Goal: Task Accomplishment & Management: Use online tool/utility

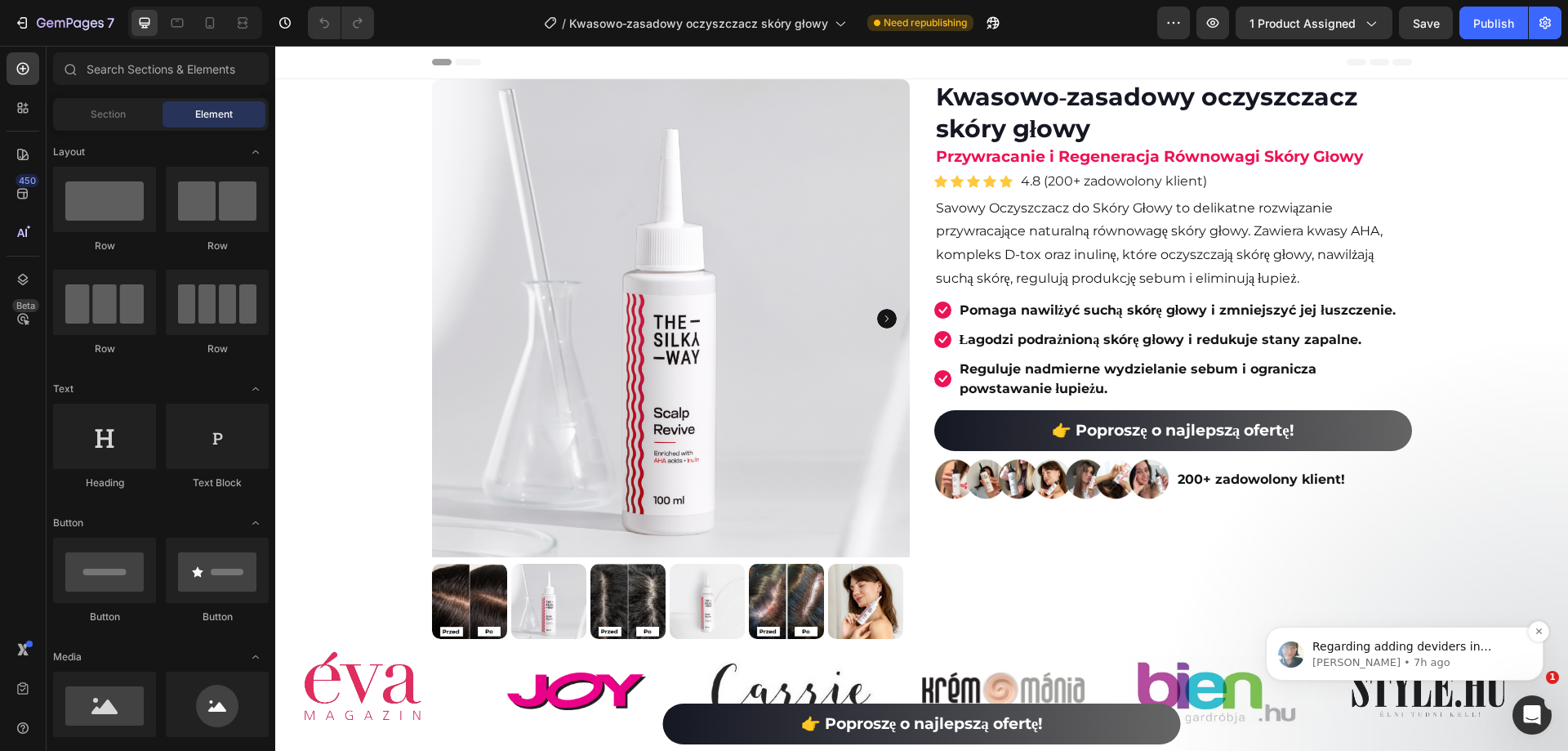
click at [1455, 655] on p "[PERSON_NAME] • 7h ago" at bounding box center [1418, 663] width 211 height 15
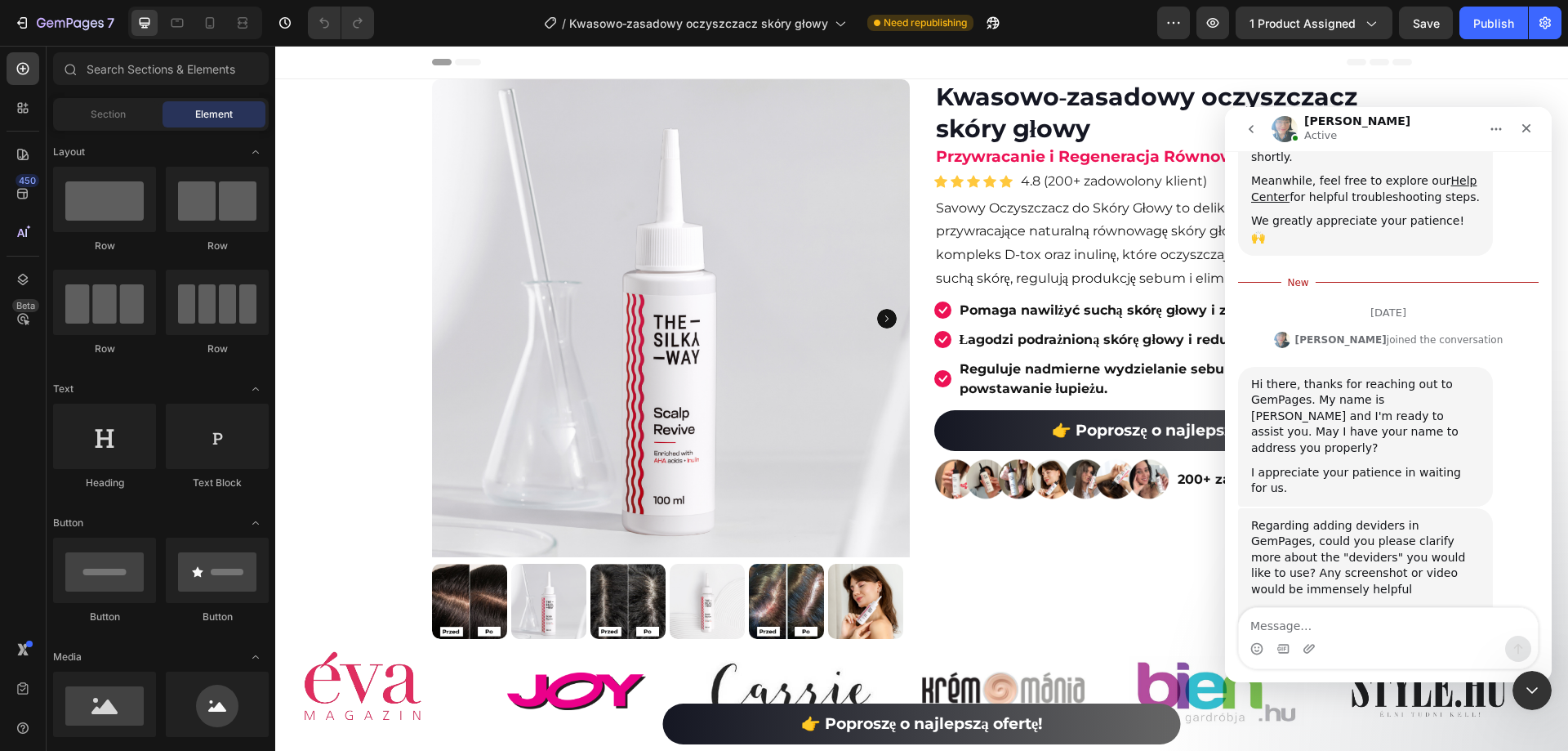
scroll to position [339, 0]
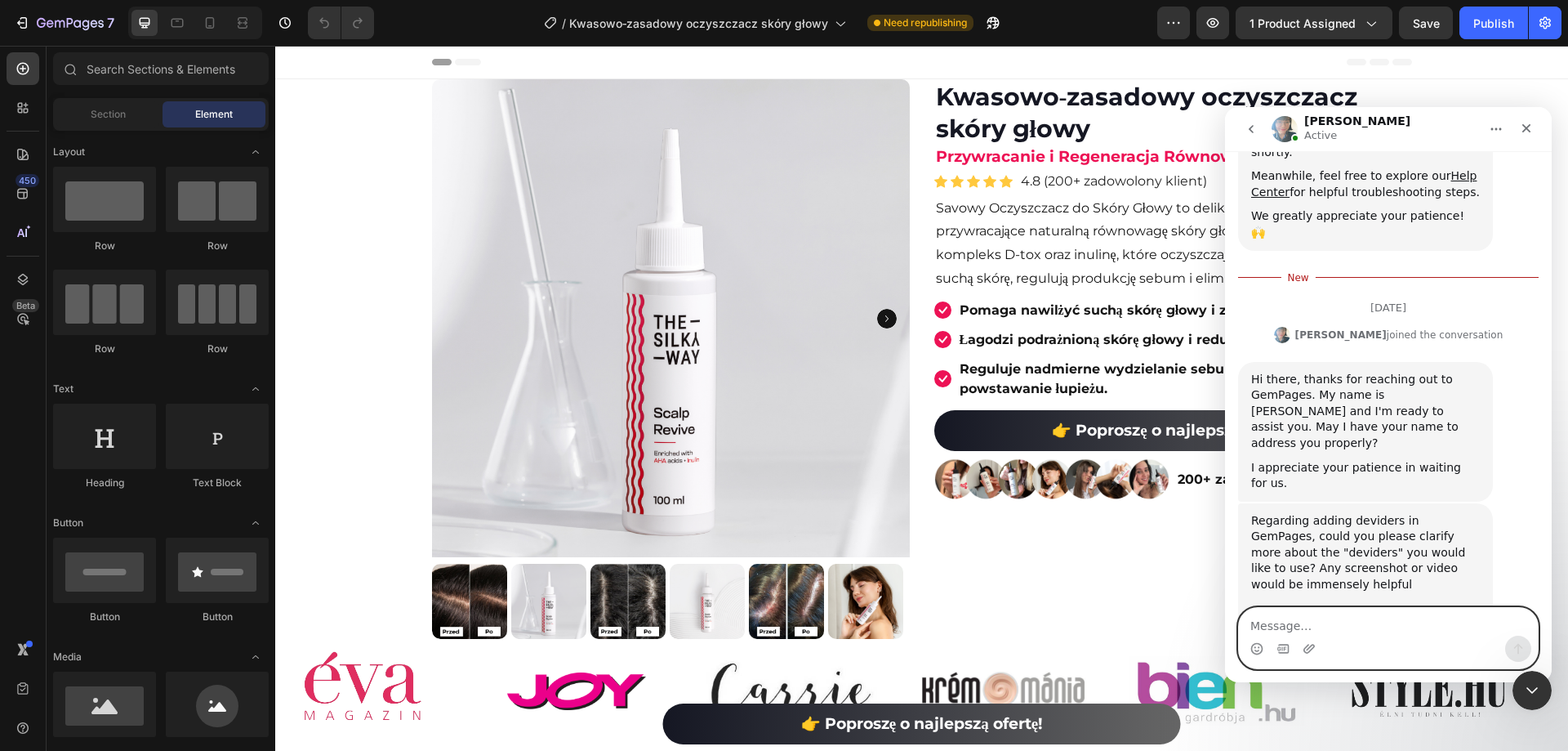
click at [1397, 634] on textarea "Message…" at bounding box center [1389, 622] width 299 height 28
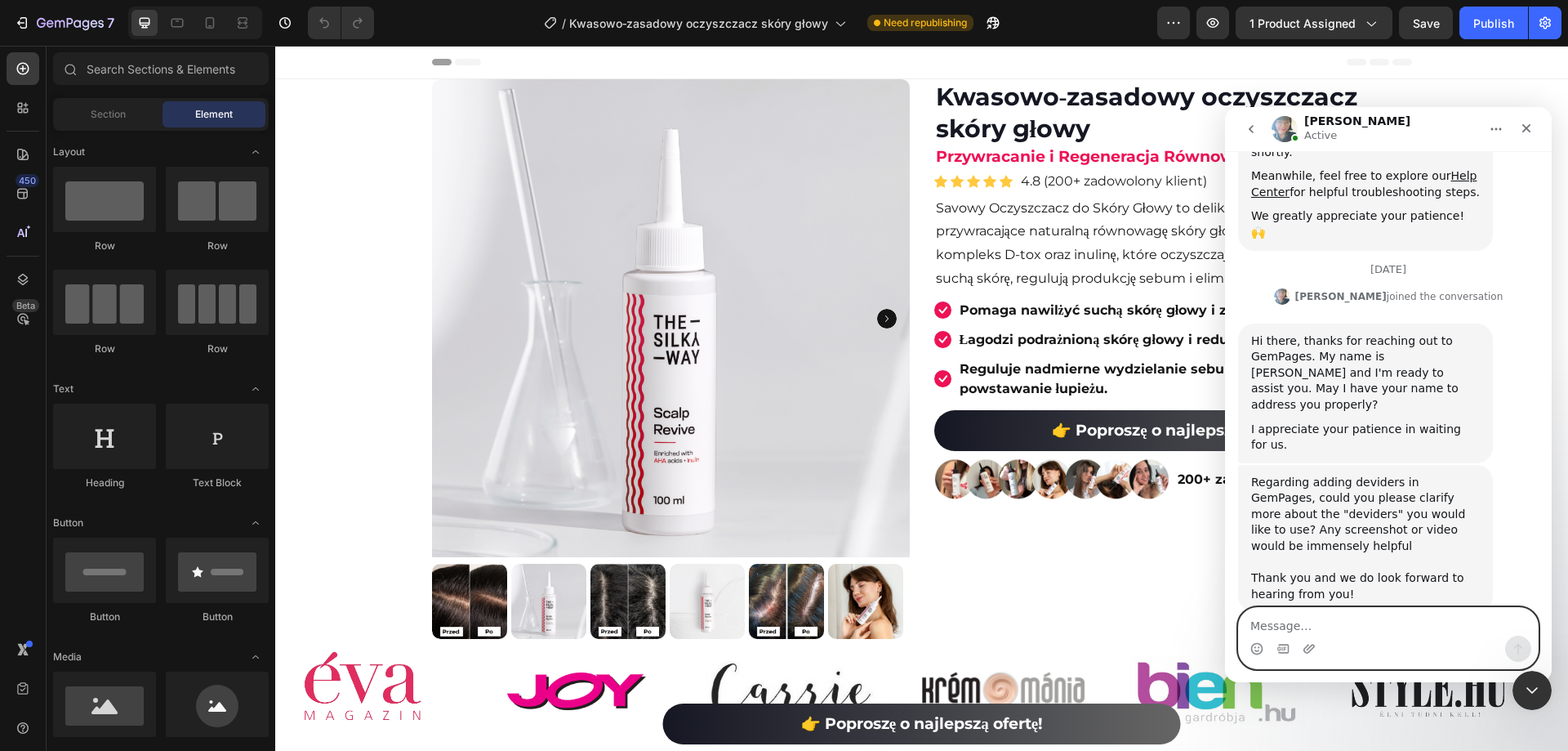
scroll to position [386, 0]
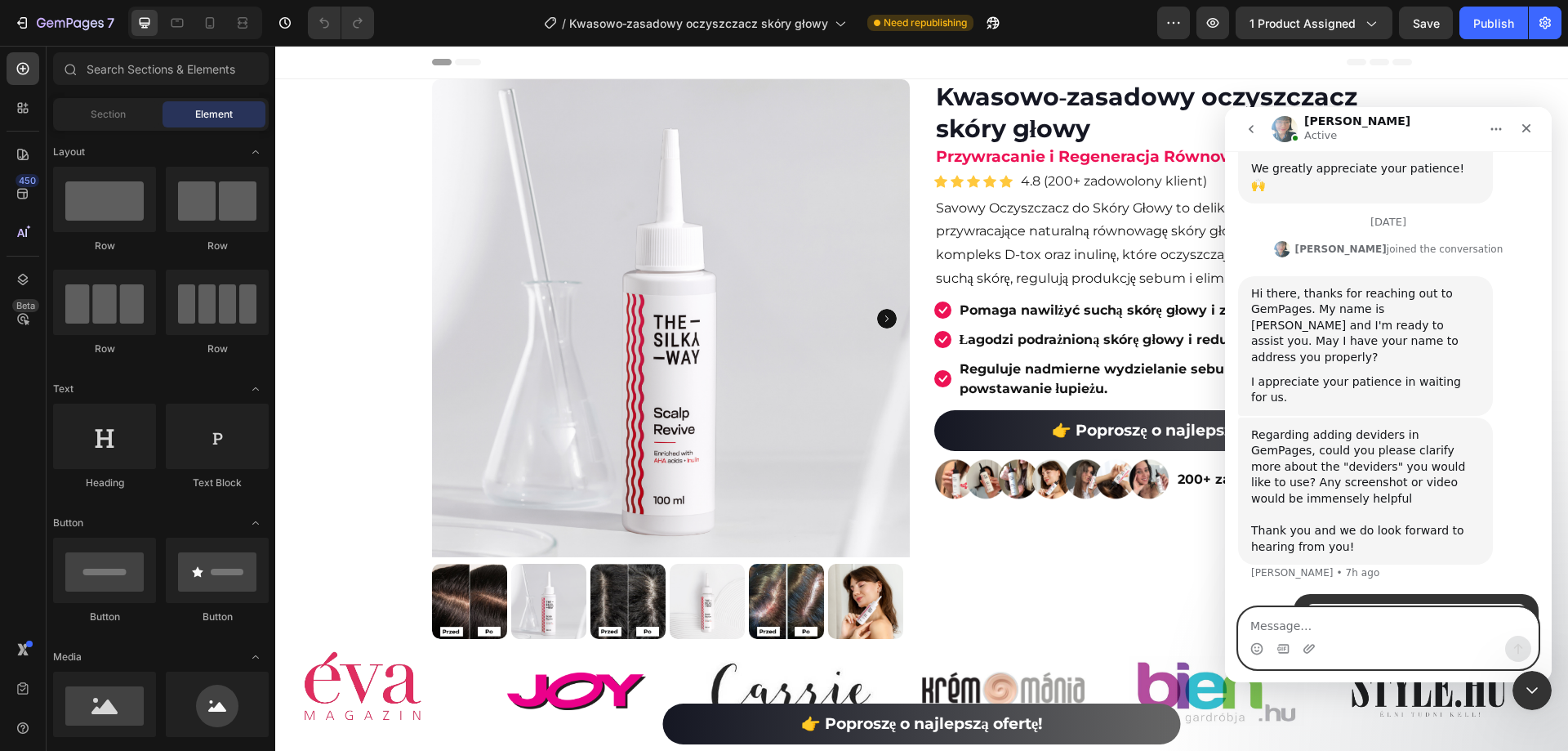
click at [1448, 631] on textarea "Message…" at bounding box center [1389, 622] width 299 height 28
click at [1339, 631] on textarea "Message…" at bounding box center [1389, 622] width 299 height 28
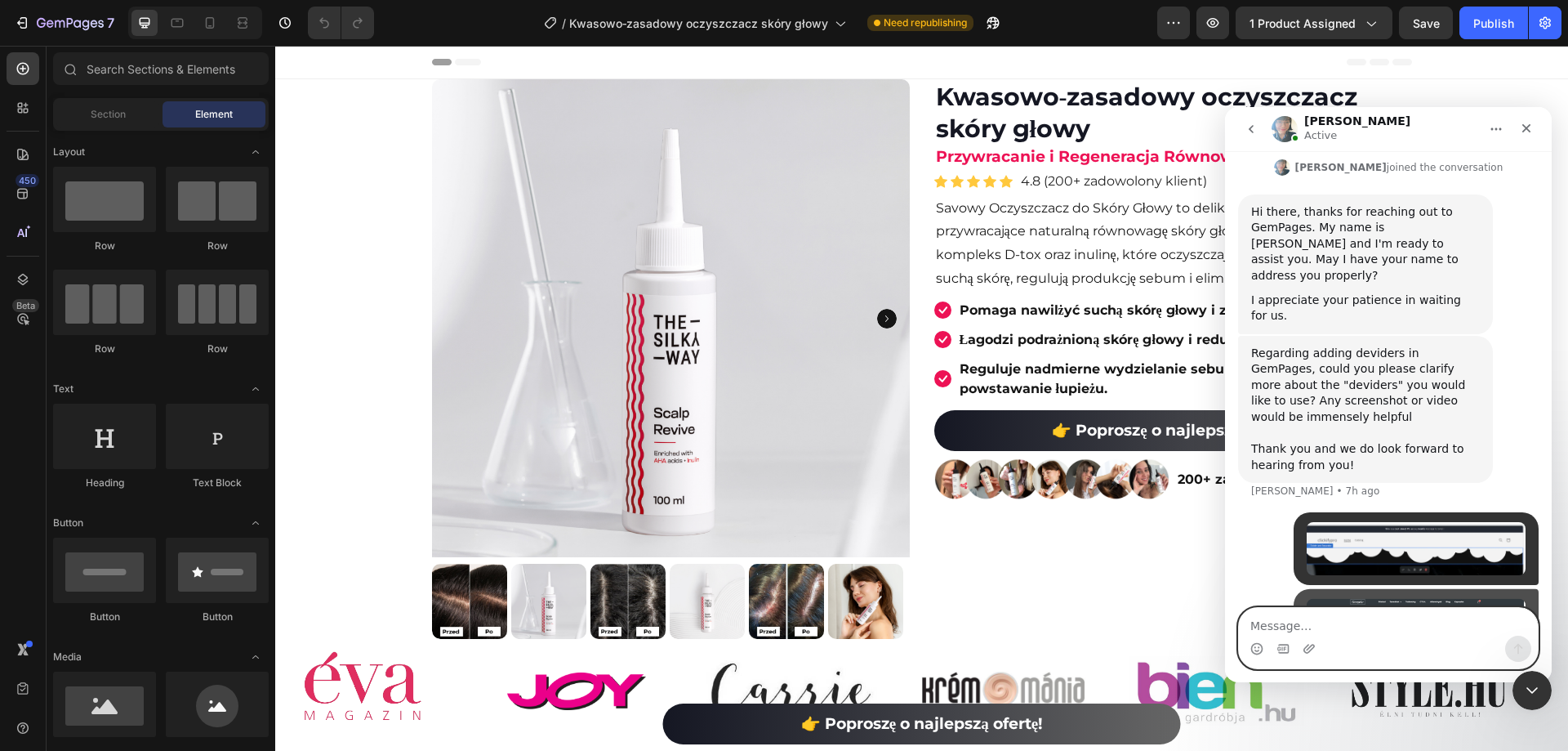
scroll to position [501, 0]
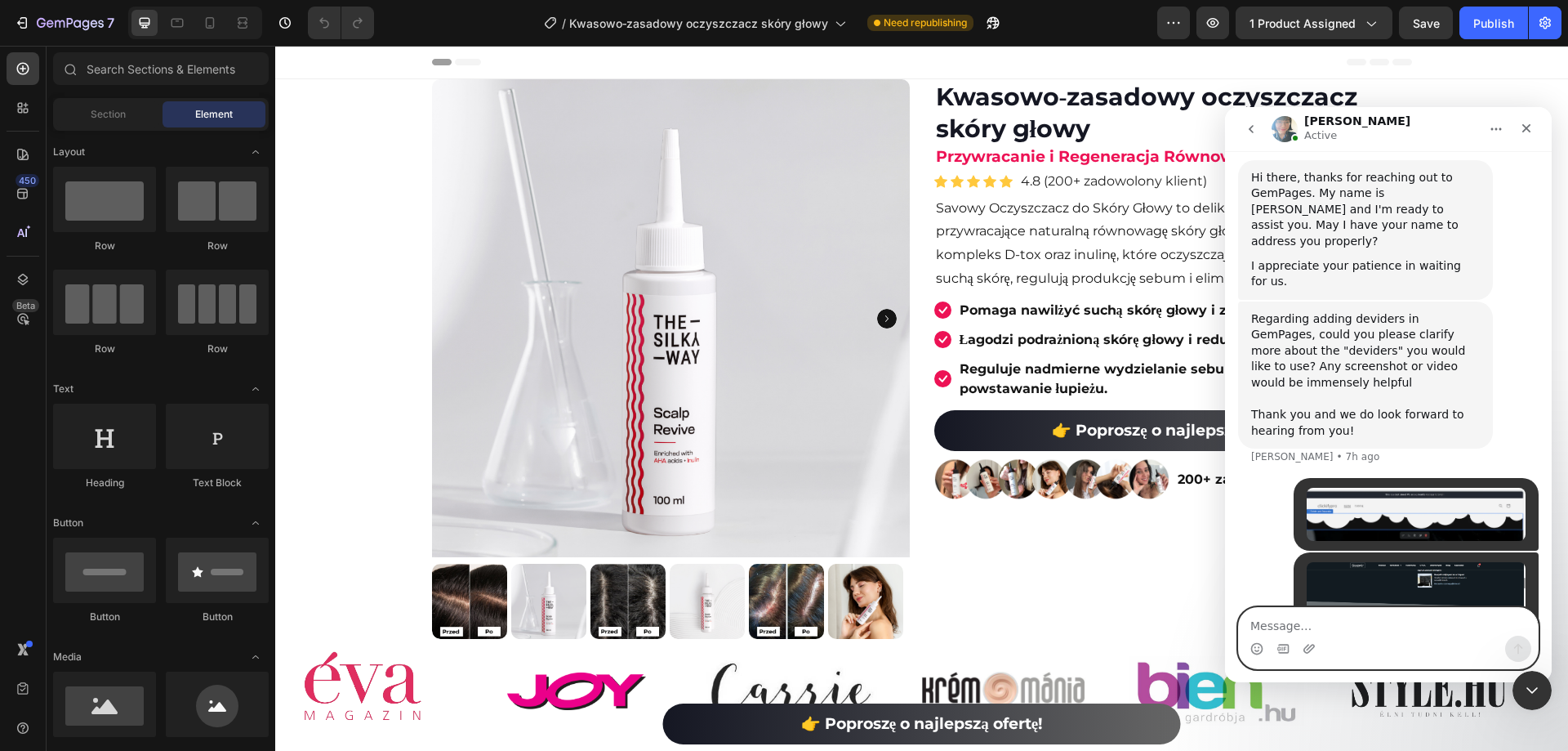
paste textarea "L"
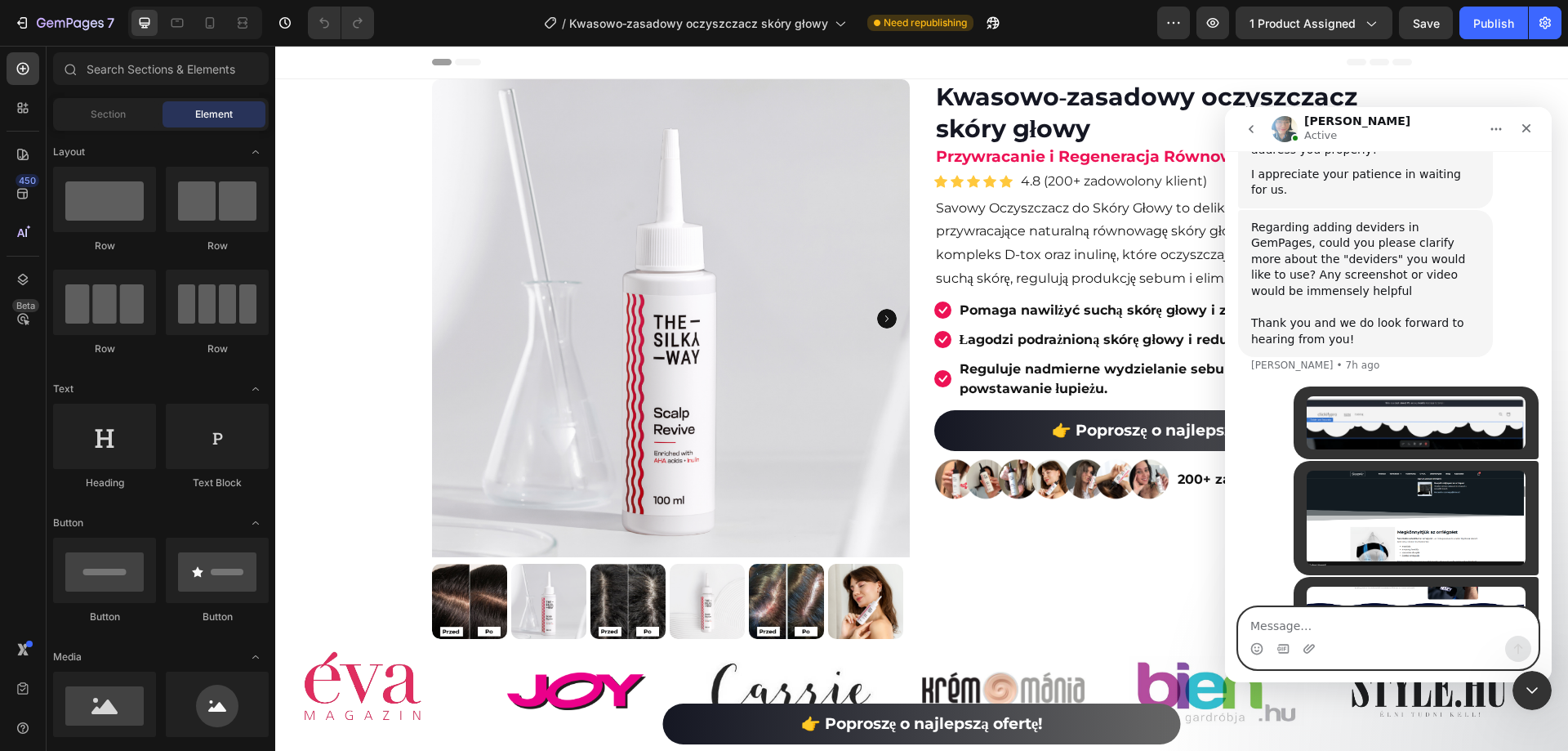
scroll to position [656, 0]
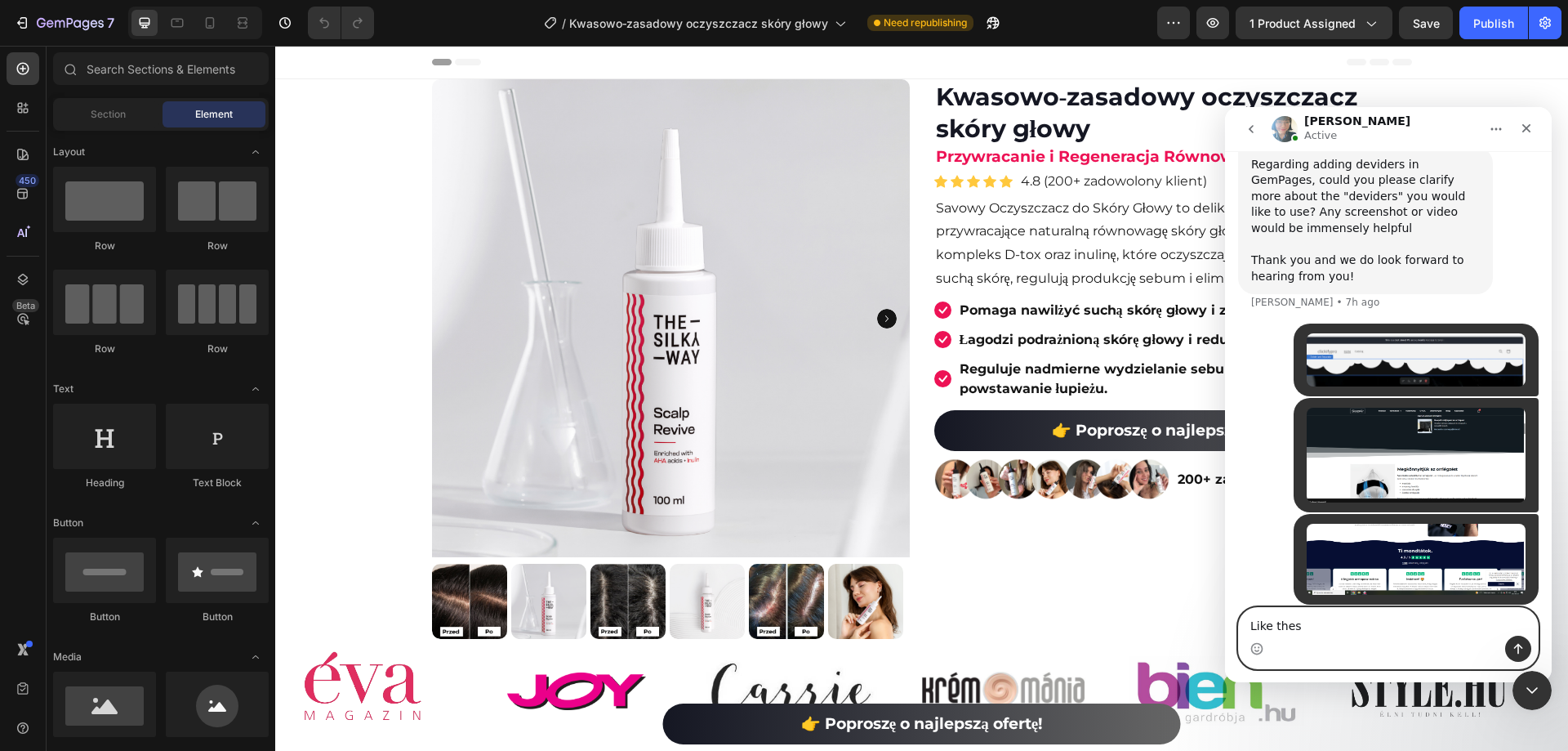
type textarea "Like these"
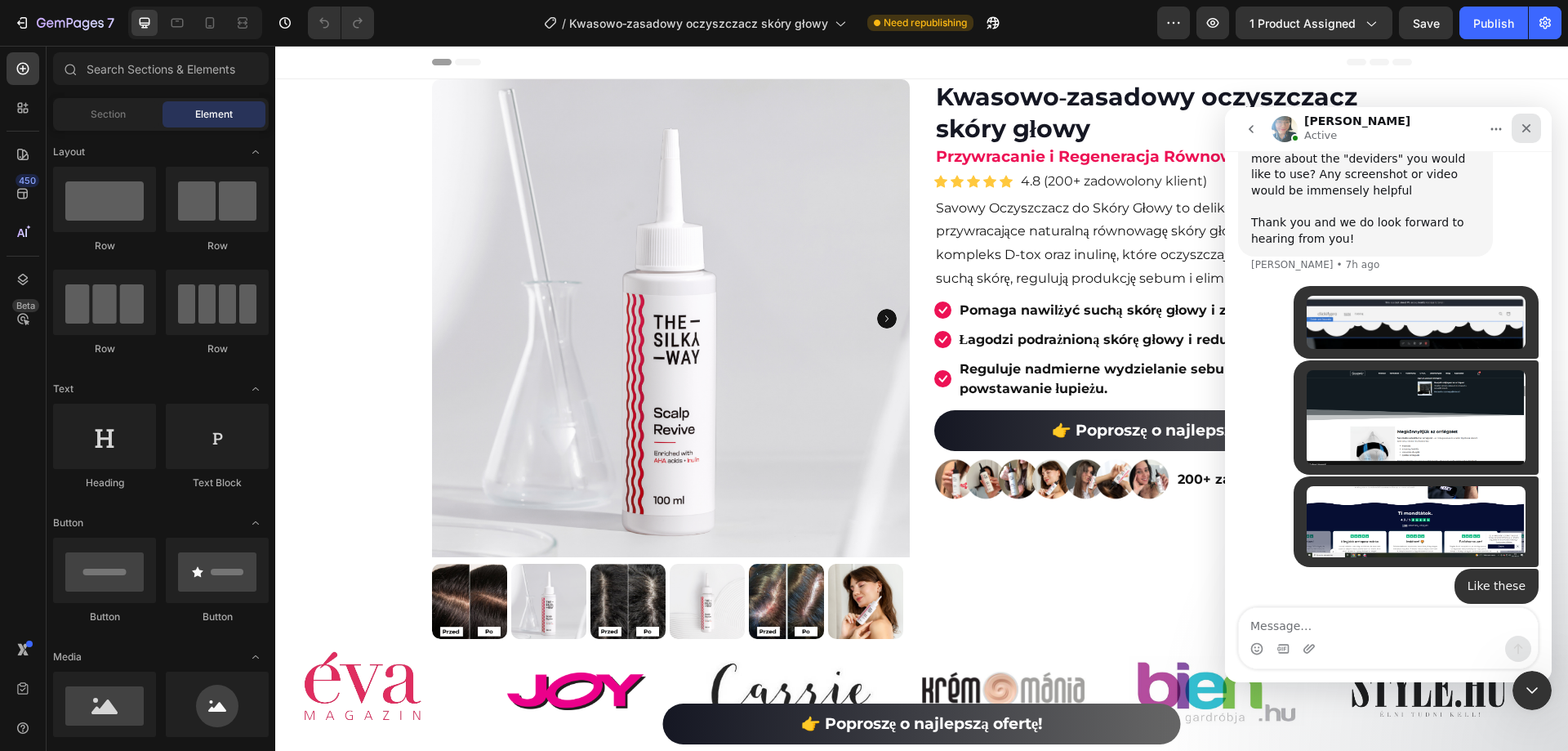
click at [1534, 130] on div "Close" at bounding box center [1527, 128] width 30 height 30
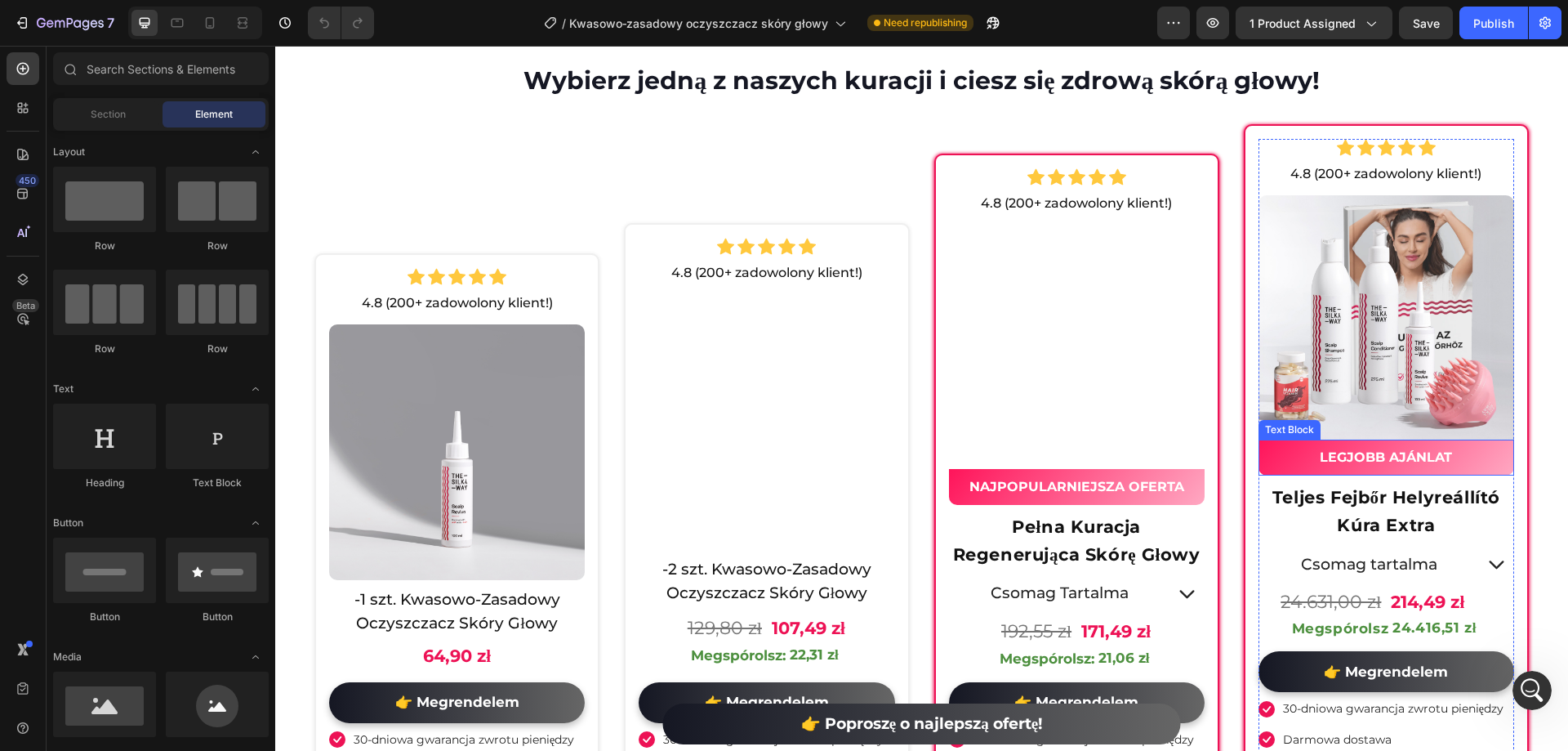
scroll to position [5879, 0]
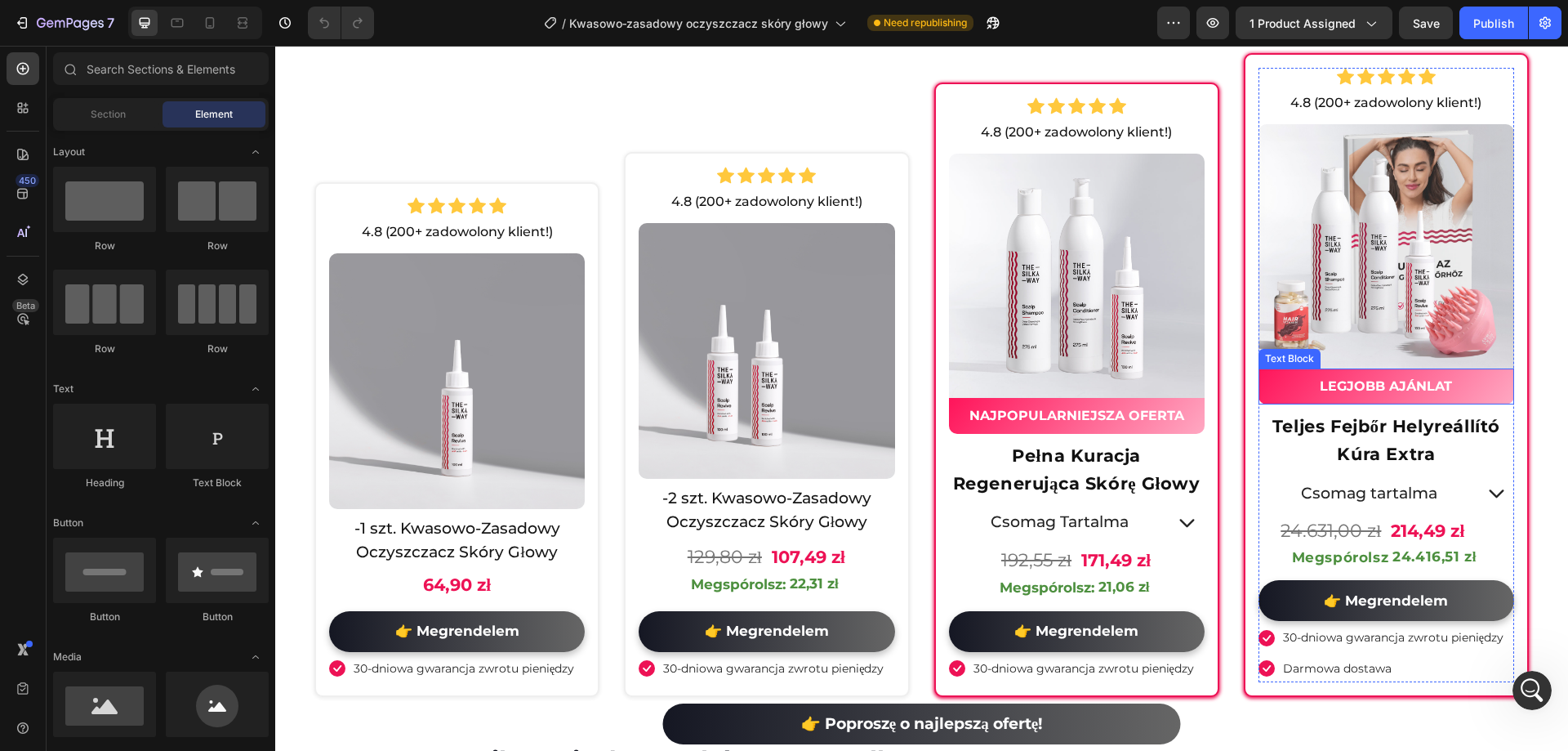
click at [1338, 297] on img at bounding box center [1386, 252] width 256 height 256
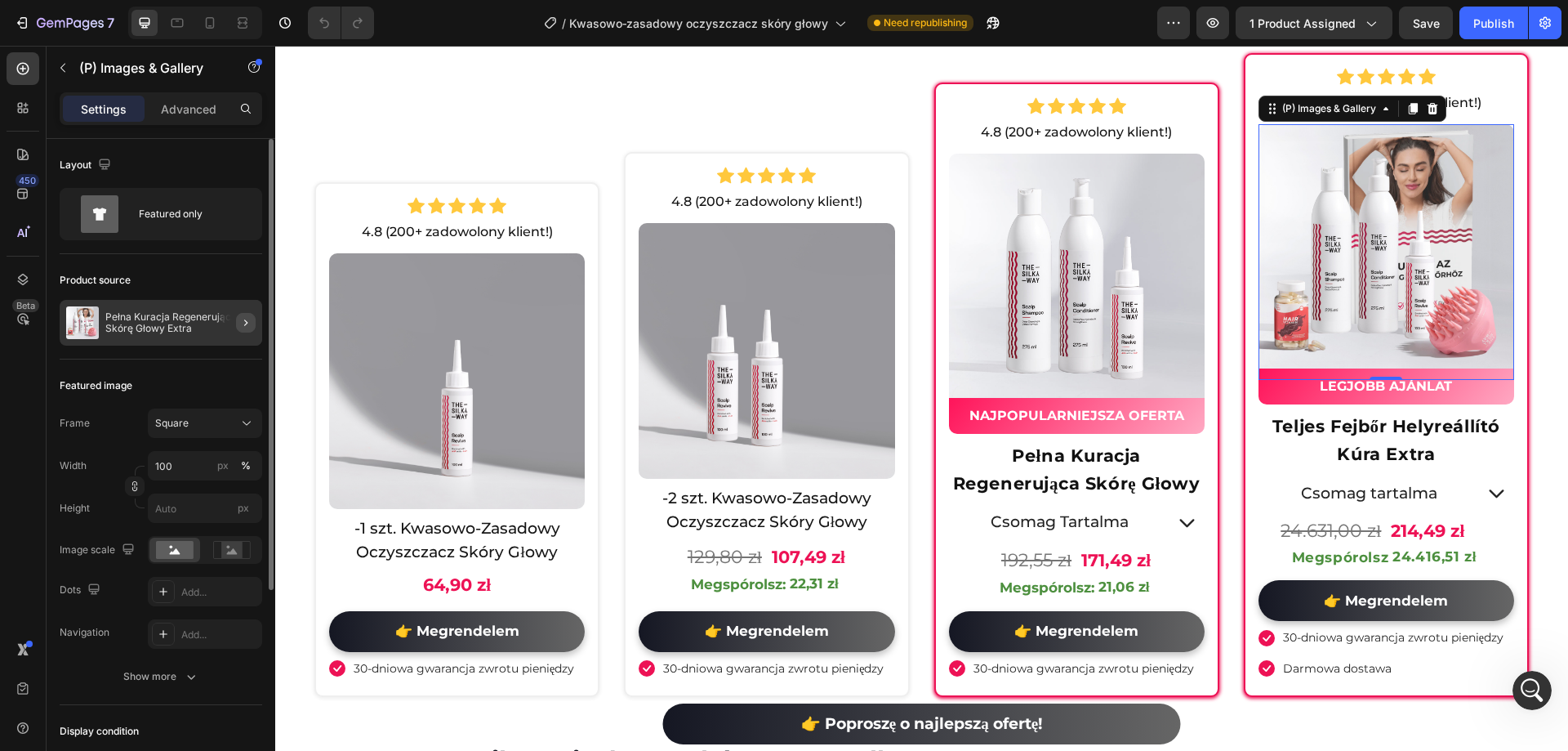
click at [242, 329] on icon "button" at bounding box center [246, 323] width 13 height 13
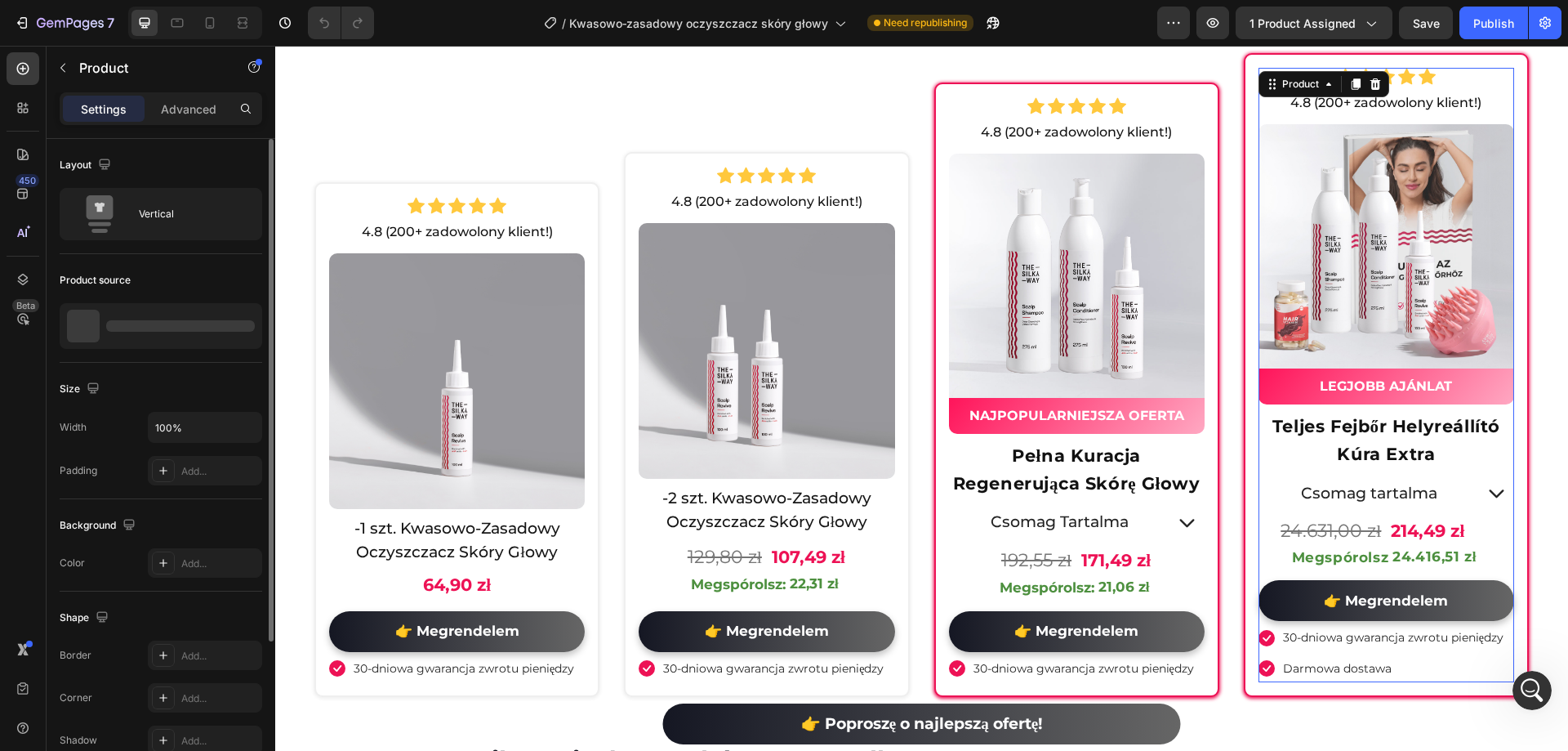
scroll to position [694, 0]
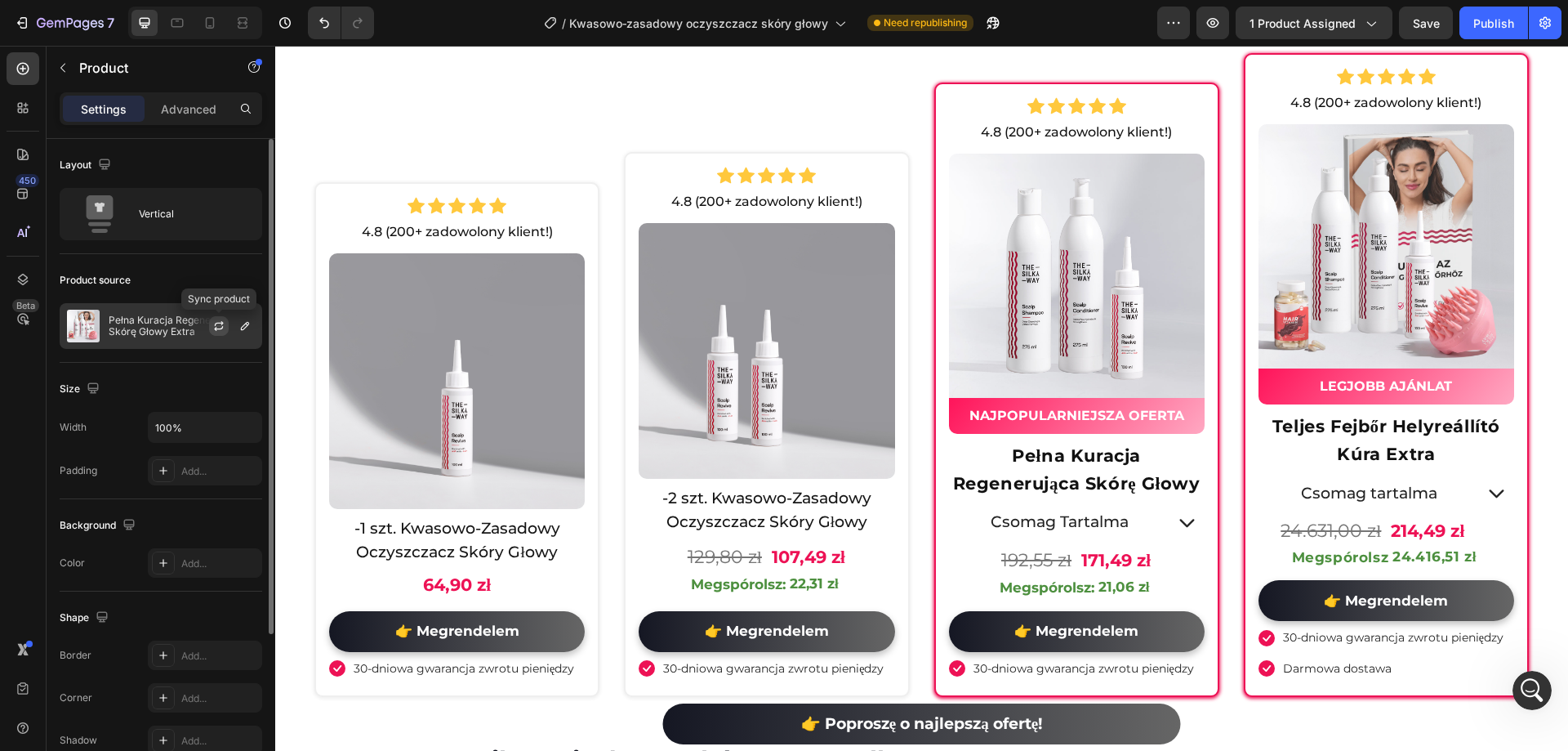
click at [225, 325] on button "button" at bounding box center [219, 326] width 20 height 20
click at [244, 326] on icon "button" at bounding box center [245, 326] width 8 height 8
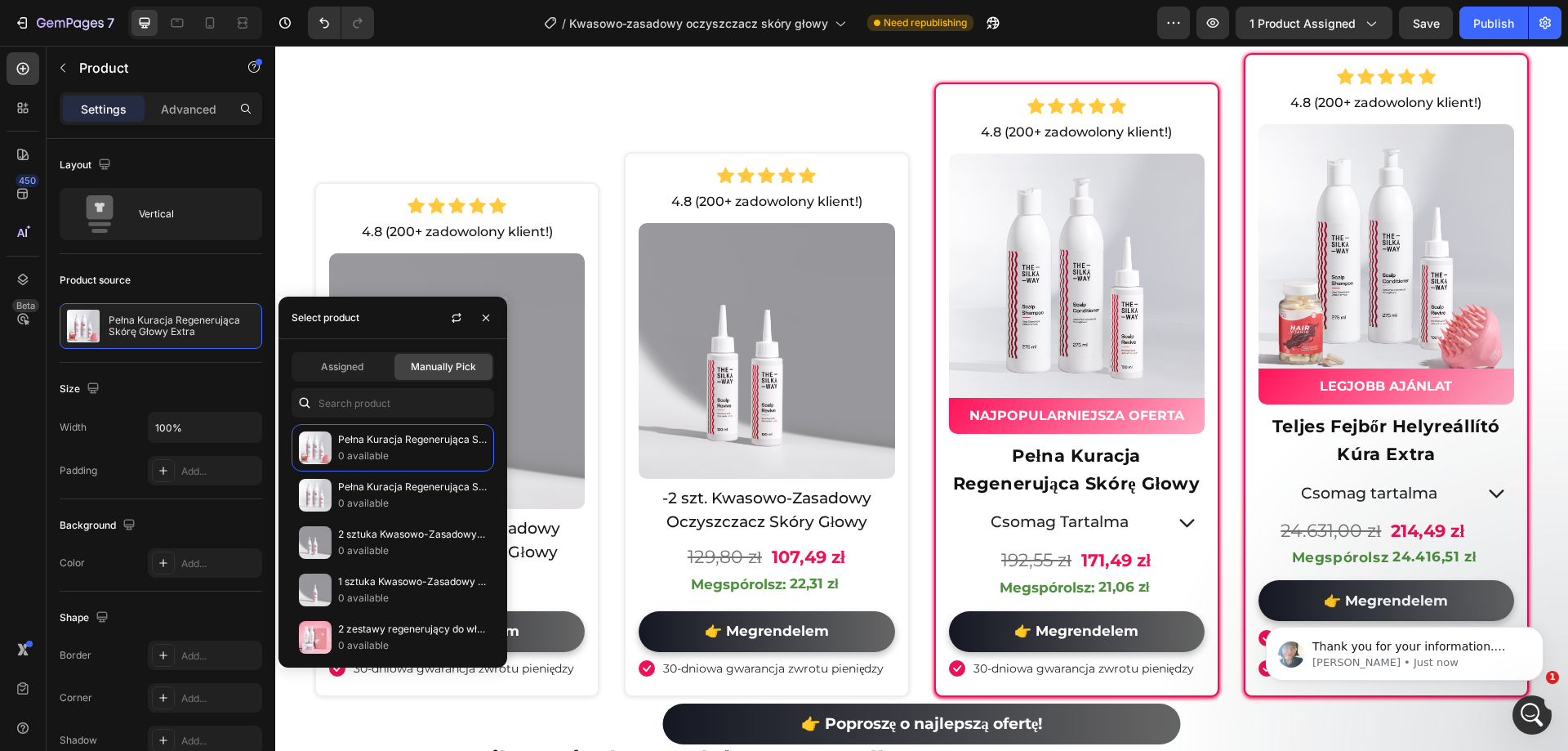
scroll to position [735, 0]
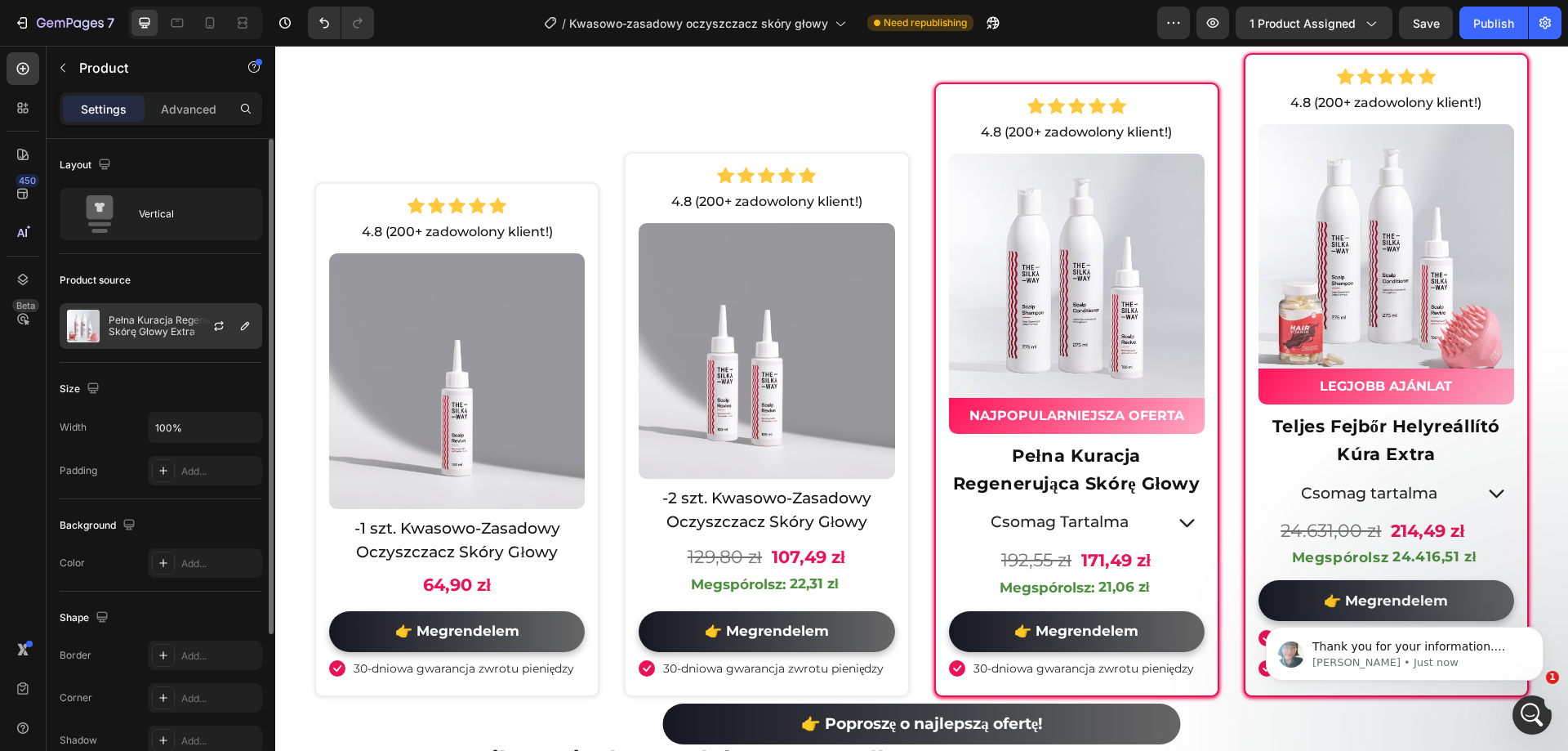
click at [198, 314] on div at bounding box center [225, 326] width 72 height 44
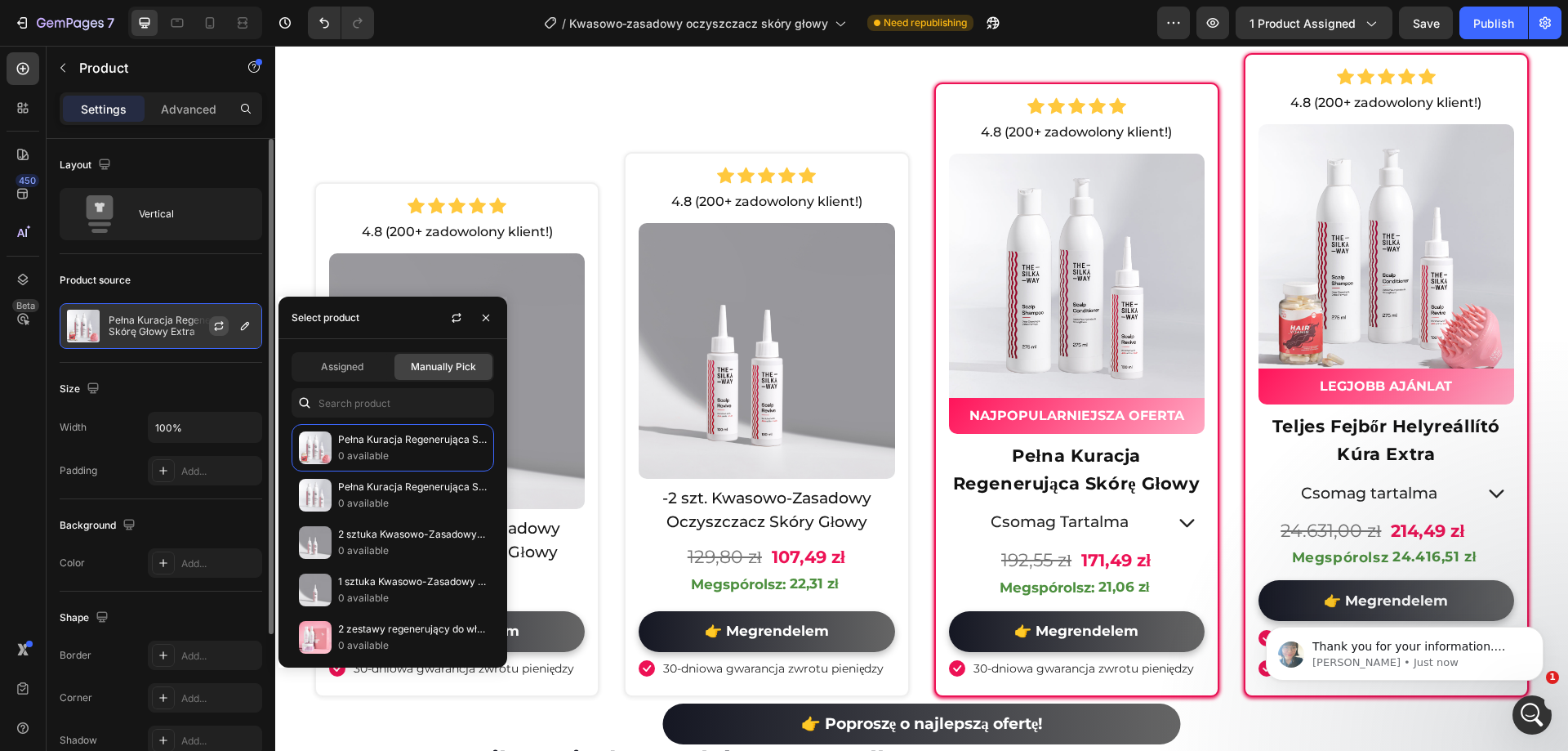
click at [211, 328] on button "button" at bounding box center [219, 326] width 20 height 20
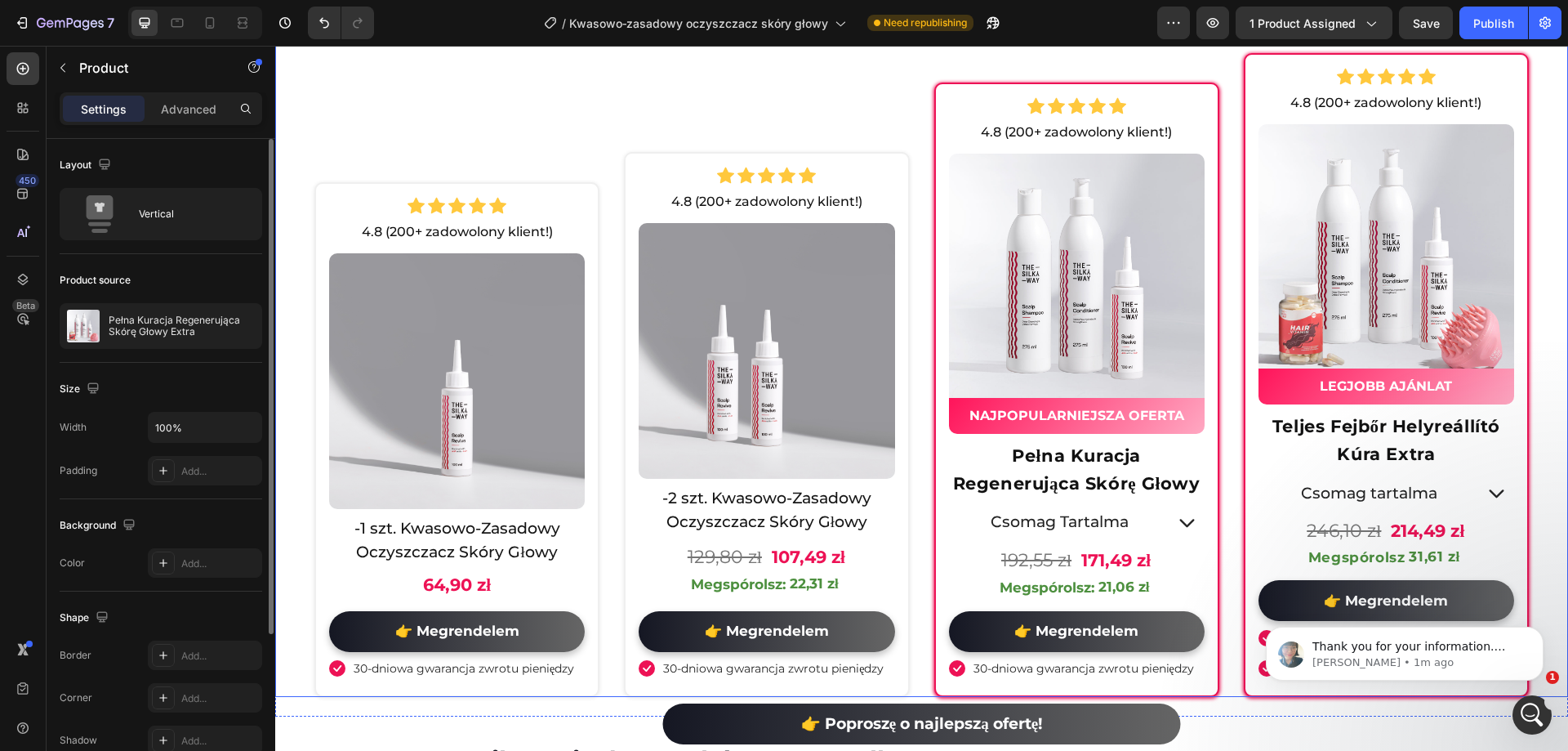
scroll to position [798, 0]
click at [722, 587] on div "Megspórolsz:" at bounding box center [738, 585] width 100 height 26
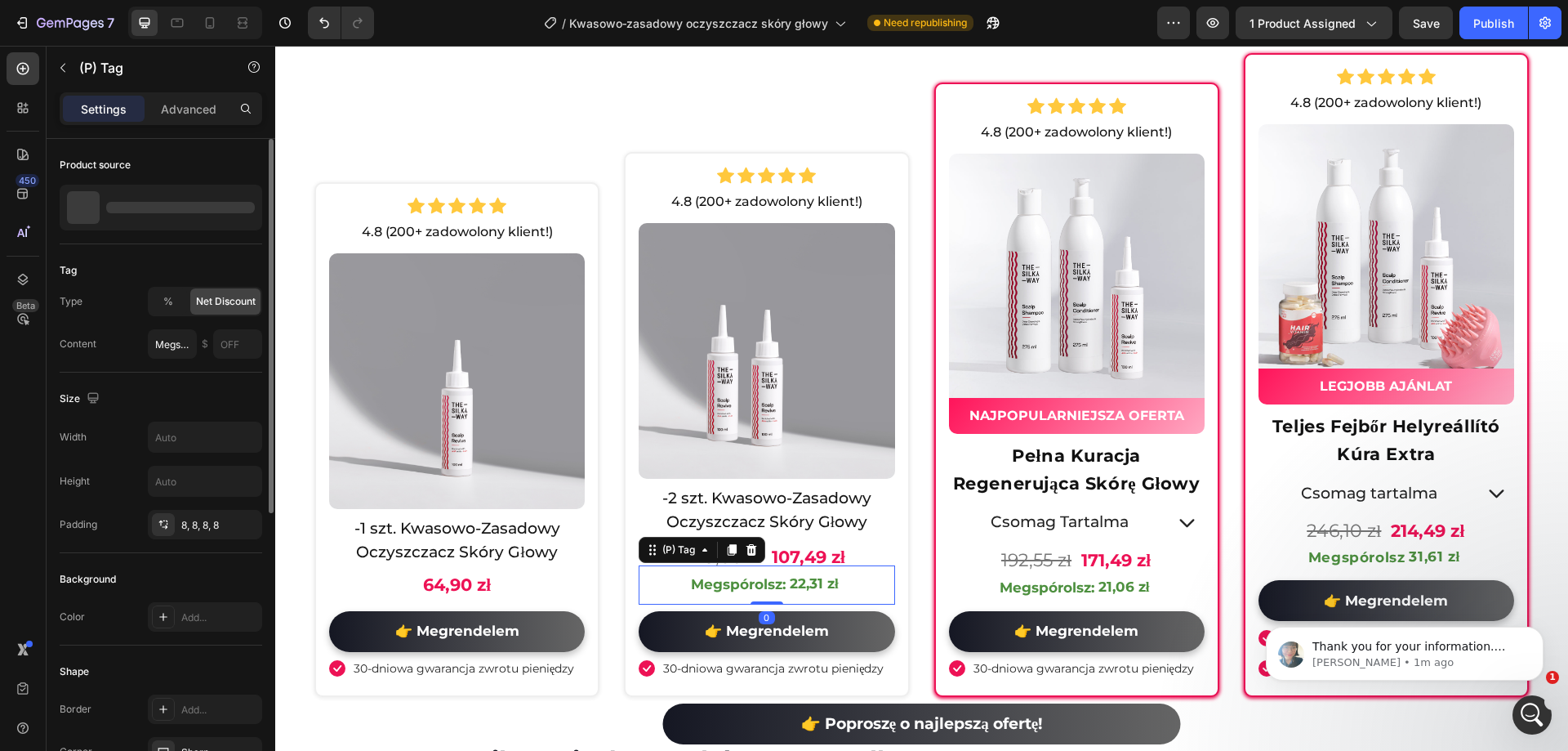
scroll to position [735, 0]
click at [717, 580] on div "Megspórolsz:" at bounding box center [738, 585] width 100 height 26
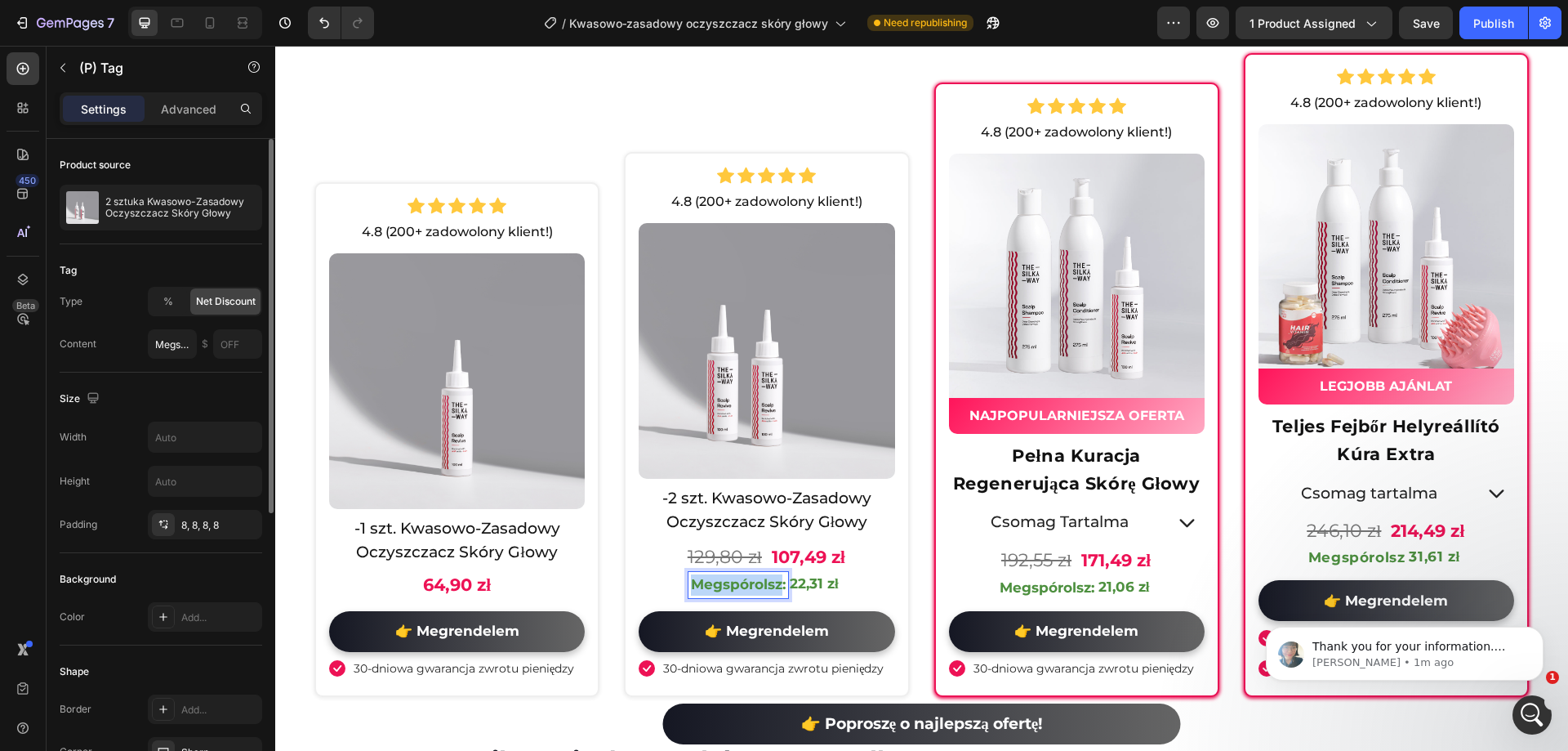
click at [717, 580] on p "Megspórolsz:" at bounding box center [738, 585] width 95 height 21
type input "<span style="background-color:rgb(255,255,255);color:rgb(77,144,63);font-size:1…"
click at [1049, 583] on div "Megspórolsz:" at bounding box center [1047, 588] width 100 height 26
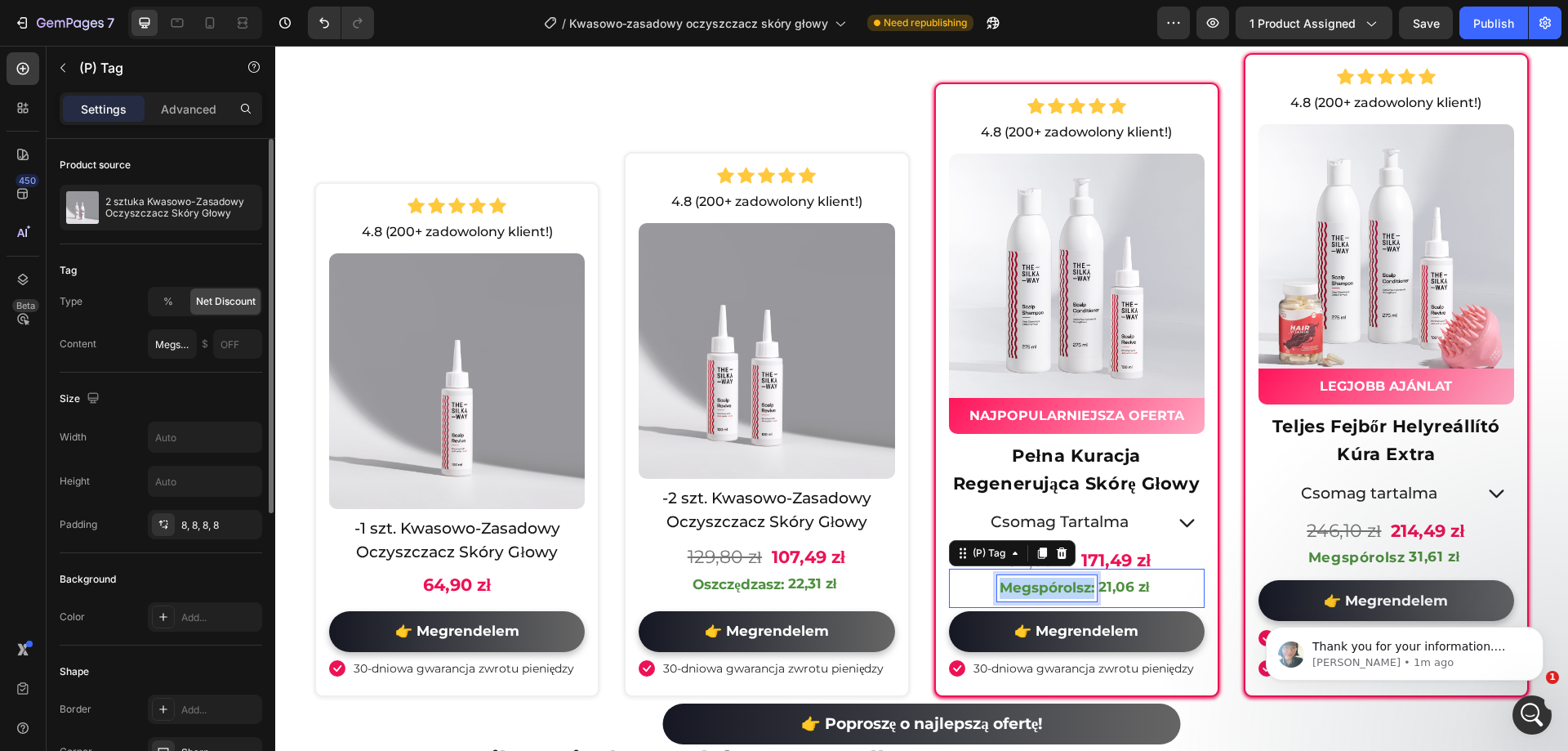
click at [1049, 583] on p "Megspórolsz:" at bounding box center [1047, 588] width 95 height 21
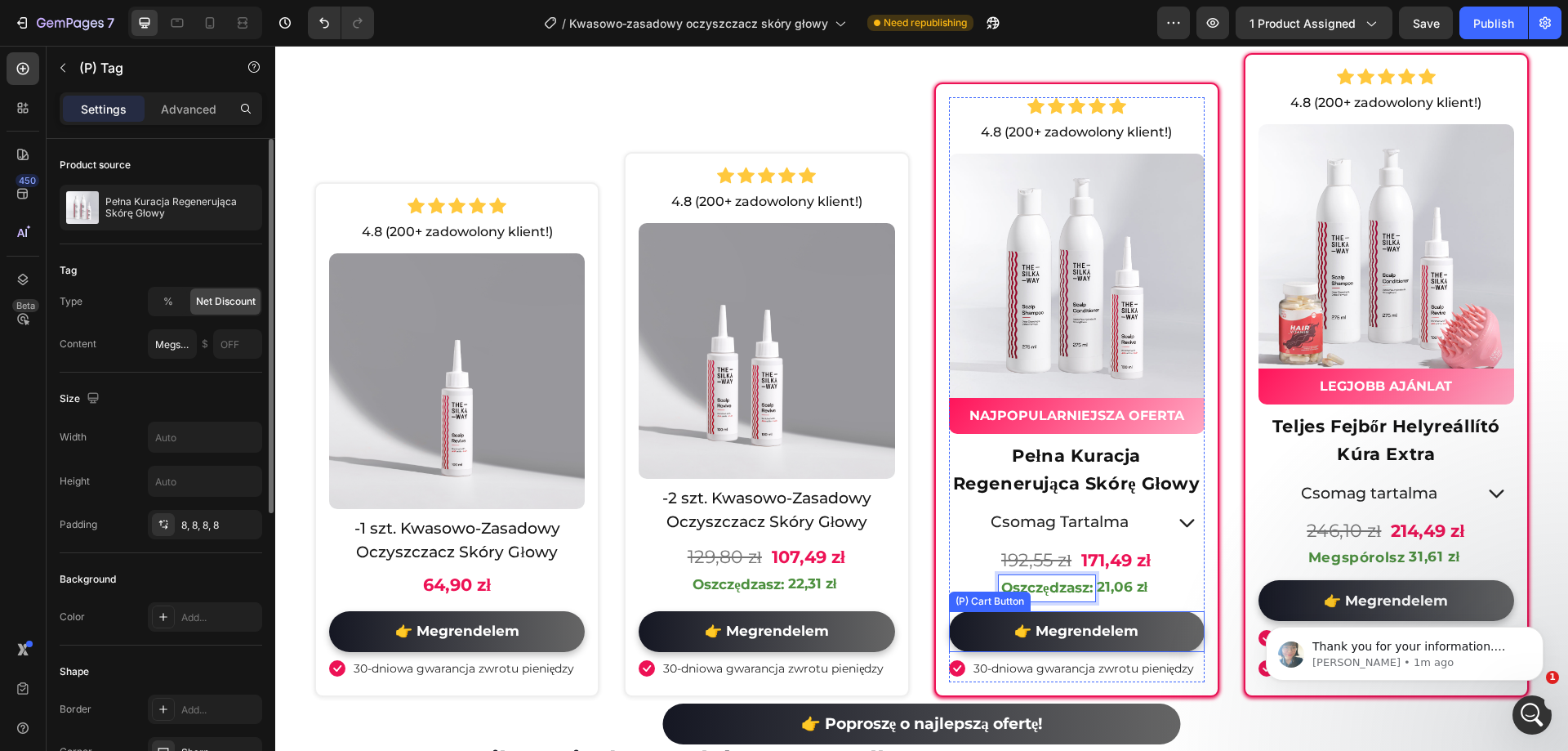
type input "<span style="background-color:rgb(255,255,255);color:rgb(77,144,63);font-size:1…"
click at [1370, 548] on div "Megspórolsz" at bounding box center [1357, 558] width 102 height 25
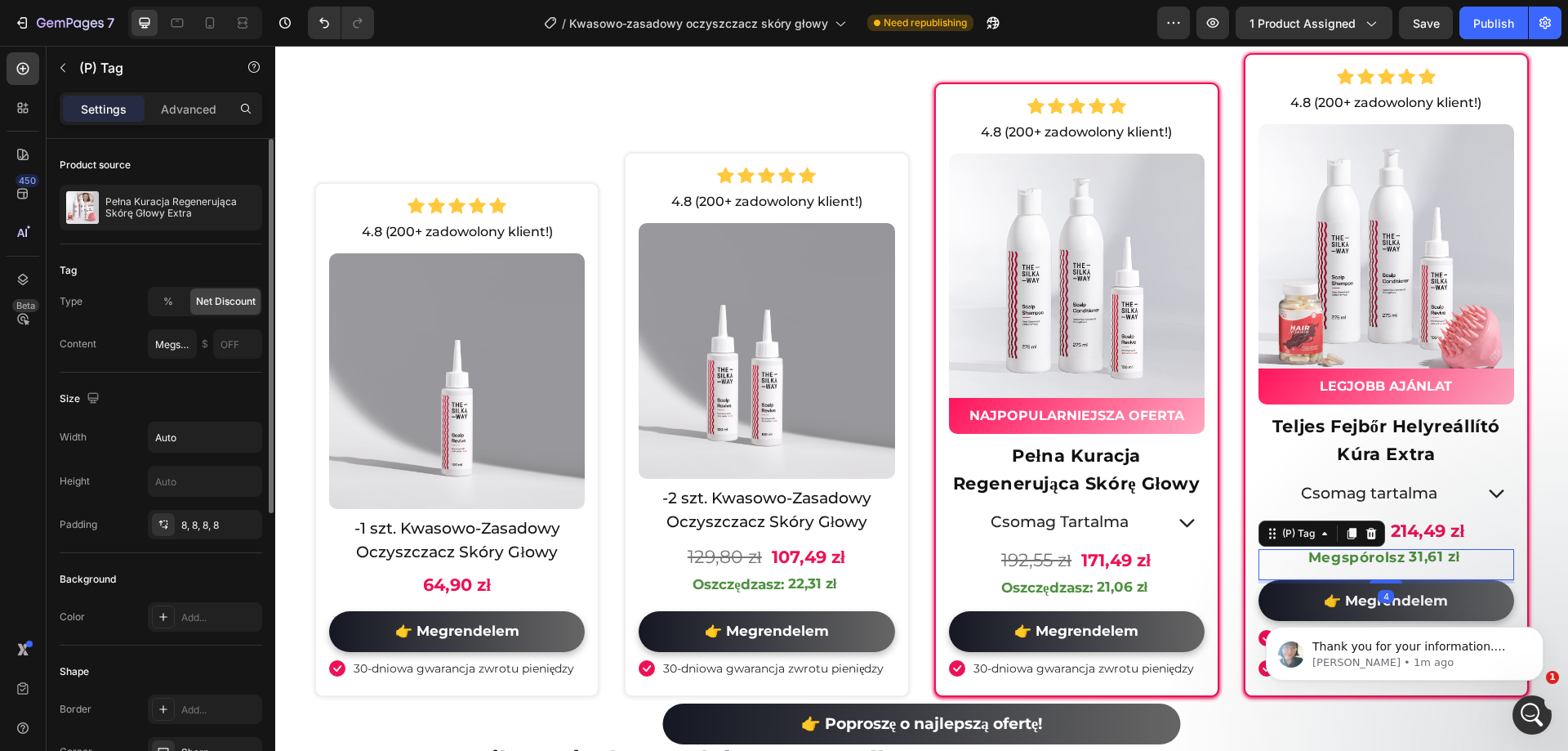
click at [1370, 548] on div "Megspórolsz" at bounding box center [1357, 558] width 102 height 25
type input "<span style="background-color:rgb(255,255,255);color:rgb(77,144,63);font-size:1…"
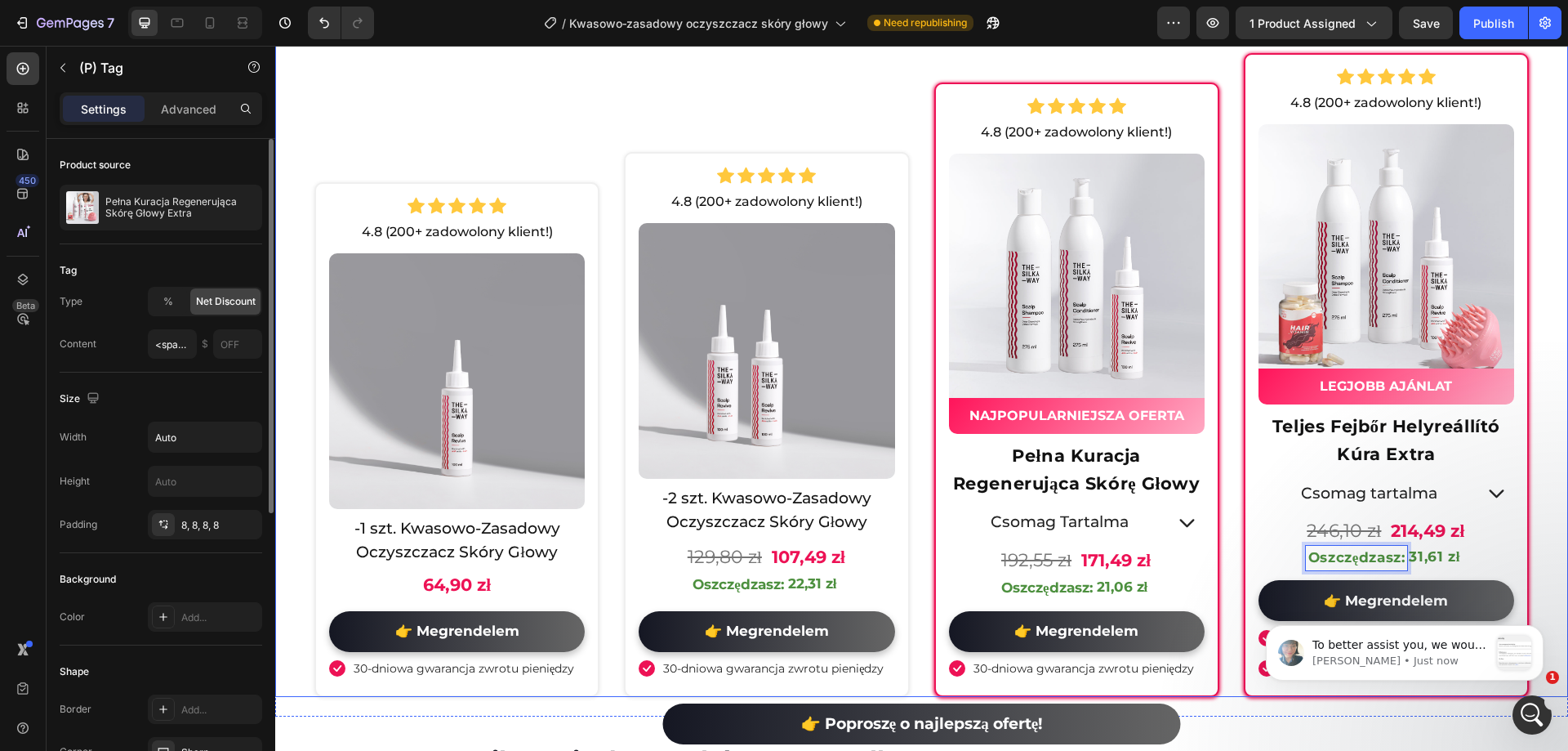
click at [1523, 539] on div "Icon Icon Icon Icon Icon Icon List Hoz 4.8 (200+ zadowolony klient!) Text Block…" at bounding box center [921, 362] width 1293 height 670
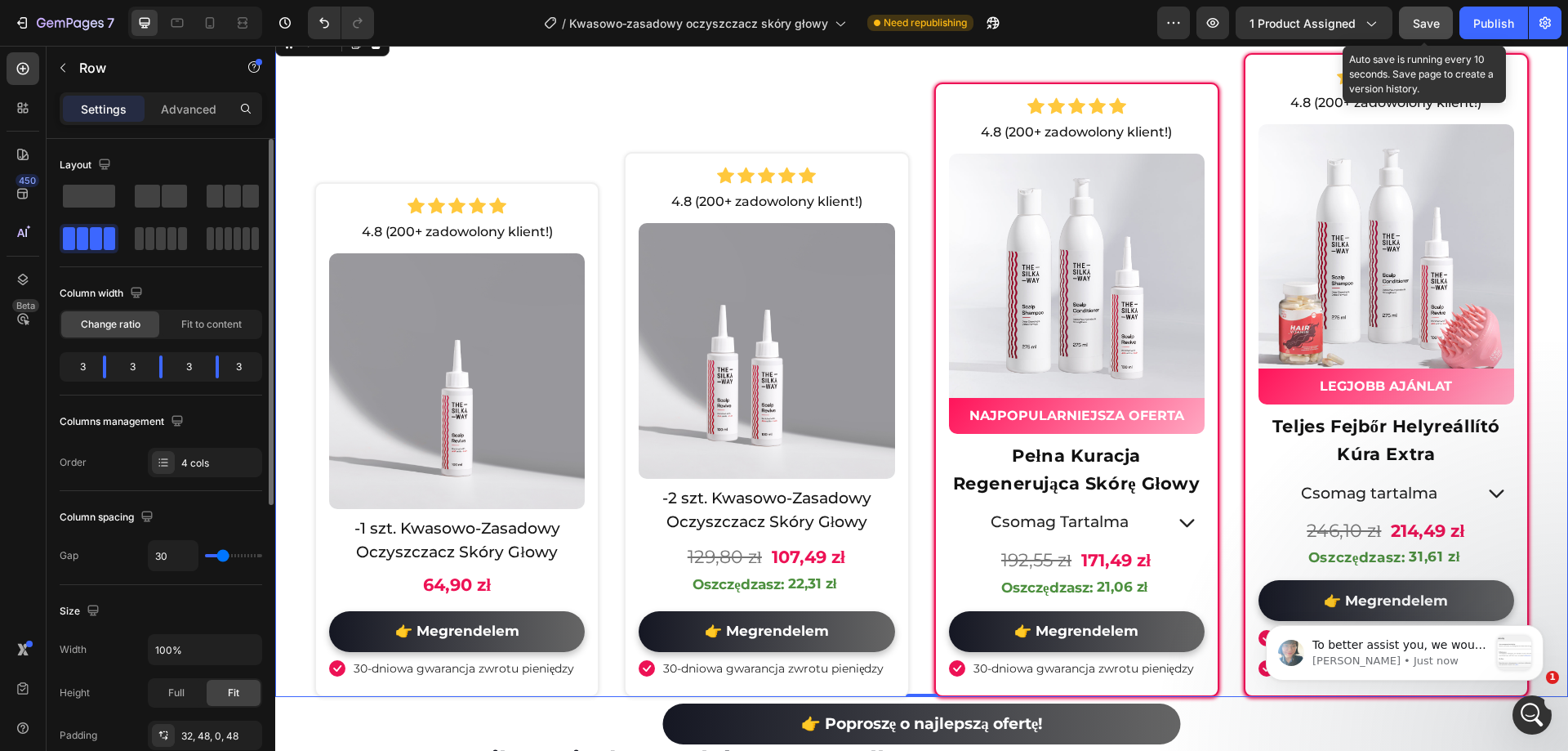
drag, startPoint x: 1428, startPoint y: 32, endPoint x: 693, endPoint y: 276, distance: 774.4
click at [1428, 32] on button "Save" at bounding box center [1425, 23] width 54 height 33
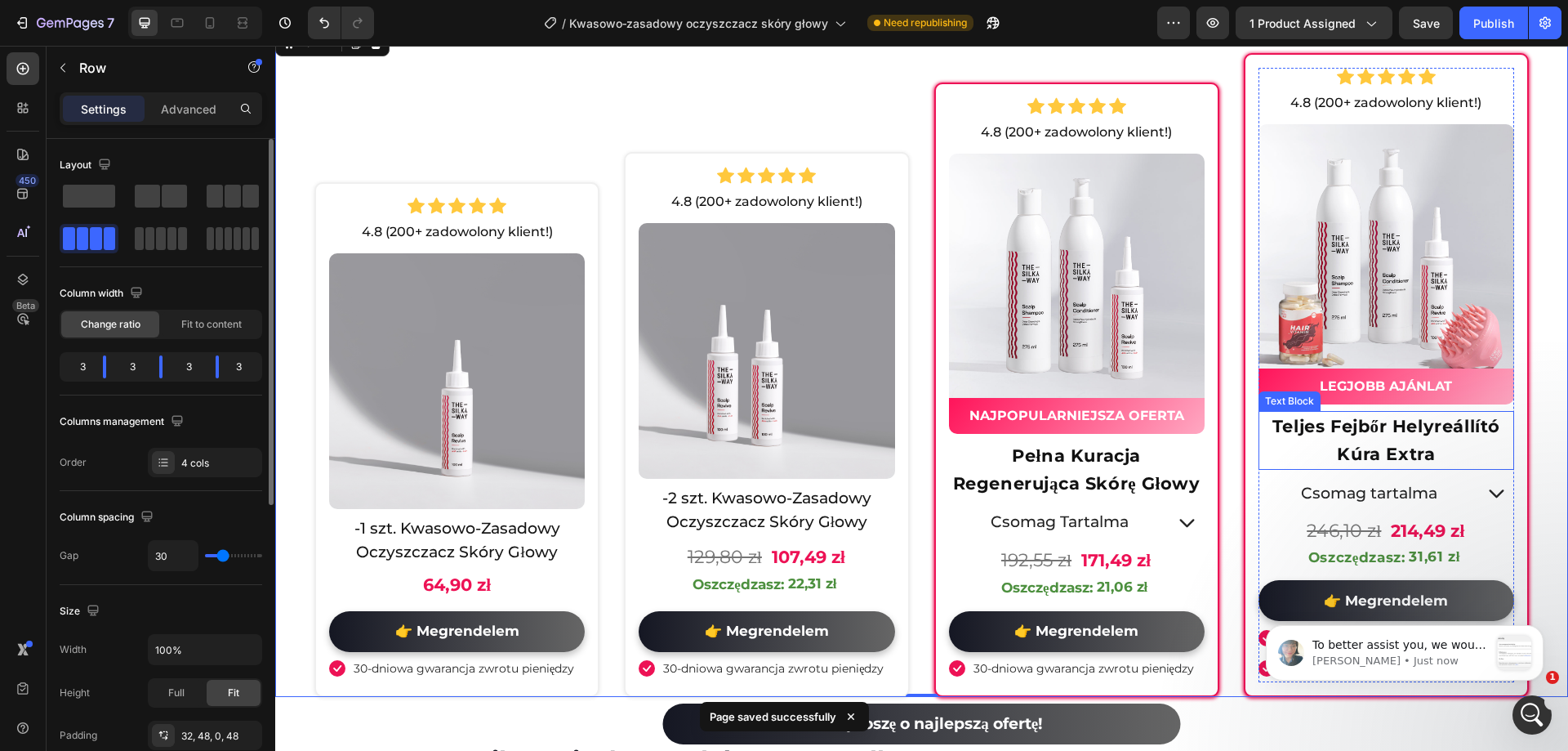
click at [1360, 436] on p "Teljes Fejbőr Helyreállító Kúra Extra" at bounding box center [1386, 440] width 253 height 55
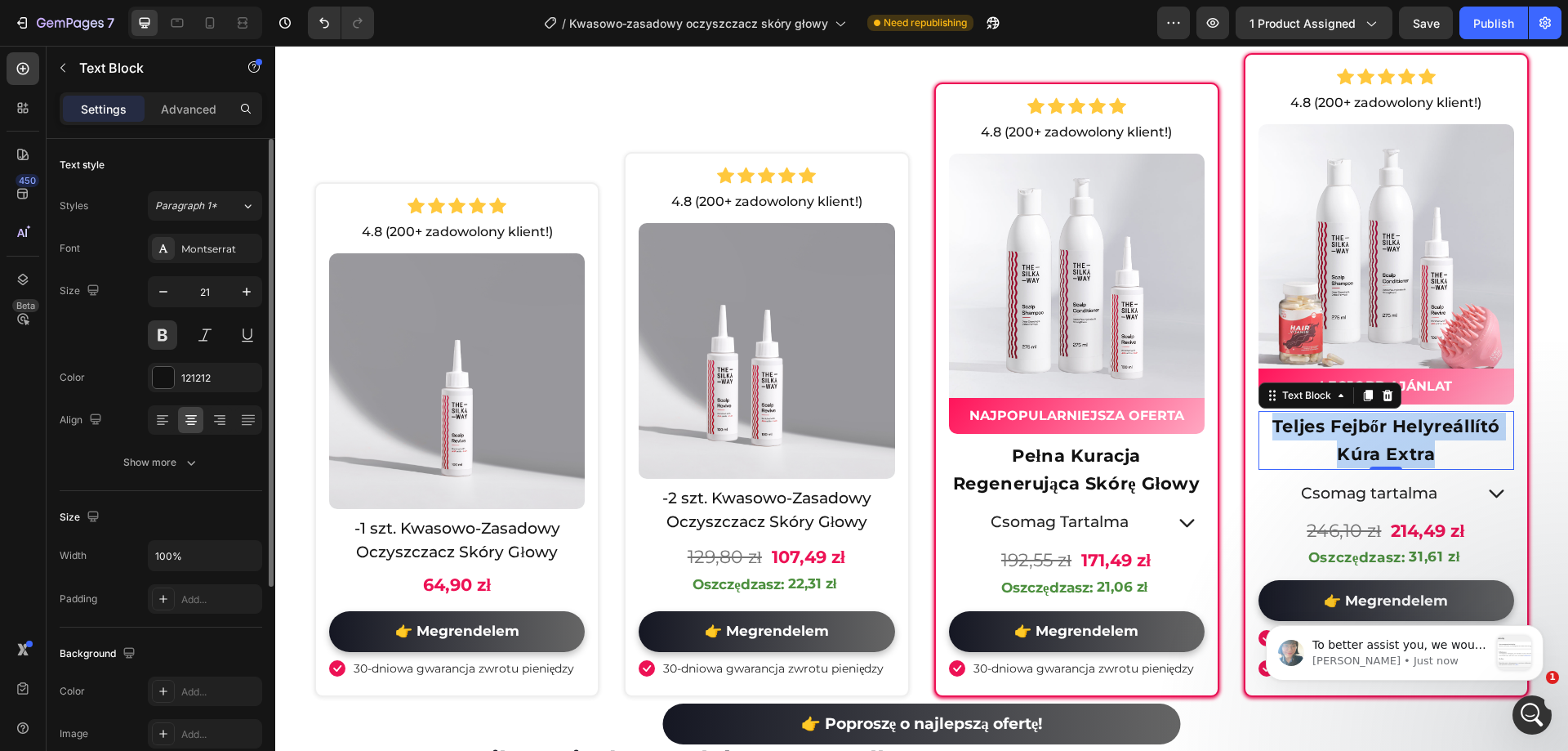
click at [1360, 436] on p "Teljes Fejbőr Helyreállító Kúra Extra" at bounding box center [1386, 440] width 253 height 55
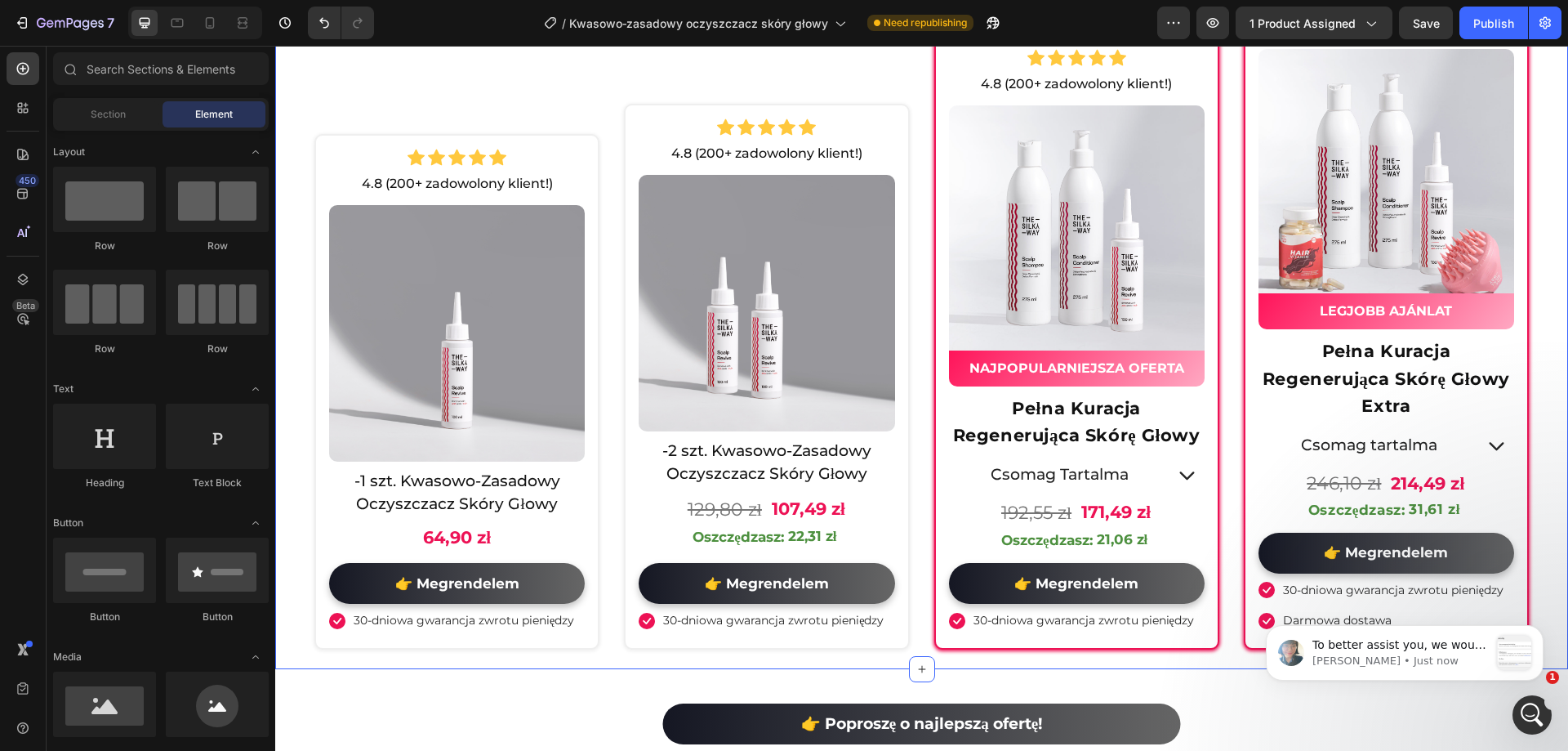
scroll to position [5671, 0]
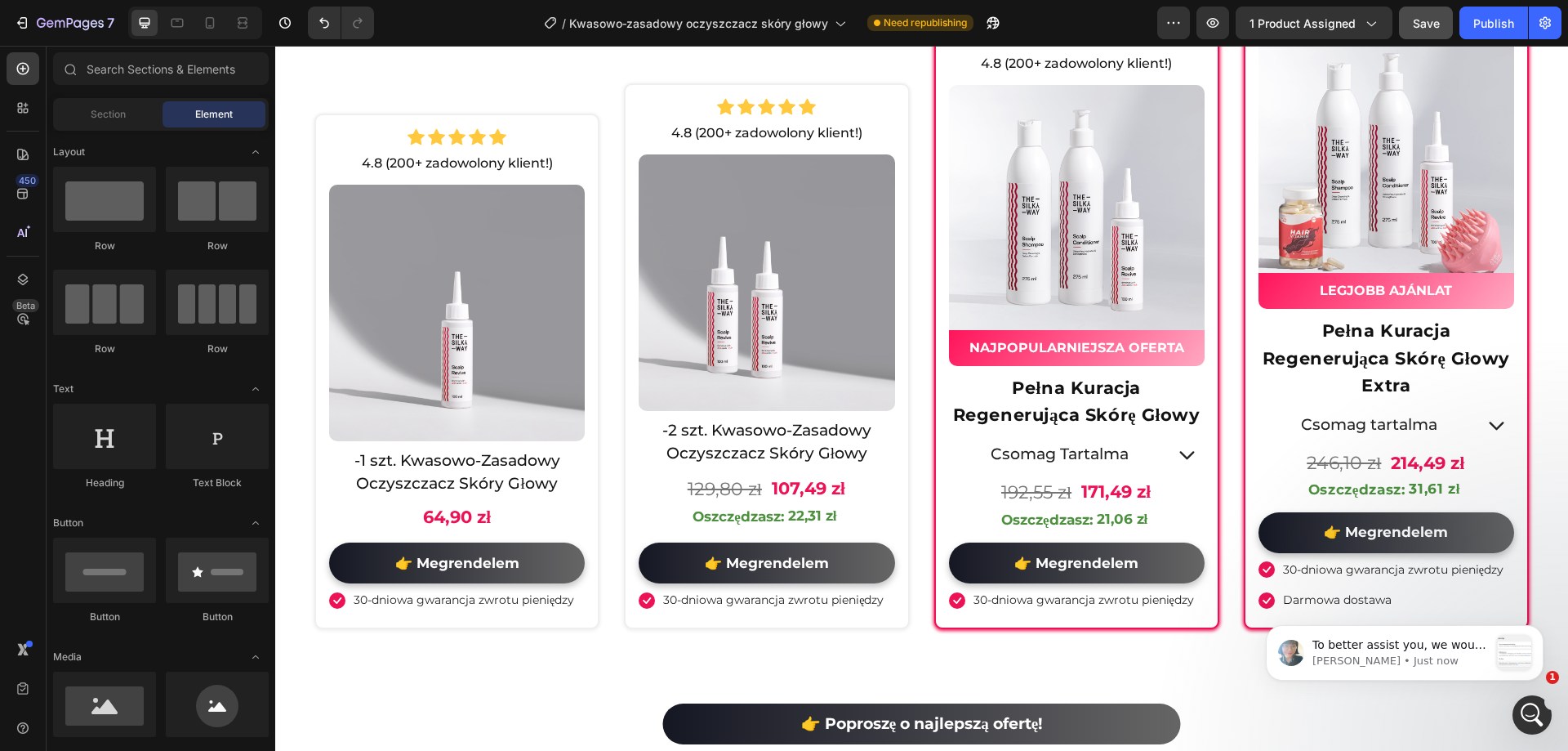
drag, startPoint x: 1420, startPoint y: 22, endPoint x: 1087, endPoint y: 197, distance: 376.2
click at [1420, 22] on span "Save" at bounding box center [1426, 23] width 27 height 14
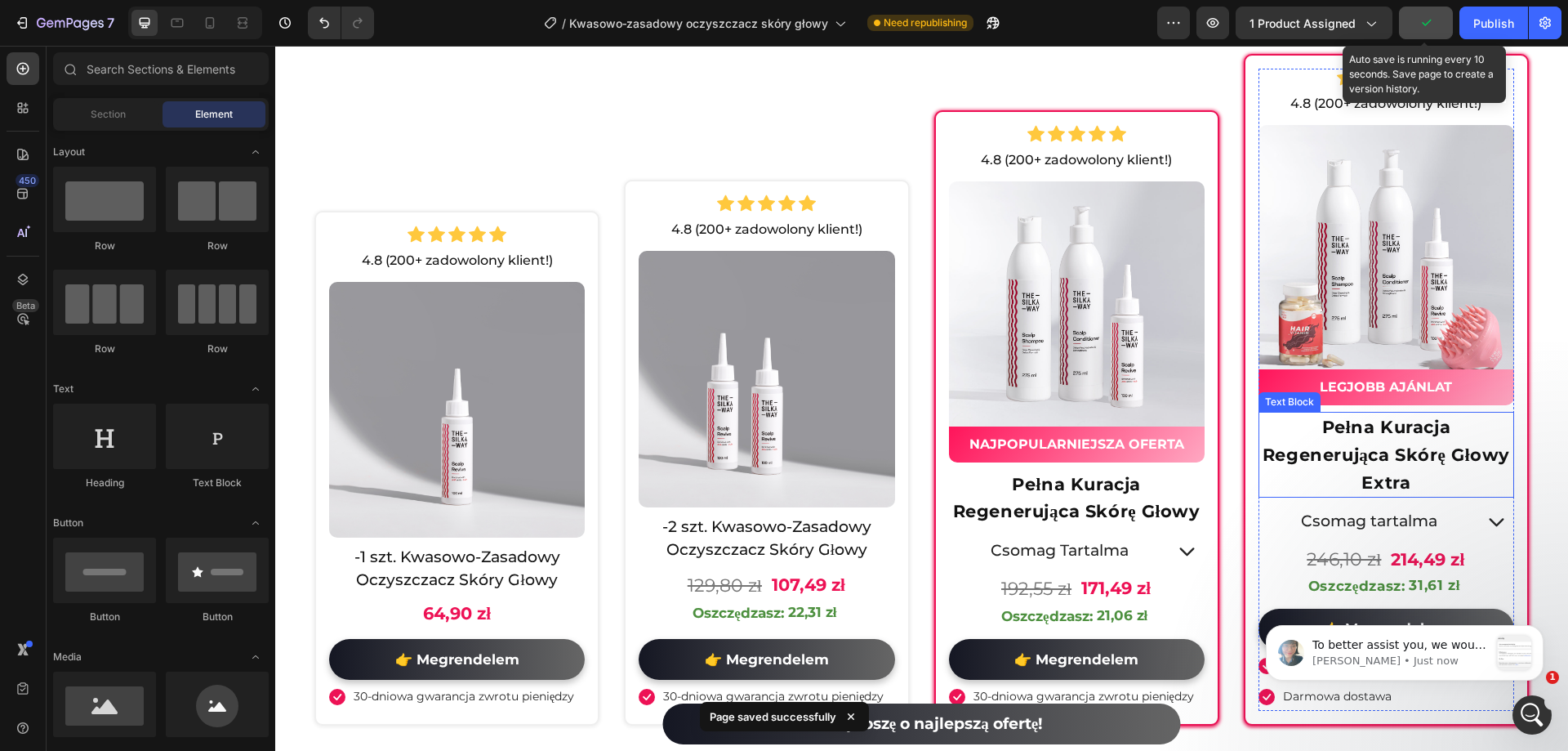
scroll to position [5835, 0]
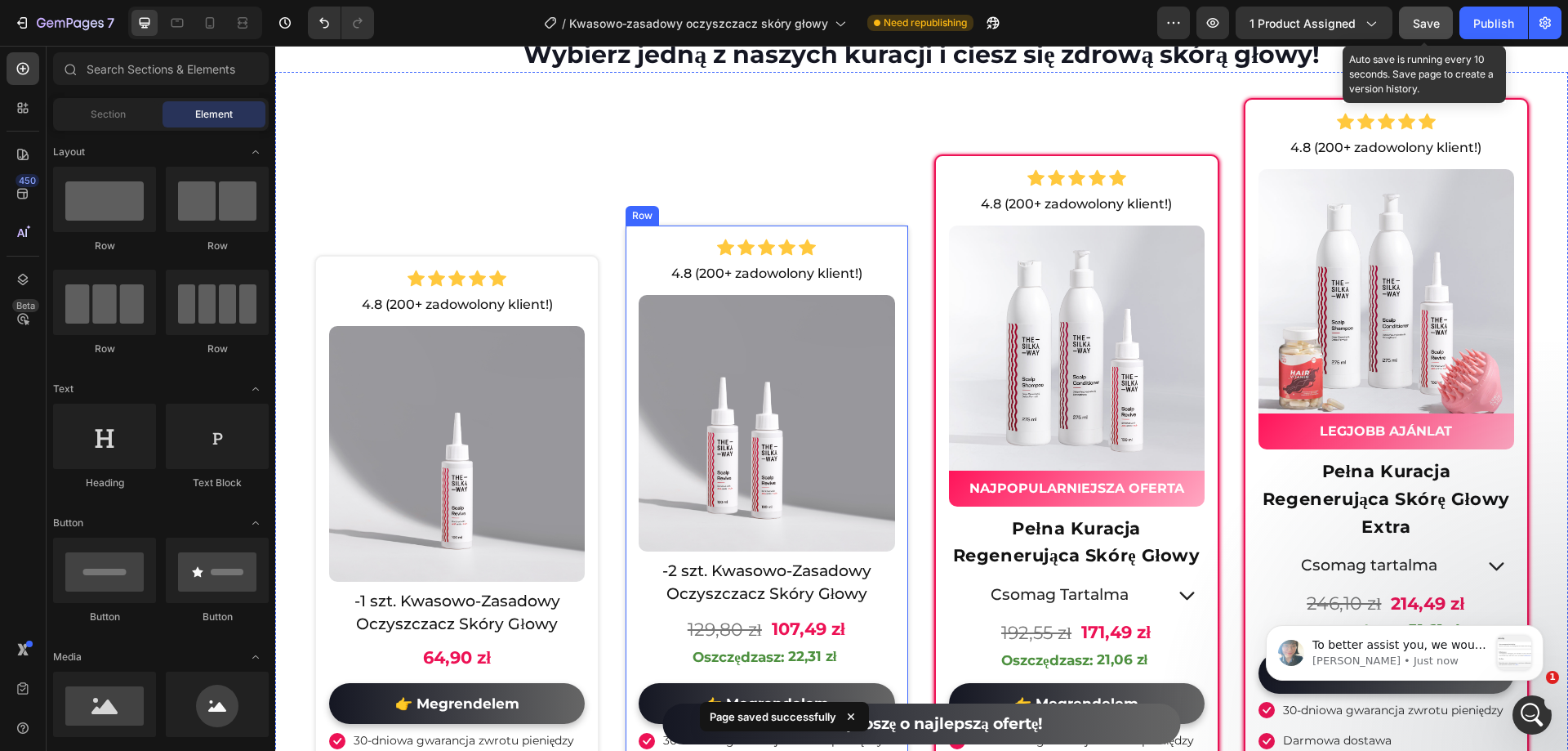
click at [630, 246] on div "Icon Icon Icon Icon Icon Icon List Hoz 4.8 (200+ zadowolony klient!) Text Block…" at bounding box center [766, 497] width 285 height 545
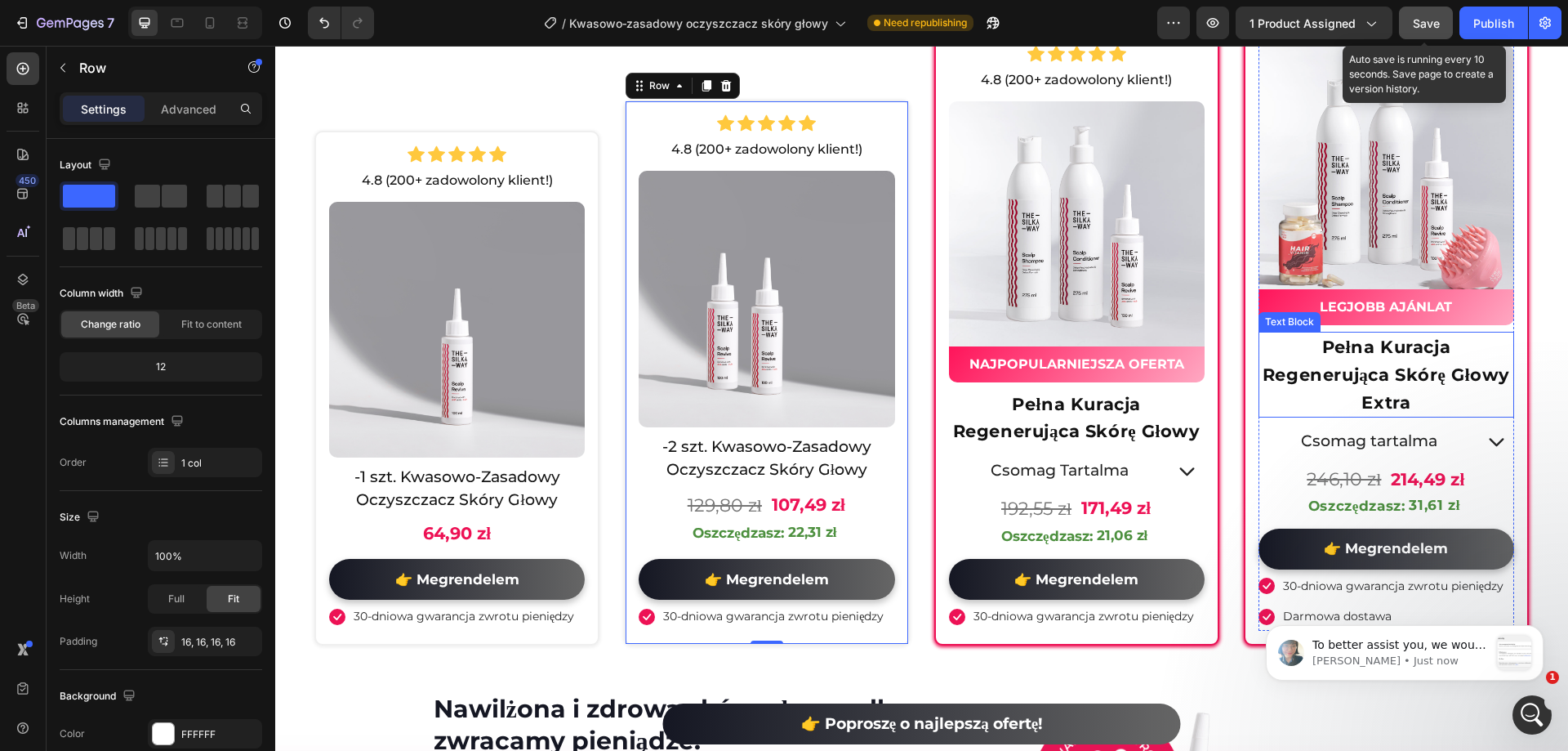
scroll to position [6080, 0]
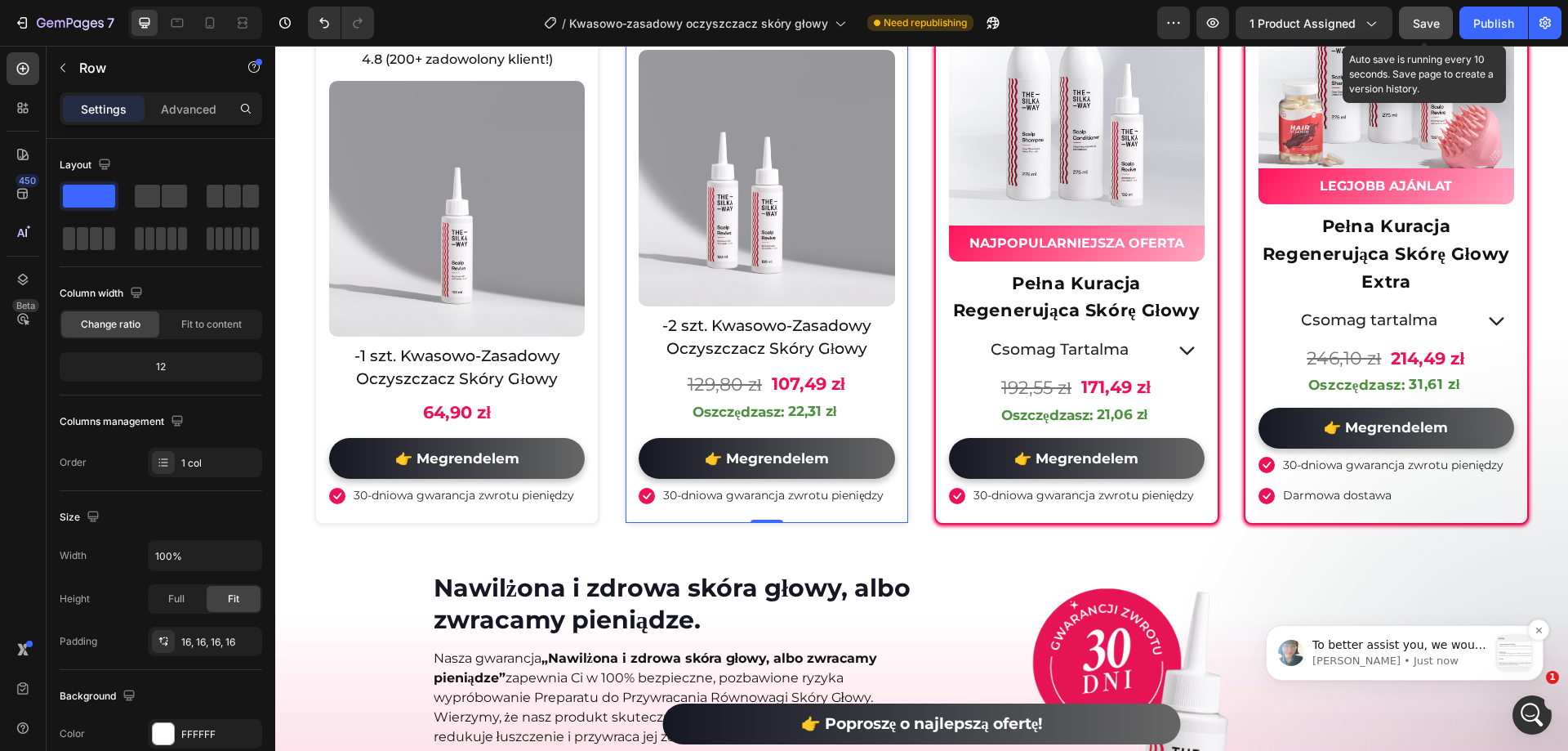
click at [1523, 671] on div "To better assist you, we would like to have temporary access to your store via …" at bounding box center [1405, 653] width 277 height 55
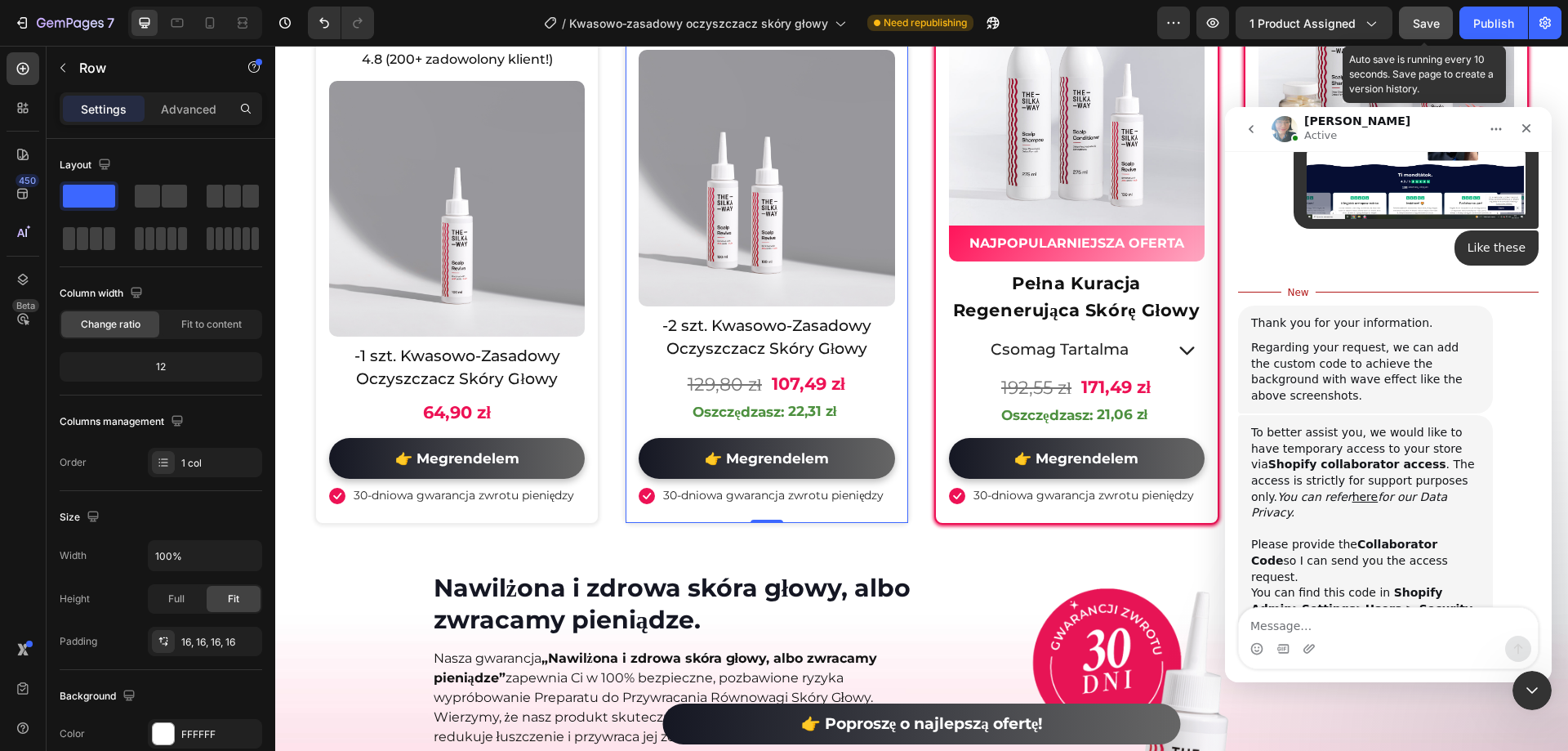
scroll to position [1055, 0]
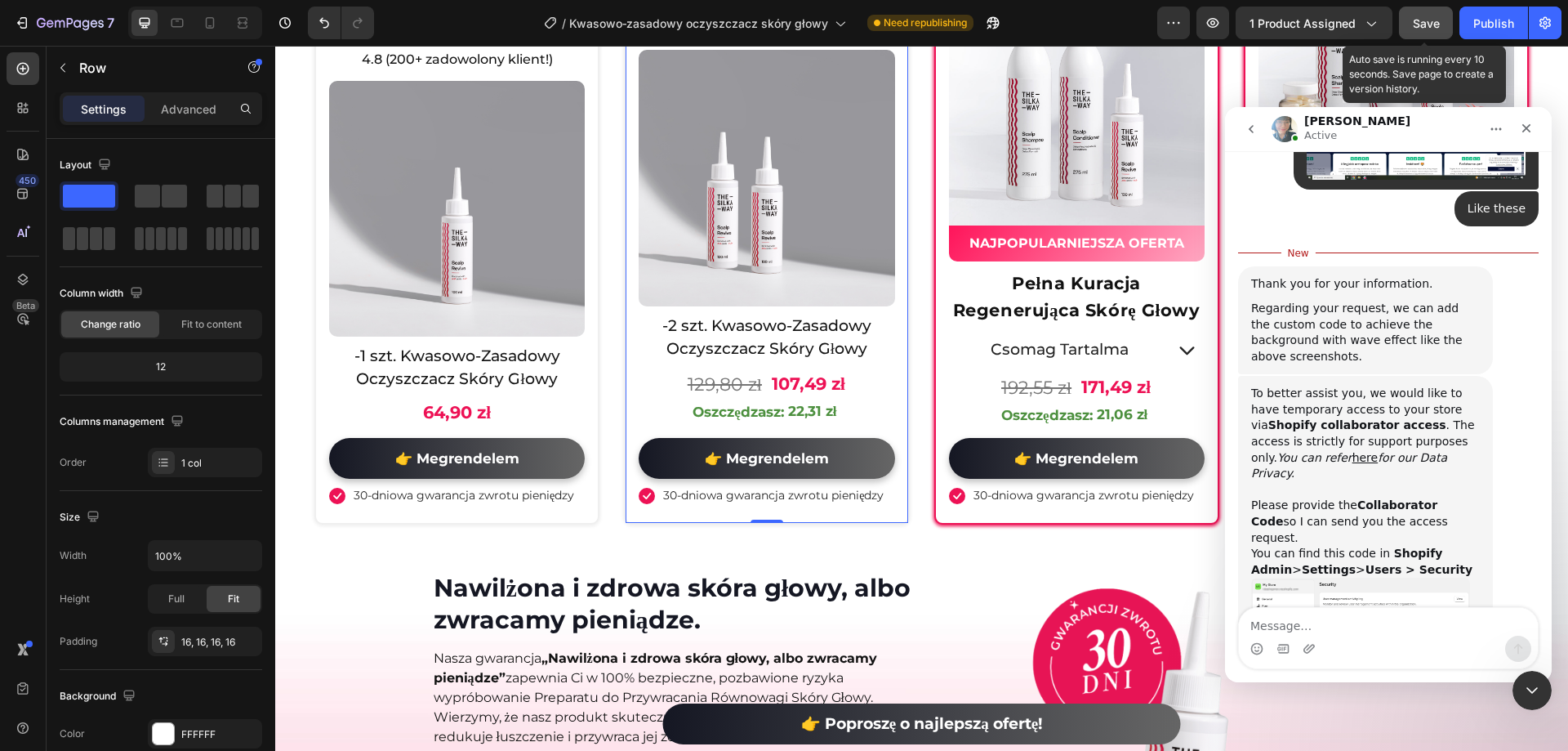
click at [1283, 578] on img "Annie says…" at bounding box center [1360, 620] width 219 height 87
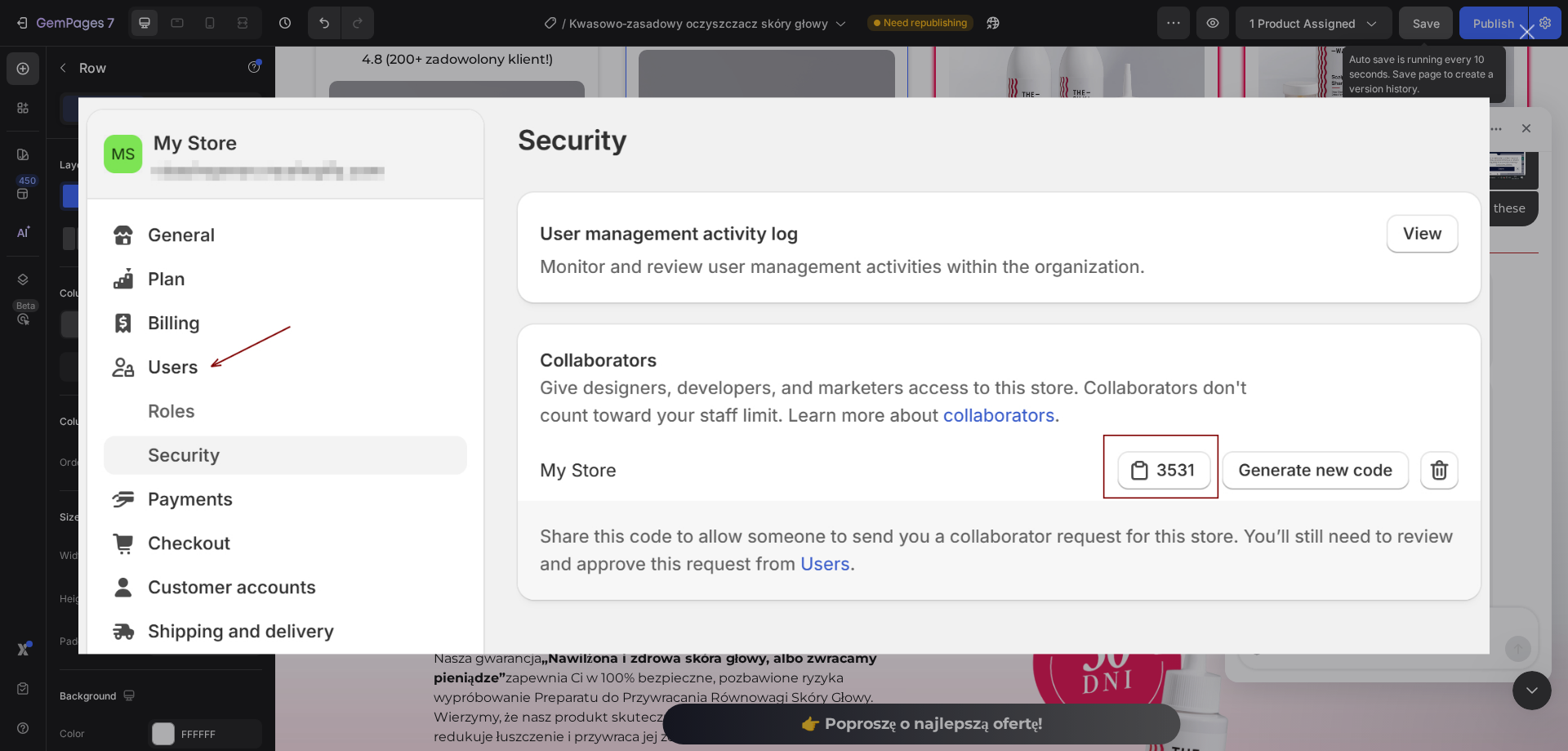
click at [1511, 440] on div "Intercom messenger" at bounding box center [784, 375] width 1568 height 751
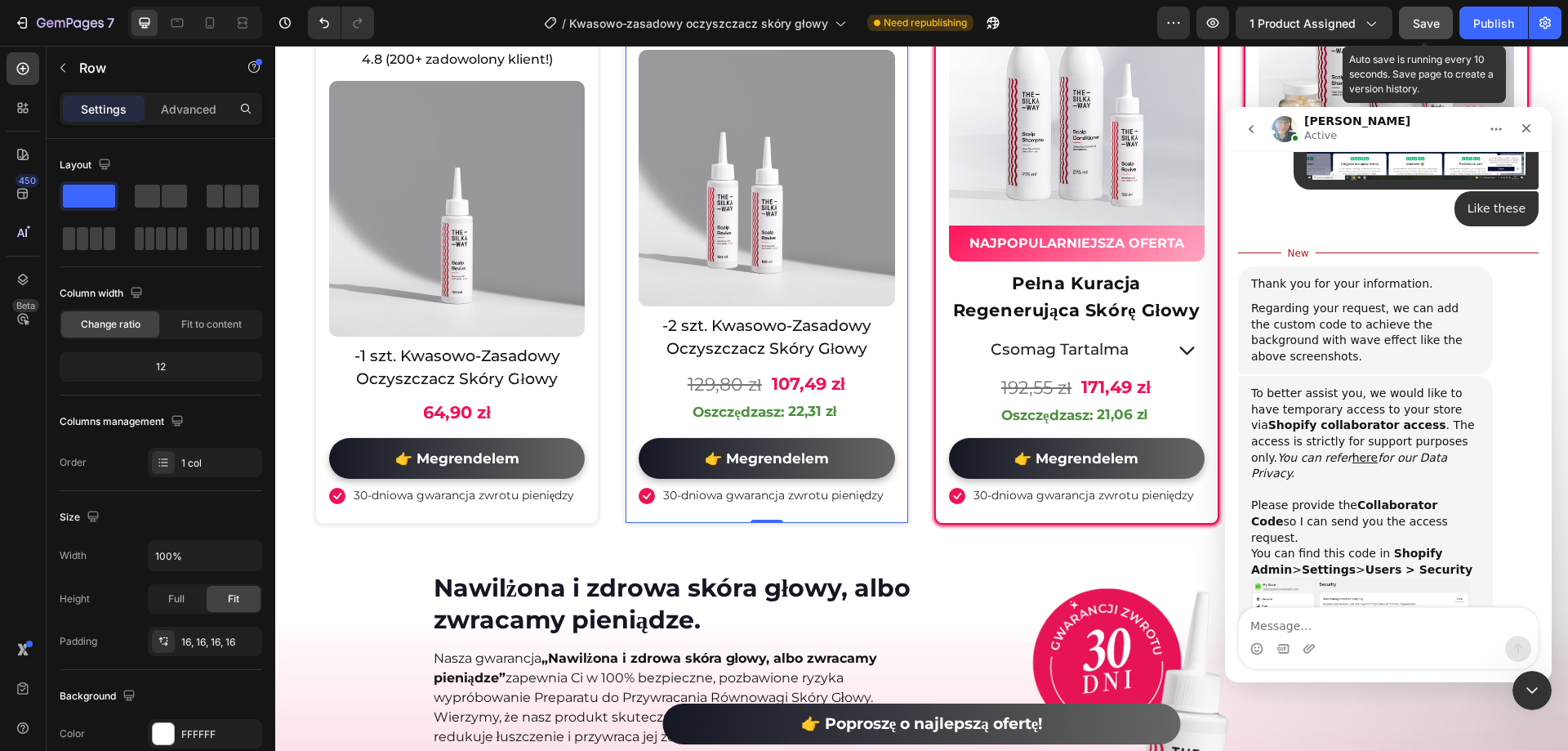
click at [1409, 578] on img "Annie says…" at bounding box center [1360, 620] width 219 height 87
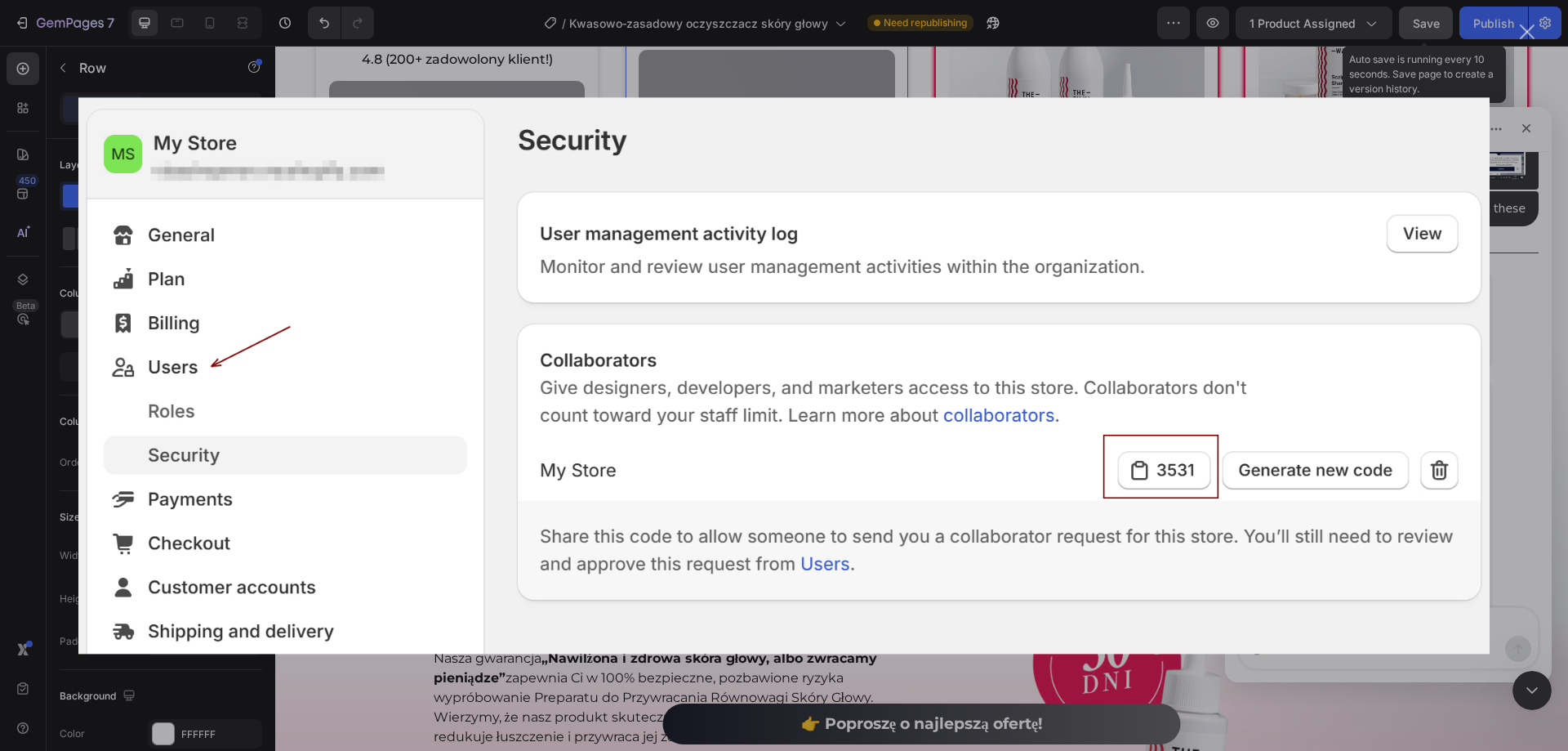
click at [1533, 458] on div "Intercom messenger" at bounding box center [784, 375] width 1568 height 751
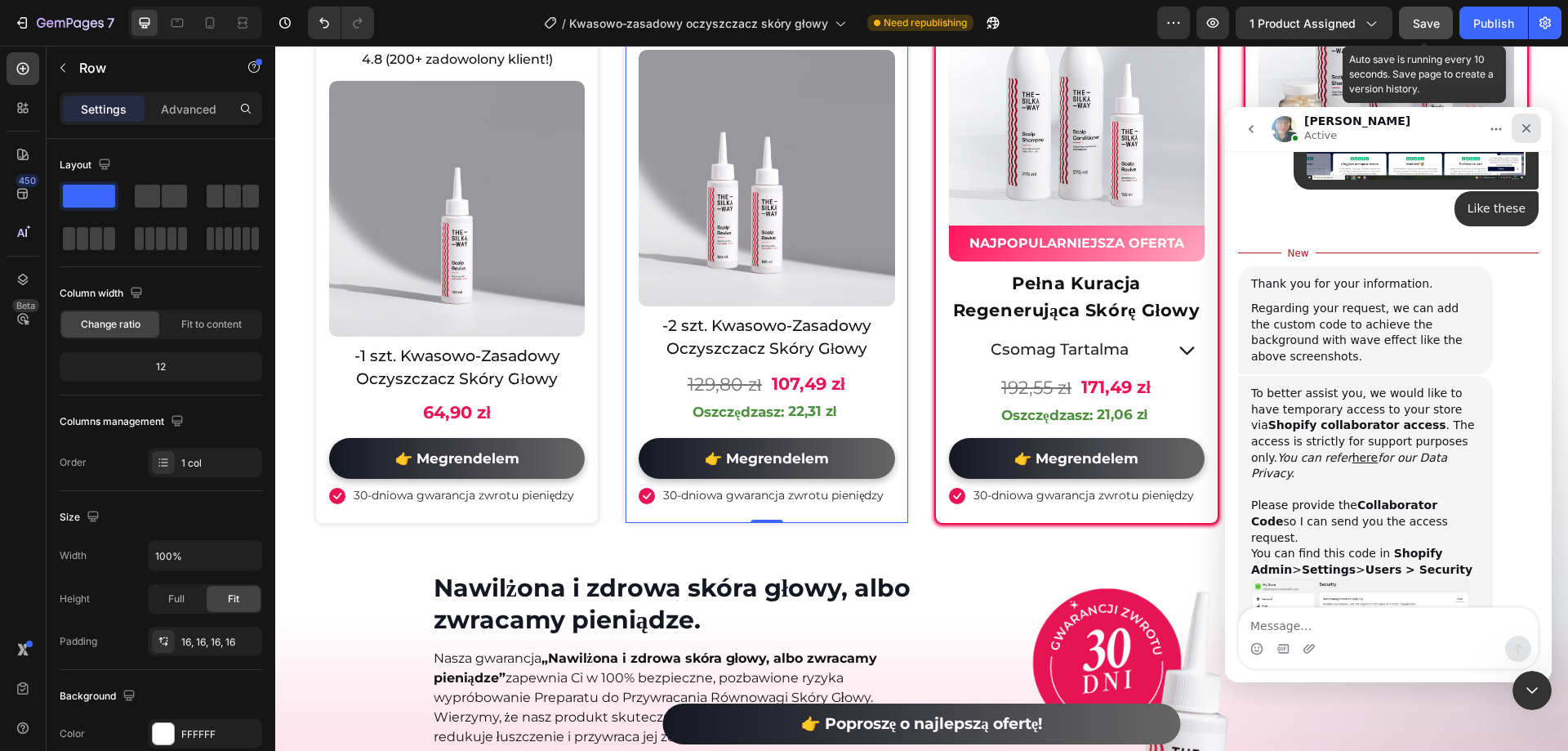
click at [1531, 135] on div "Close" at bounding box center [1527, 128] width 30 height 30
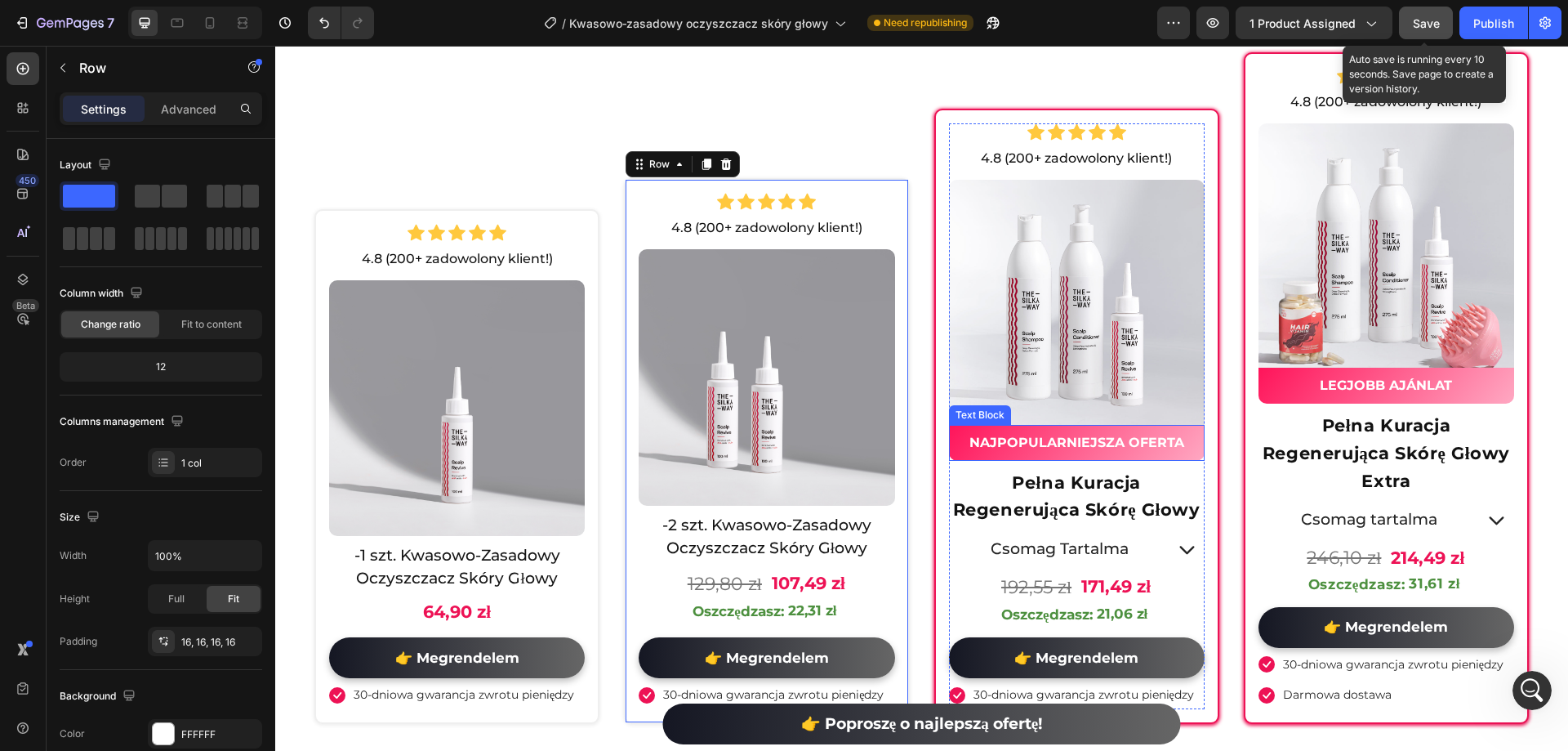
scroll to position [5835, 0]
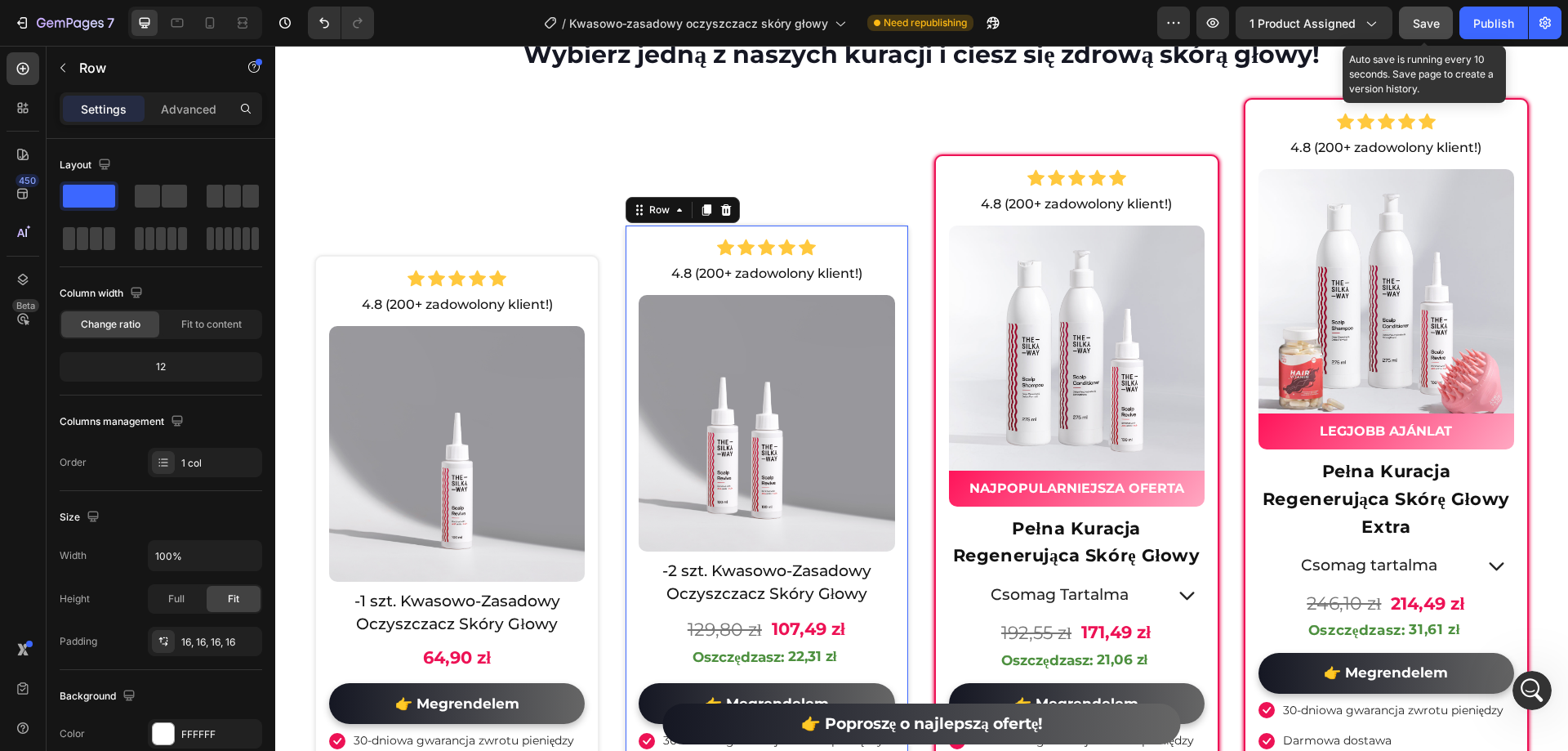
click at [1444, 25] on button "Save" at bounding box center [1425, 23] width 54 height 33
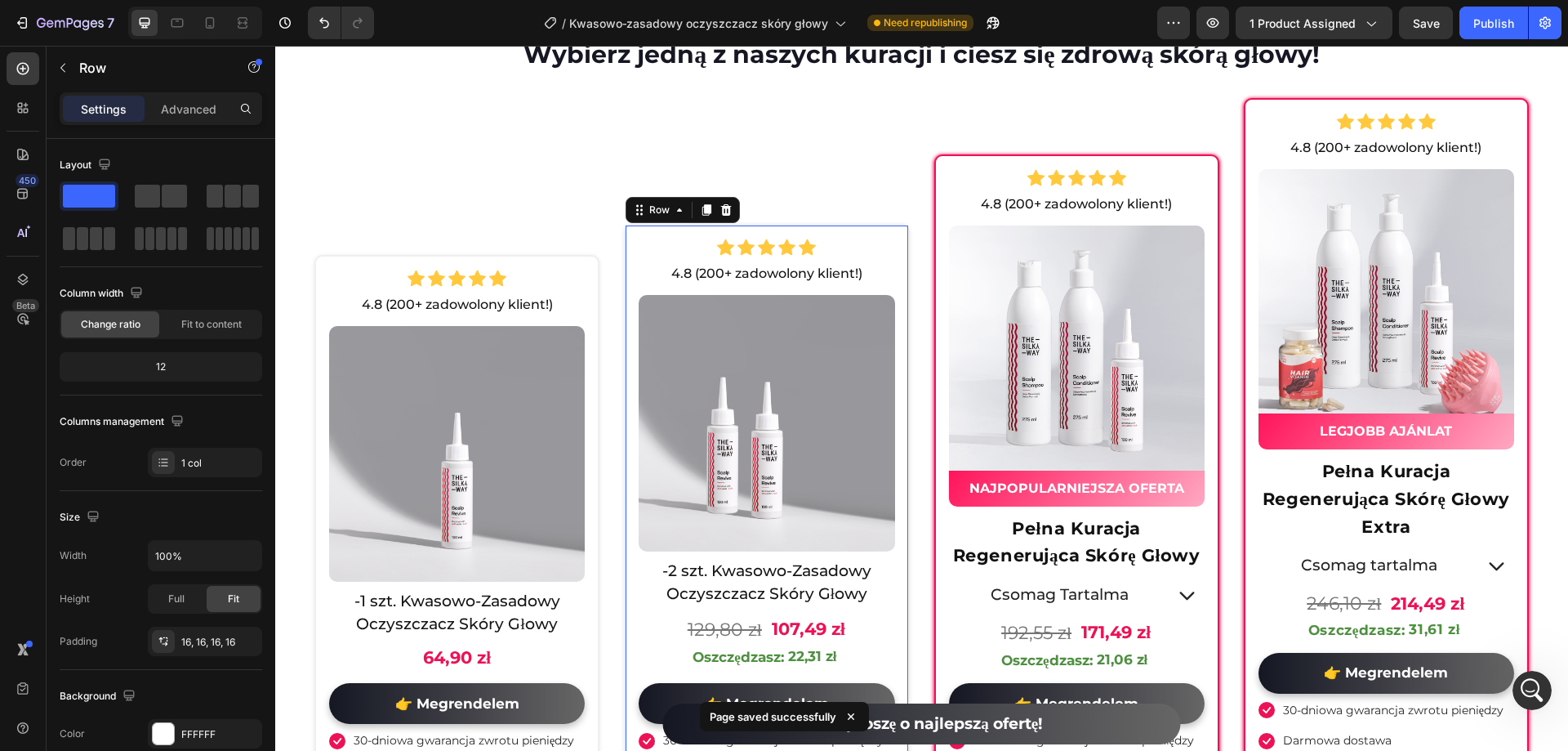
click at [193, 21] on div at bounding box center [195, 23] width 134 height 33
click at [210, 24] on icon at bounding box center [210, 23] width 17 height 17
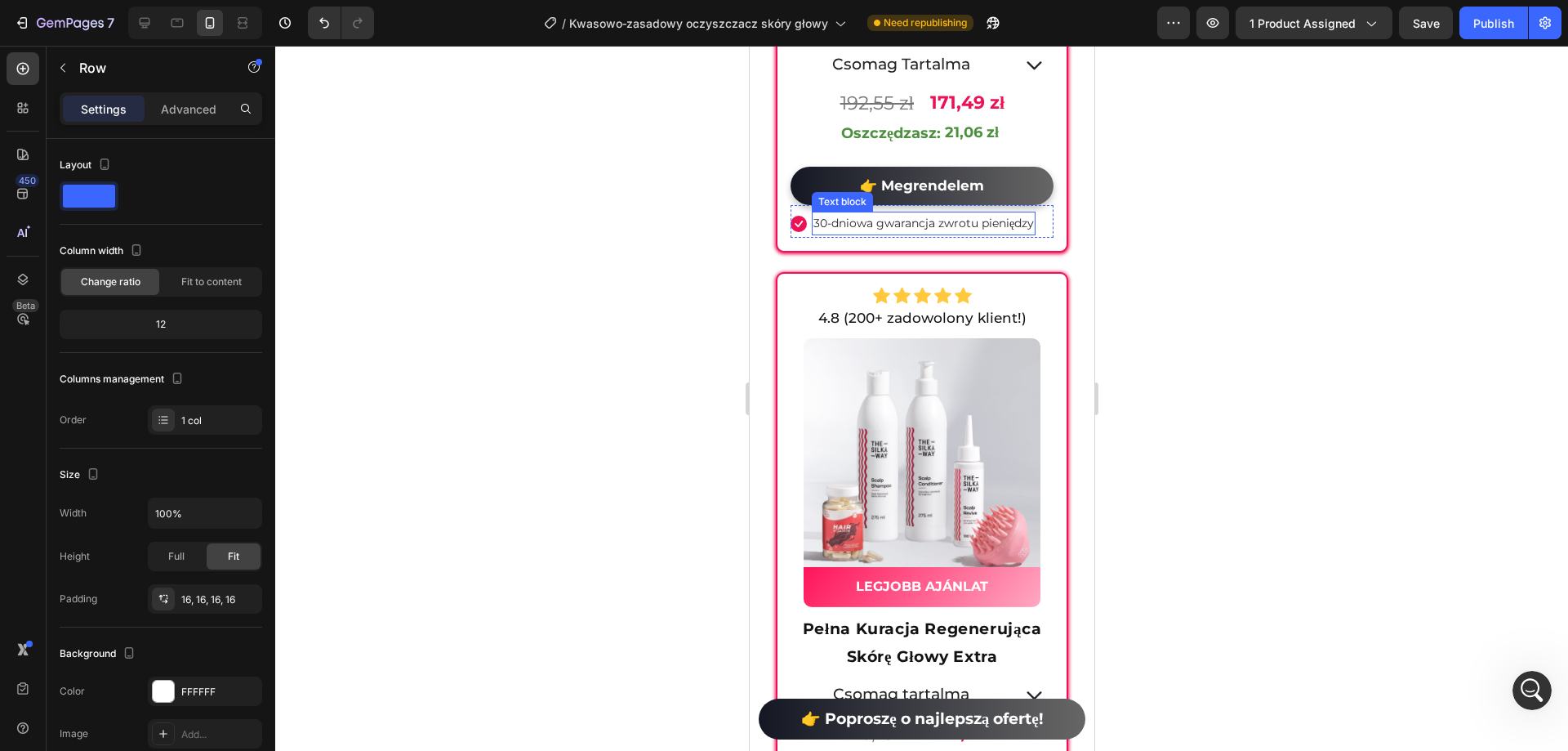
scroll to position [9675, 0]
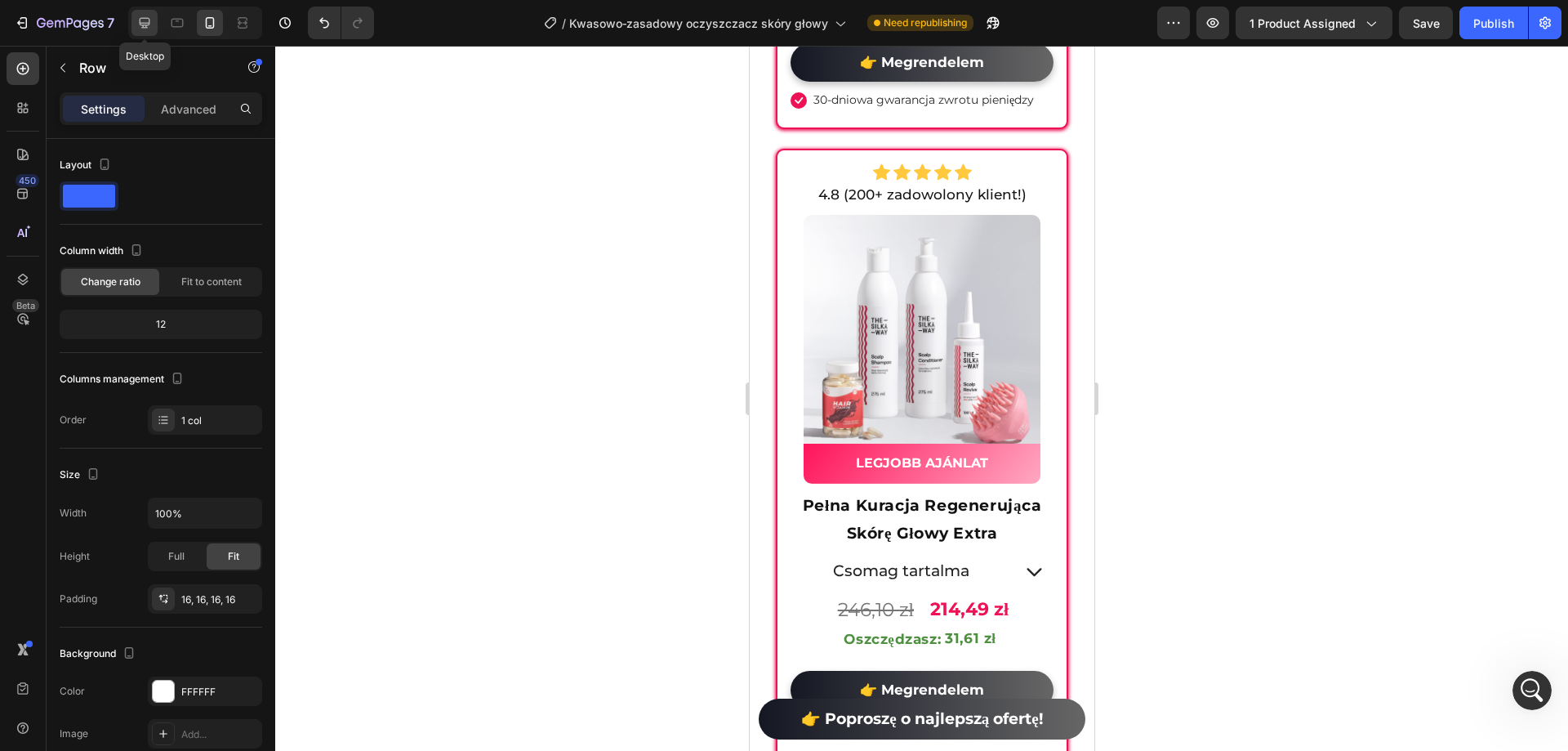
click at [150, 19] on icon at bounding box center [144, 23] width 17 height 17
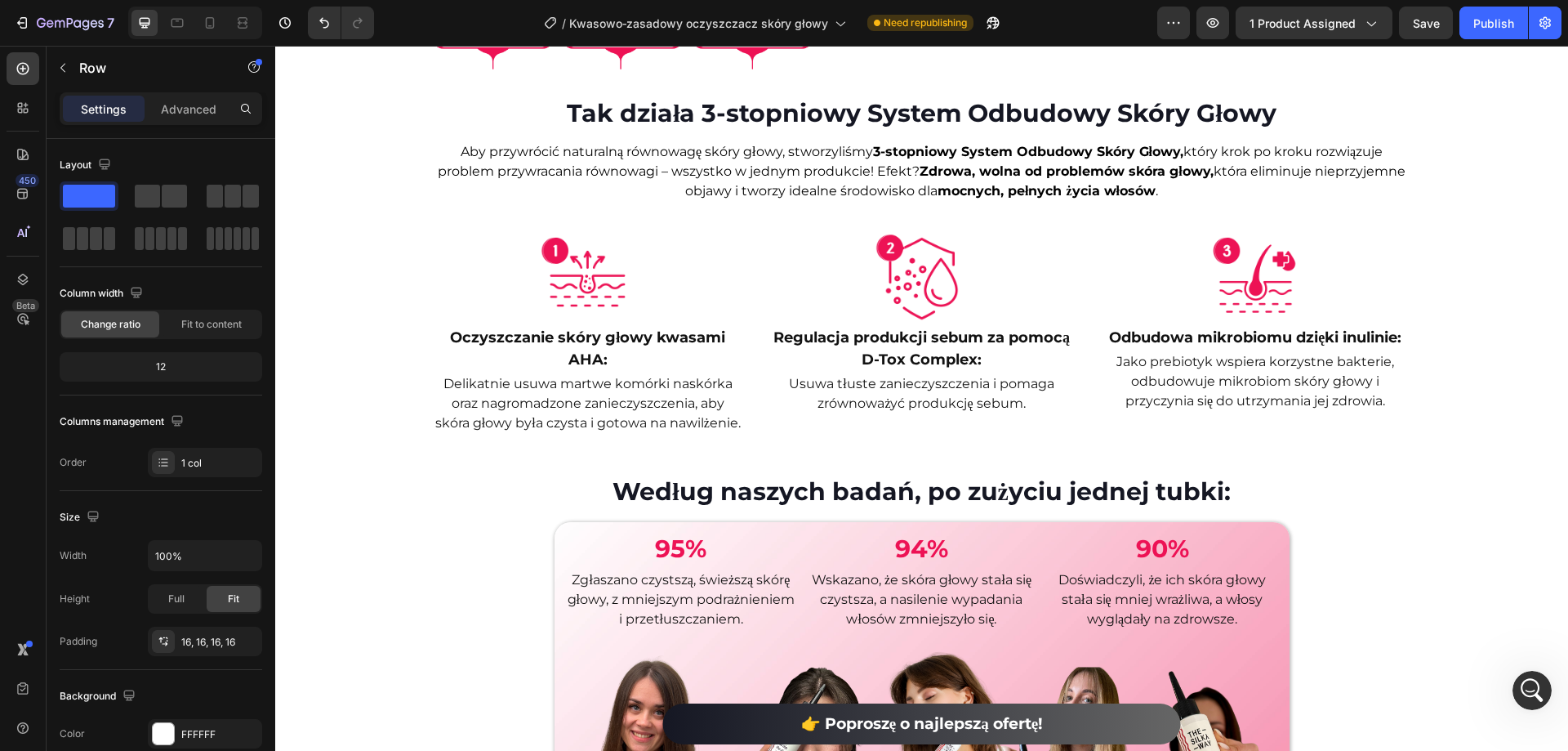
scroll to position [1580, 0]
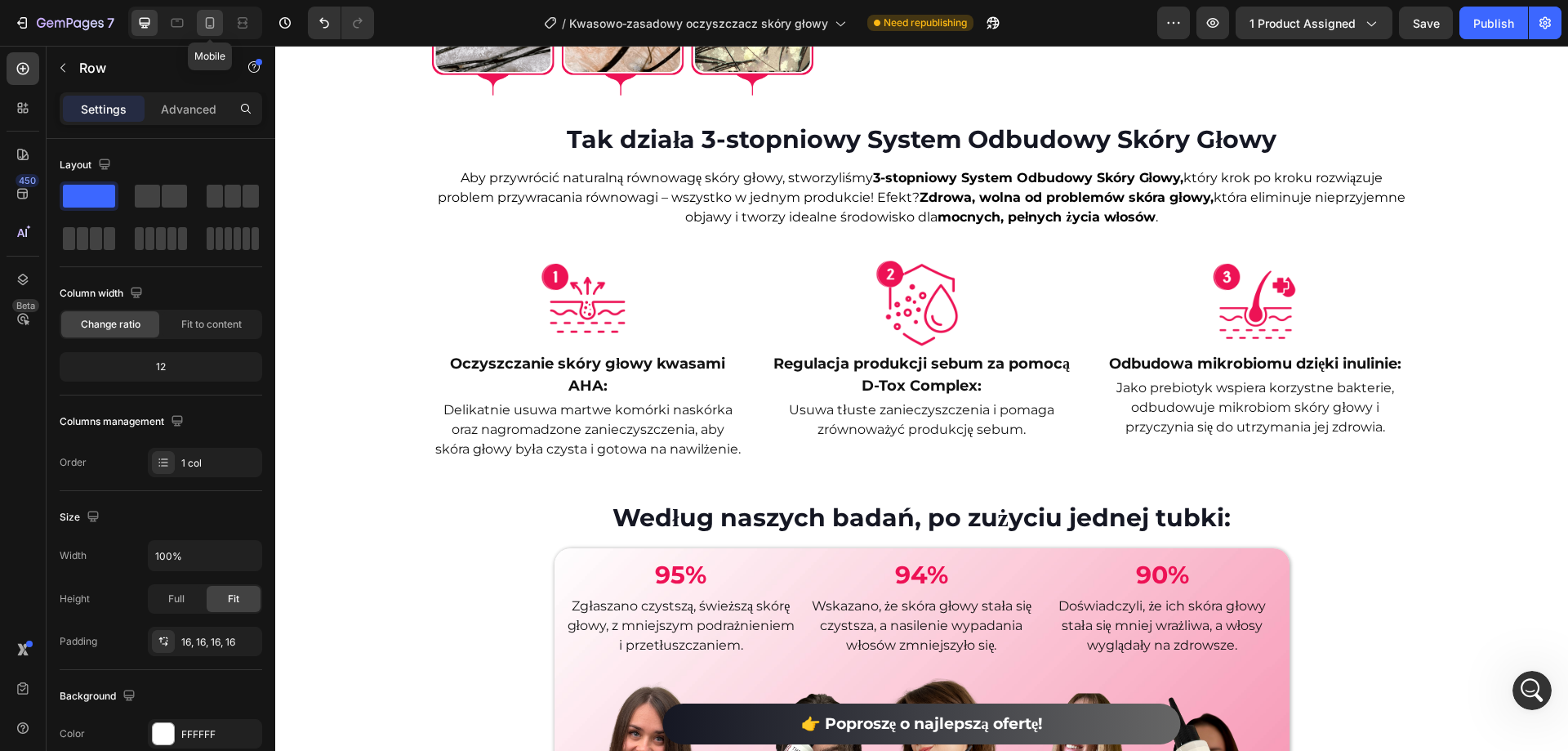
click at [200, 28] on div at bounding box center [210, 23] width 26 height 26
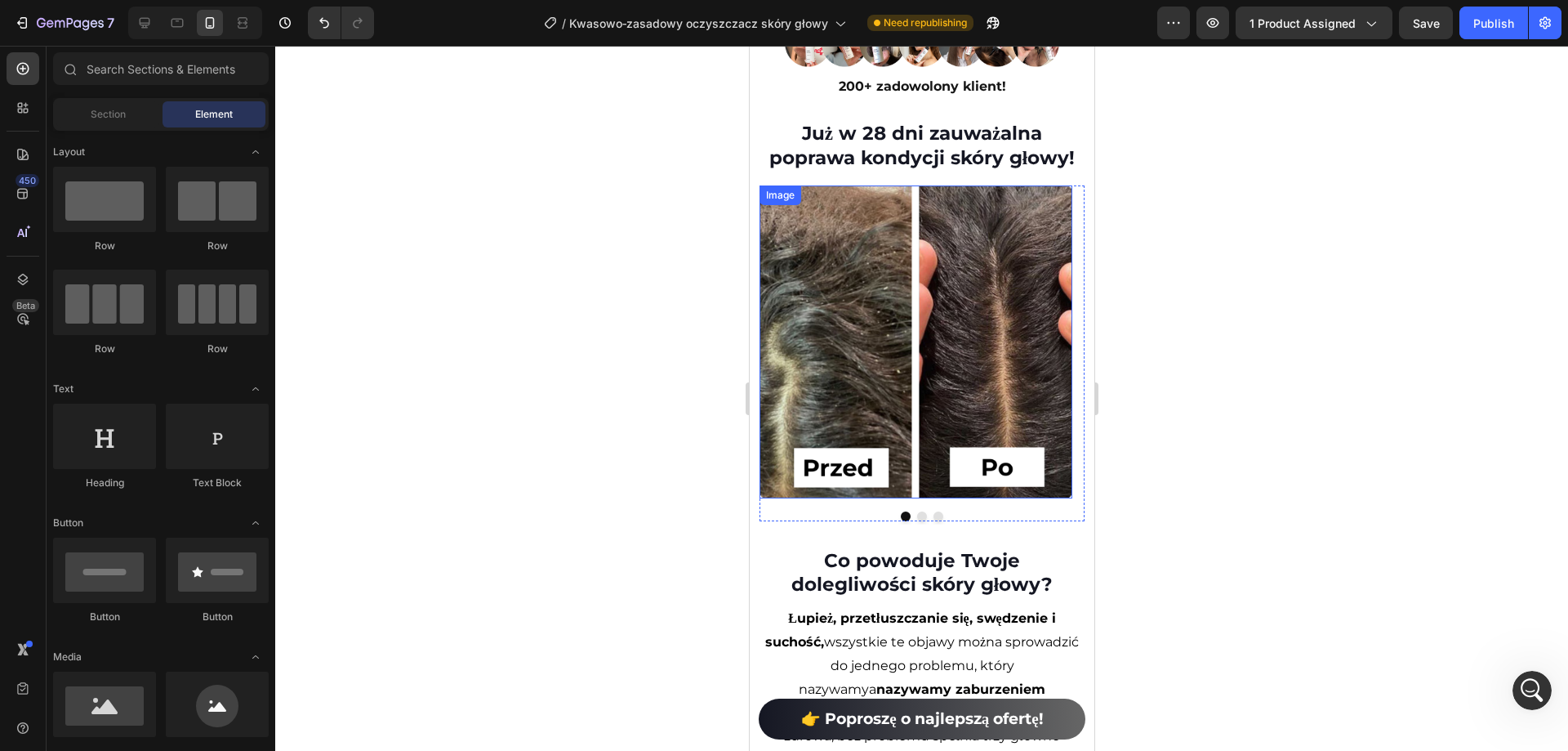
scroll to position [981, 0]
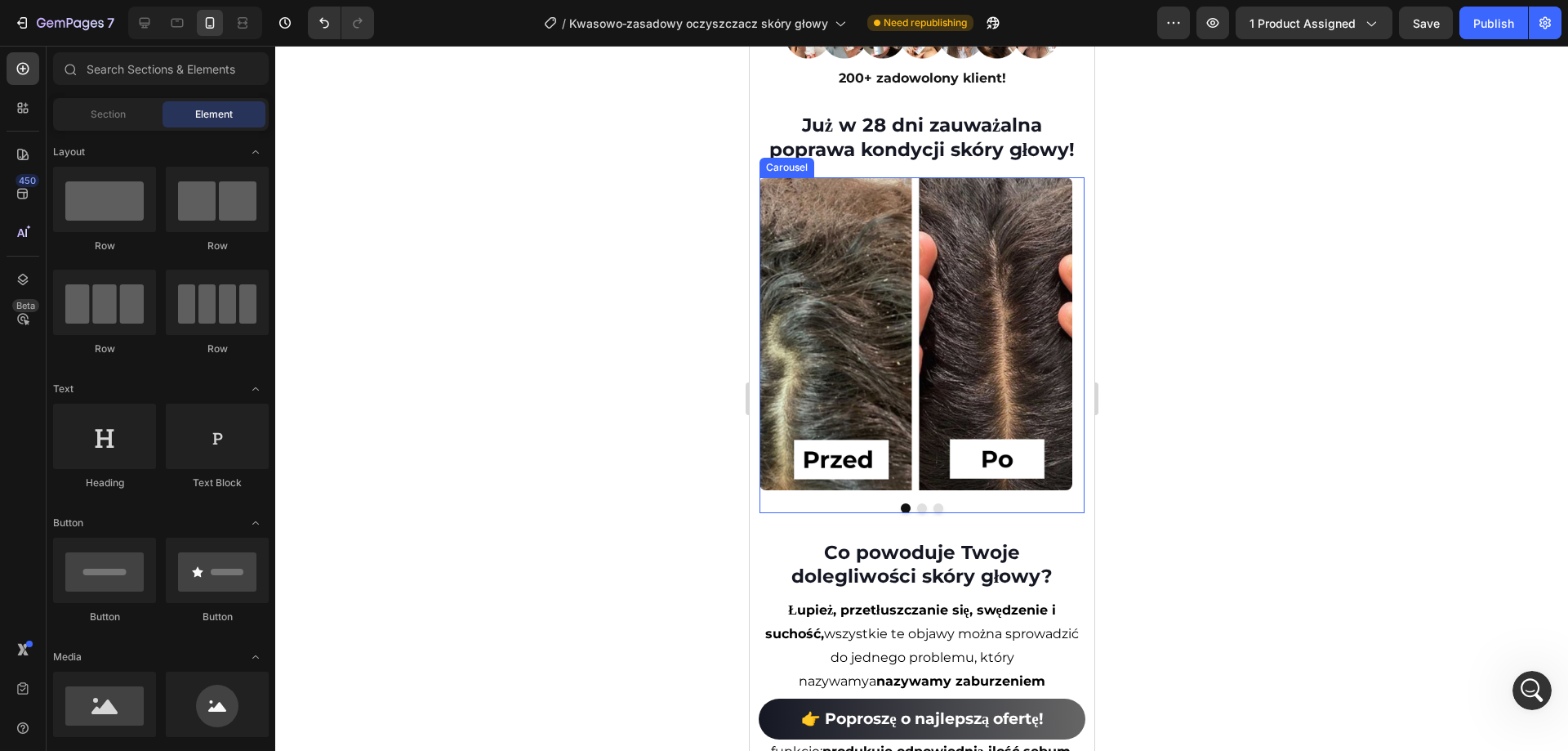
click at [917, 503] on button "Dot" at bounding box center [921, 508] width 10 height 10
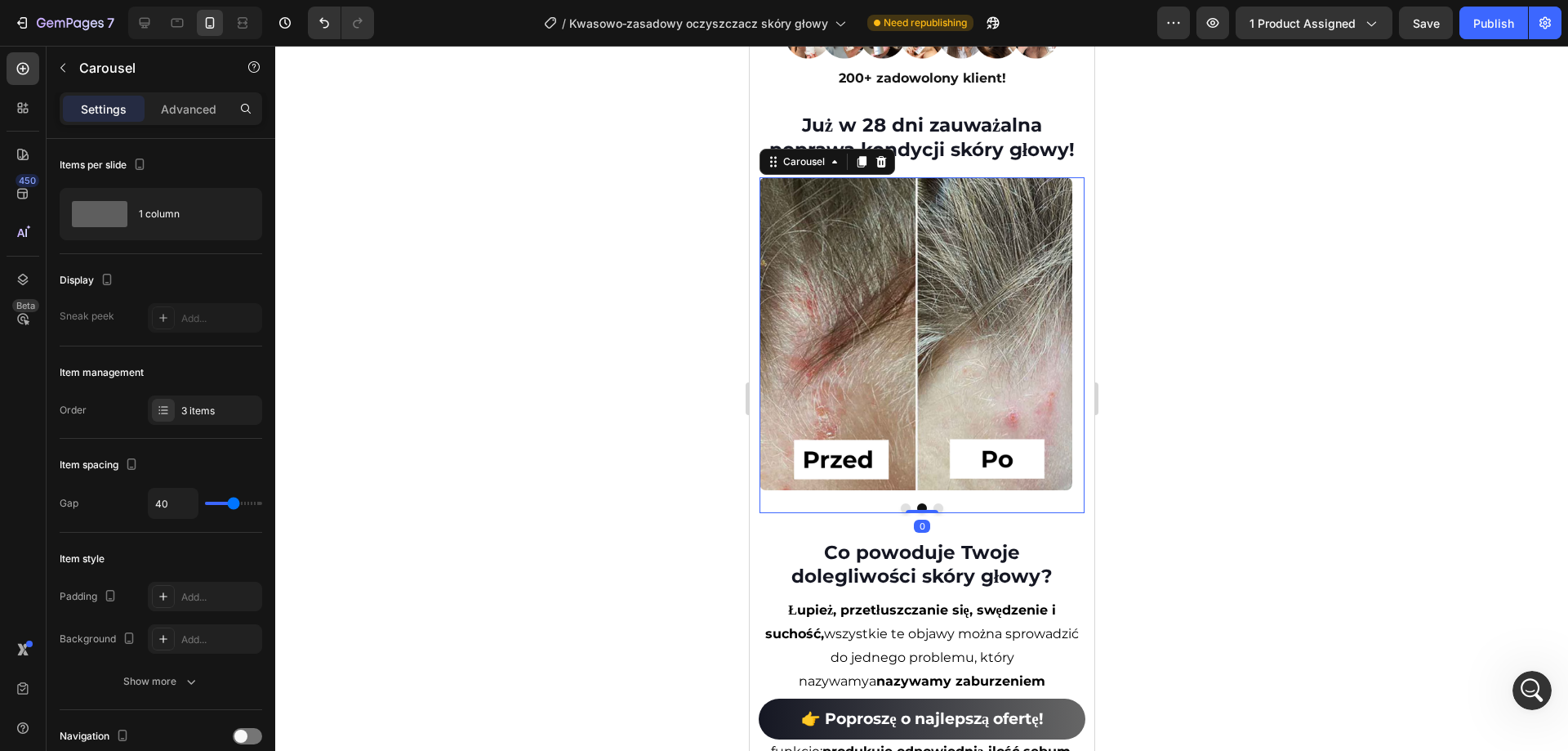
click at [933, 503] on button "Dot" at bounding box center [938, 508] width 10 height 10
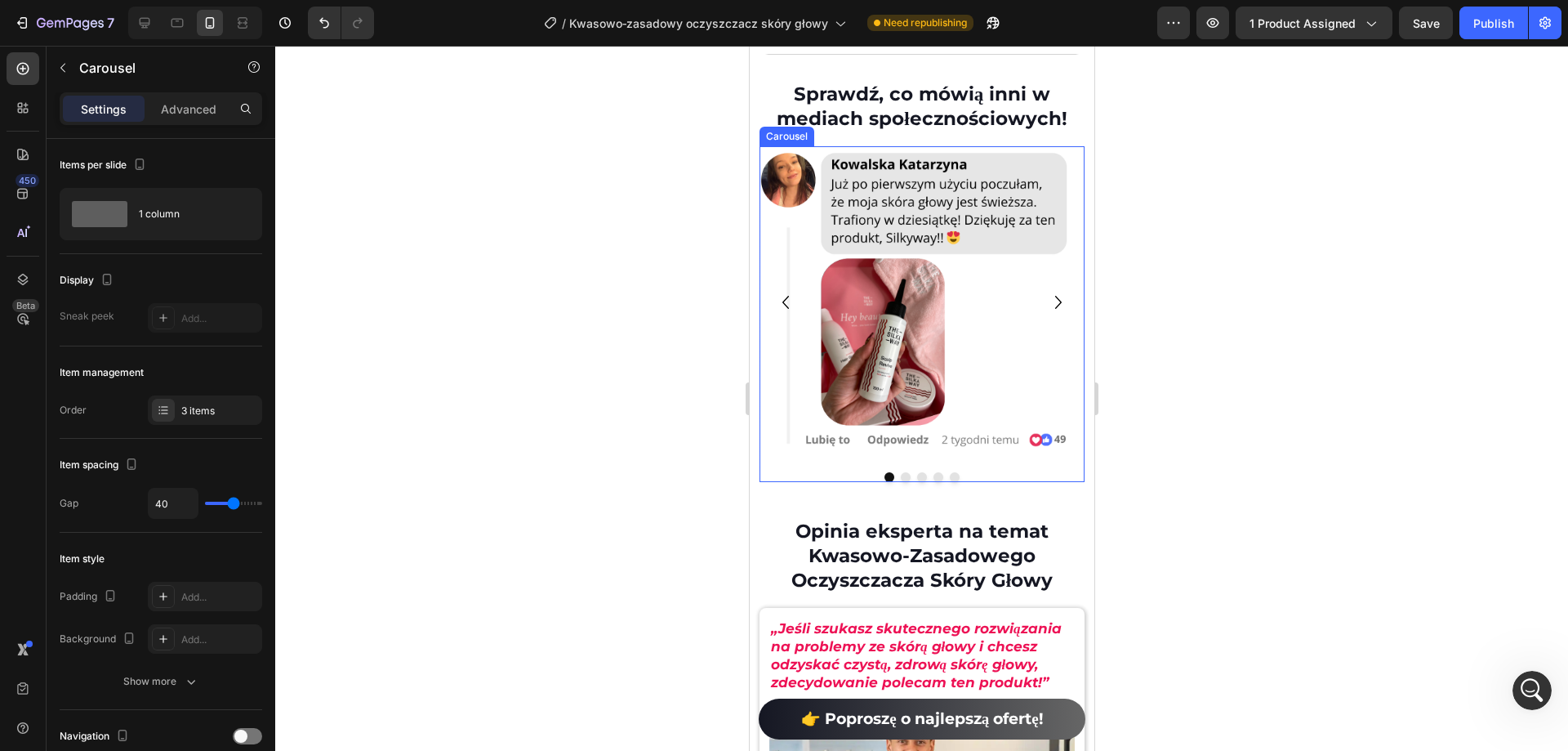
scroll to position [7274, 0]
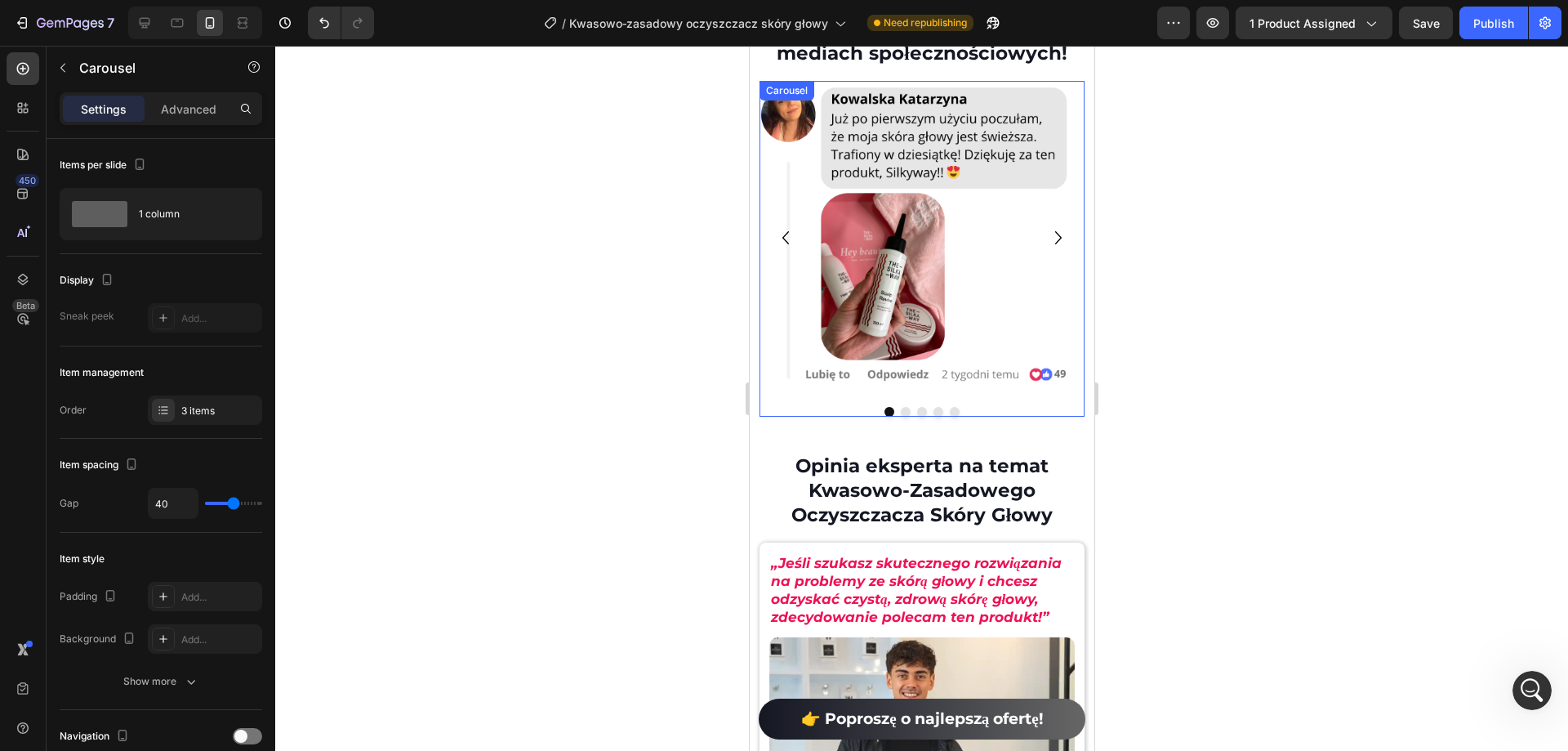
click at [1054, 232] on icon "Carousel Next Arrow" at bounding box center [1058, 238] width 26 height 30
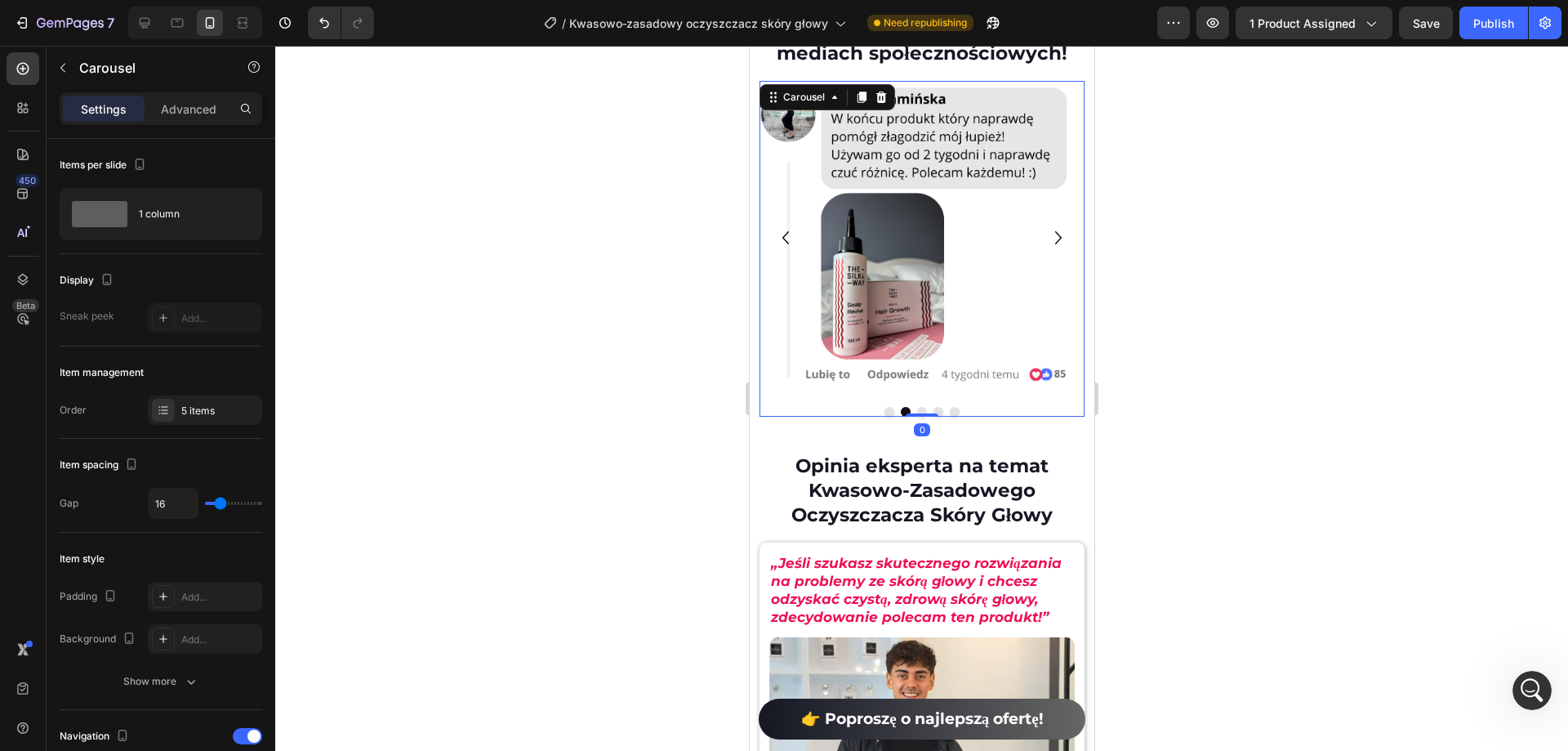
click at [1051, 232] on icon "Carousel Next Arrow" at bounding box center [1058, 238] width 26 height 30
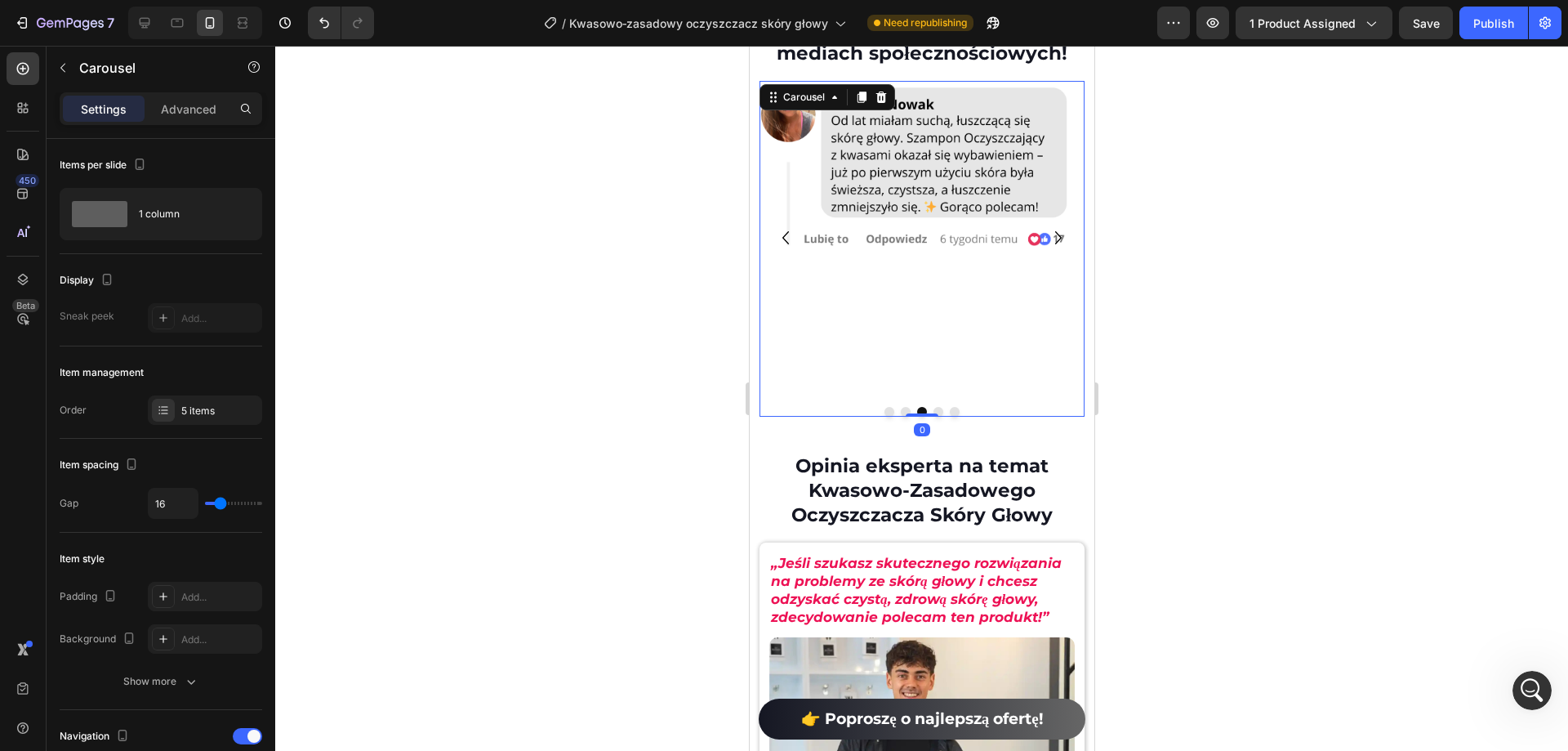
click at [1051, 232] on icon "Carousel Next Arrow" at bounding box center [1058, 238] width 26 height 30
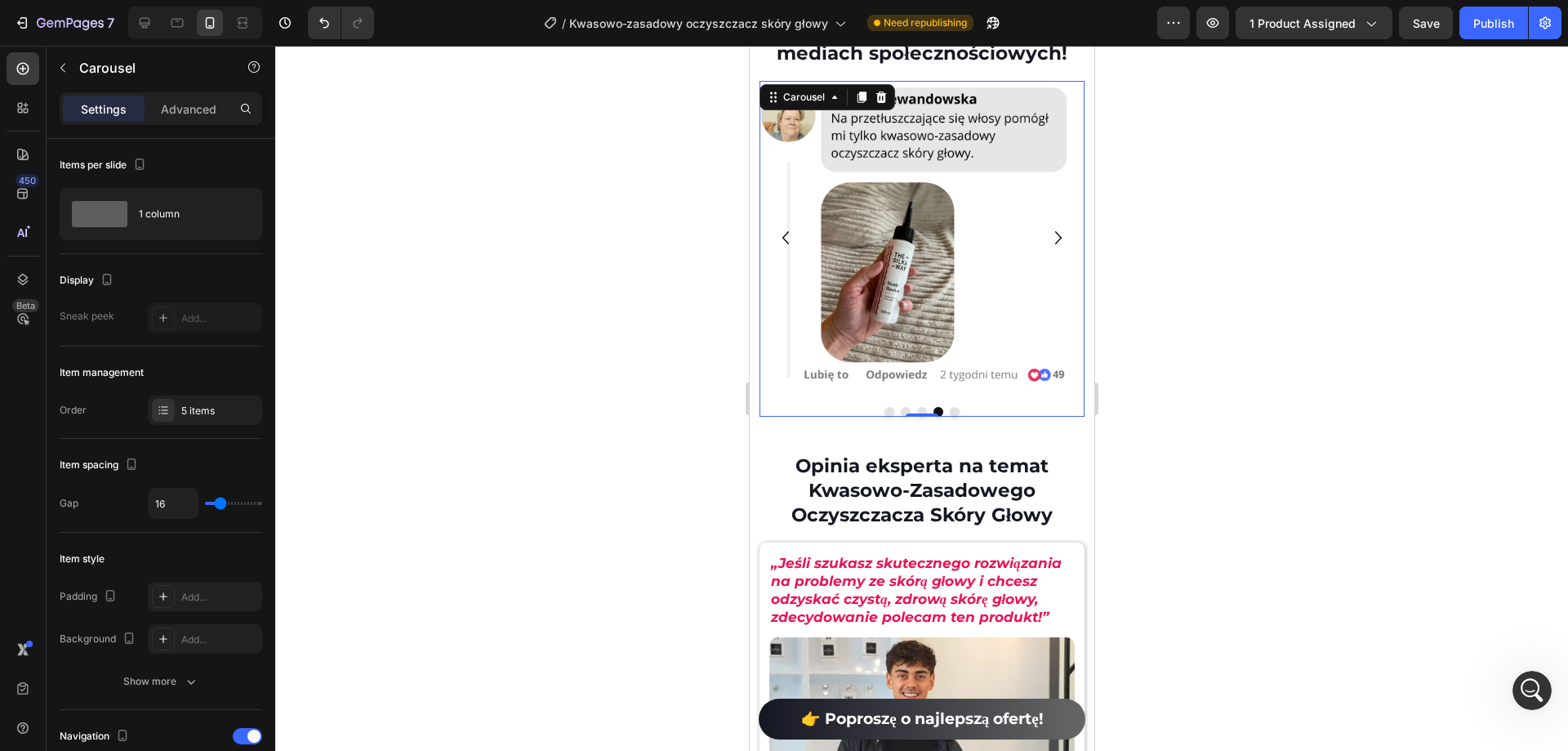
click at [1051, 232] on icon "Carousel Next Arrow" at bounding box center [1058, 238] width 26 height 30
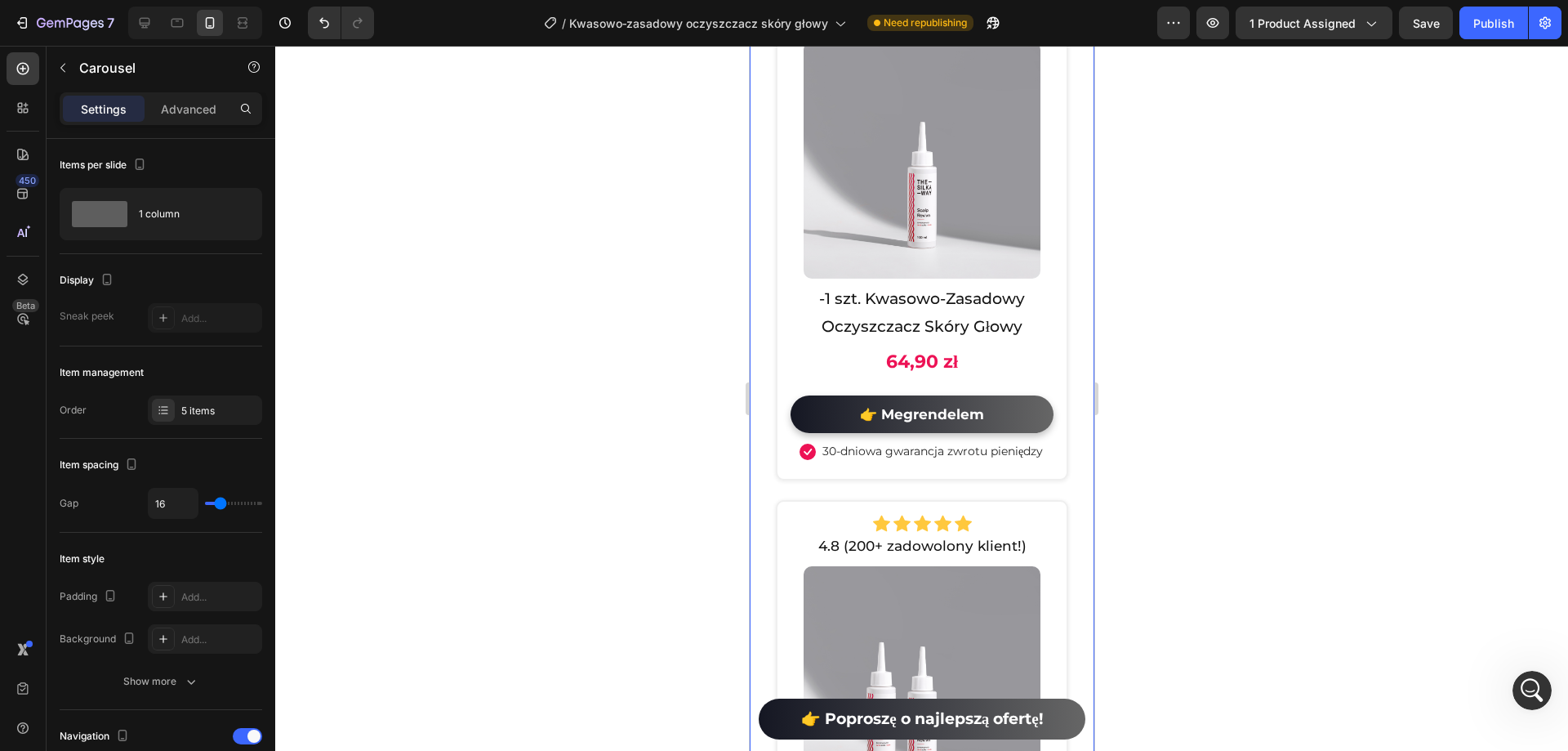
scroll to position [9235, 0]
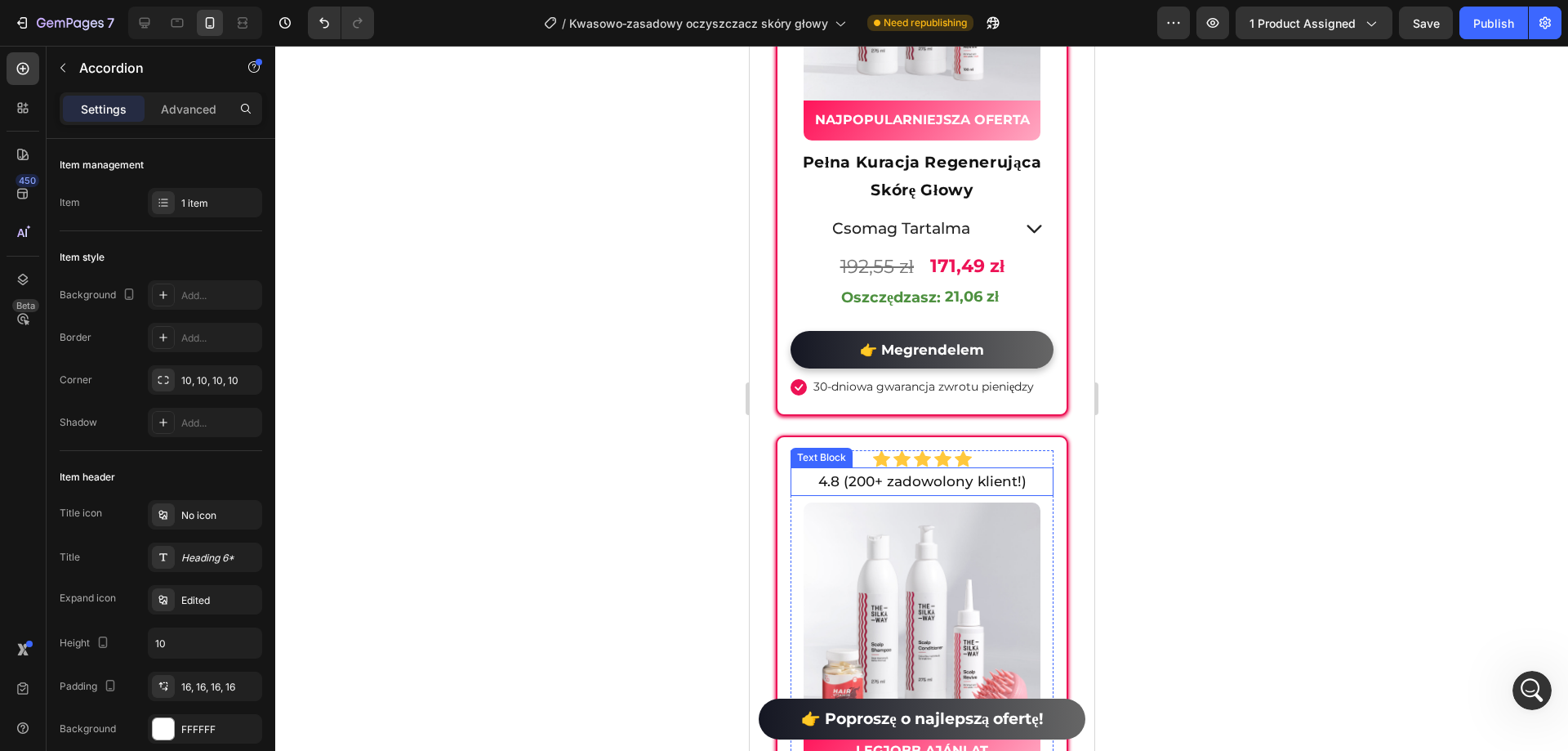
scroll to position [11442, 0]
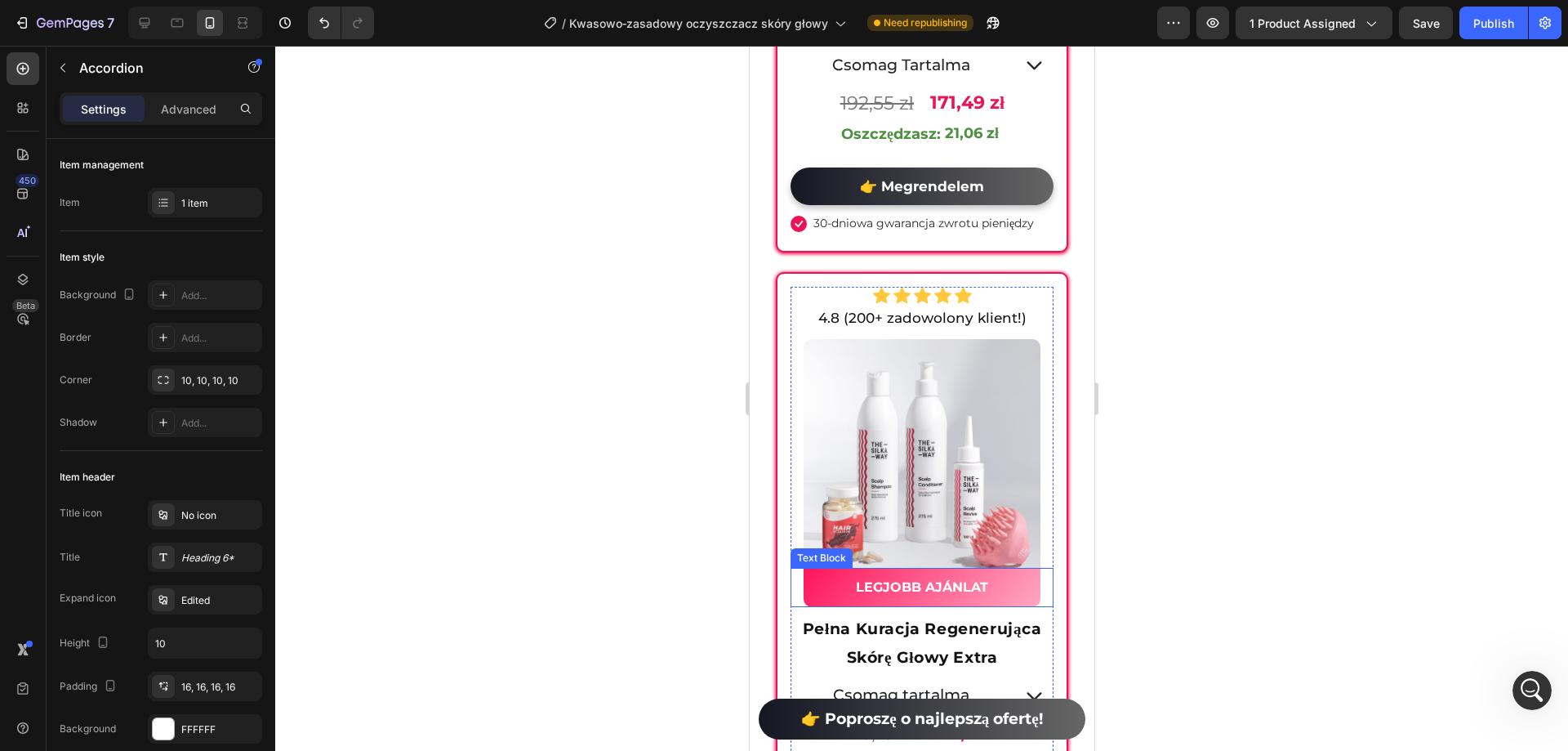
click at [952, 595] on strong "LEGJOBB AJÁNLAT" at bounding box center [921, 587] width 132 height 16
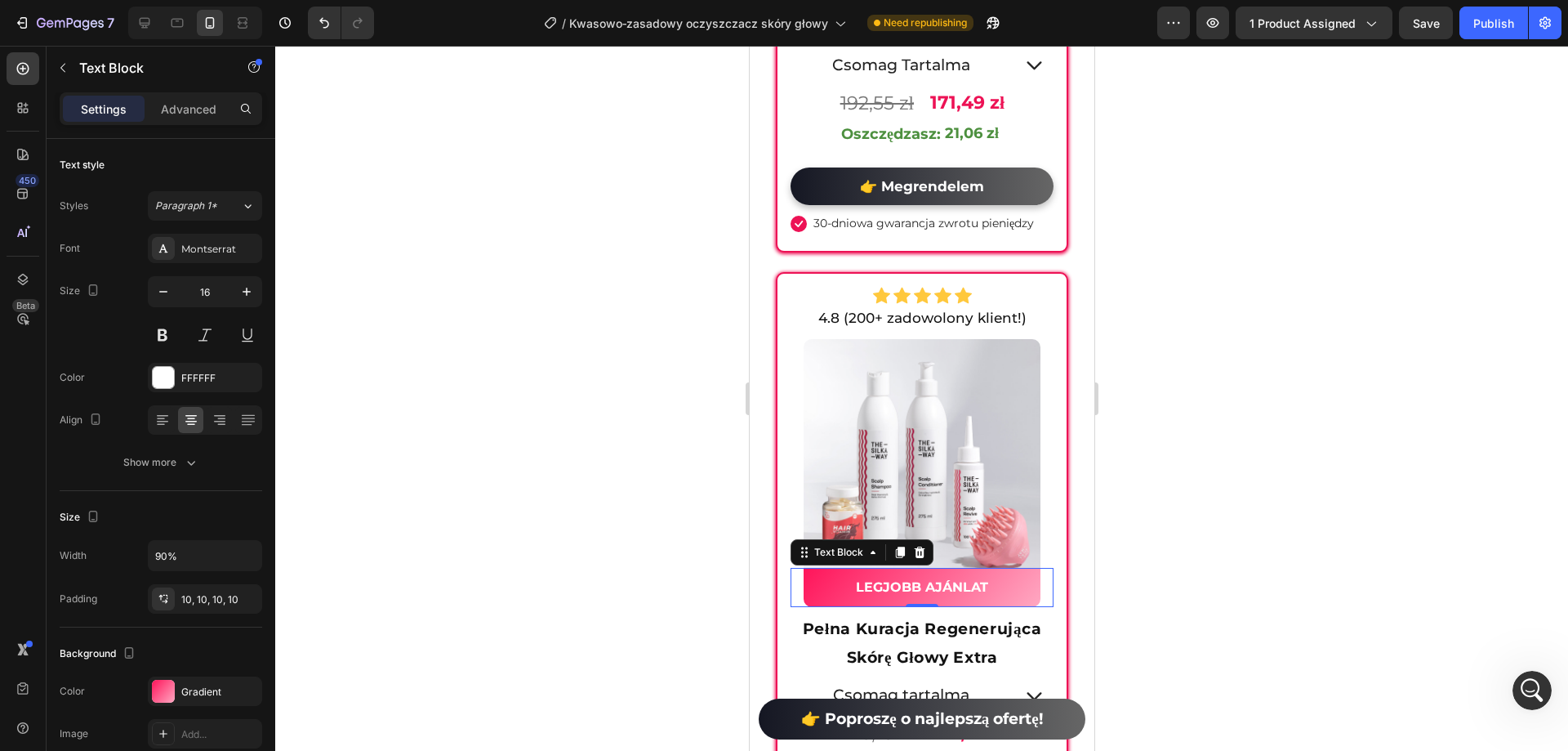
click at [943, 595] on strong "LEGJOBB AJÁNLAT" at bounding box center [921, 587] width 132 height 16
click at [1260, 512] on div at bounding box center [921, 398] width 1293 height 706
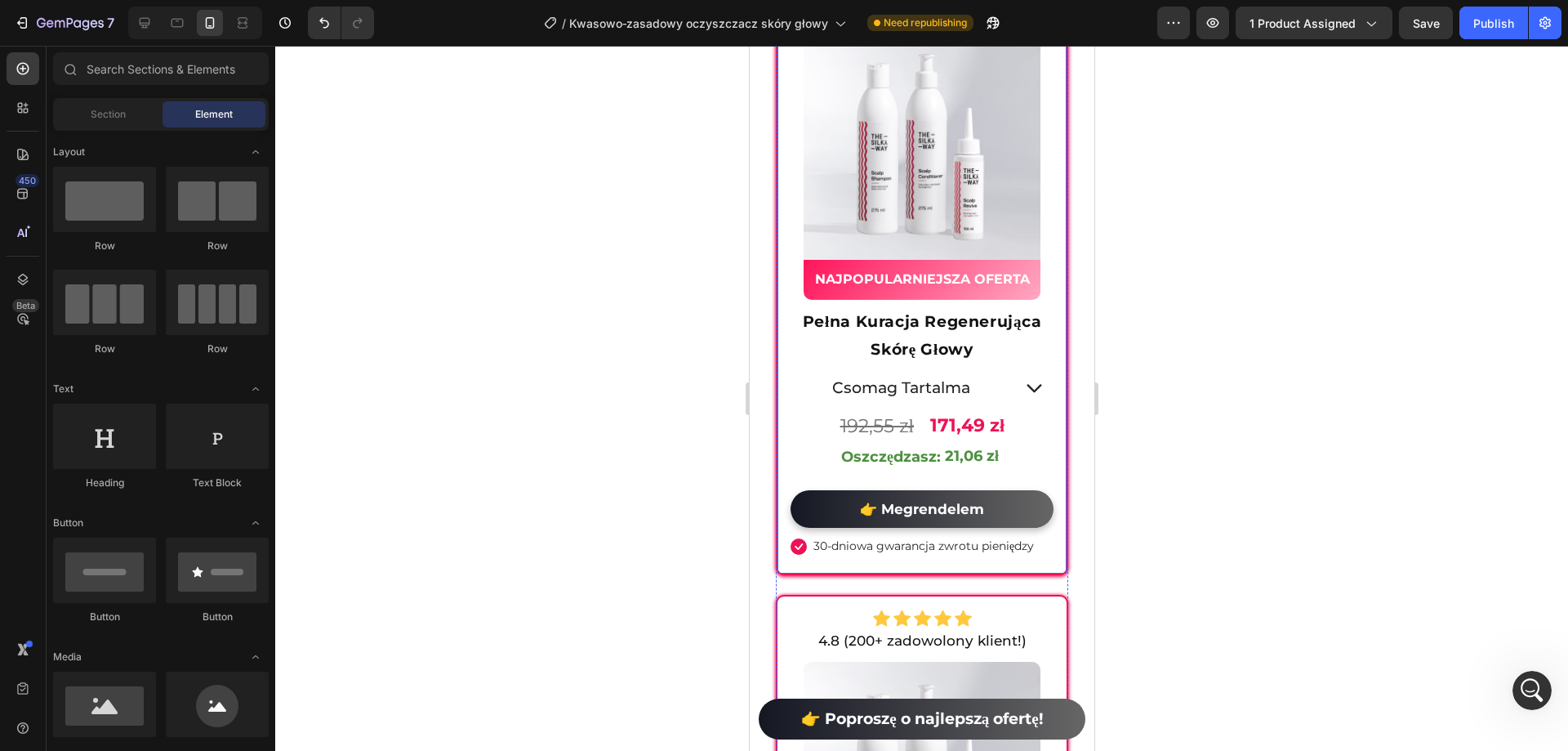
scroll to position [11115, 0]
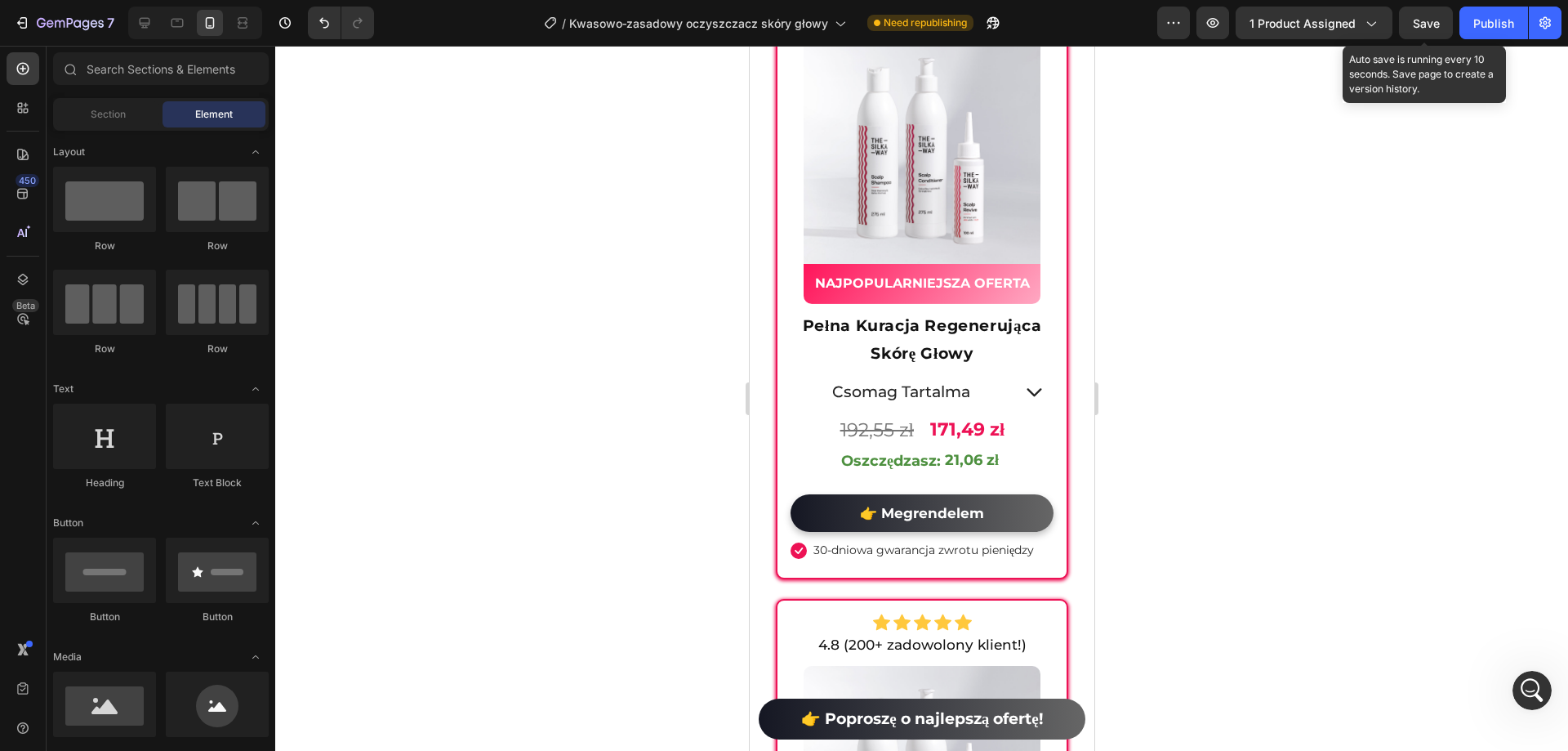
drag, startPoint x: 1418, startPoint y: 25, endPoint x: 272, endPoint y: 254, distance: 1168.7
click at [1418, 25] on span "Save" at bounding box center [1426, 23] width 27 height 14
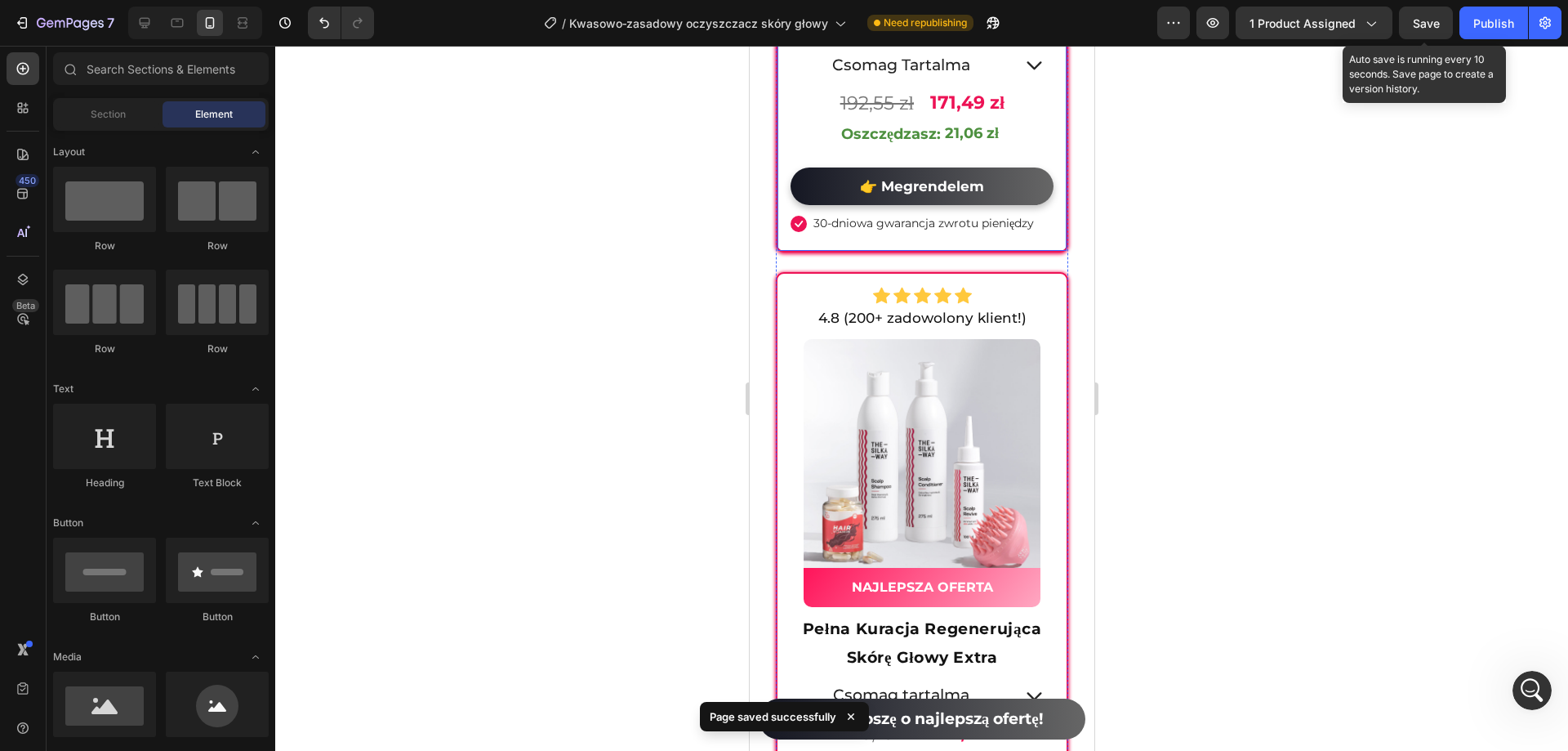
scroll to position [11360, 0]
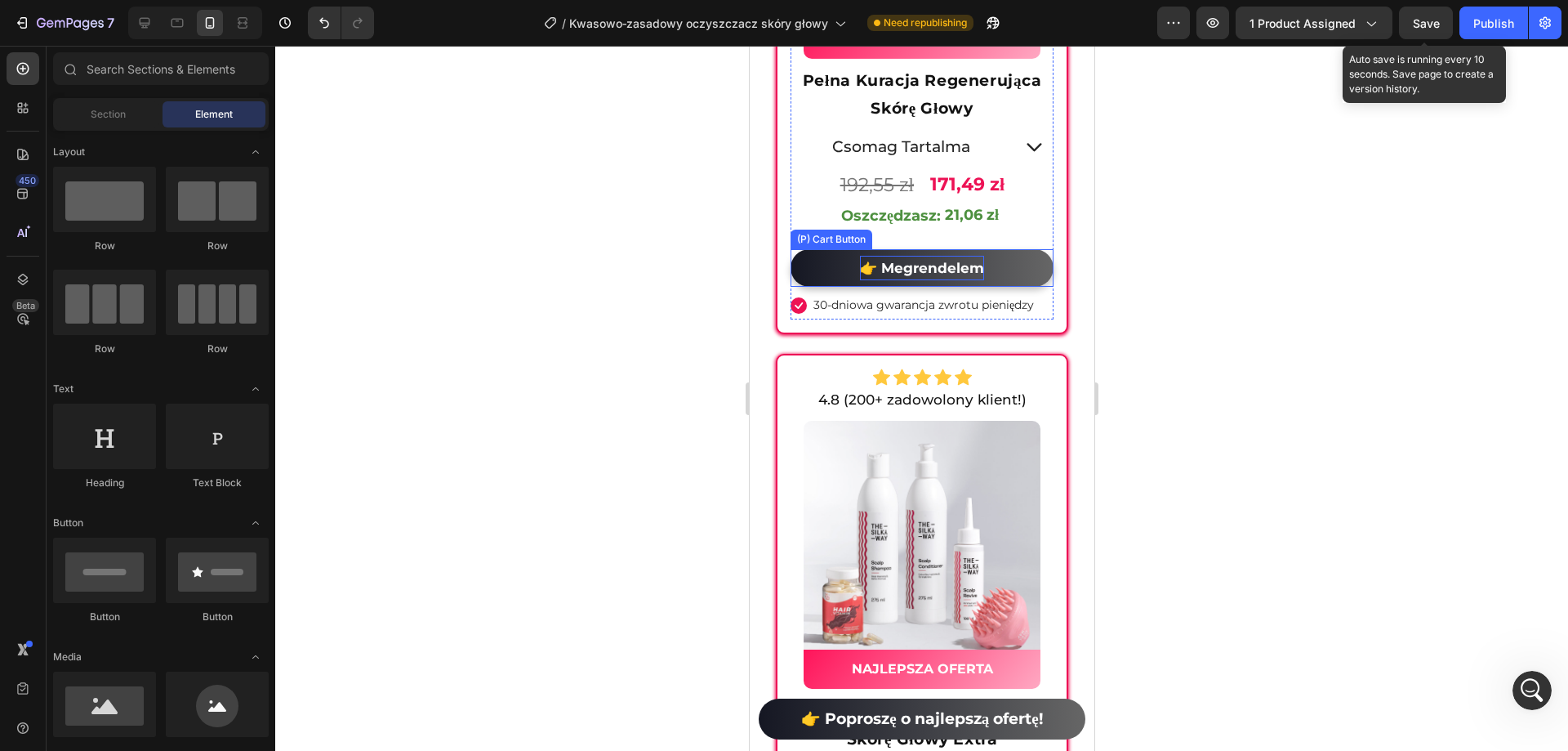
click at [950, 281] on div "👉 Megrendelem" at bounding box center [921, 269] width 124 height 26
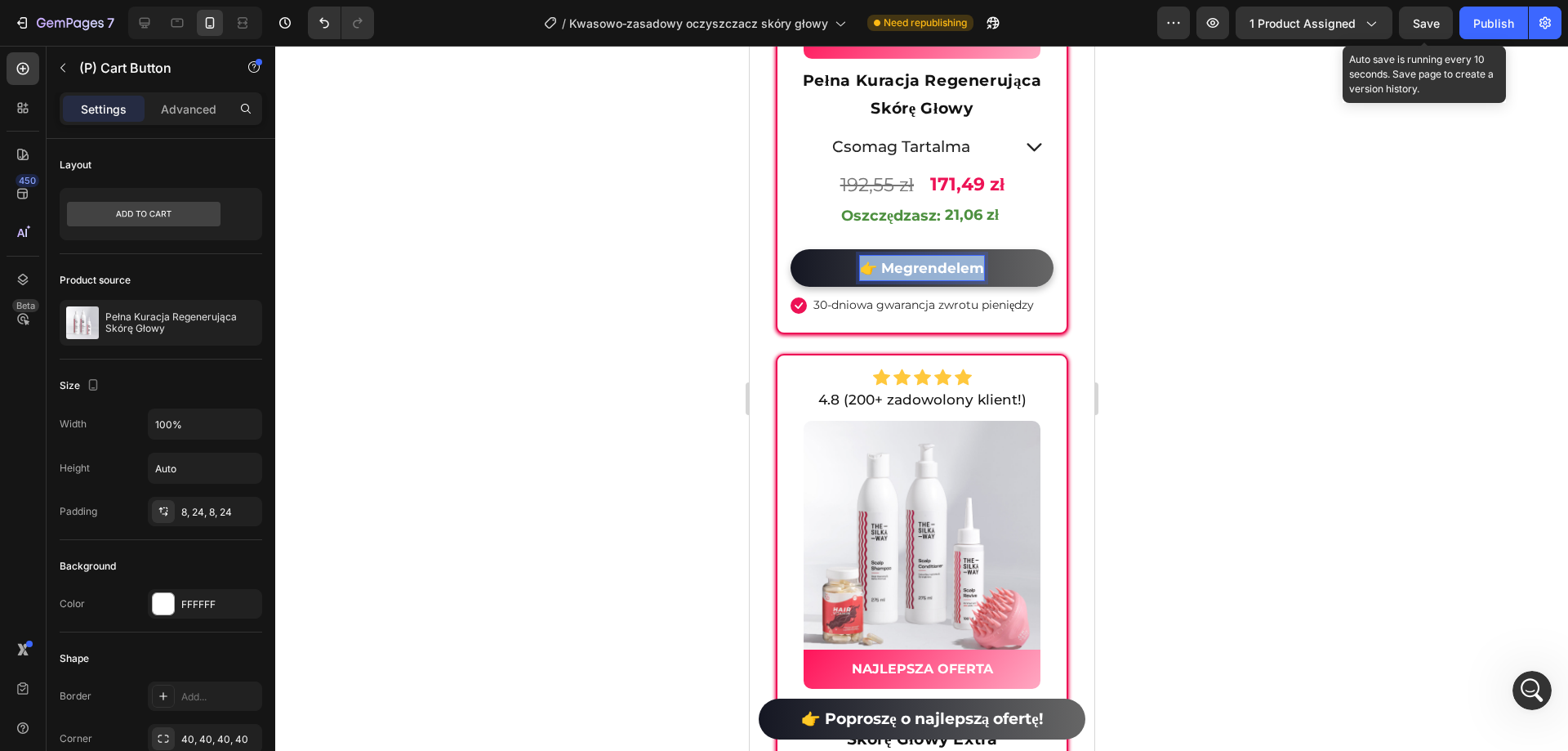
click at [893, 281] on p "👉 Megrendelem" at bounding box center [921, 269] width 124 height 26
drag, startPoint x: 873, startPoint y: 287, endPoint x: 984, endPoint y: 300, distance: 111.8
click at [984, 288] on button "👉 Megrendelem" at bounding box center [921, 269] width 263 height 38
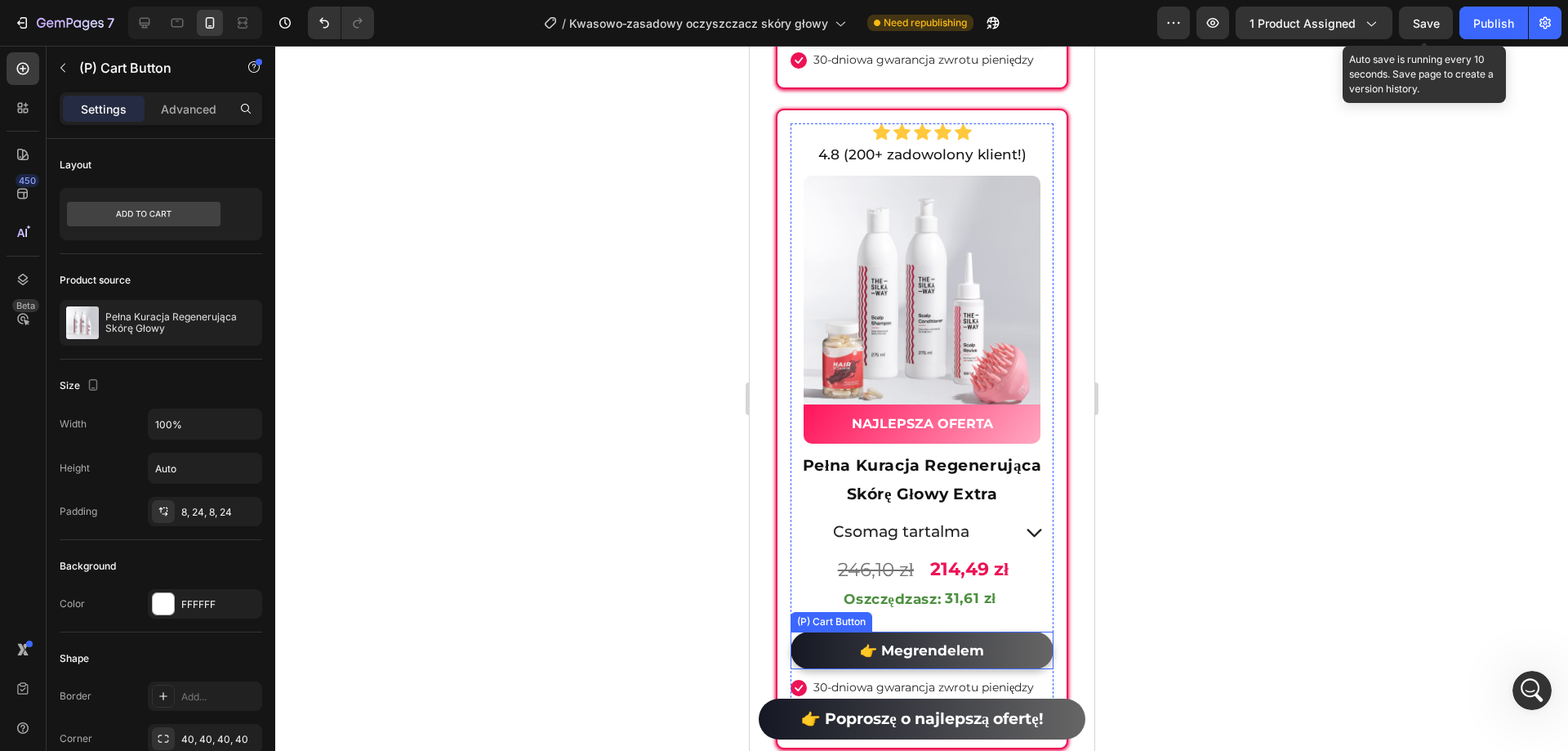
scroll to position [11932, 0]
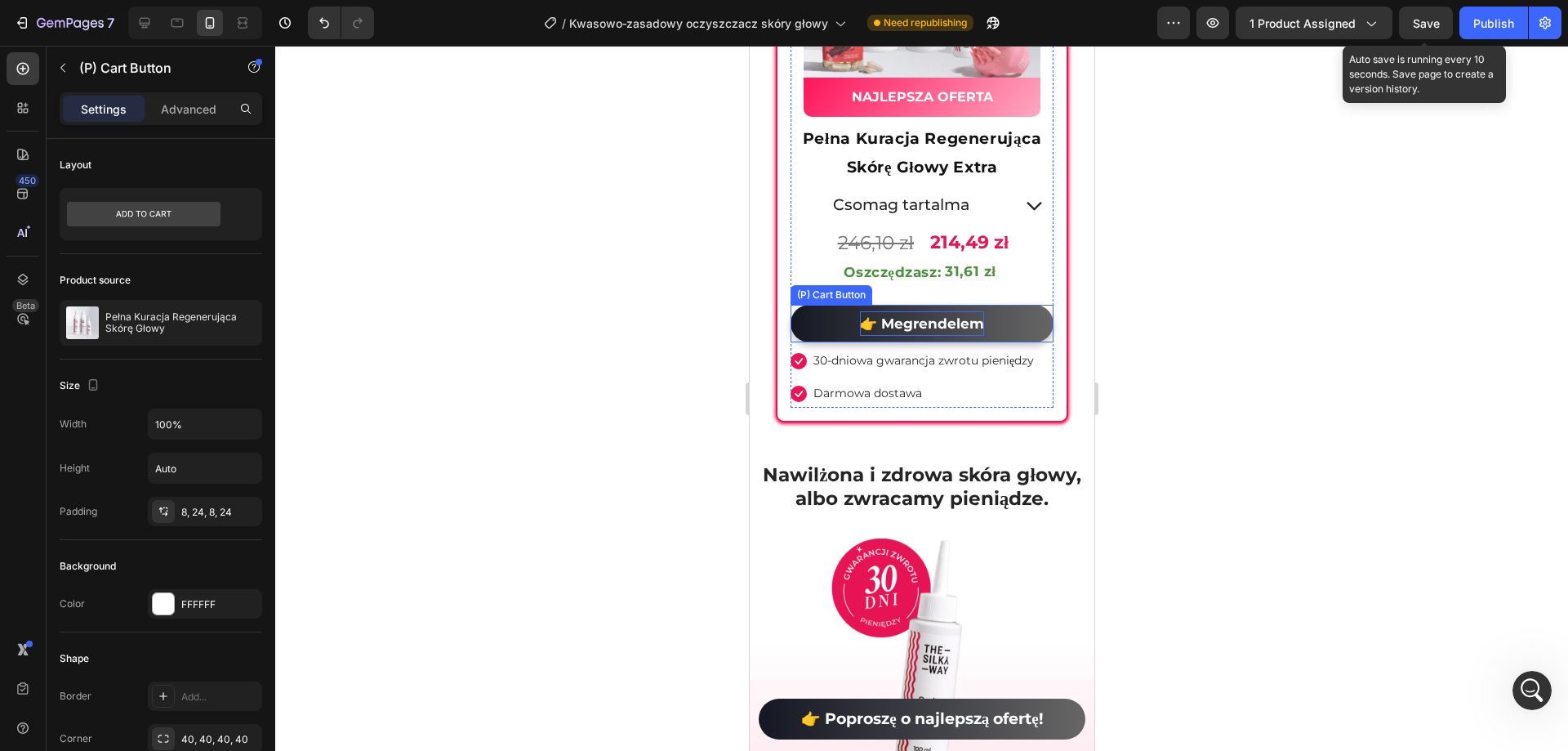
click at [950, 331] on div "👉 Megrendelem" at bounding box center [921, 324] width 124 height 26
click at [936, 329] on div "👉 Megrendelem" at bounding box center [921, 324] width 124 height 26
click at [936, 329] on p "👉 Megrendelem" at bounding box center [921, 324] width 124 height 26
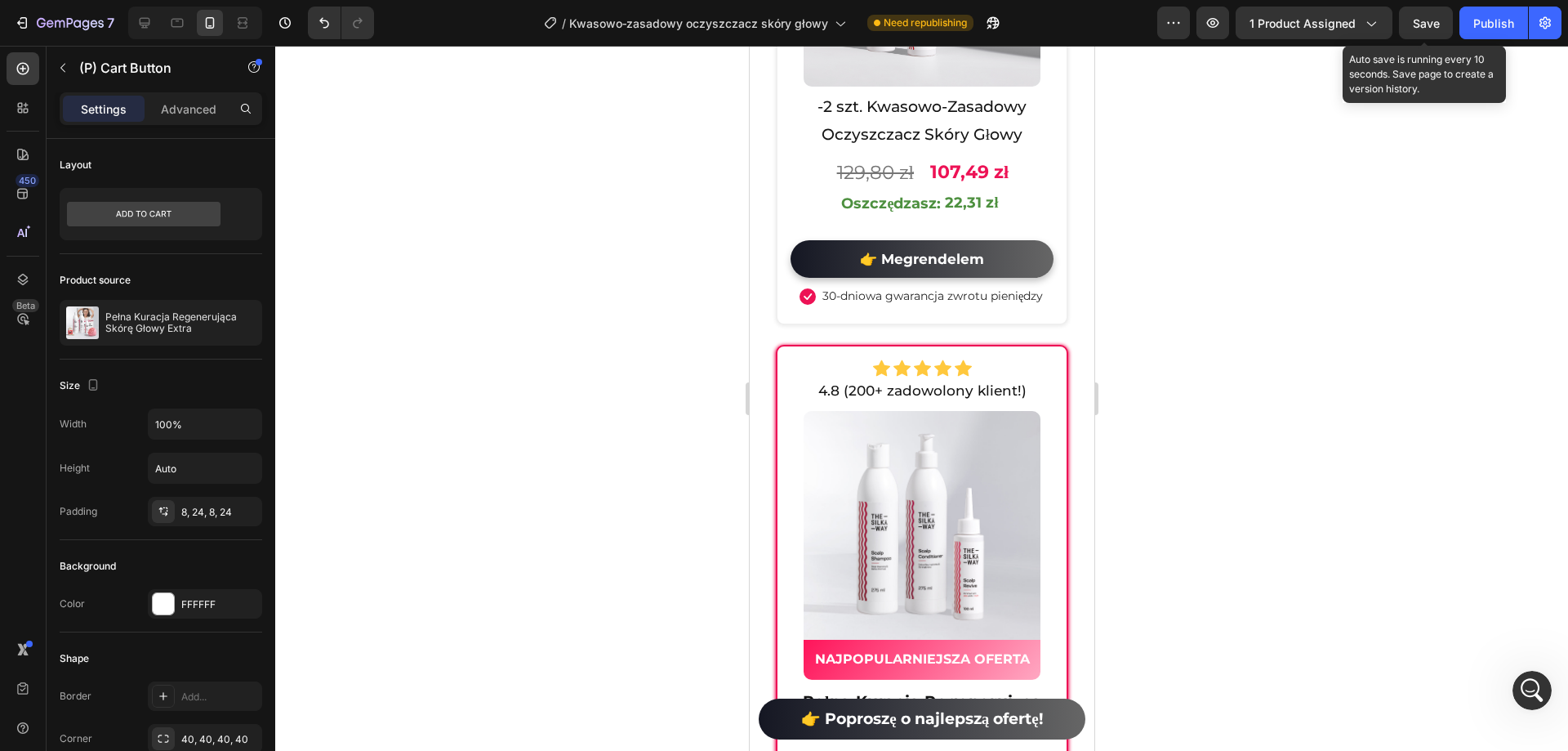
scroll to position [10706, 0]
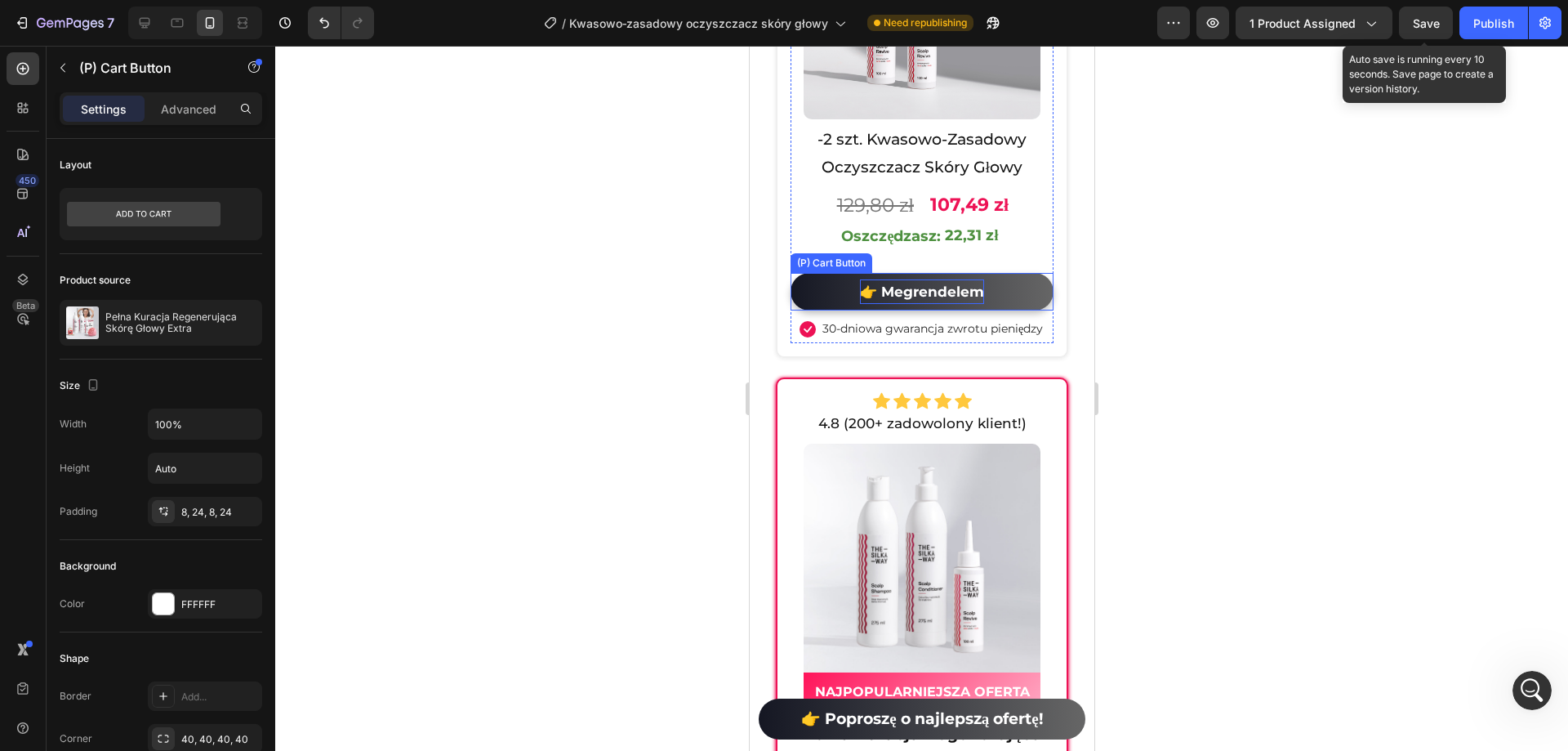
click at [918, 292] on div "👉 Megrendelem" at bounding box center [921, 292] width 124 height 26
click at [918, 292] on p "👉 Megrendelem" at bounding box center [921, 292] width 124 height 26
click at [870, 293] on p "👉 Megrendelem" at bounding box center [921, 292] width 124 height 26
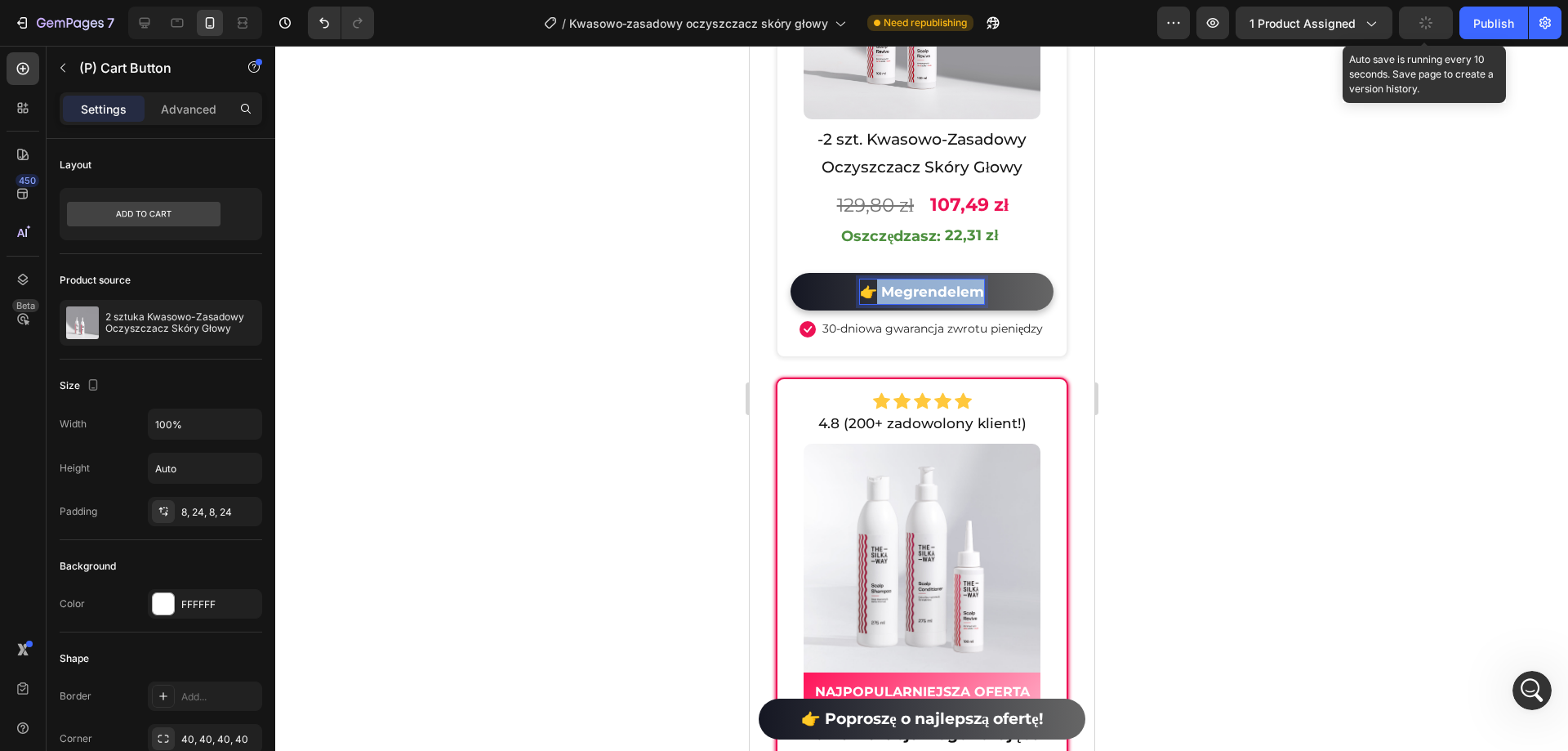
drag, startPoint x: 872, startPoint y: 293, endPoint x: 950, endPoint y: 301, distance: 78.4
click at [950, 301] on p "👉 Megrendelem" at bounding box center [921, 292] width 124 height 26
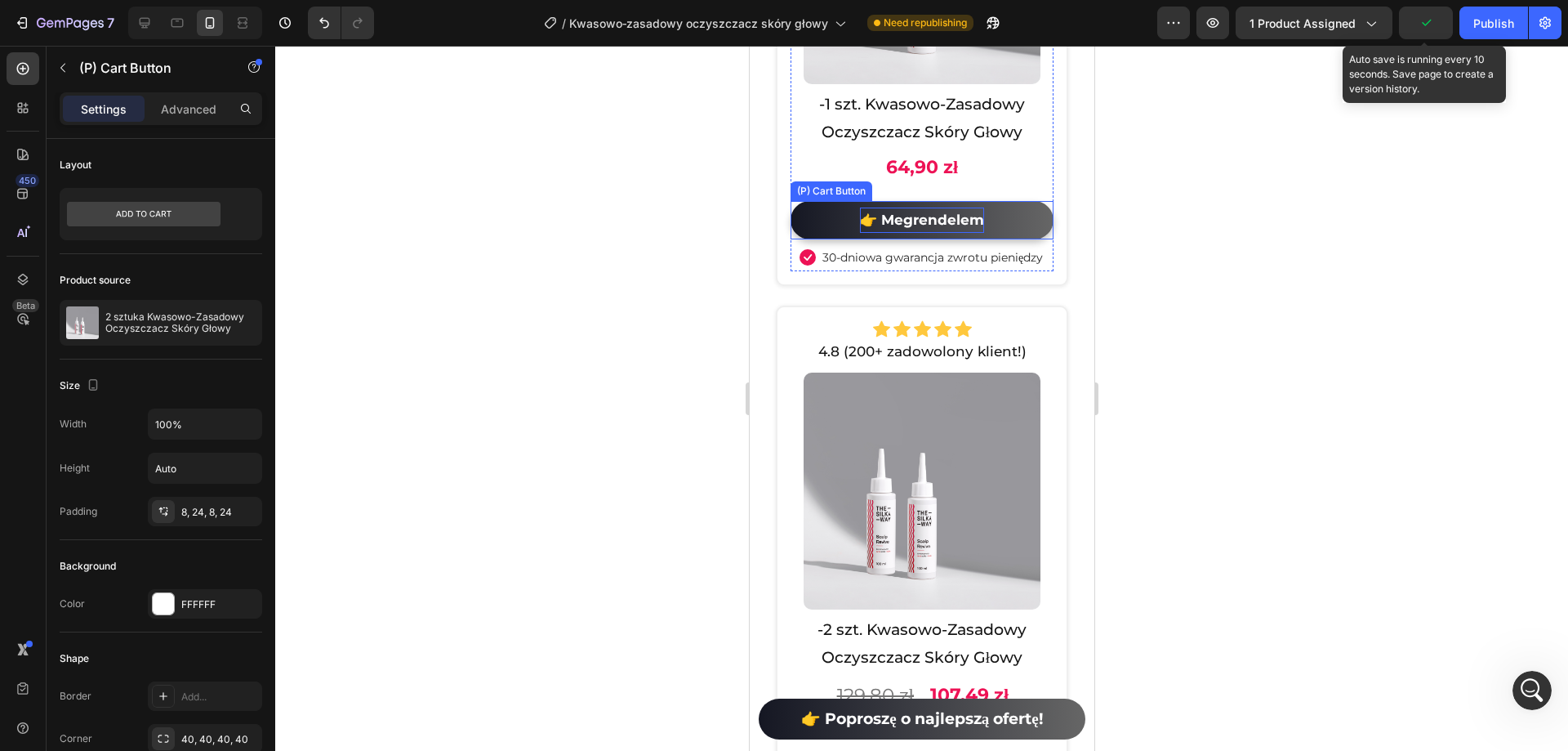
click at [912, 233] on div "👉 Megrendelem" at bounding box center [921, 220] width 124 height 26
click at [912, 233] on p "👉 Megrendelem" at bounding box center [921, 220] width 124 height 26
click at [912, 233] on p "👉 Megrendelem" at bounding box center [921, 220] width 124 height 26
click at [877, 231] on p "👉 Megrendelem" at bounding box center [921, 220] width 124 height 26
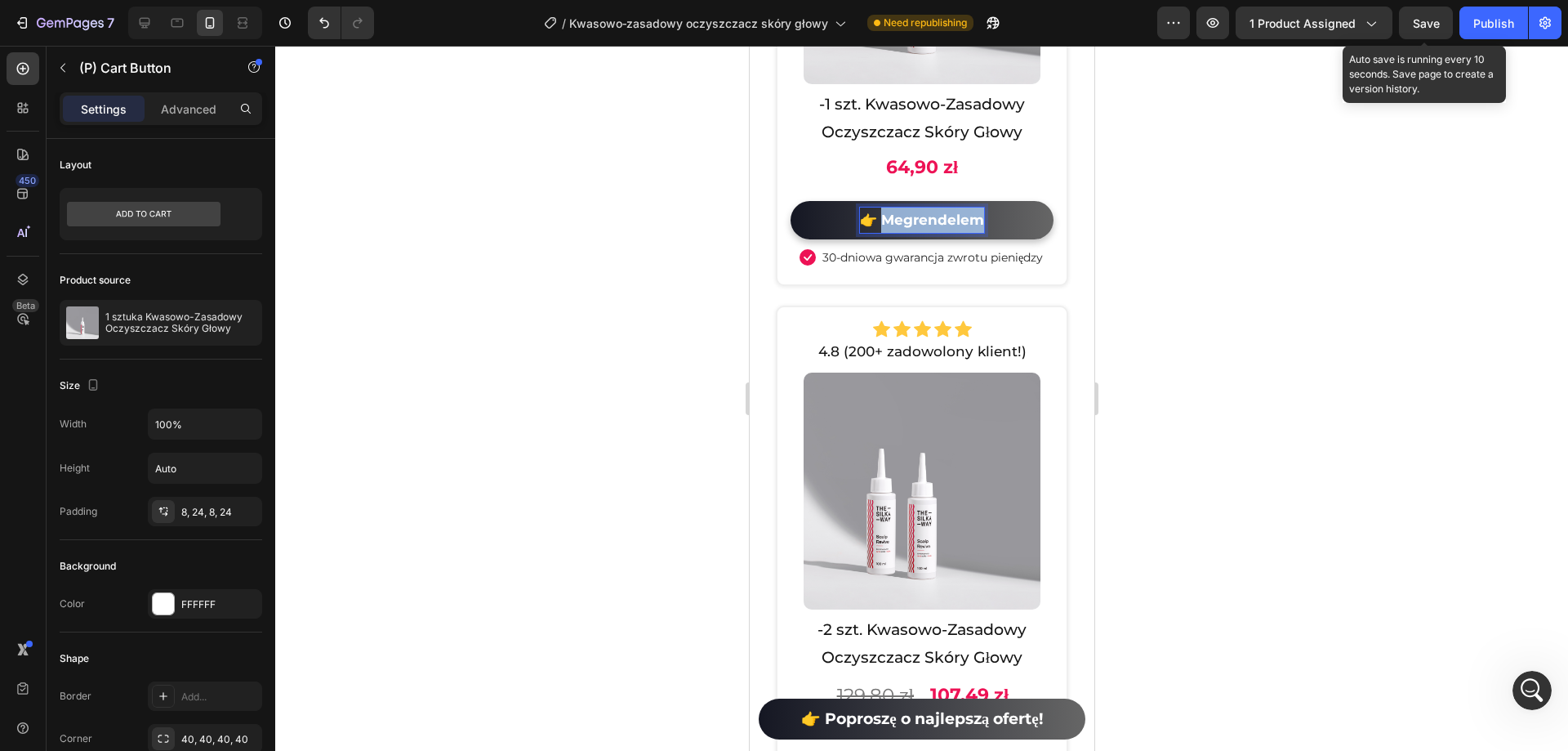
drag, startPoint x: 873, startPoint y: 232, endPoint x: 1000, endPoint y: 239, distance: 127.2
click at [1000, 239] on button "👉 Megrendelem" at bounding box center [921, 220] width 263 height 38
click at [1171, 235] on div at bounding box center [921, 398] width 1293 height 706
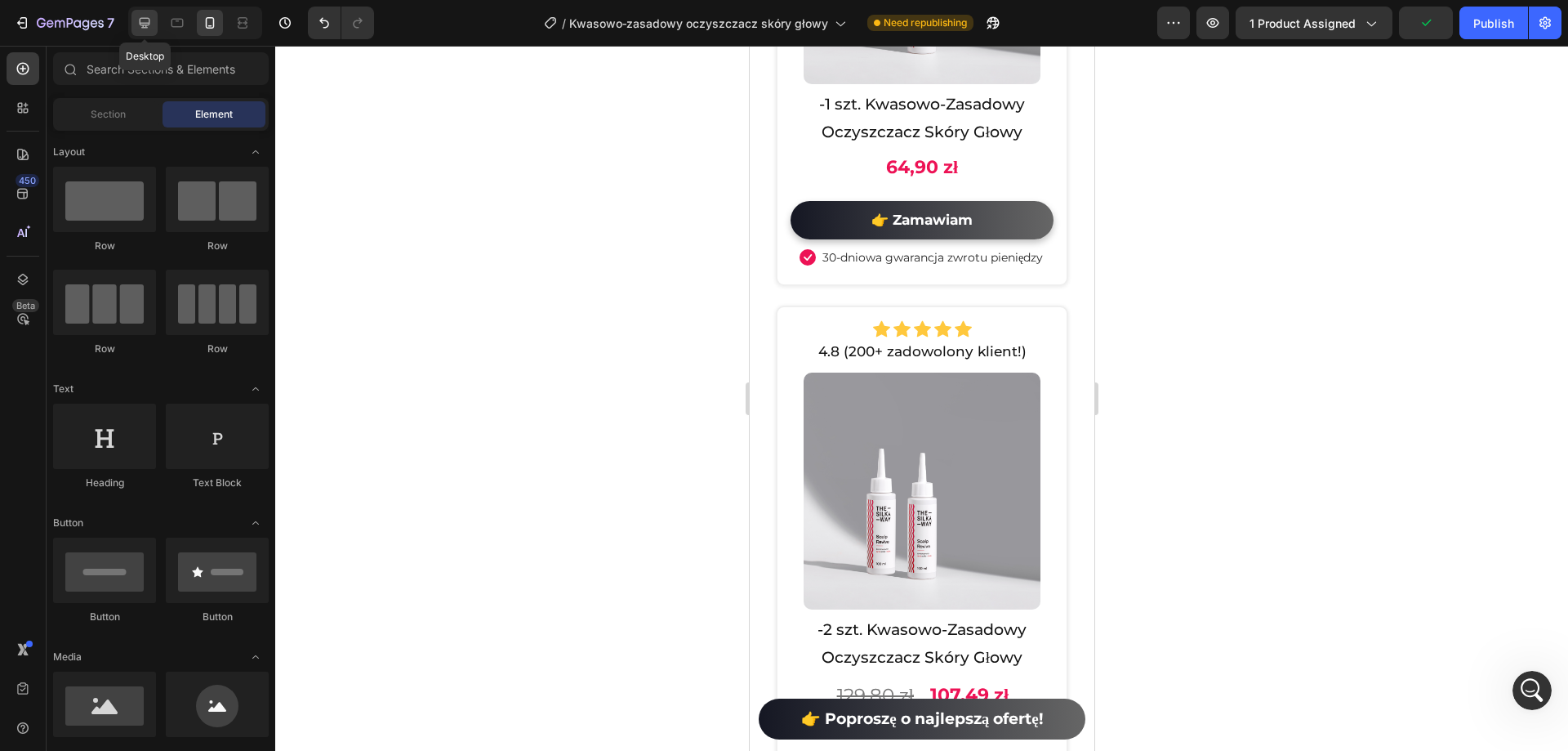
click at [147, 30] on icon at bounding box center [144, 23] width 17 height 17
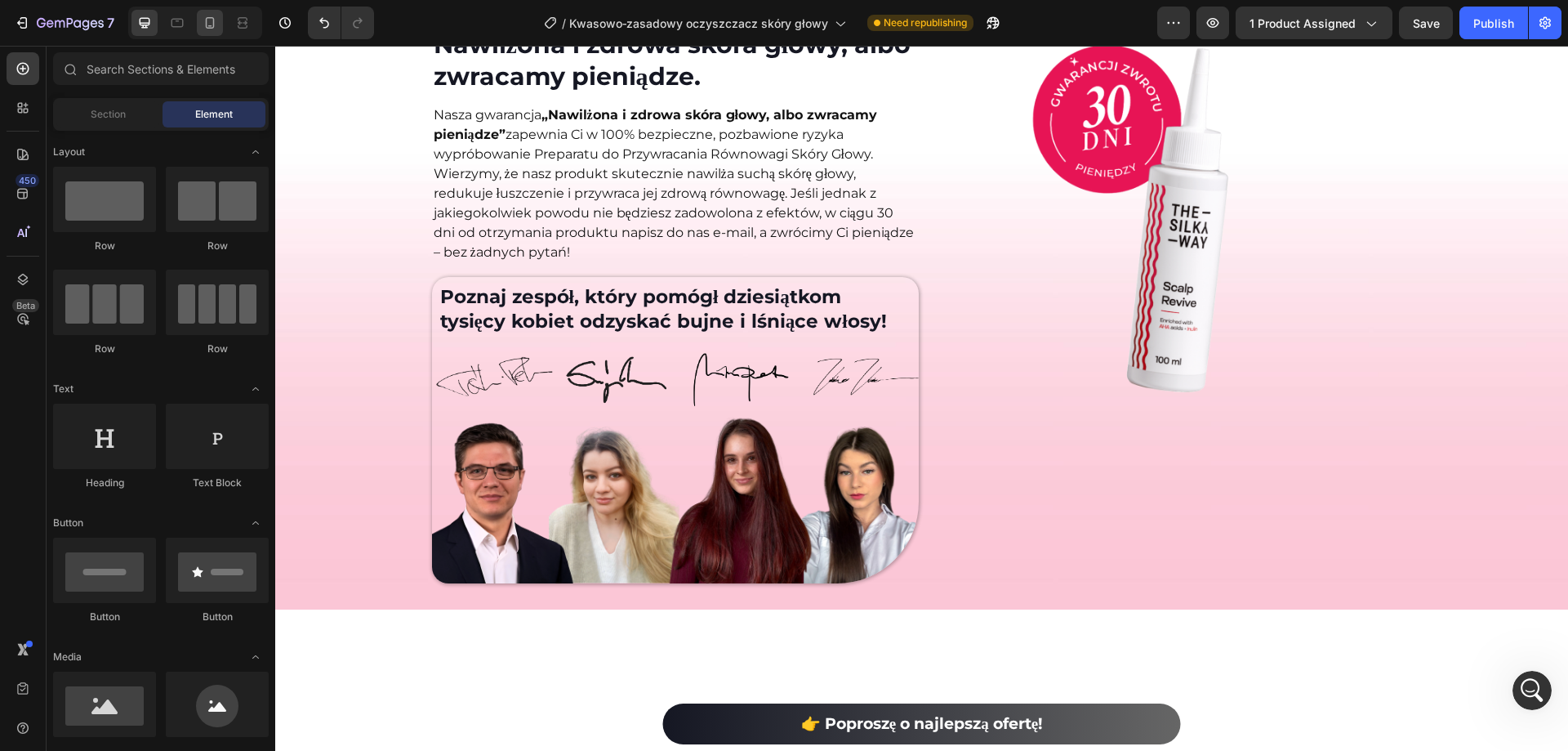
scroll to position [8159, 0]
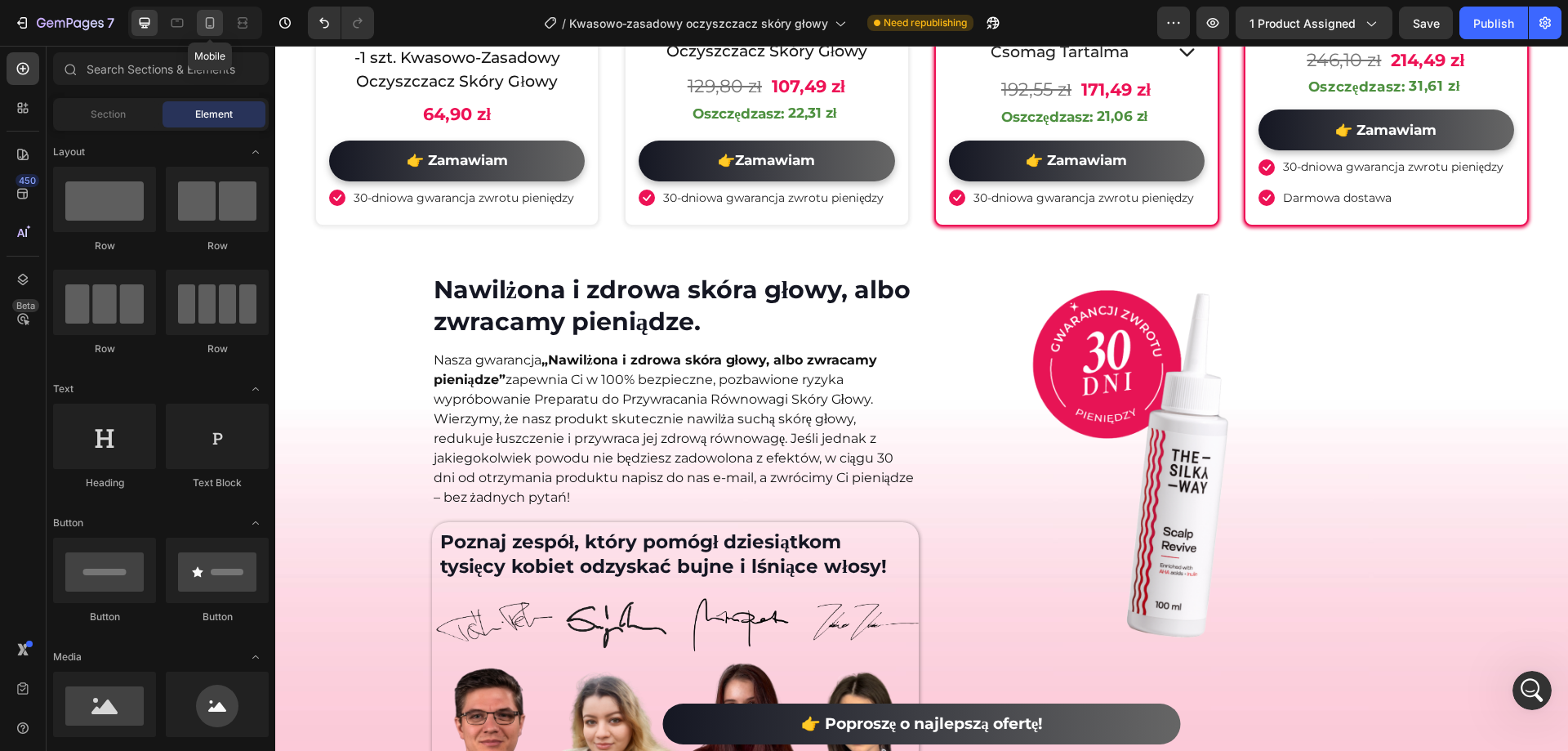
click at [211, 22] on icon at bounding box center [210, 23] width 17 height 17
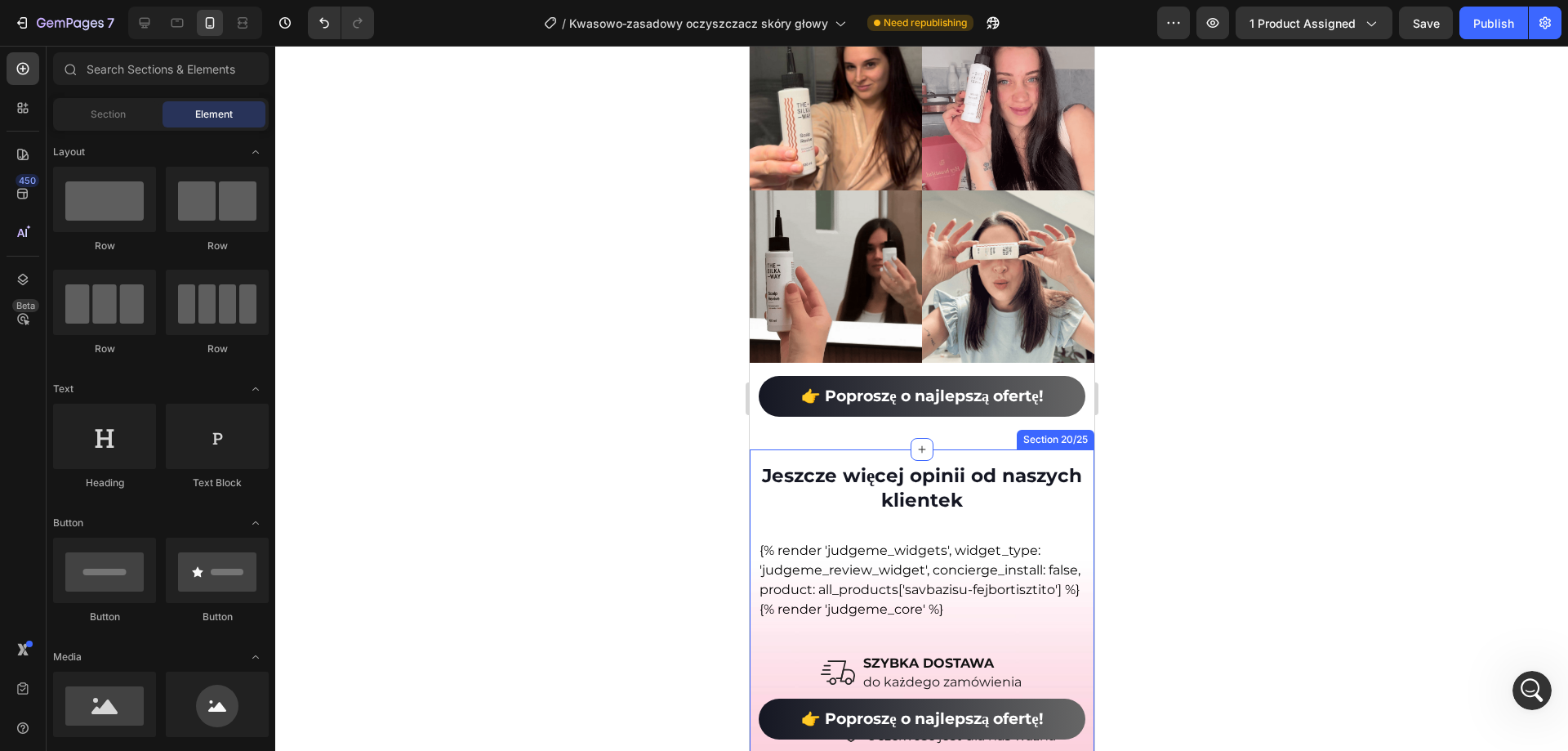
scroll to position [16192, 0]
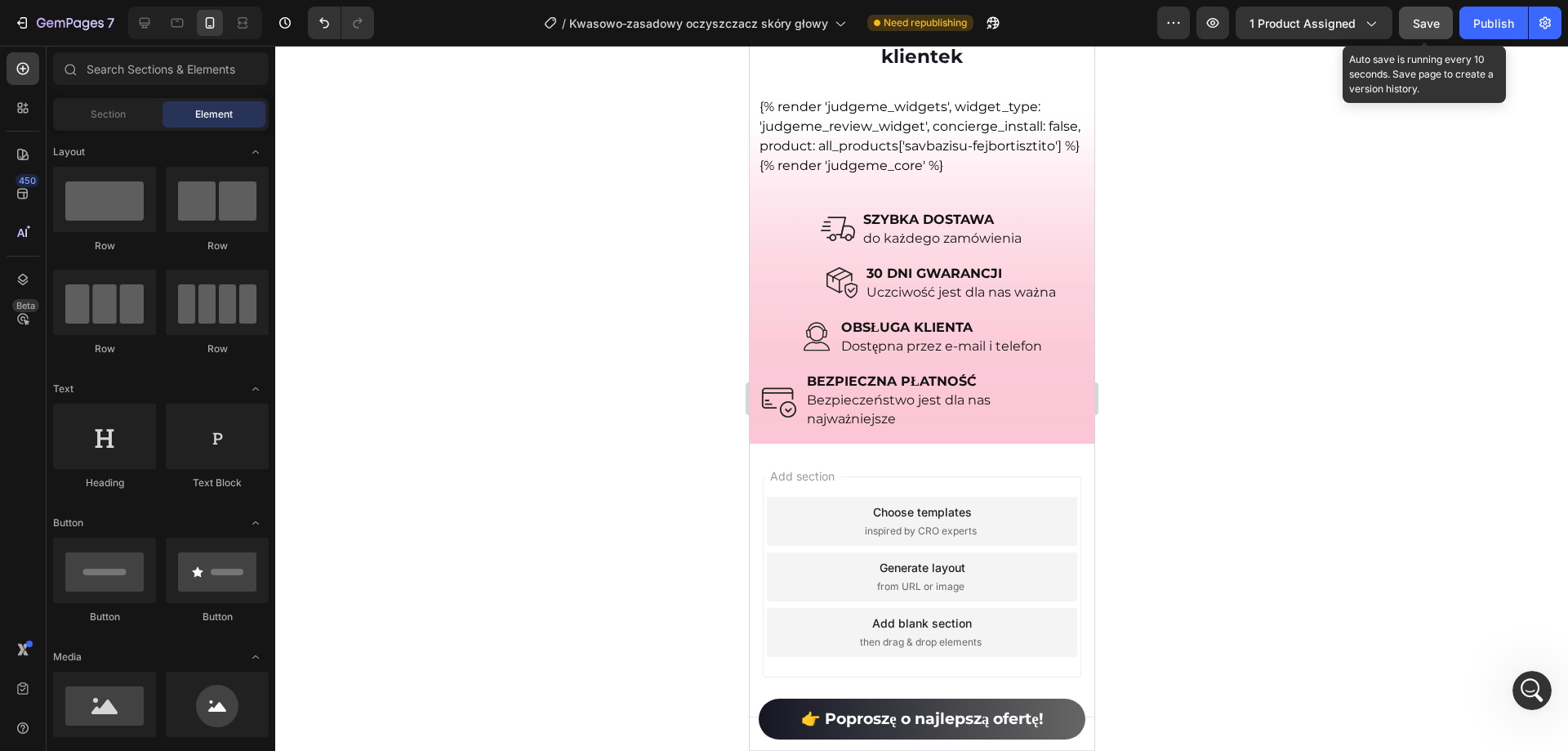
click at [1427, 13] on button "Save" at bounding box center [1425, 23] width 54 height 33
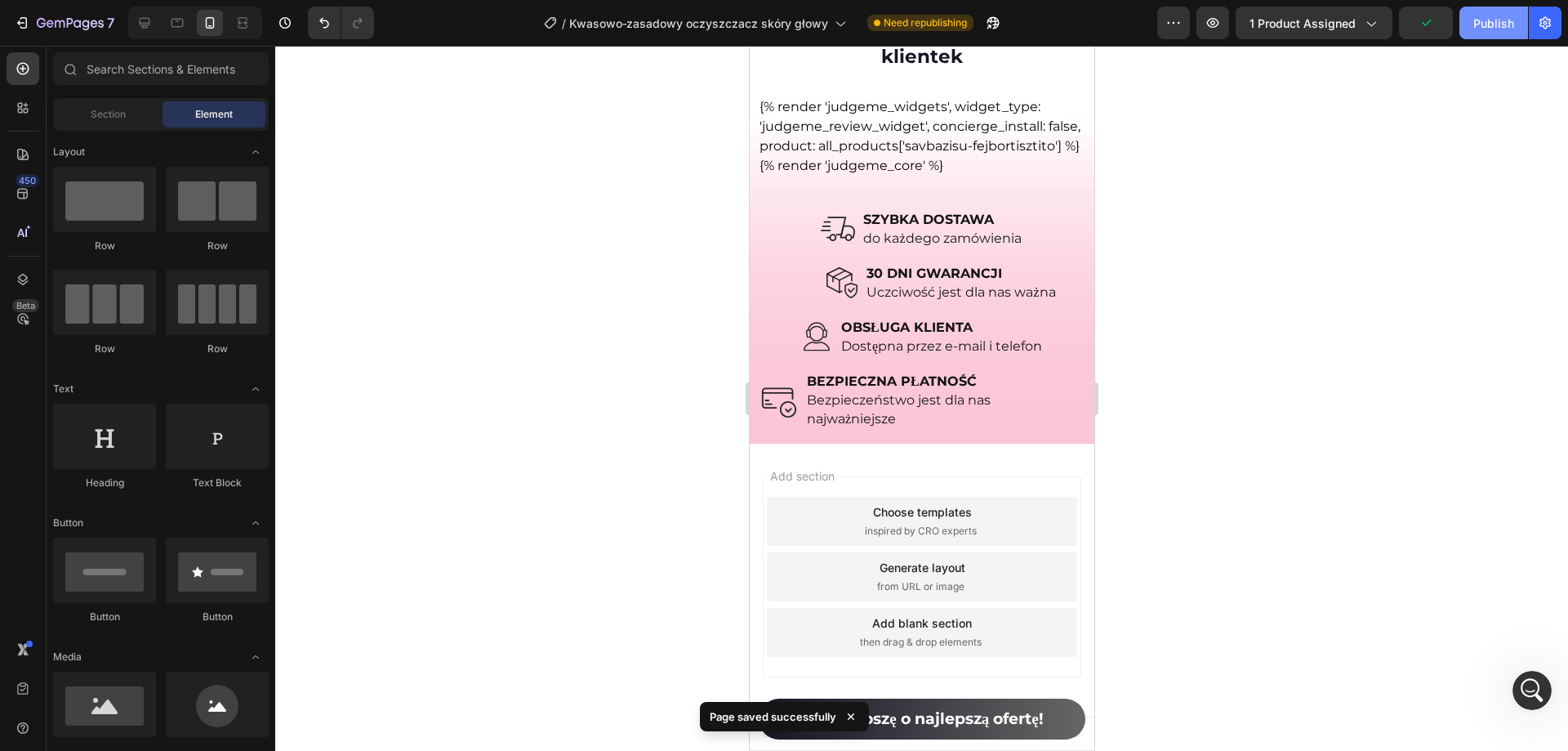
click at [1527, 26] on button "Publish" at bounding box center [1494, 23] width 69 height 33
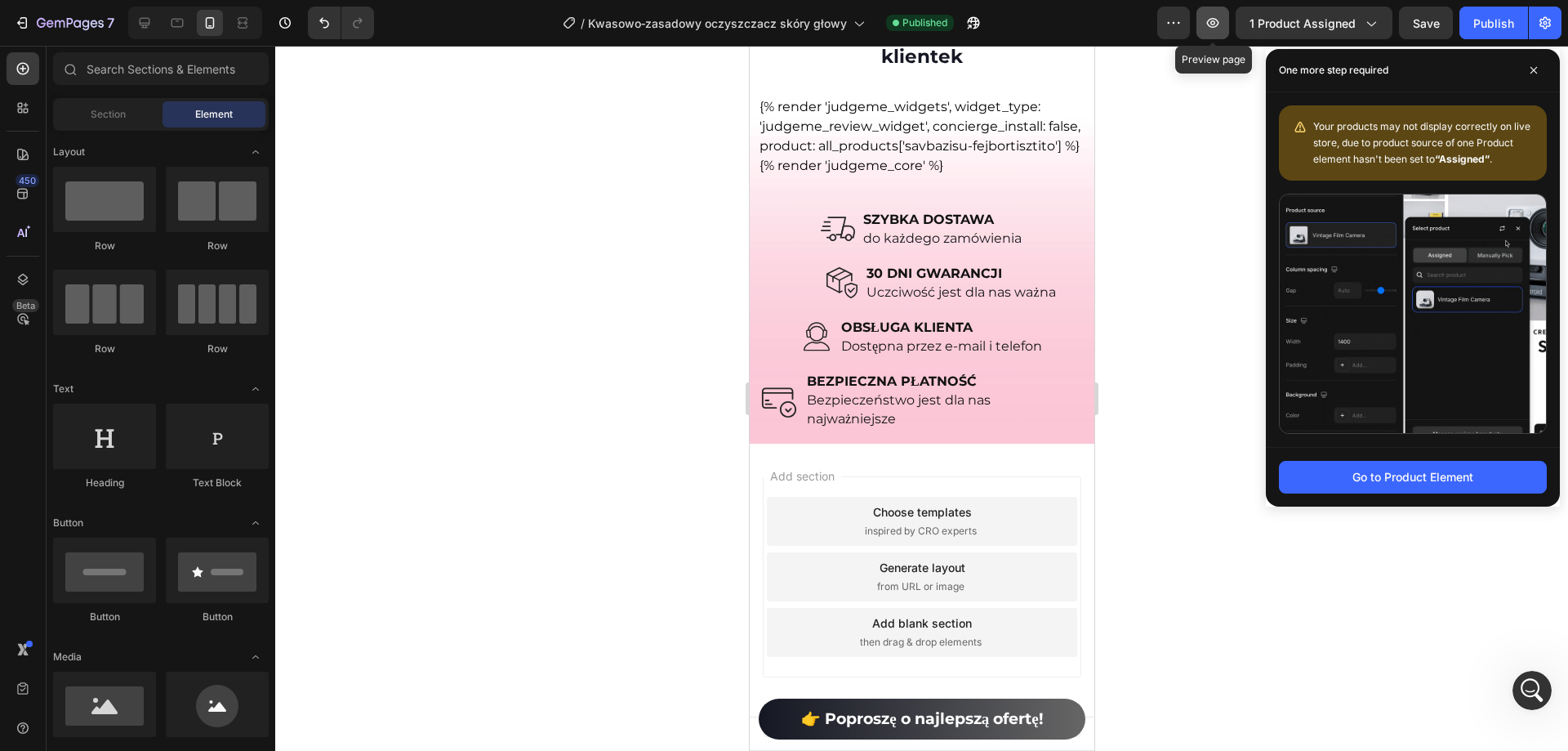
click at [1221, 19] on icon "button" at bounding box center [1213, 23] width 17 height 17
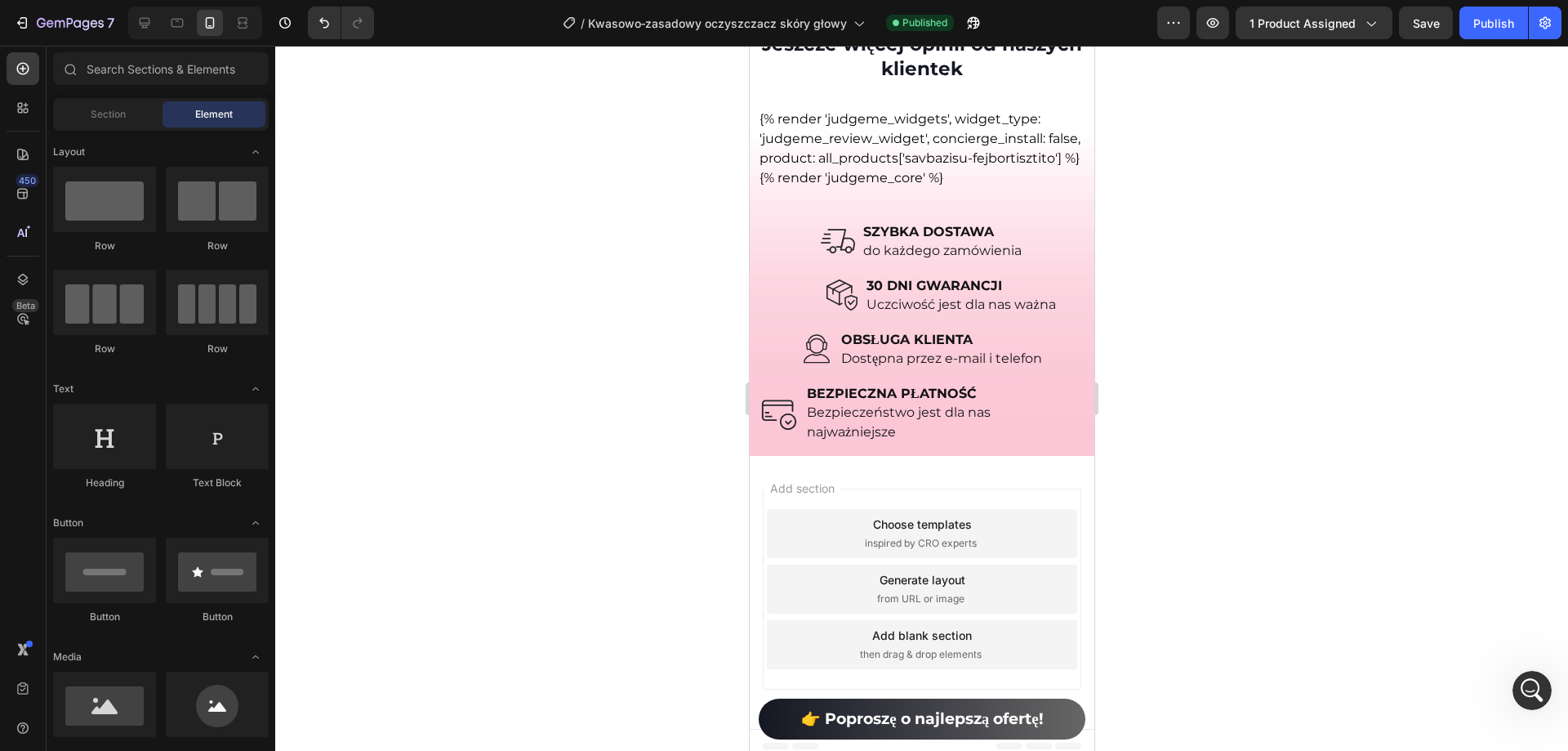
scroll to position [16116, 0]
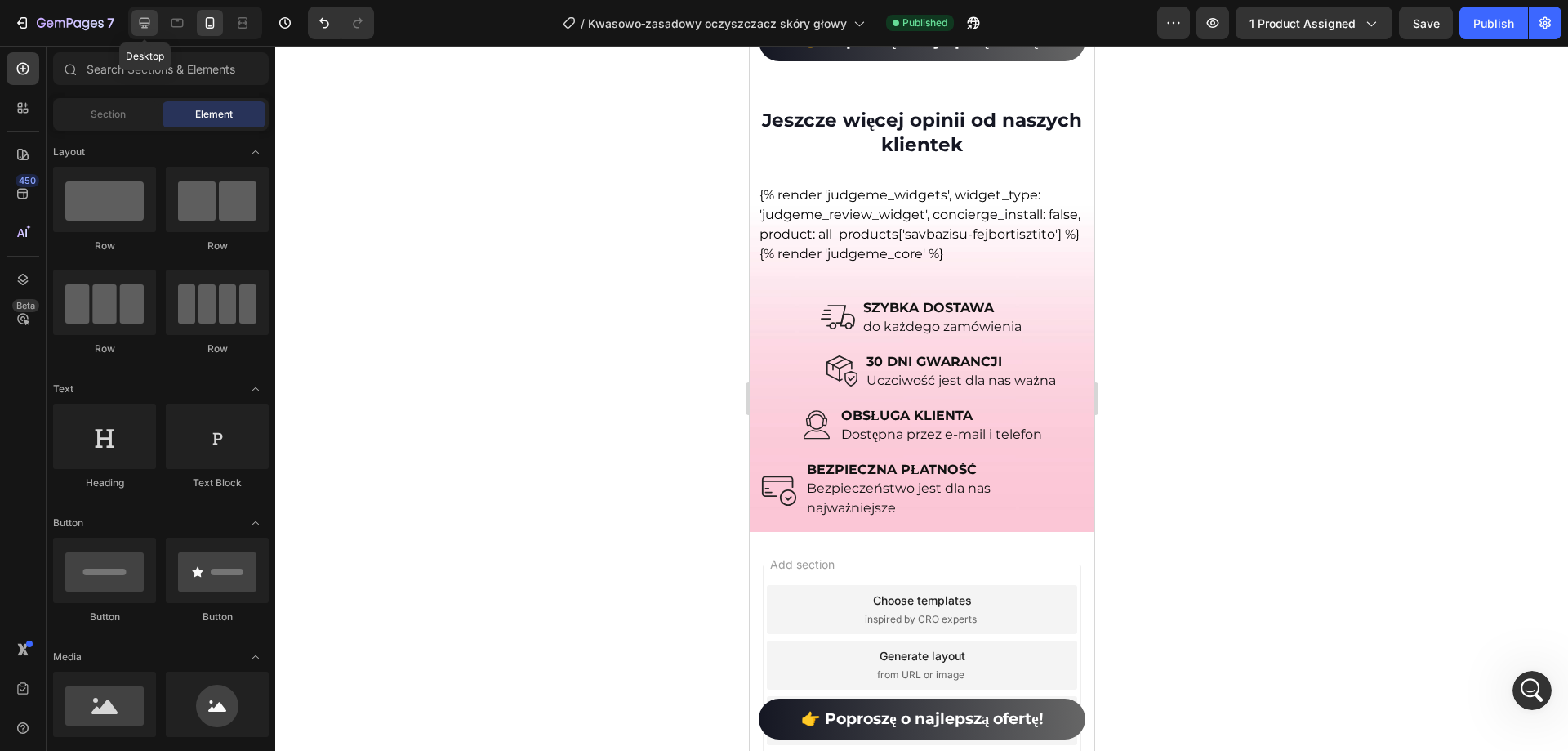
click at [150, 24] on icon at bounding box center [144, 23] width 17 height 17
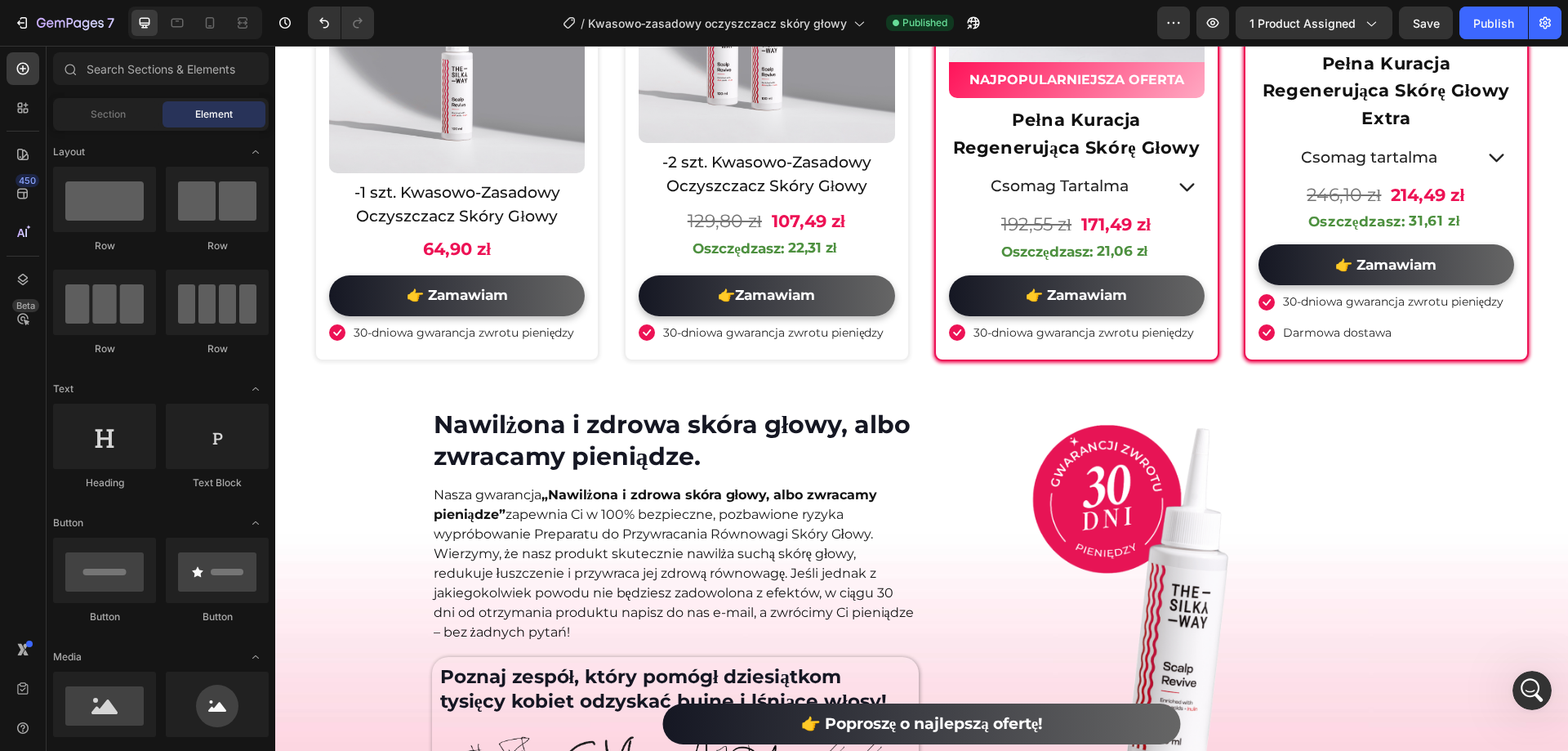
scroll to position [7652, 0]
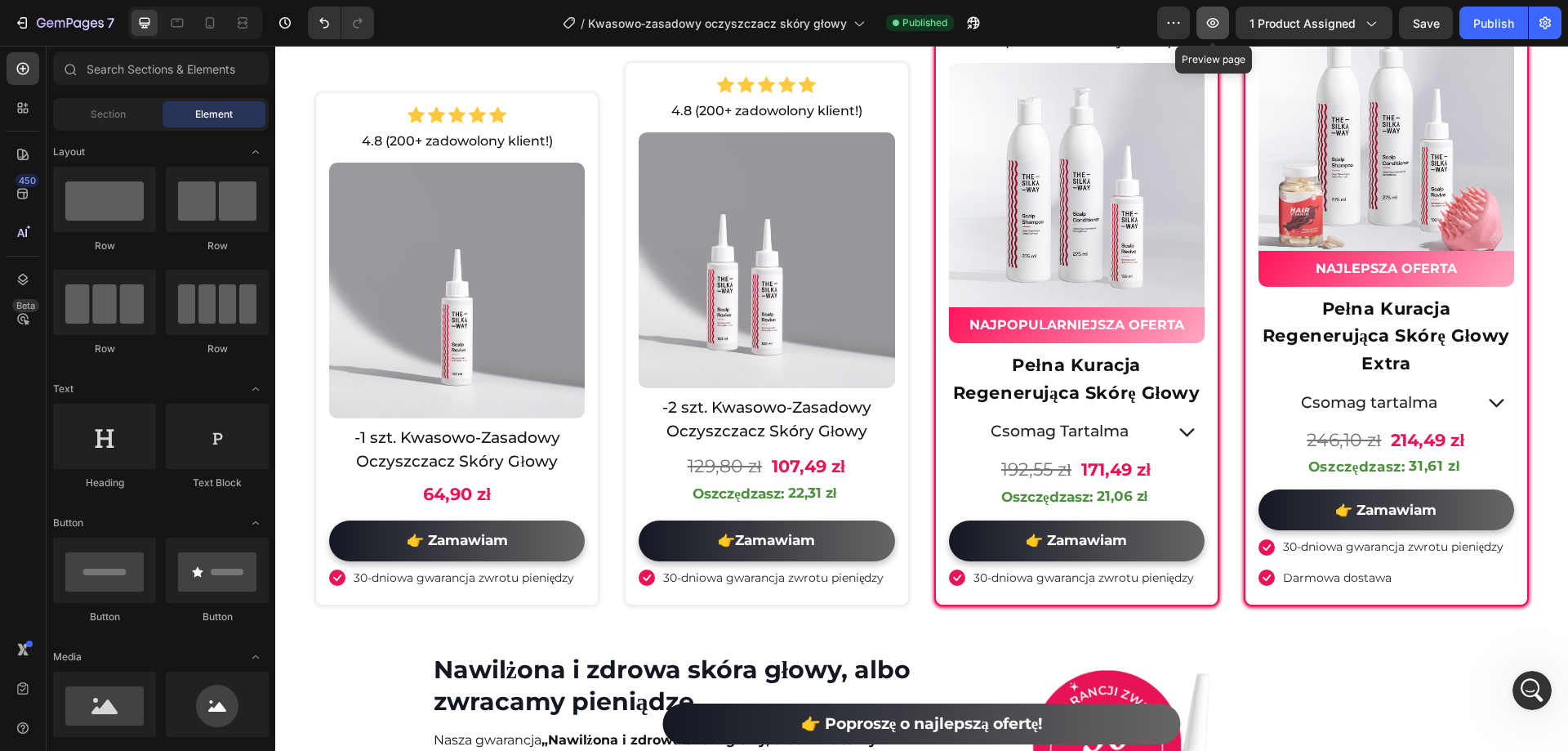
click at [1210, 24] on icon "button" at bounding box center [1213, 23] width 12 height 10
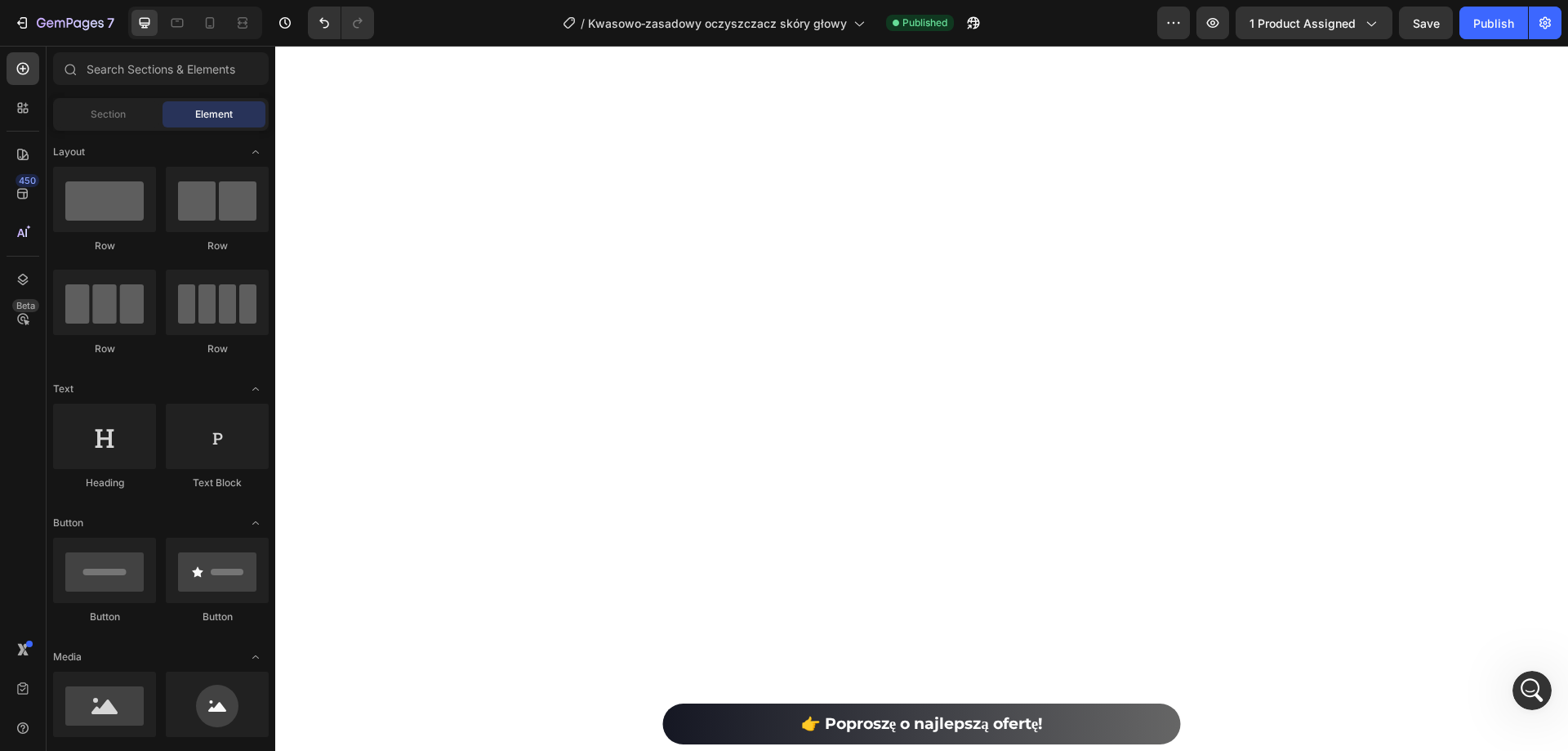
scroll to position [0, 0]
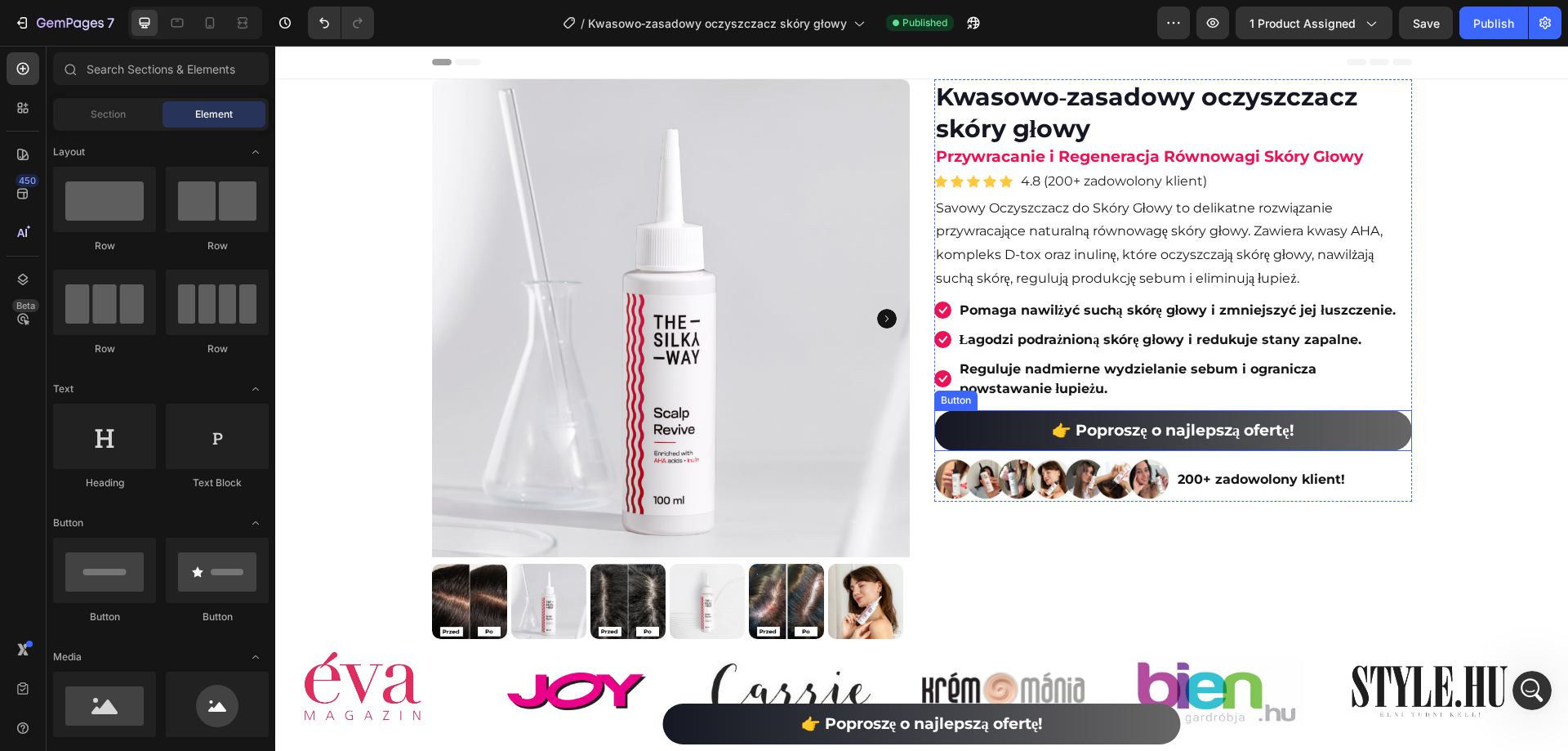
click at [1331, 426] on link "👉 Poproszę o najlepszą ofertę!" at bounding box center [1173, 430] width 478 height 40
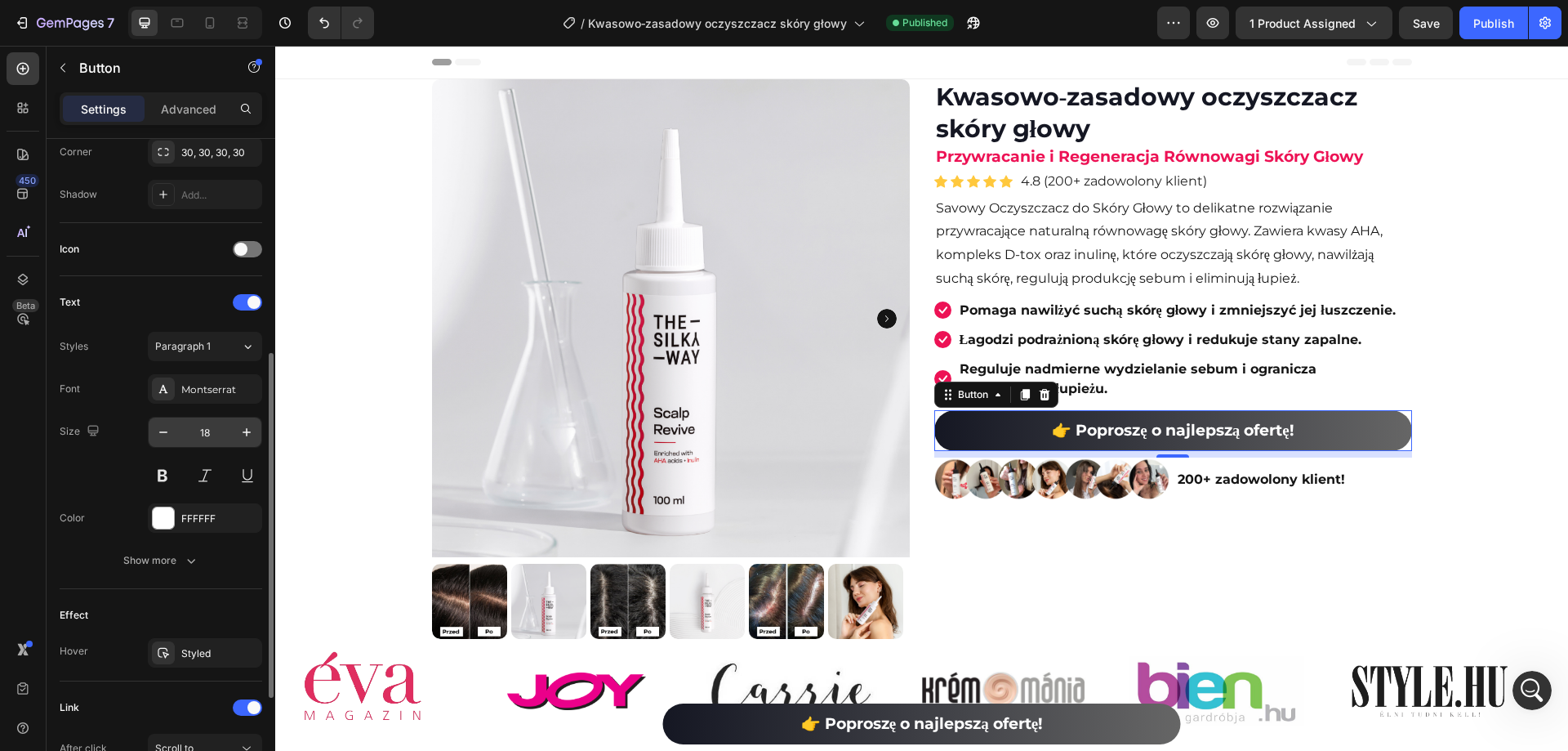
scroll to position [598, 0]
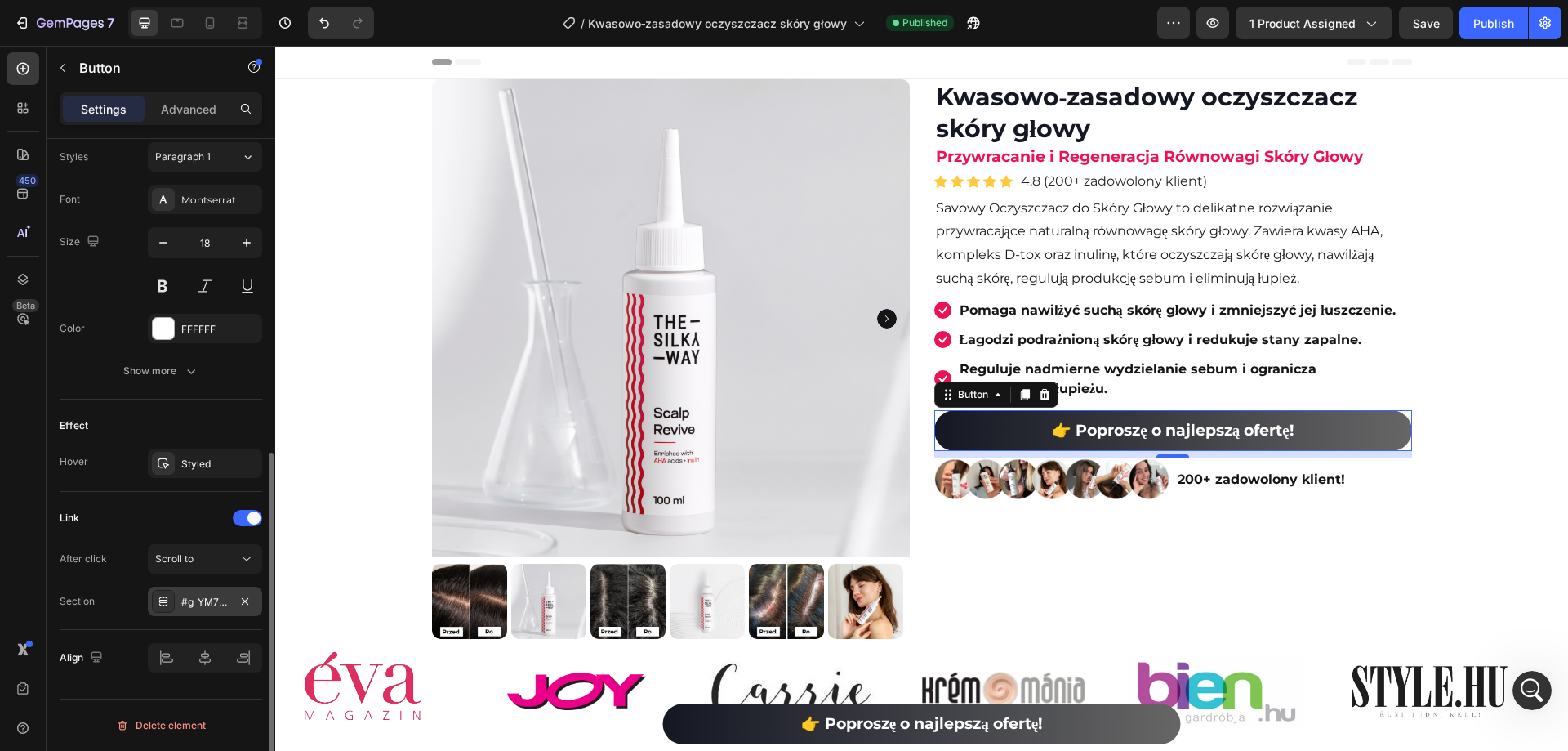
click at [218, 597] on div "#g_YM70rU4y" at bounding box center [205, 602] width 47 height 15
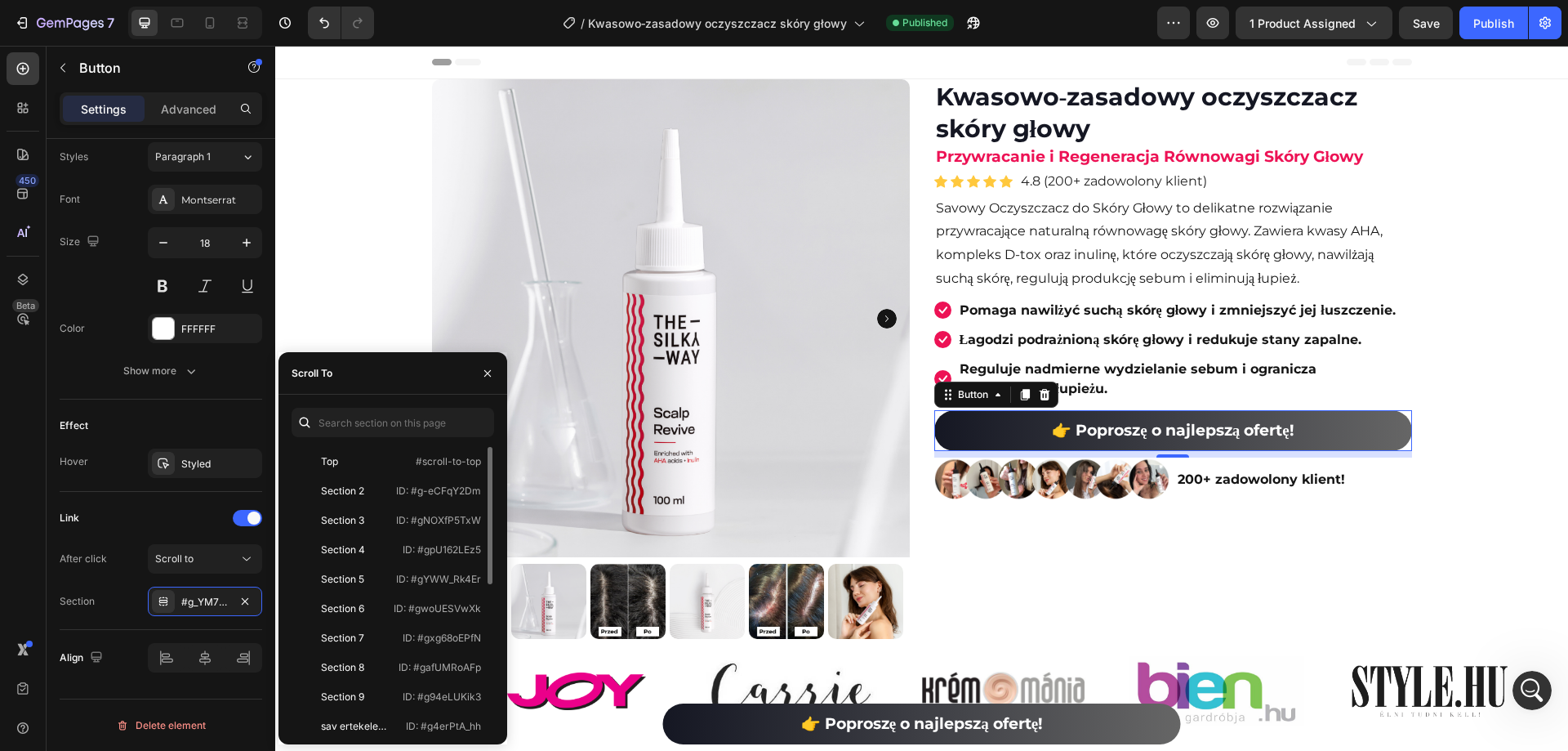
scroll to position [164, 0]
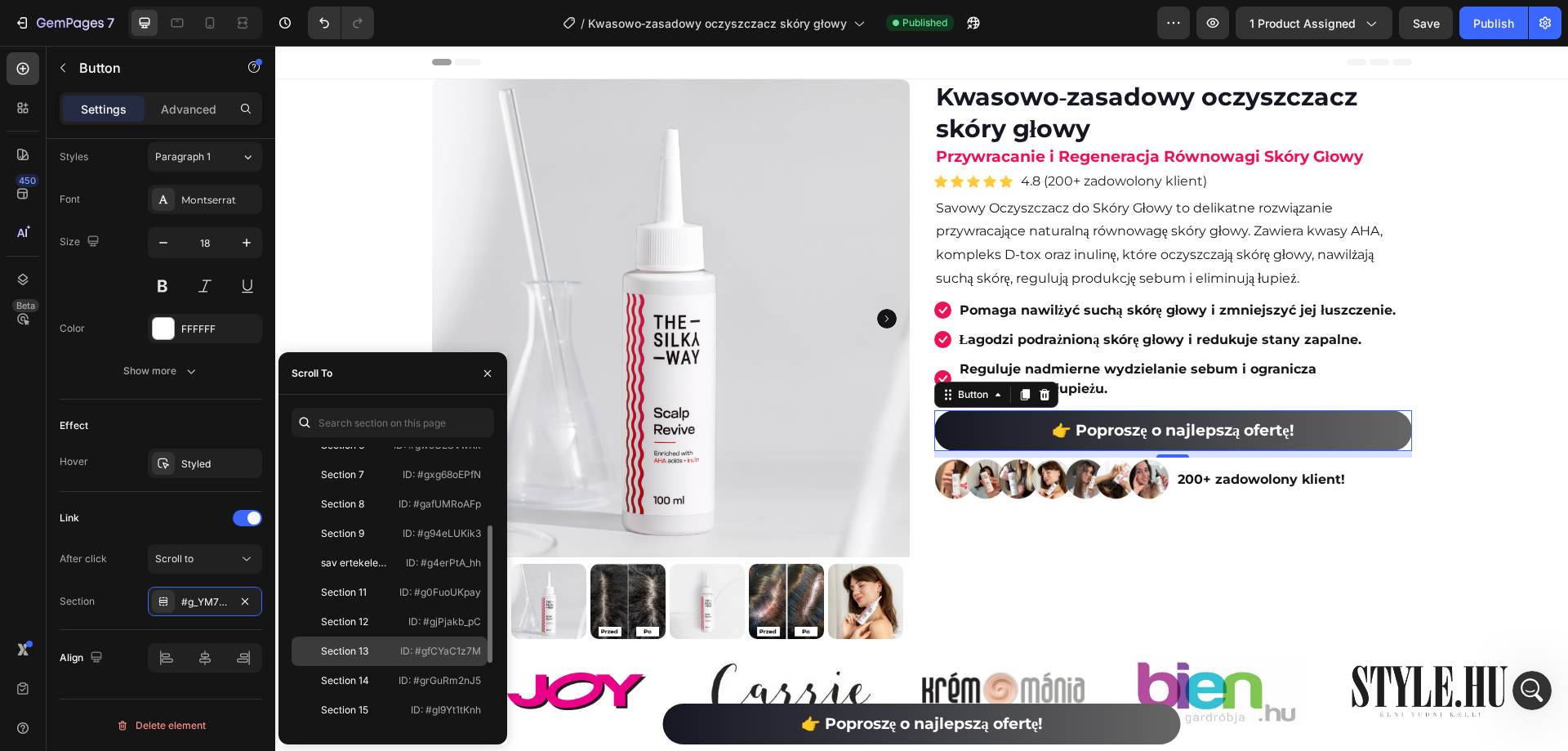
click at [405, 666] on div "Section 13 ID: #gfCYaC1z7M" at bounding box center [389, 681] width 196 height 30
click at [0, 495] on div "450 Beta" at bounding box center [23, 398] width 46 height 706
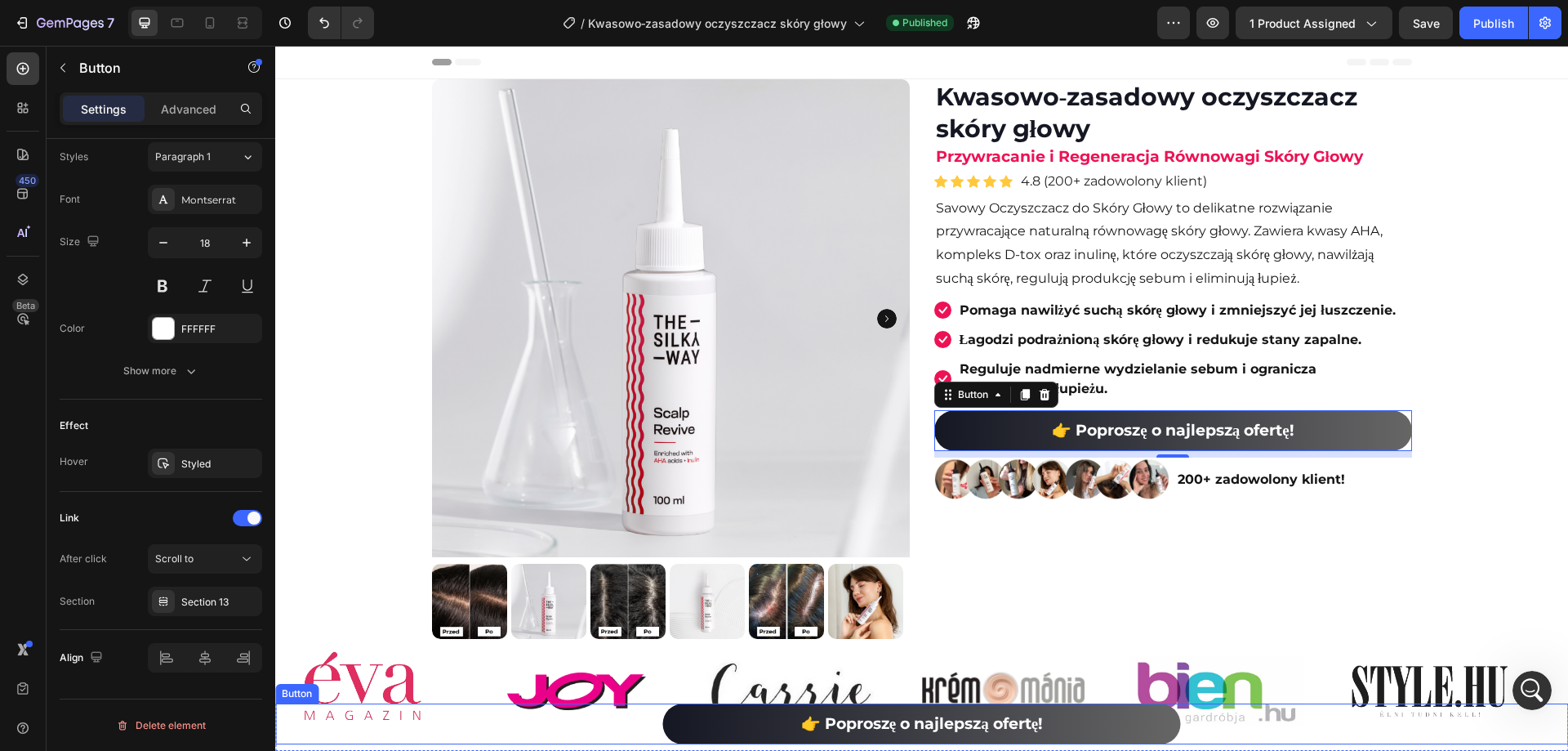
click at [1087, 727] on link "👉 Poproszę o najlepszą ofertę!" at bounding box center [921, 724] width 517 height 40
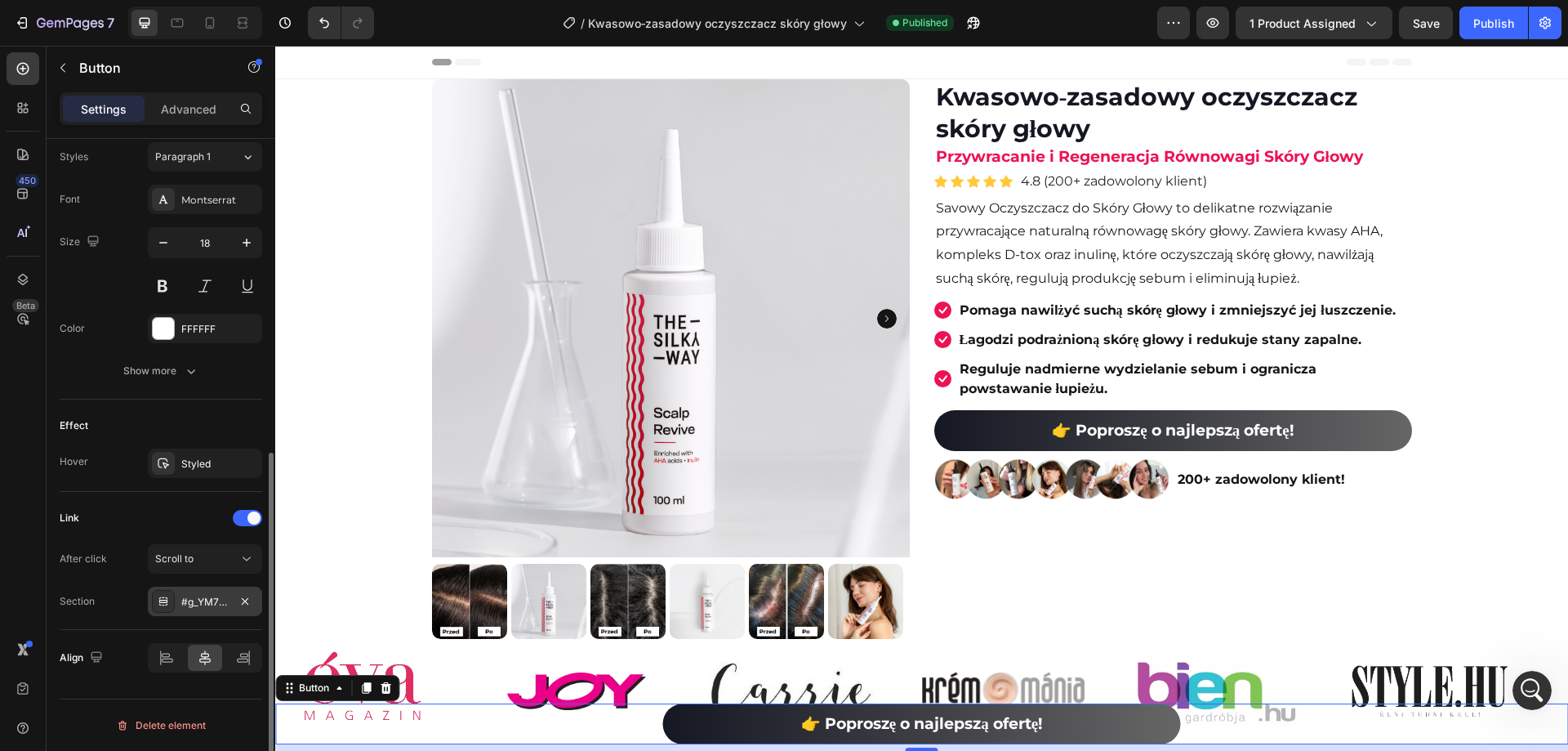
click at [216, 601] on div "#g_YM70rU4y" at bounding box center [205, 602] width 47 height 15
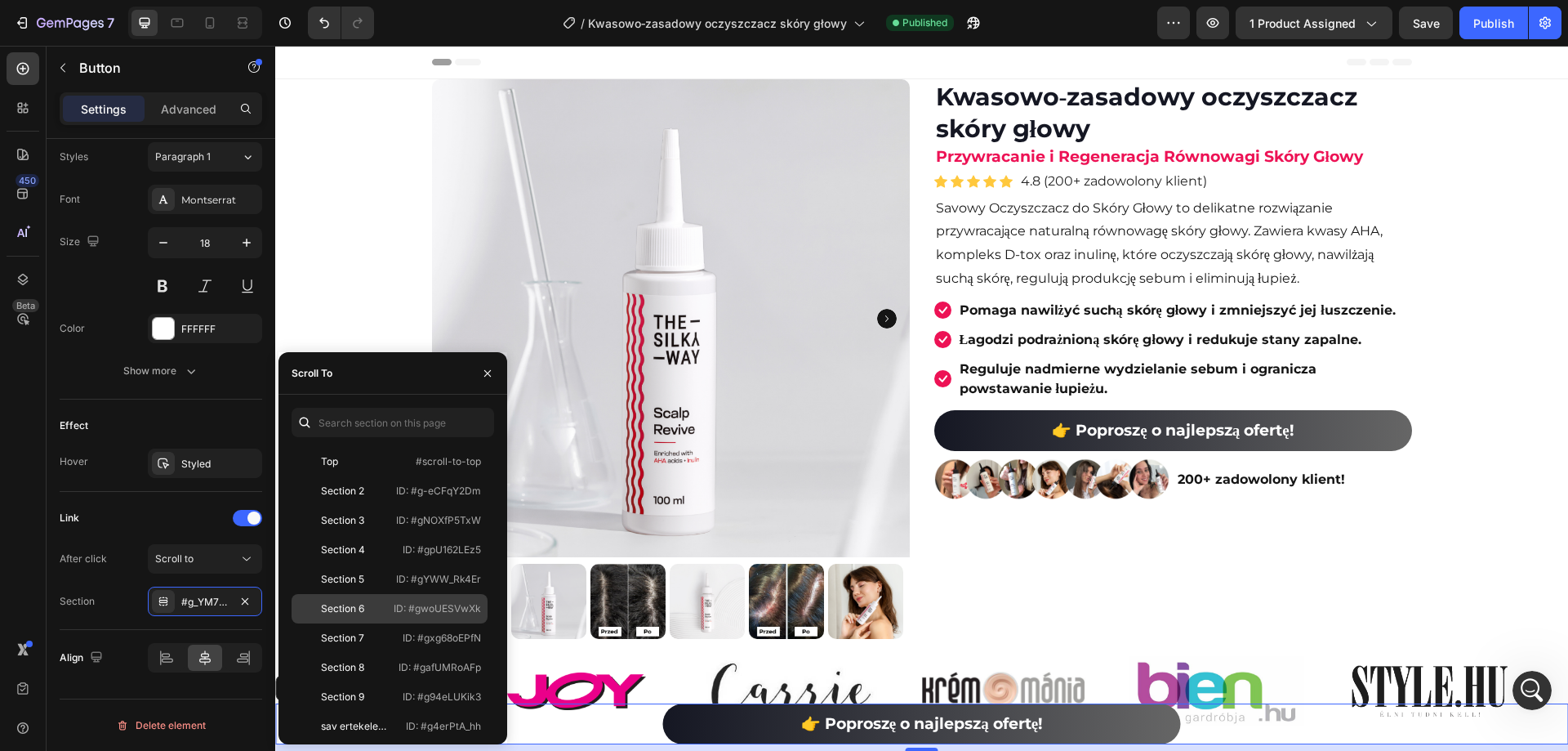
scroll to position [304, 0]
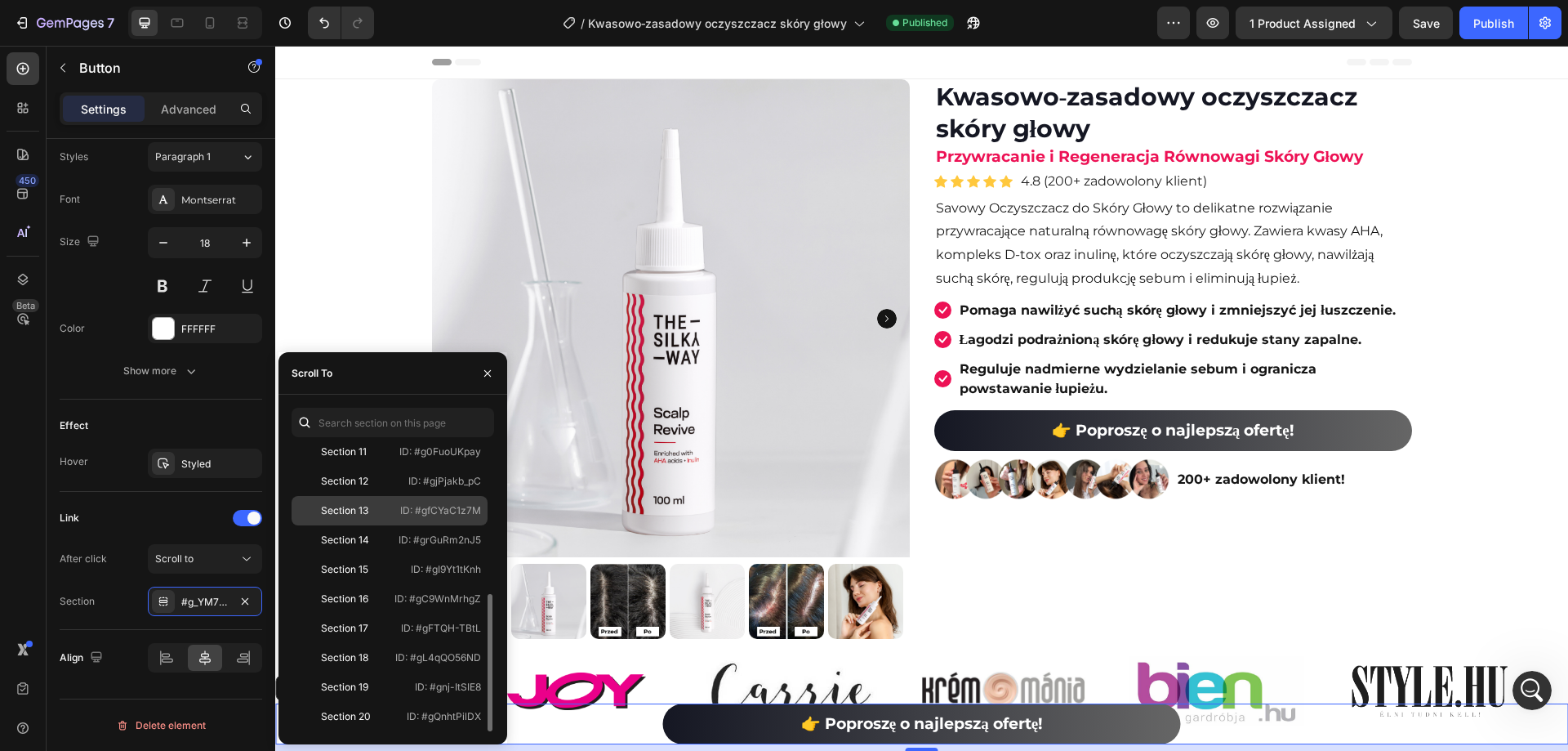
click at [400, 525] on div "Section 13 ID: #gfCYaC1z7M" at bounding box center [389, 540] width 196 height 30
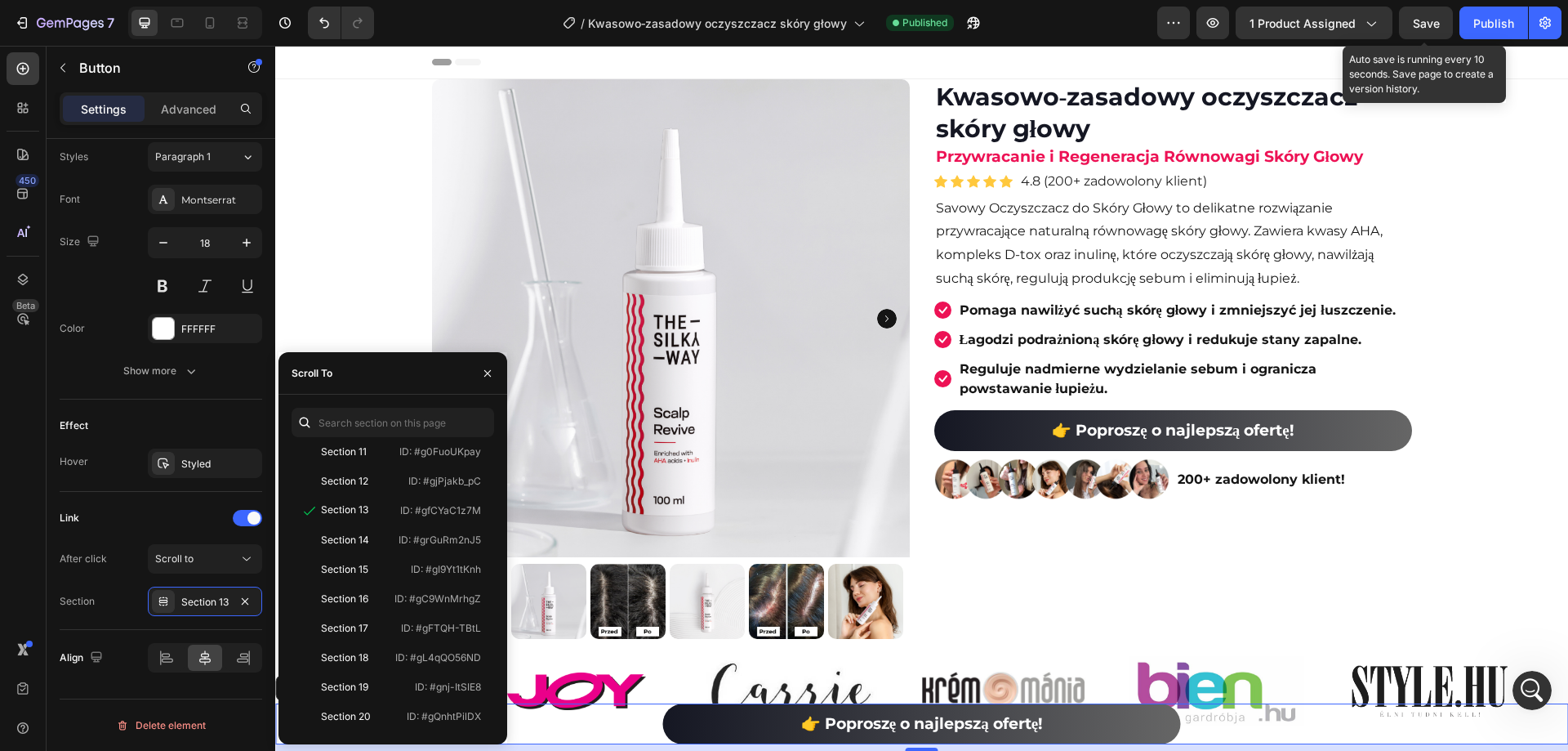
click at [1428, 26] on span "Save" at bounding box center [1426, 23] width 27 height 14
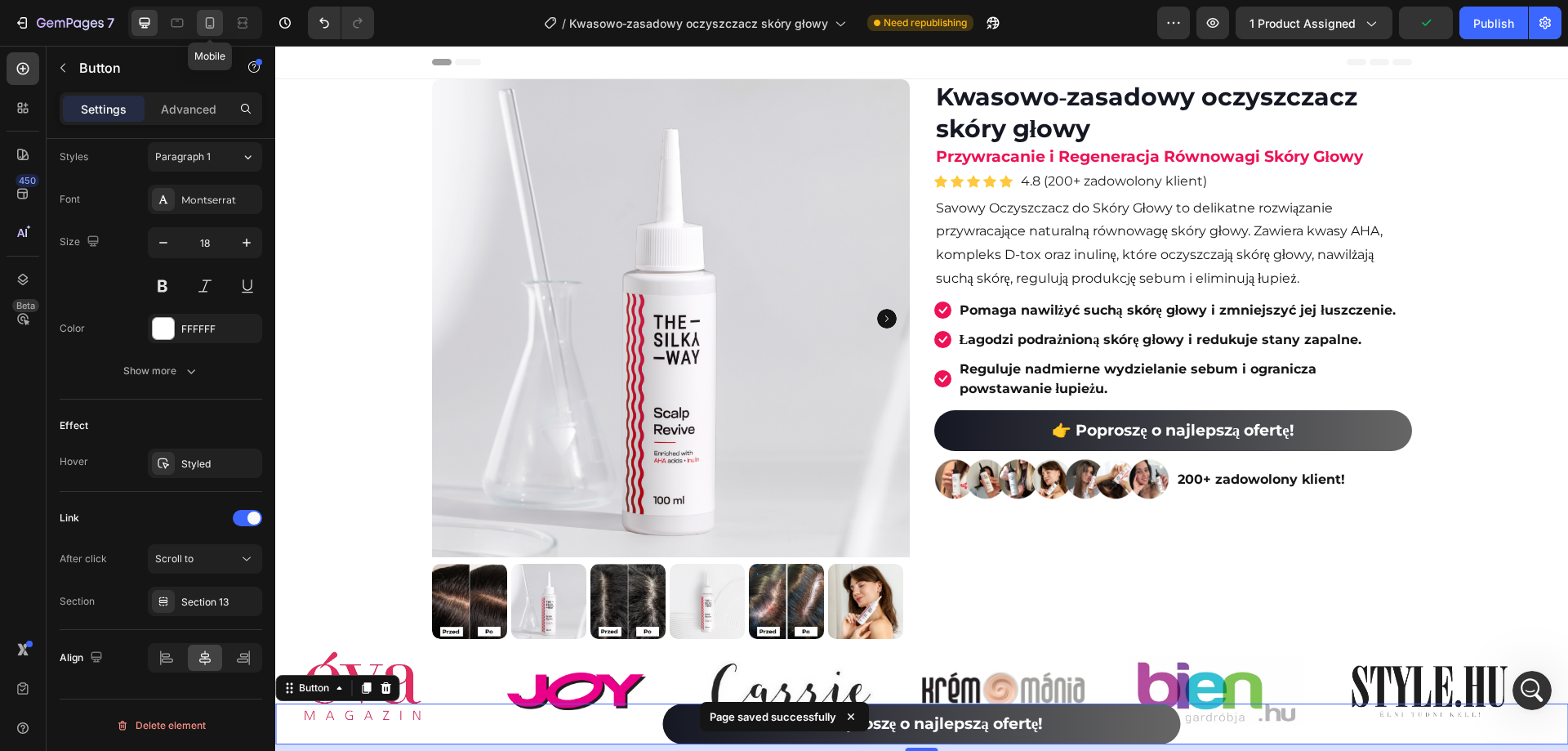
drag, startPoint x: 211, startPoint y: 18, endPoint x: 108, endPoint y: 99, distance: 131.0
click at [211, 18] on icon at bounding box center [210, 23] width 9 height 12
type input "95%"
type input "17"
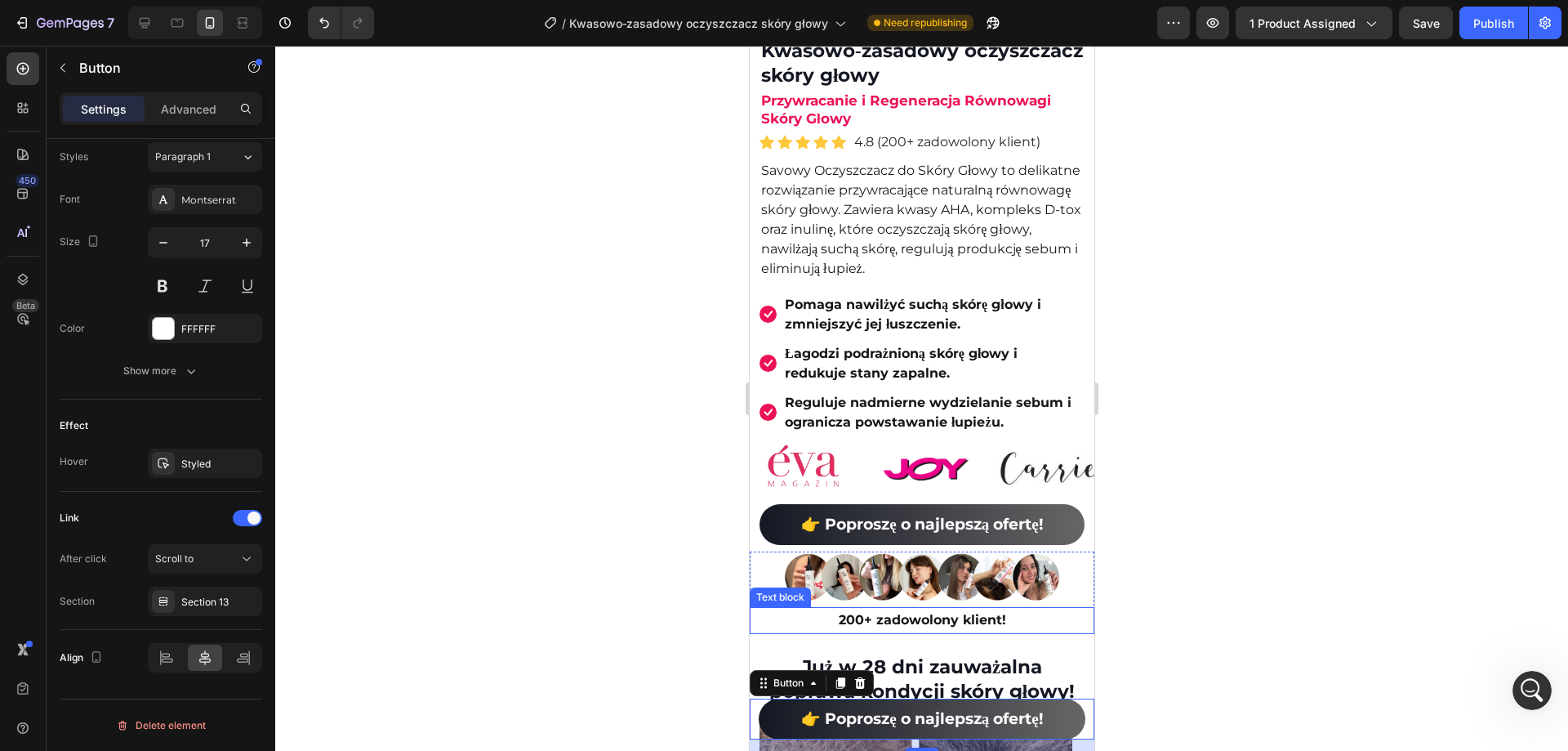
scroll to position [641, 0]
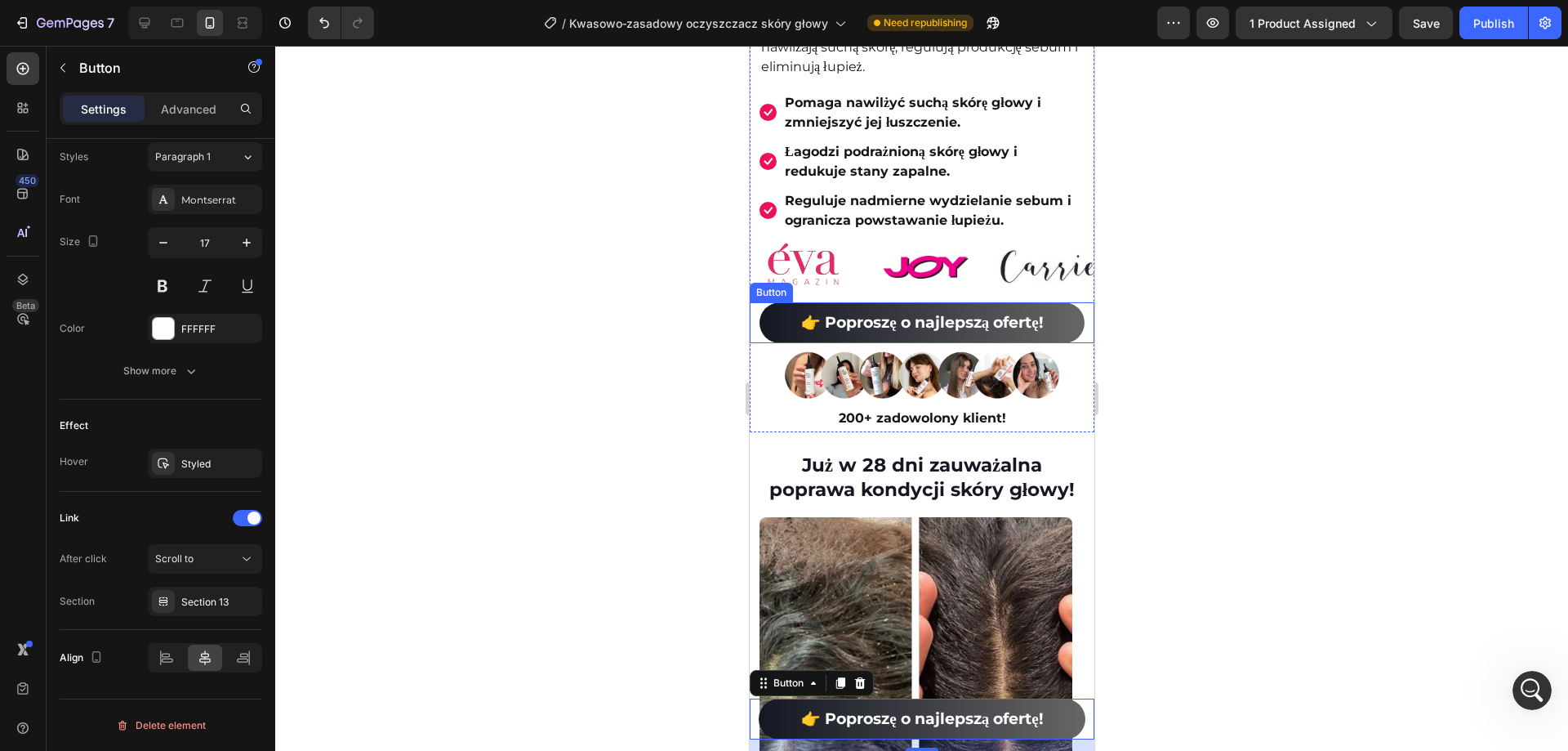
click at [773, 306] on link "👉 Poproszę o najlepszą ofertę!" at bounding box center [921, 322] width 325 height 40
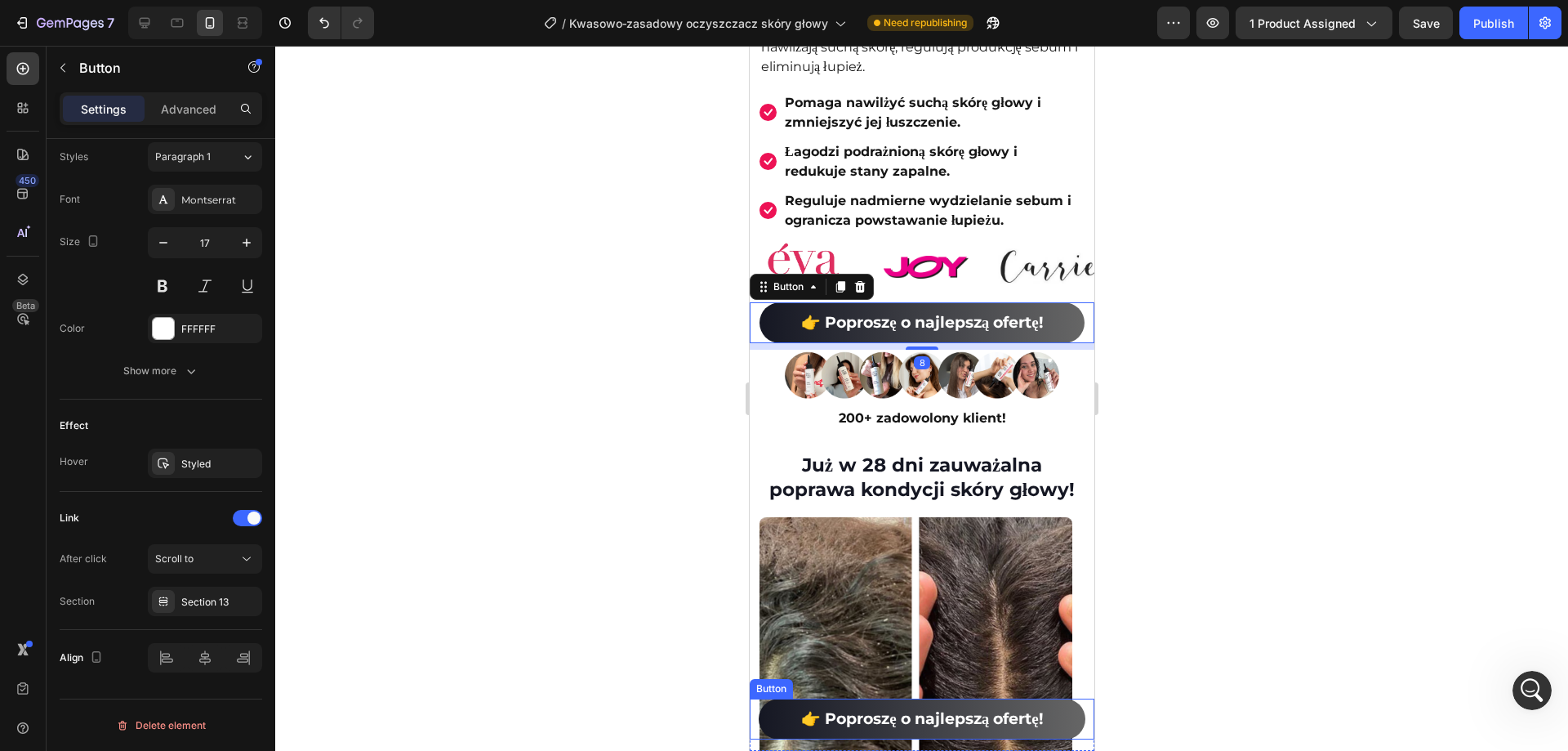
click at [777, 717] on link "👉 Poproszę o najlepszą ofertę!" at bounding box center [921, 719] width 328 height 40
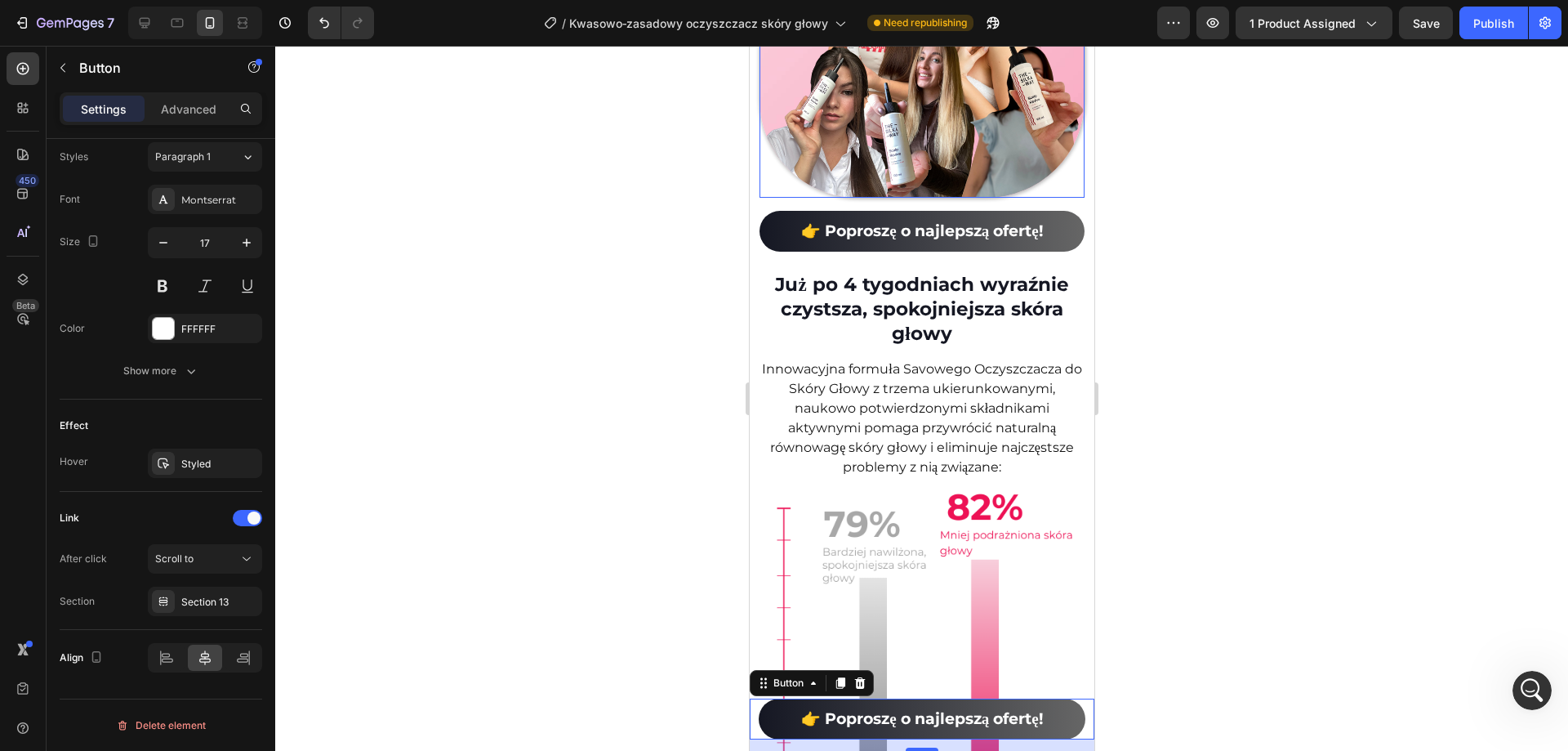
scroll to position [3583, 0]
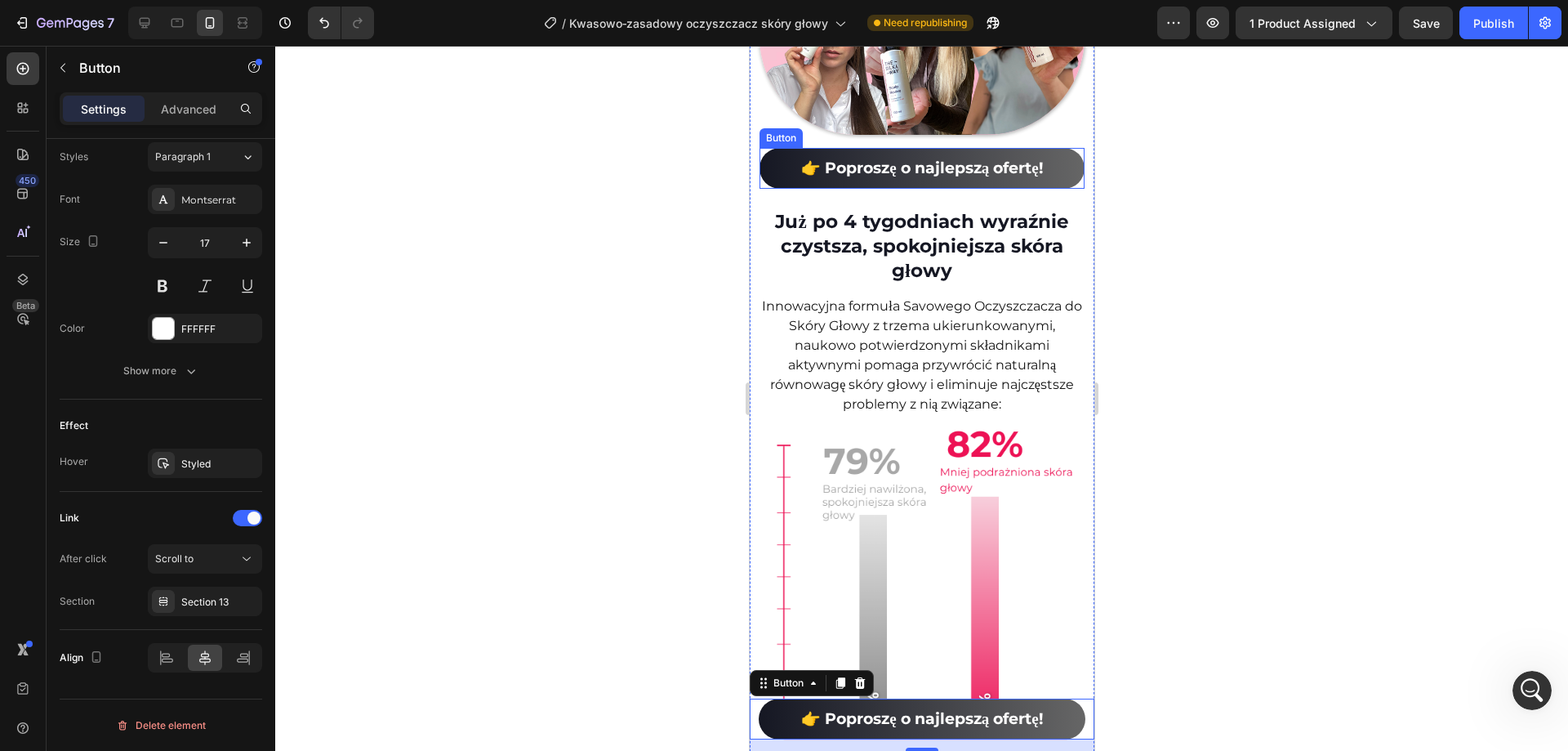
click at [776, 189] on link "👉 Poproszę o najlepszą ofertę!" at bounding box center [921, 168] width 325 height 40
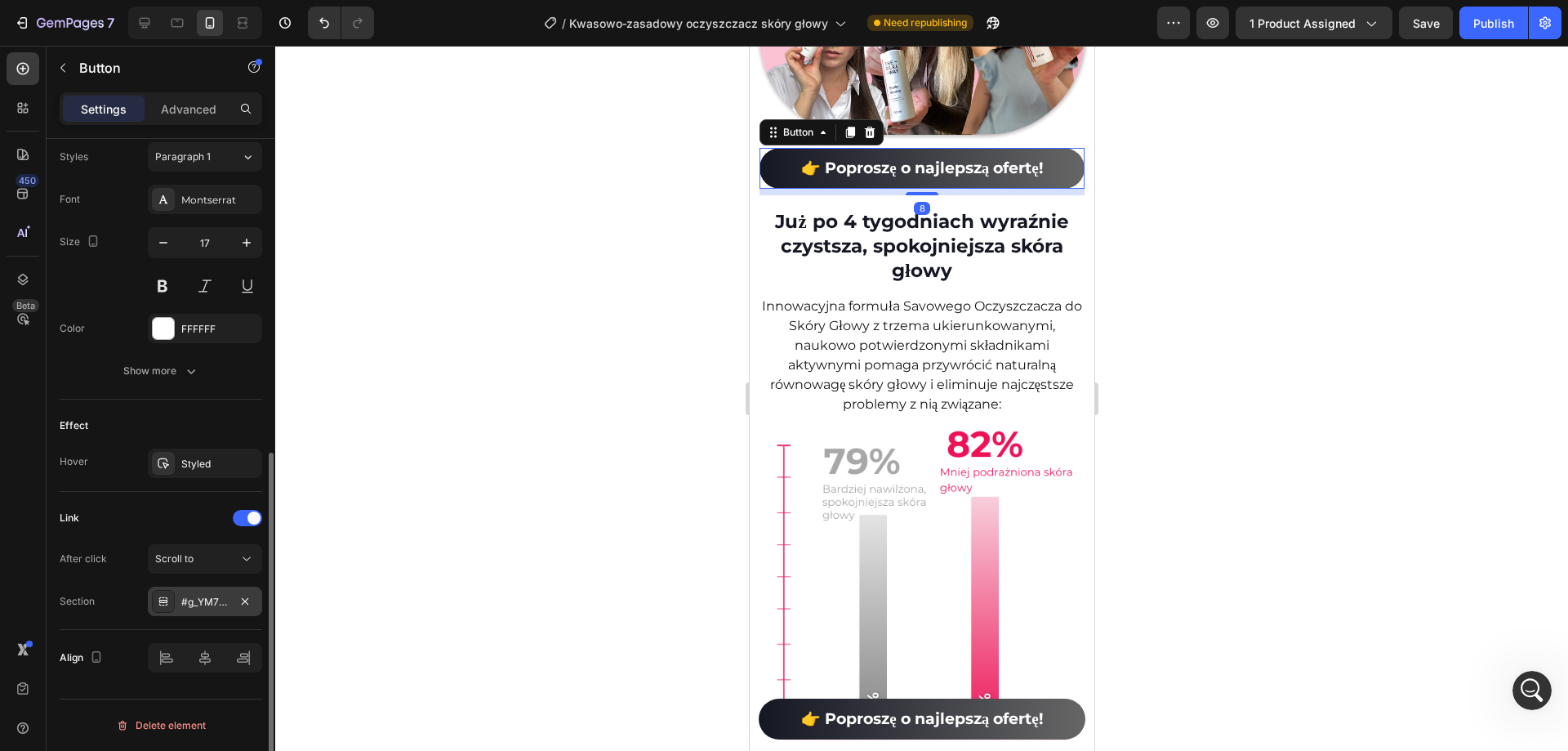
click at [209, 604] on div "#g_YM70rU4y" at bounding box center [205, 602] width 47 height 15
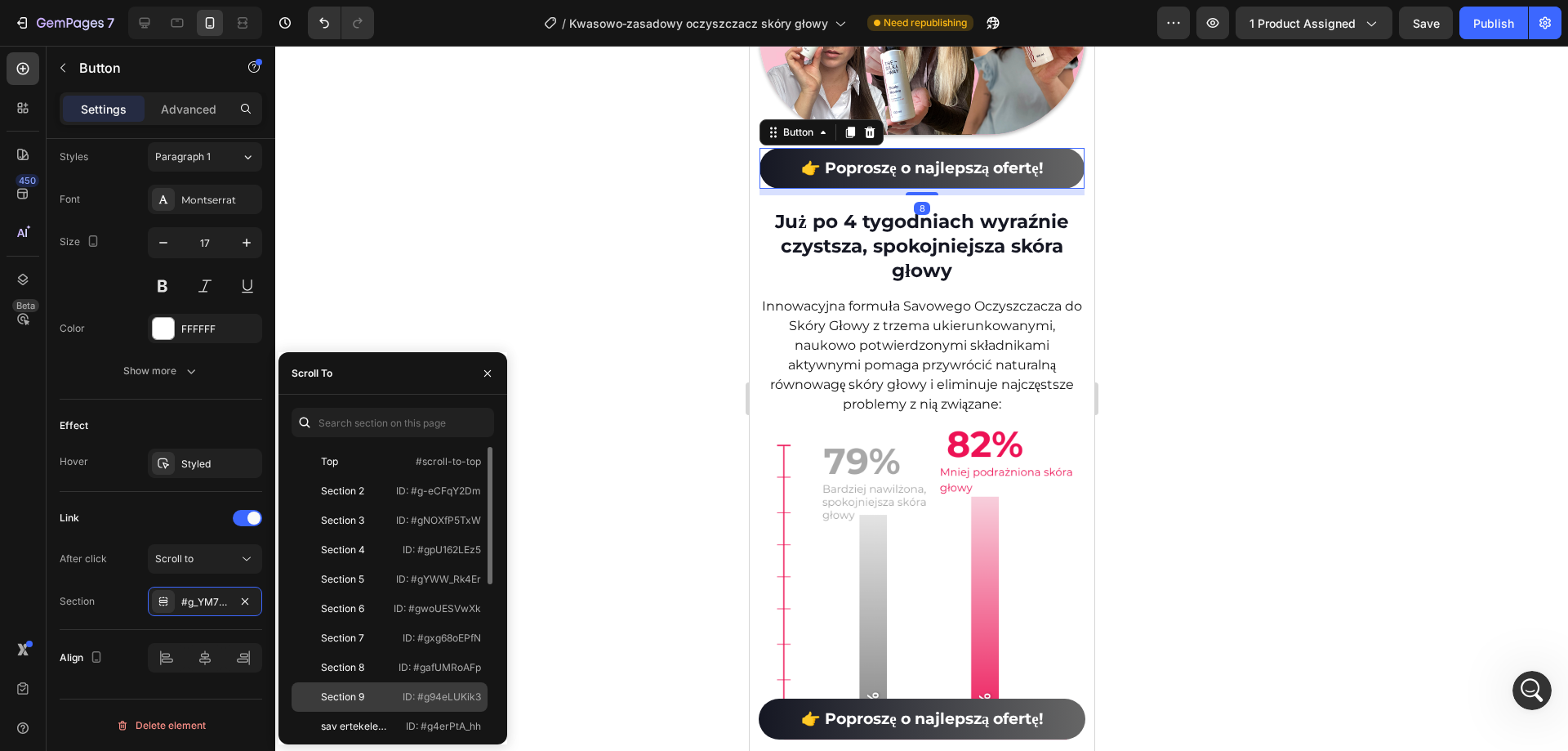
scroll to position [304, 0]
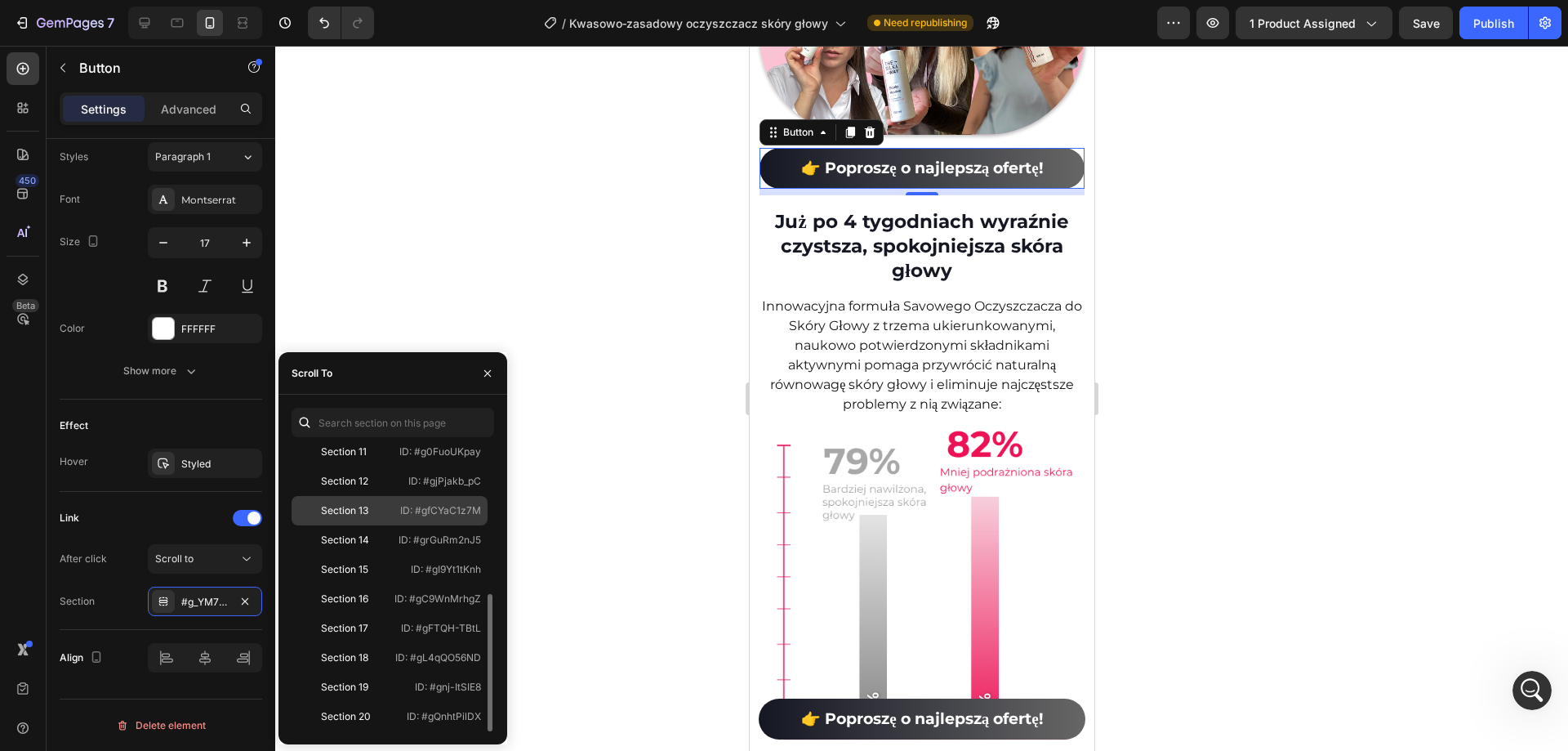
drag, startPoint x: 399, startPoint y: 501, endPoint x: 317, endPoint y: 102, distance: 407.3
click at [399, 525] on div "Section 13 ID: #gfCYaC1z7M" at bounding box center [389, 540] width 196 height 30
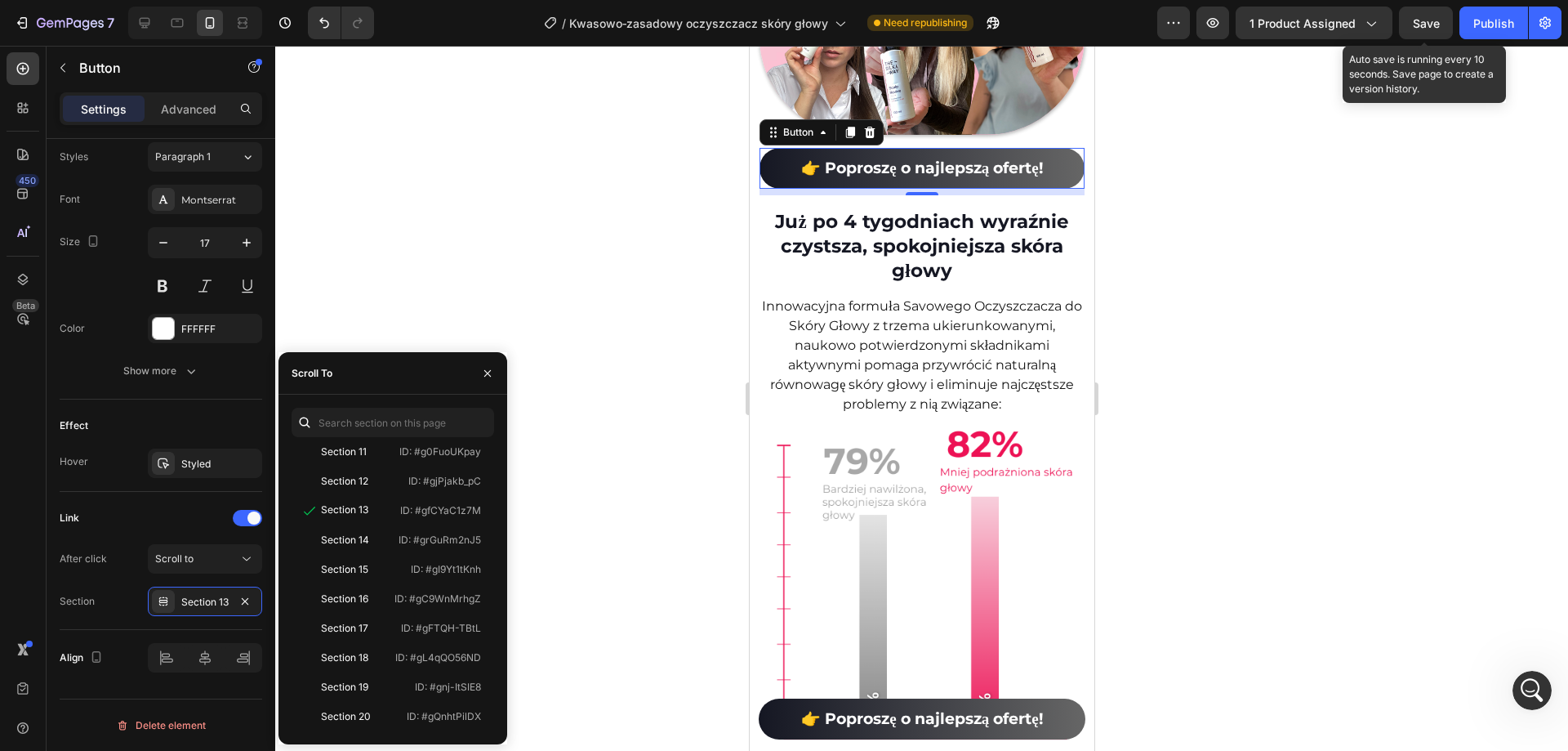
click at [1426, 25] on span "Save" at bounding box center [1426, 23] width 27 height 14
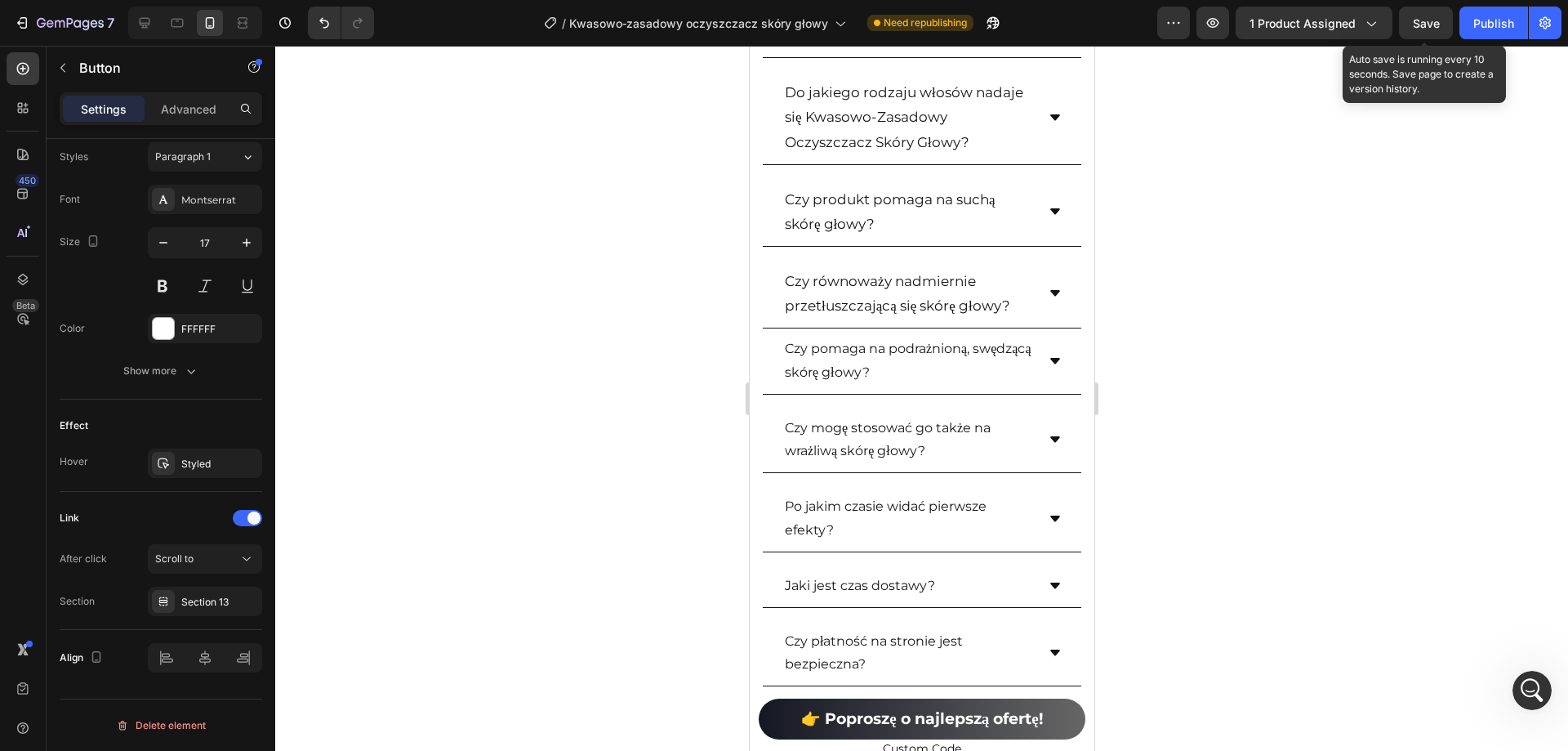
scroll to position [15188, 0]
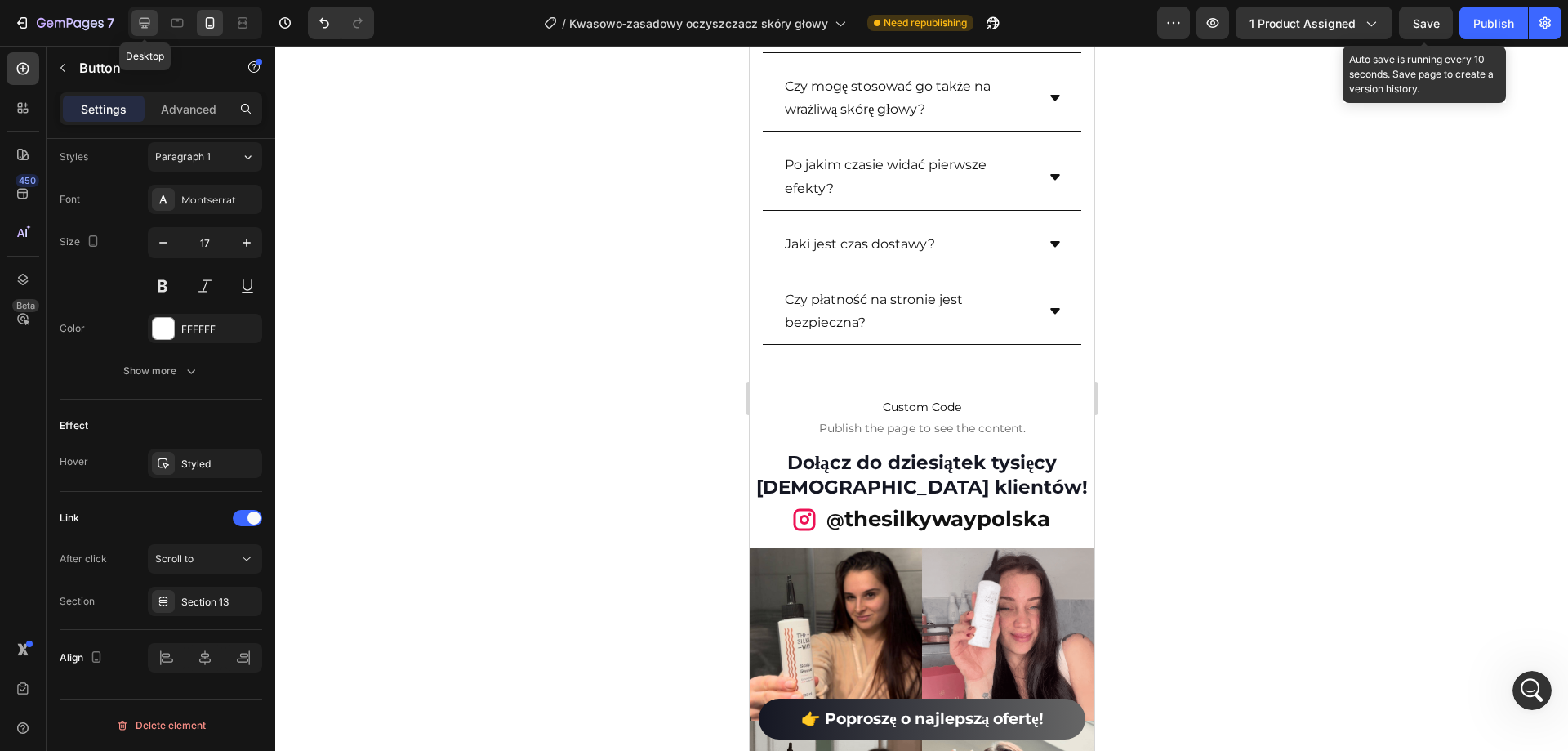
click at [148, 23] on icon at bounding box center [144, 23] width 11 height 11
type input "40%"
type input "18"
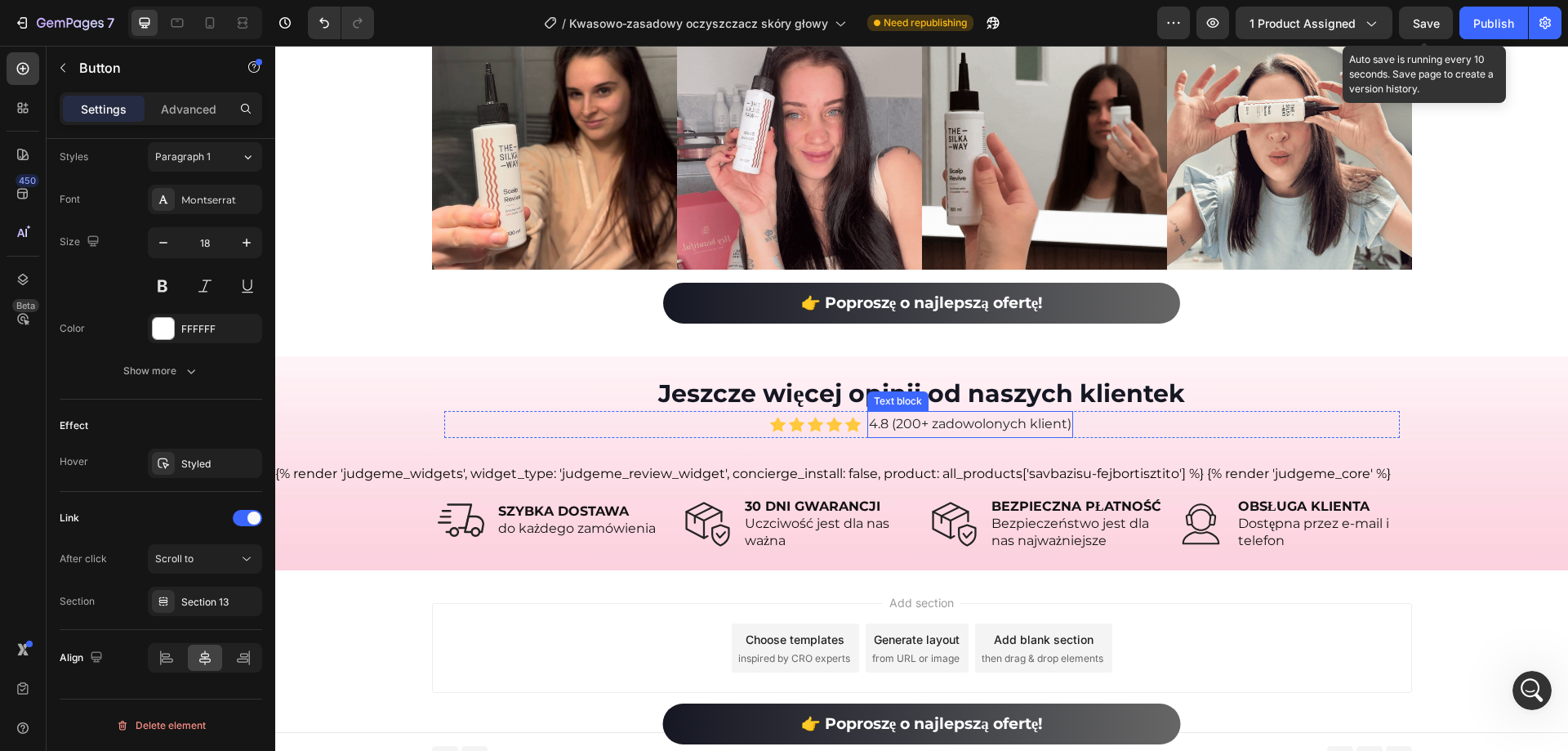
scroll to position [12284, 0]
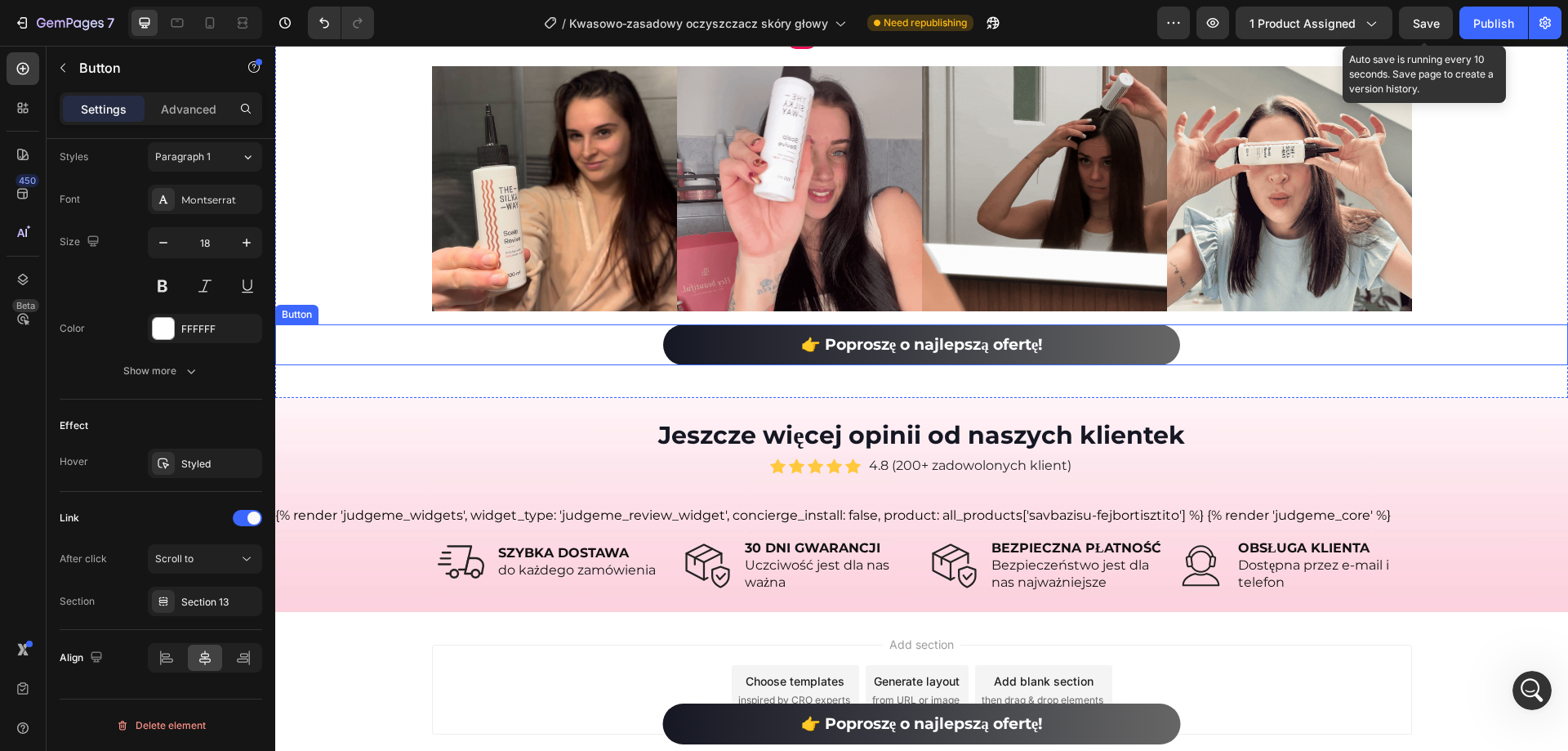
click at [683, 332] on link "👉 Poproszę o najlepszą ofertę!" at bounding box center [921, 345] width 517 height 40
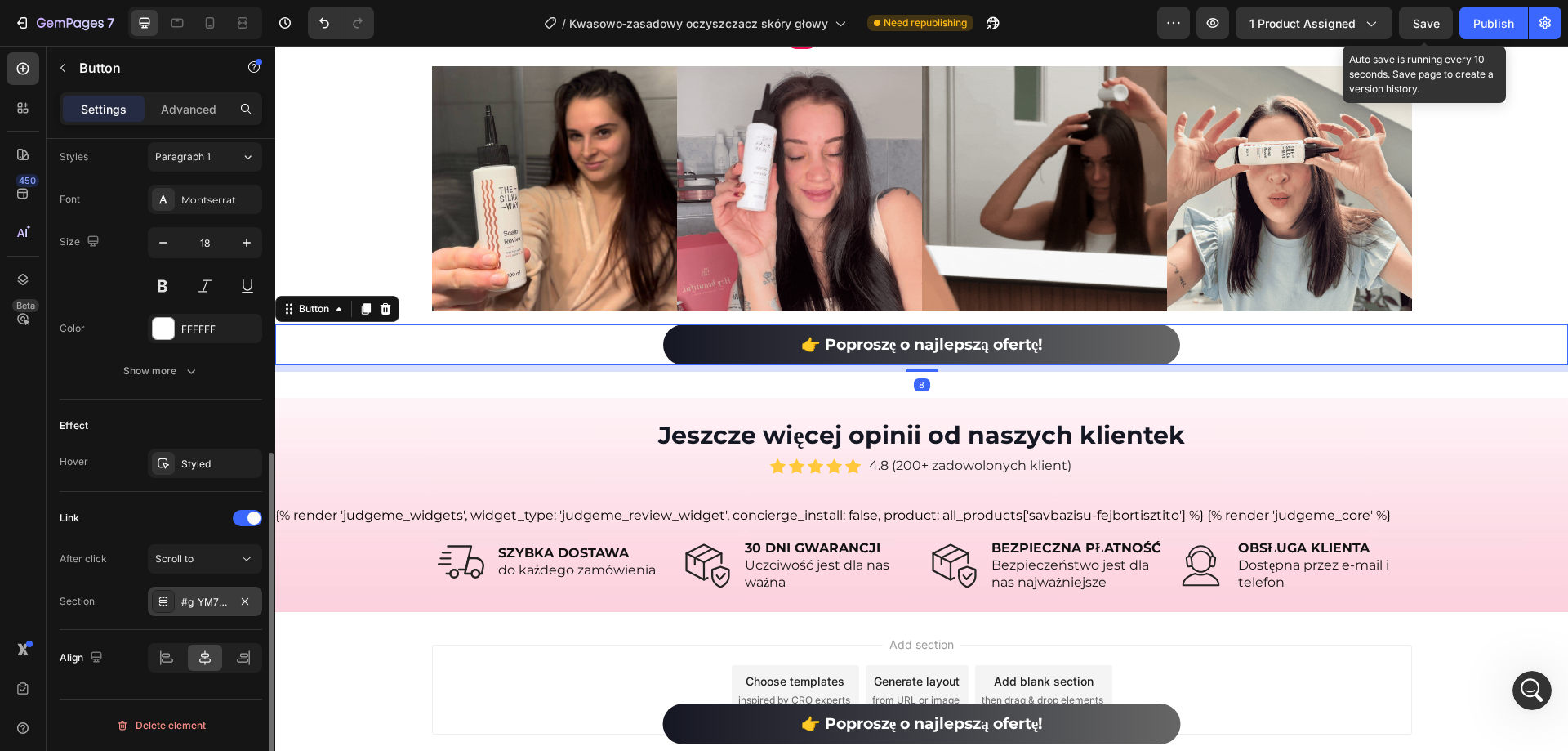
click at [212, 608] on div "#g_YM70rU4y" at bounding box center [205, 602] width 47 height 15
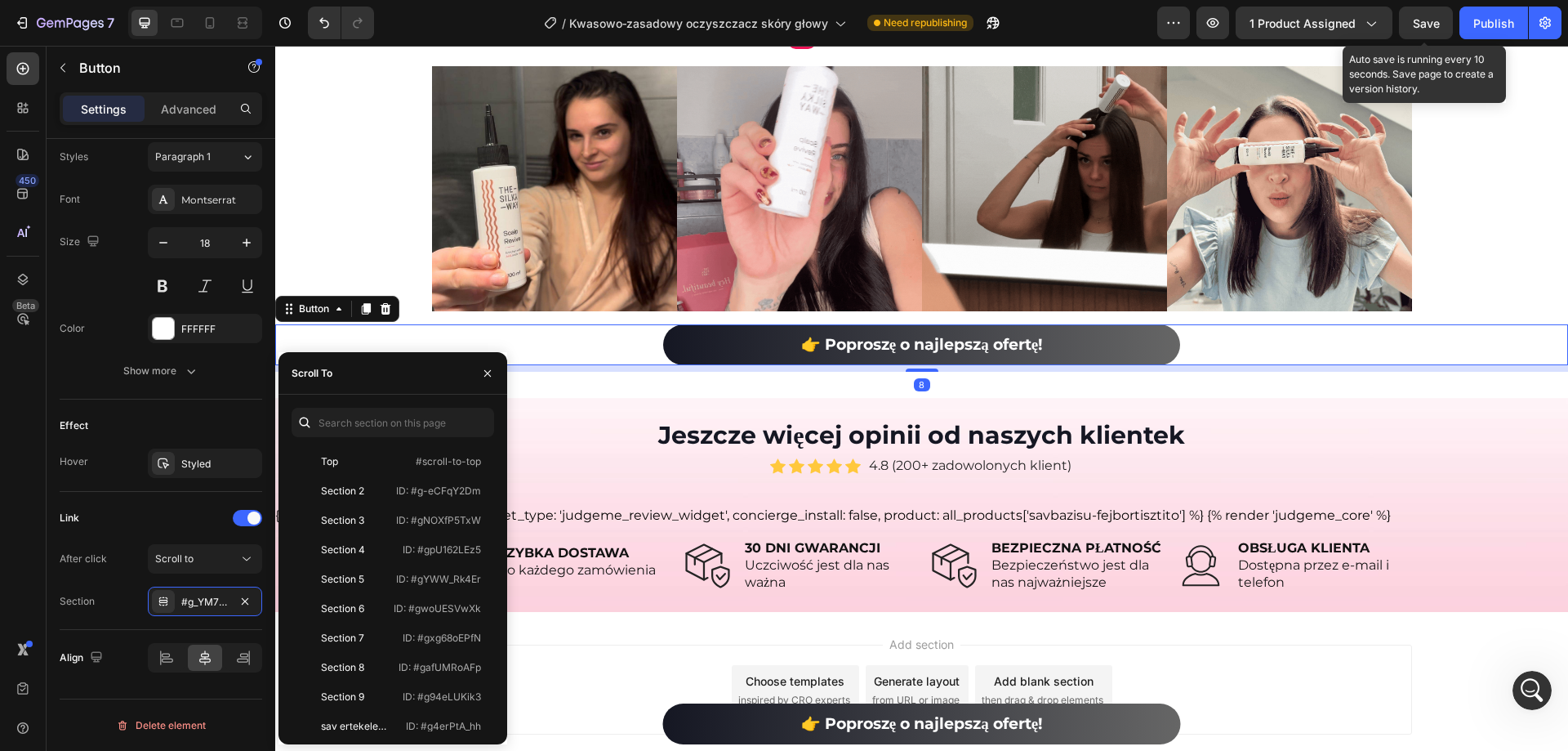
scroll to position [245, 0]
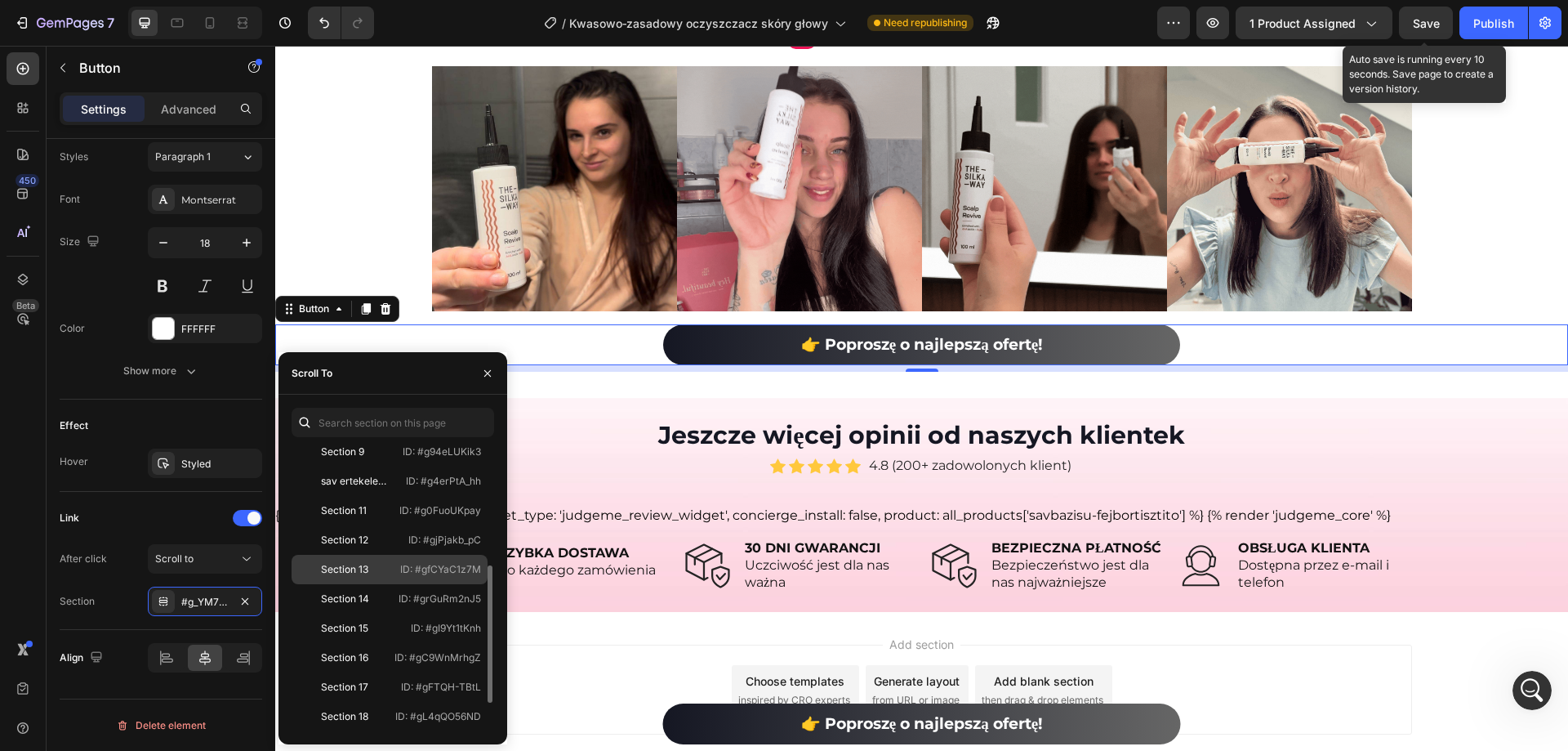
click at [382, 568] on div "Section 13" at bounding box center [345, 570] width 95 height 15
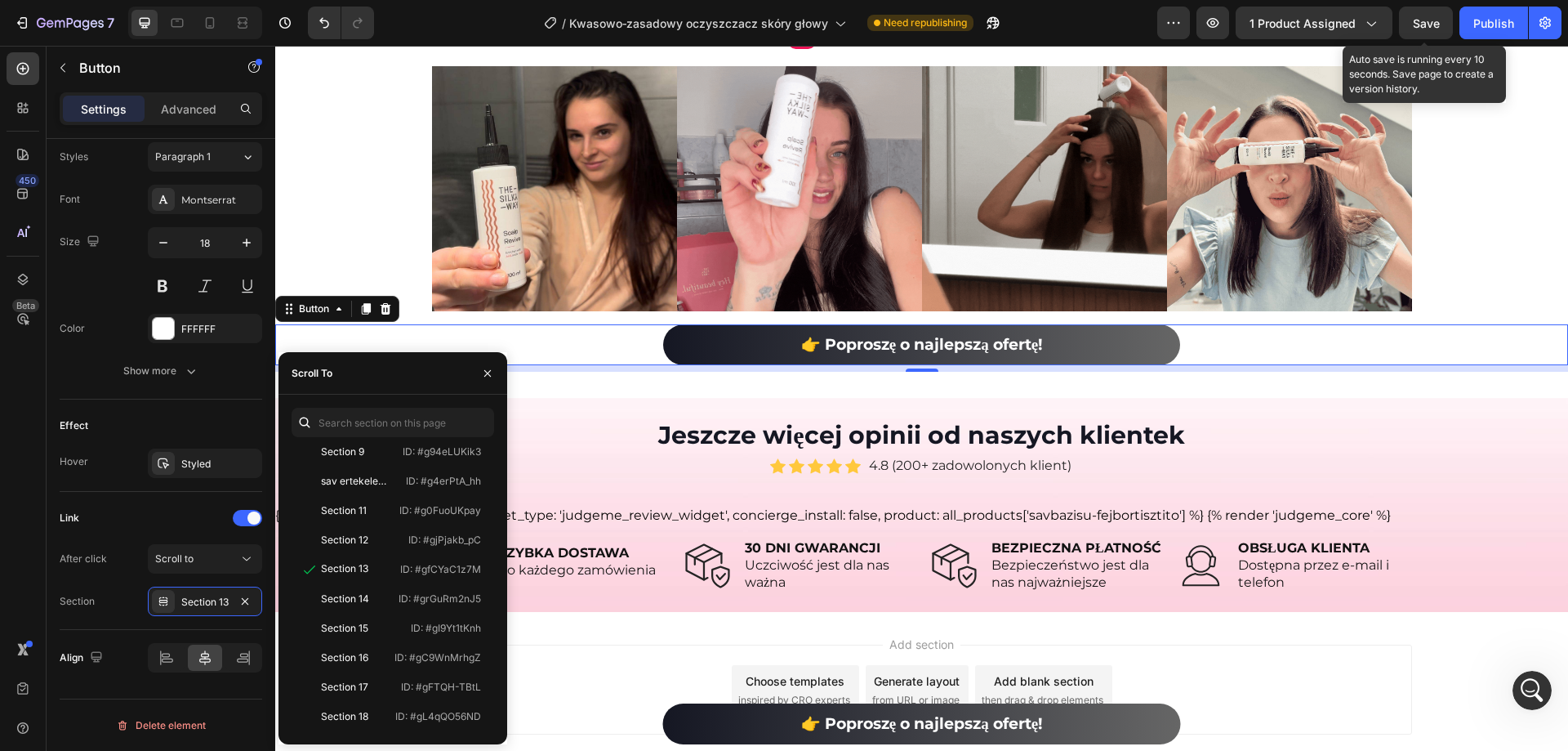
click at [1430, 24] on span "Save" at bounding box center [1426, 23] width 27 height 14
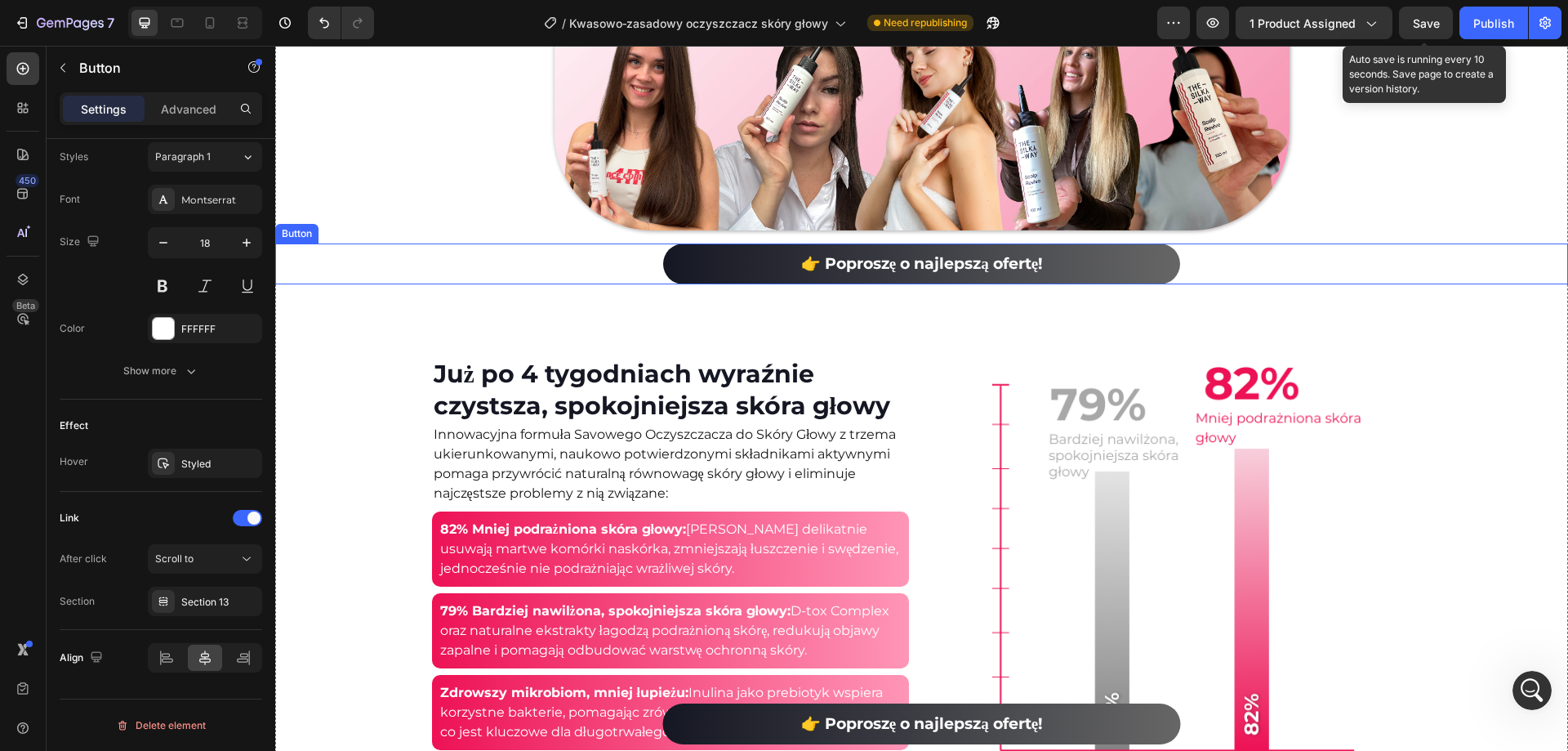
scroll to position [2556, 0]
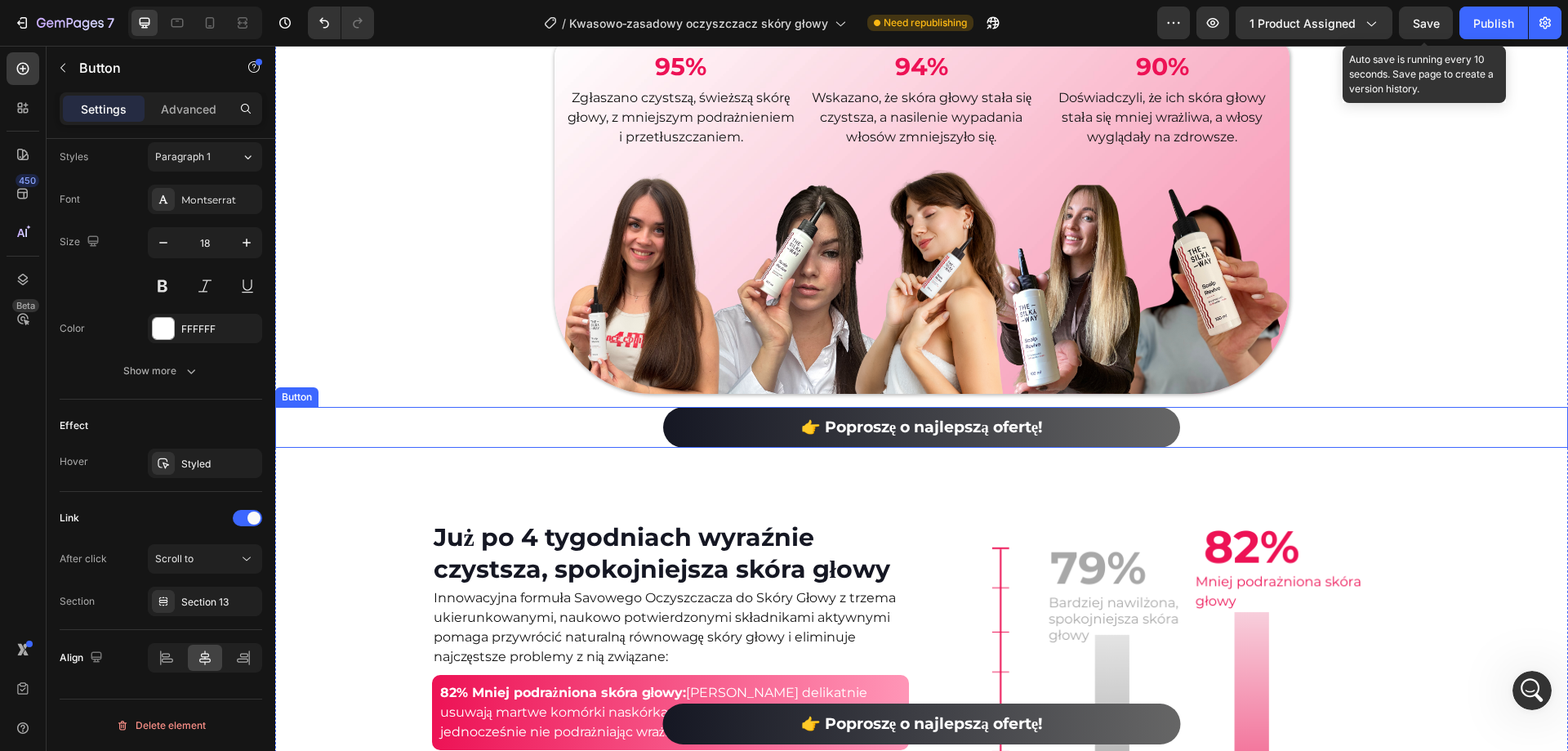
click at [674, 448] on link "👉 Poproszę o najlepszą ofertę!" at bounding box center [921, 427] width 517 height 40
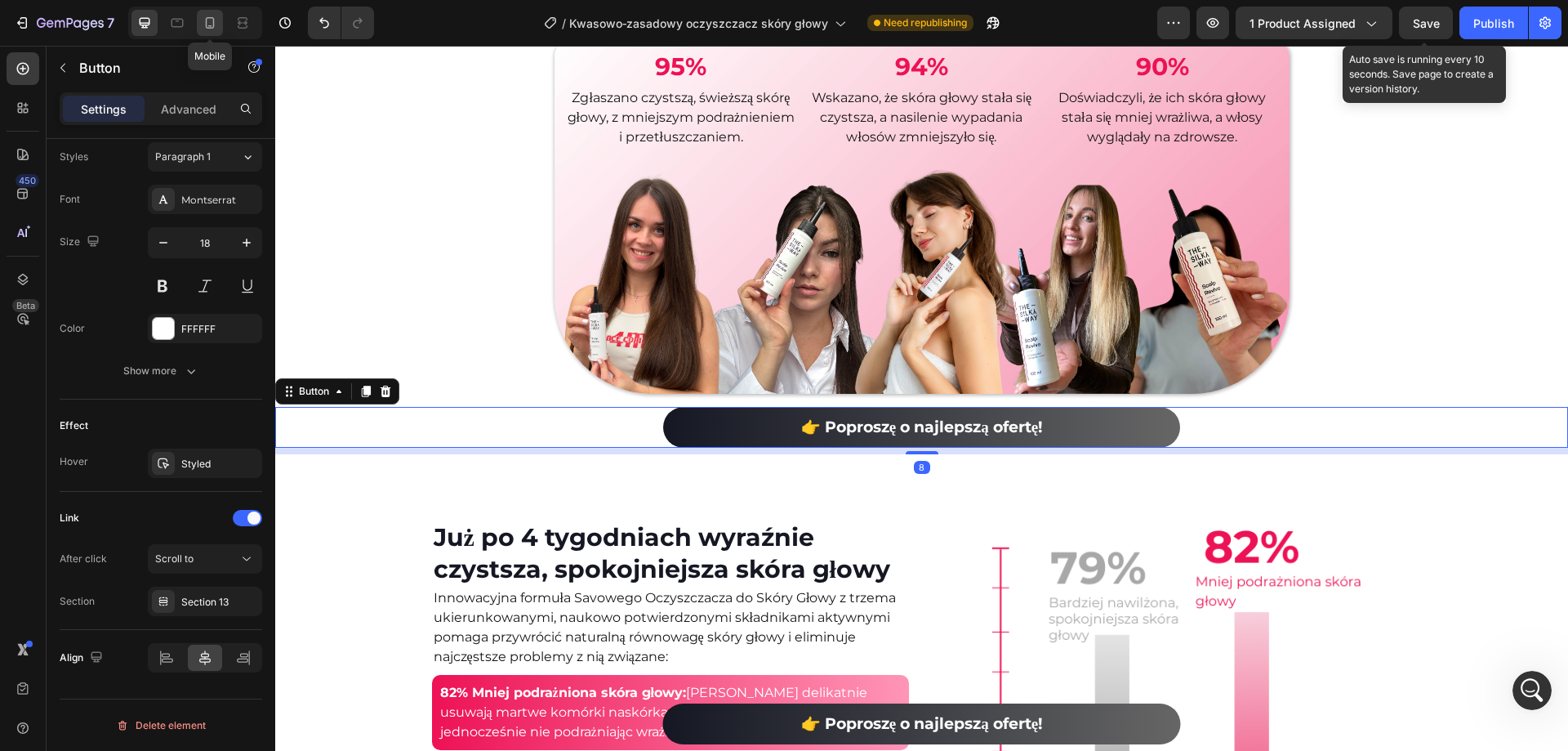
click at [202, 17] on icon at bounding box center [210, 23] width 17 height 17
type input "100%"
type input "17"
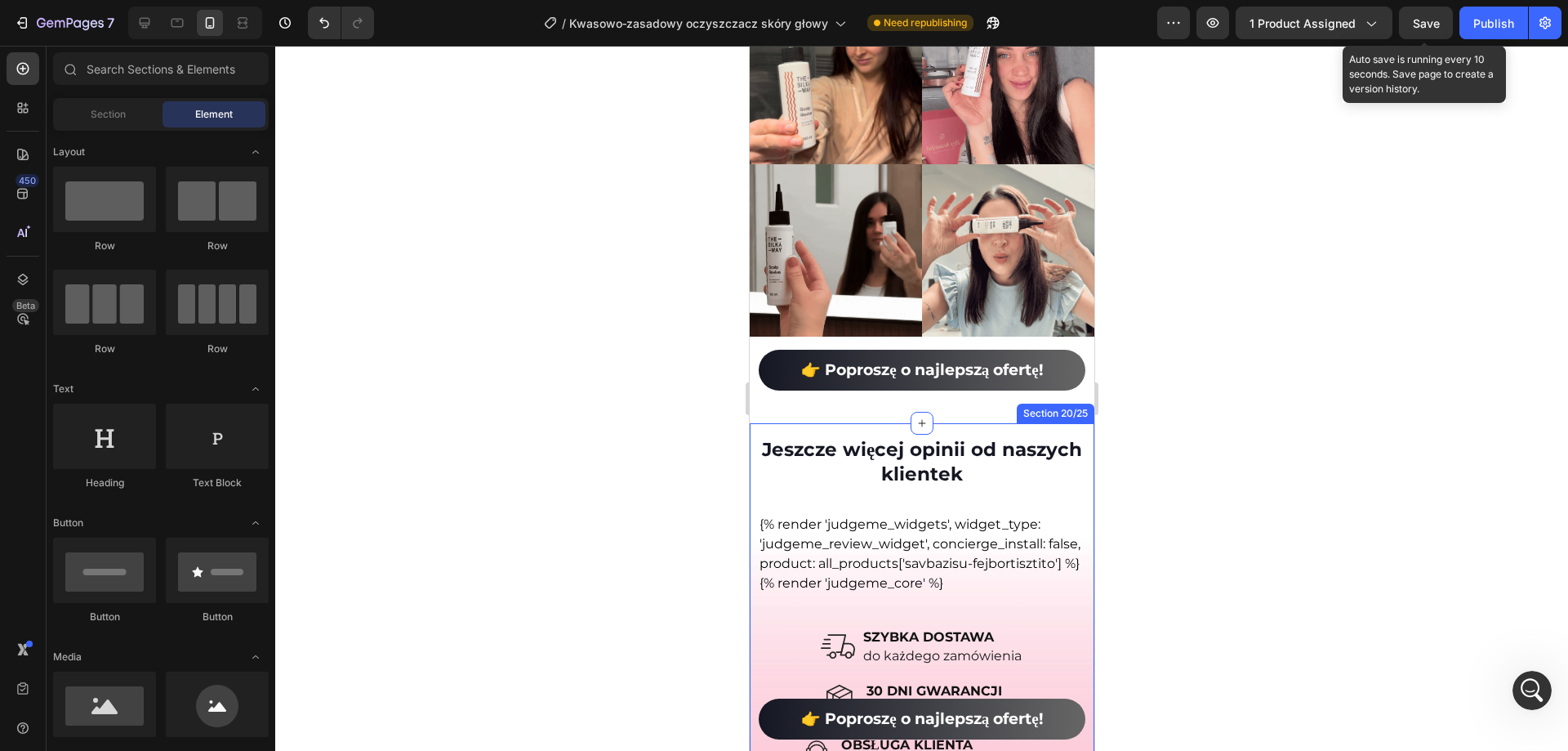
scroll to position [14651, 0]
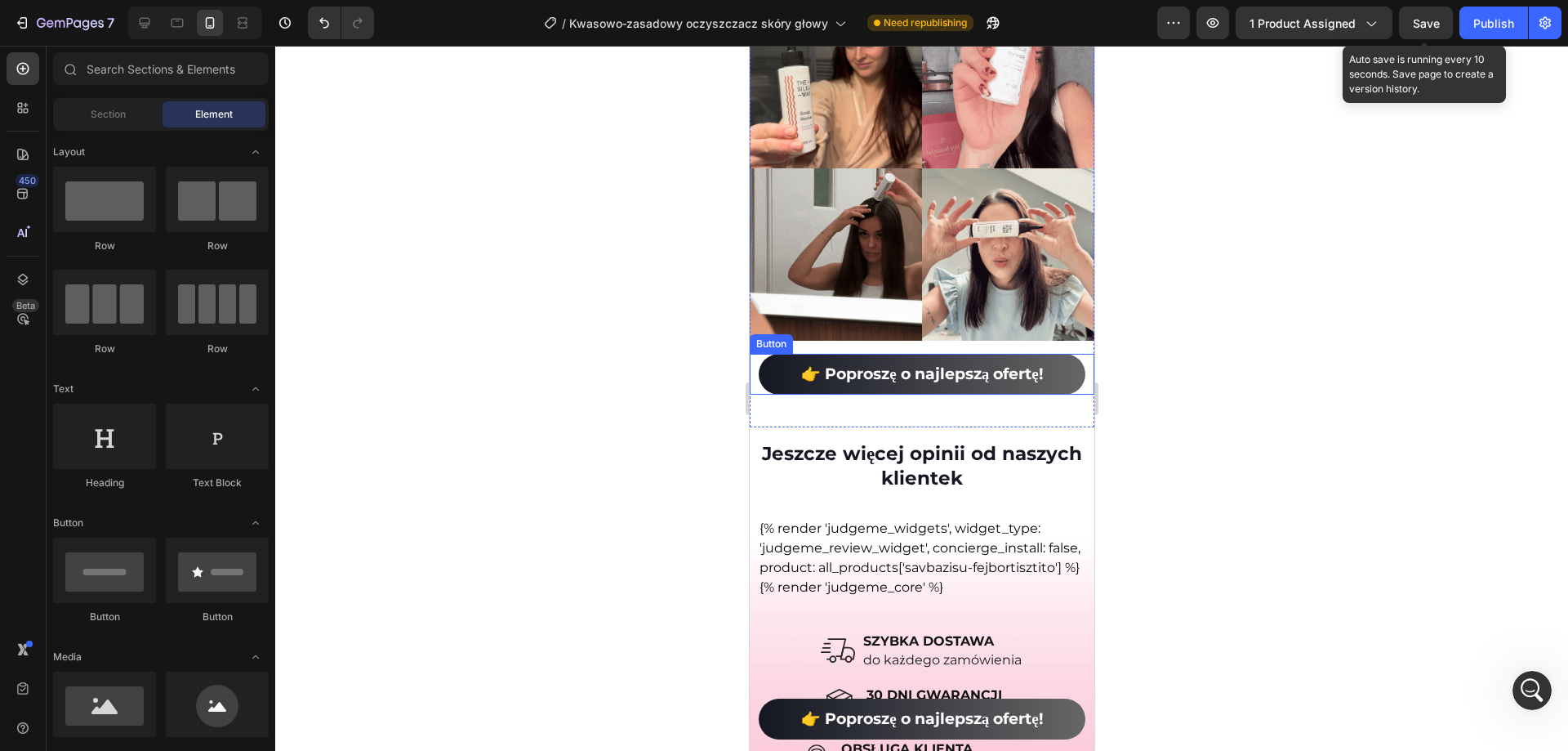
click at [767, 364] on link "👉 Poproszę o najlepszą ofertę!" at bounding box center [921, 373] width 328 height 40
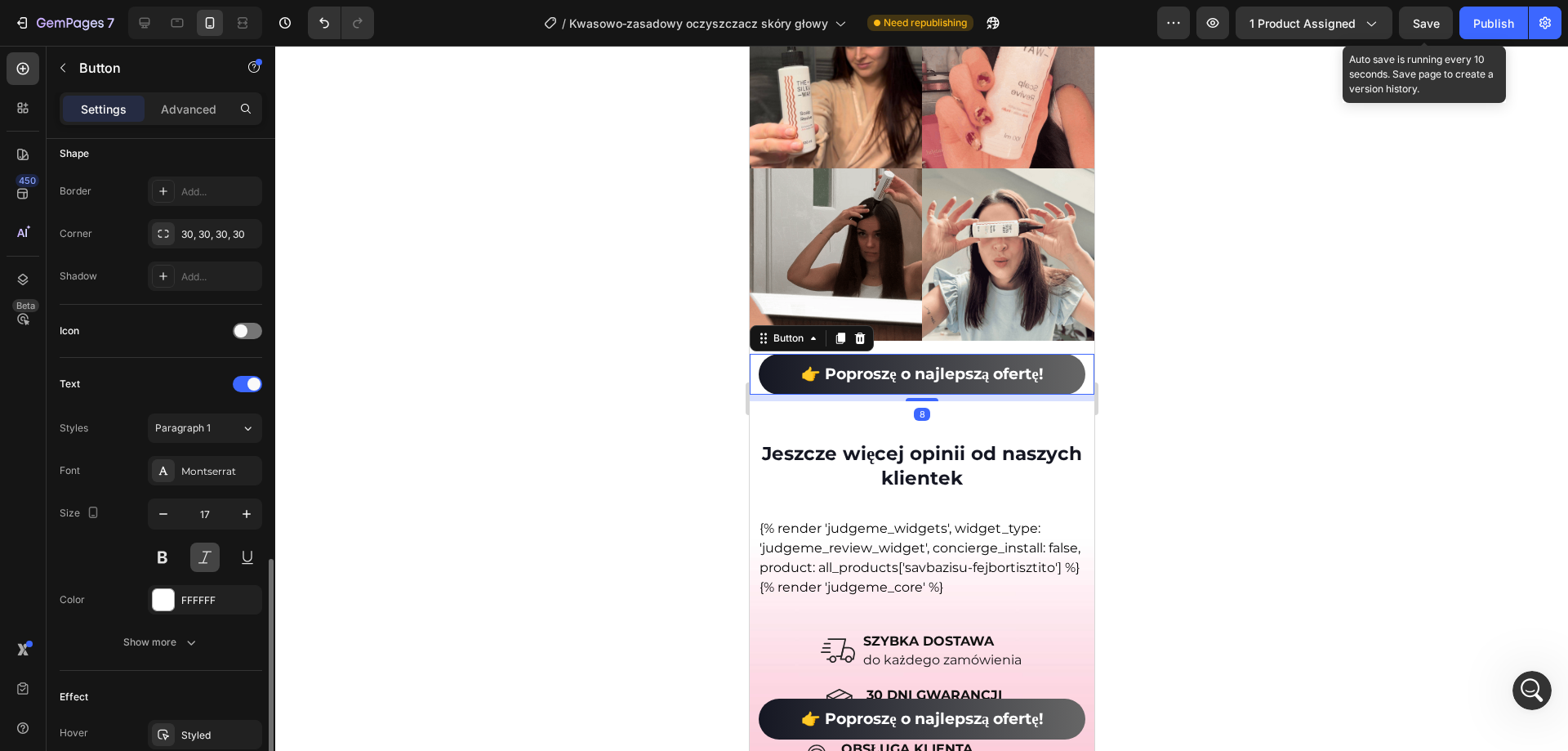
scroll to position [572, 0]
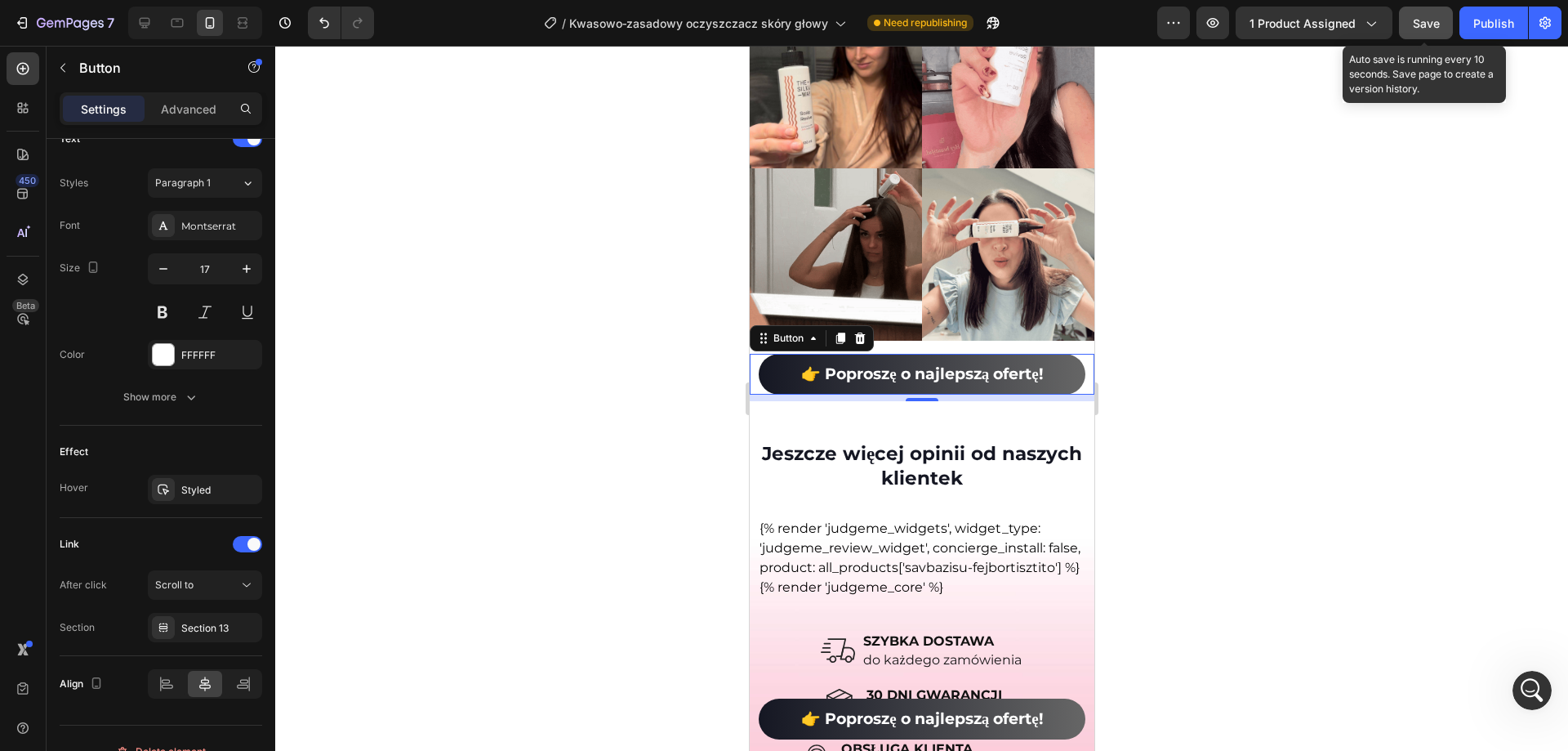
click at [1442, 21] on button "Save" at bounding box center [1425, 23] width 54 height 33
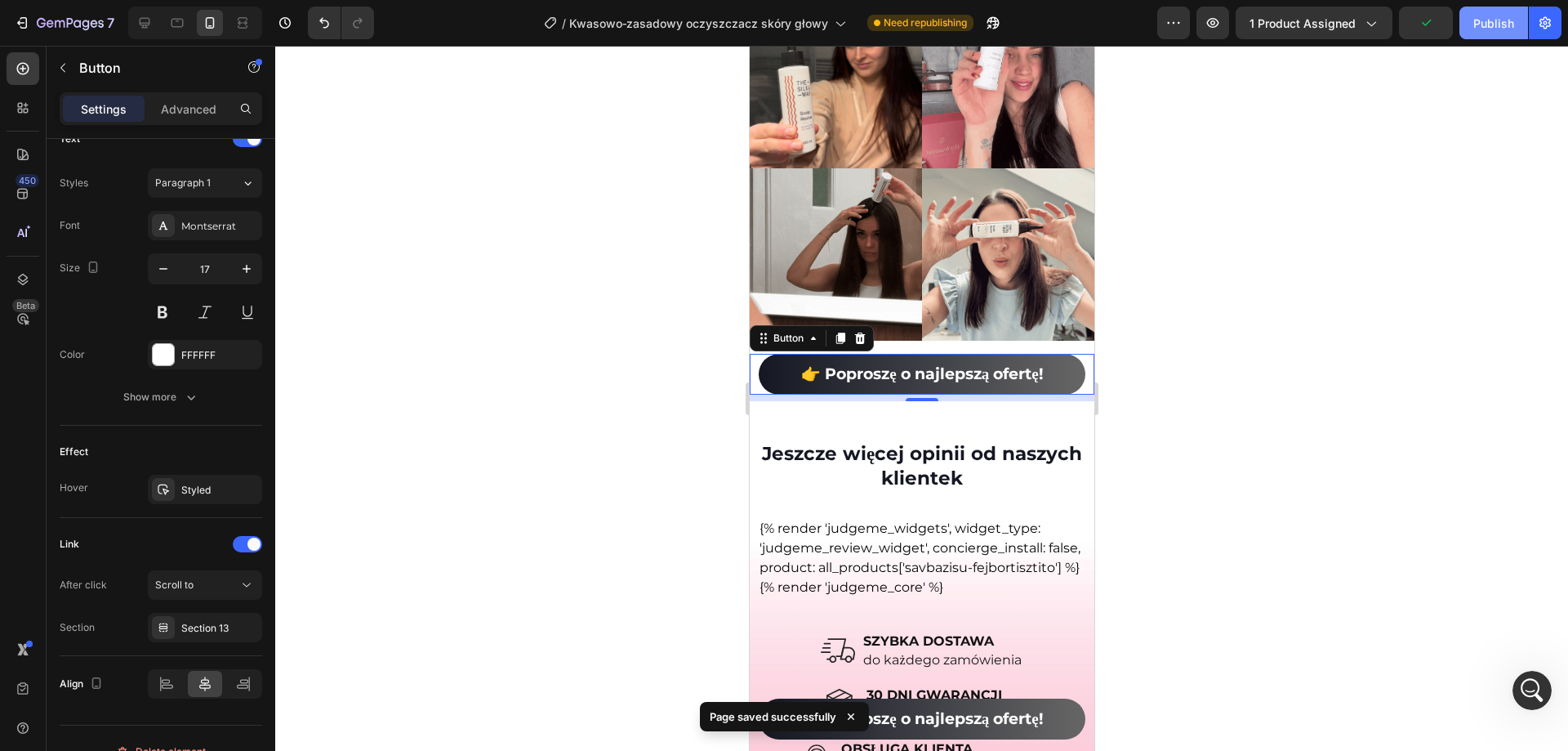
click at [1484, 21] on div "Publish" at bounding box center [1493, 23] width 40 height 17
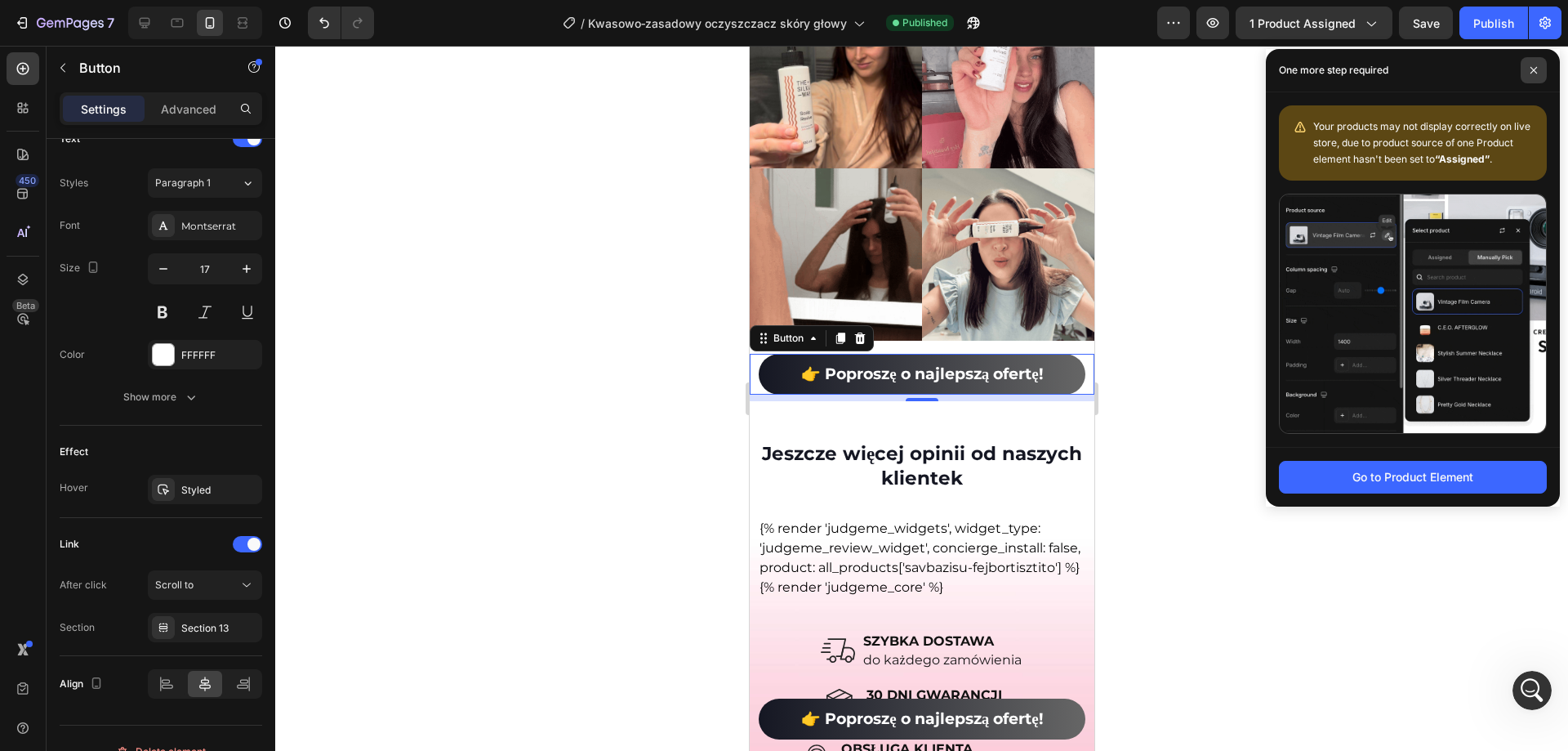
click at [1539, 69] on span at bounding box center [1534, 70] width 26 height 26
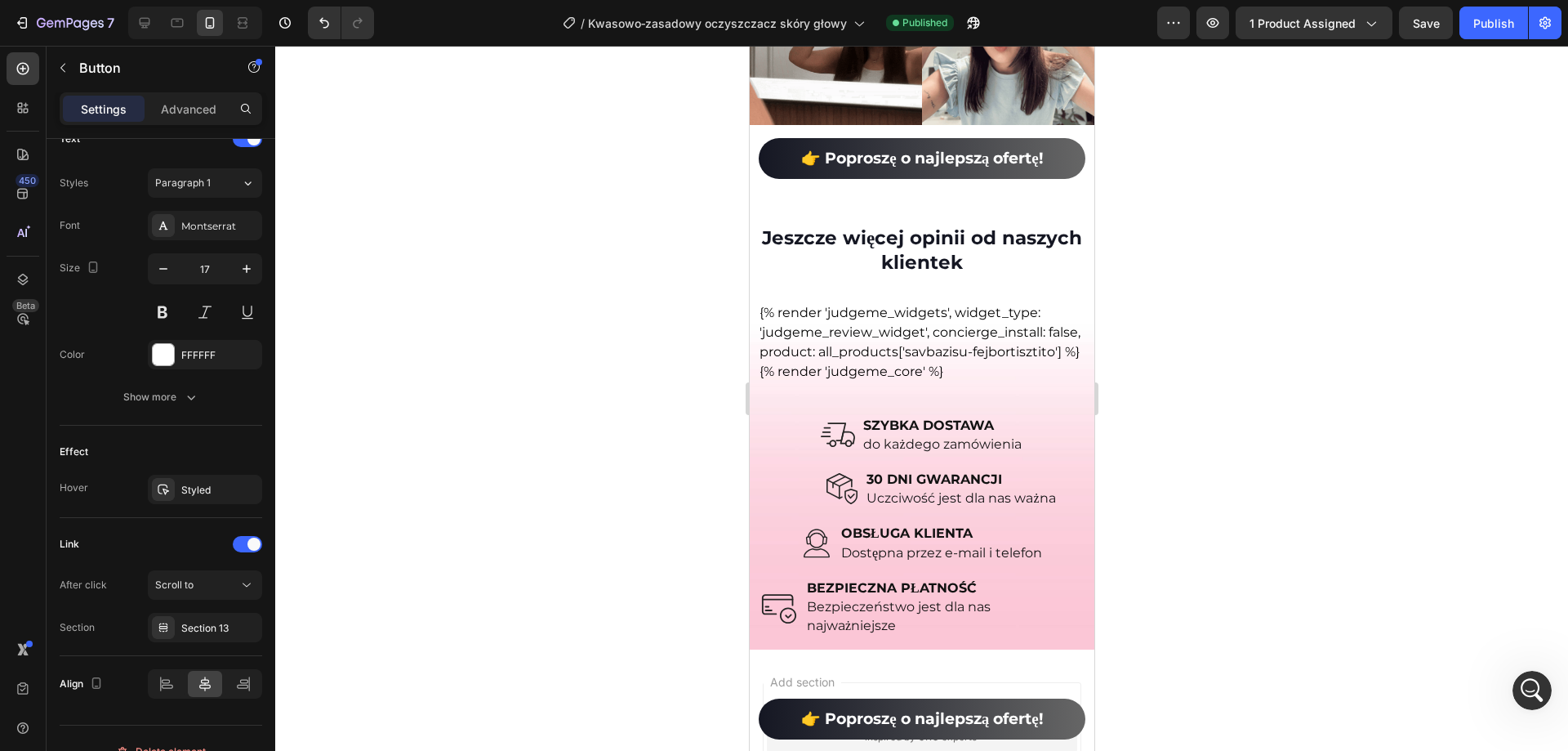
scroll to position [14733, 0]
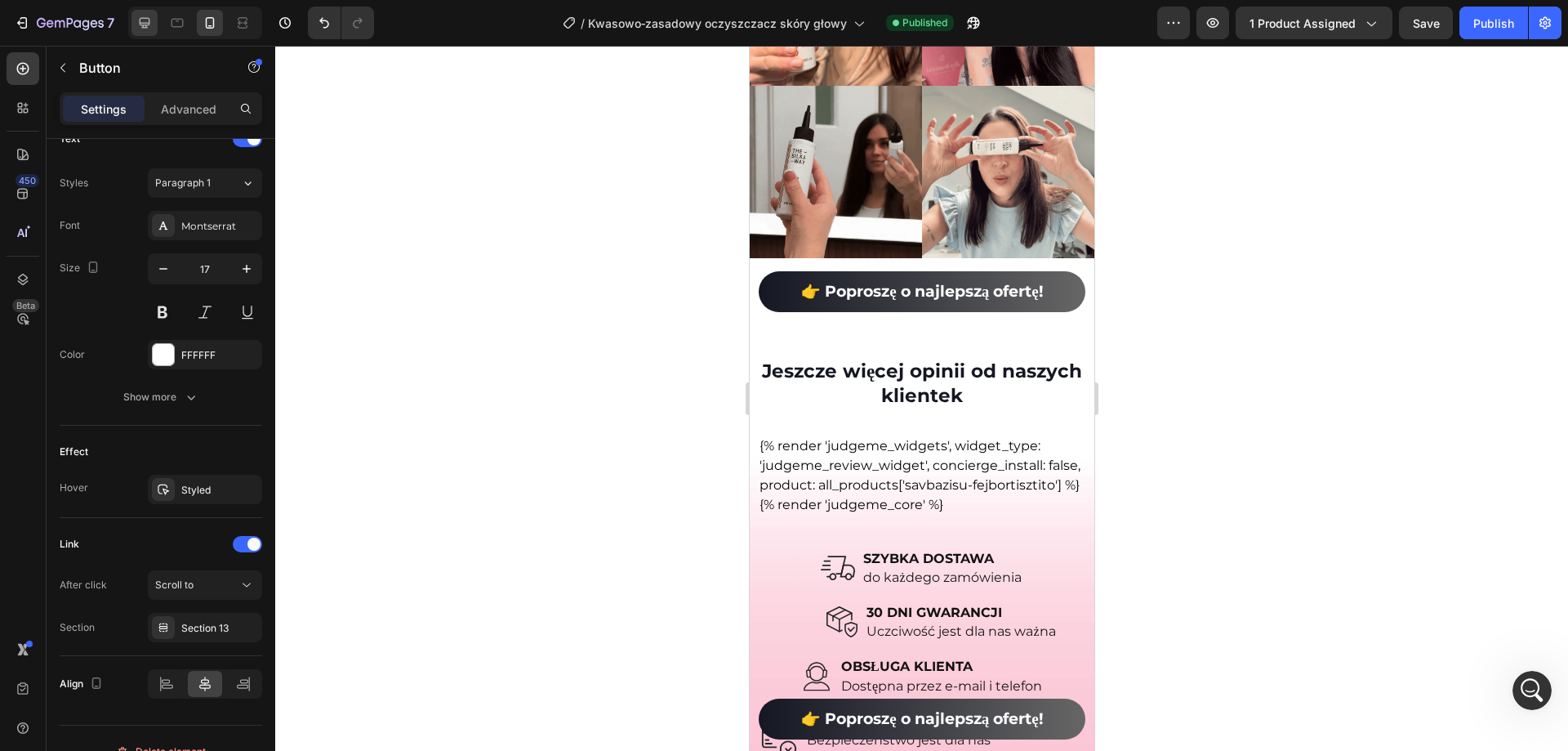
click at [149, 21] on icon at bounding box center [144, 23] width 11 height 11
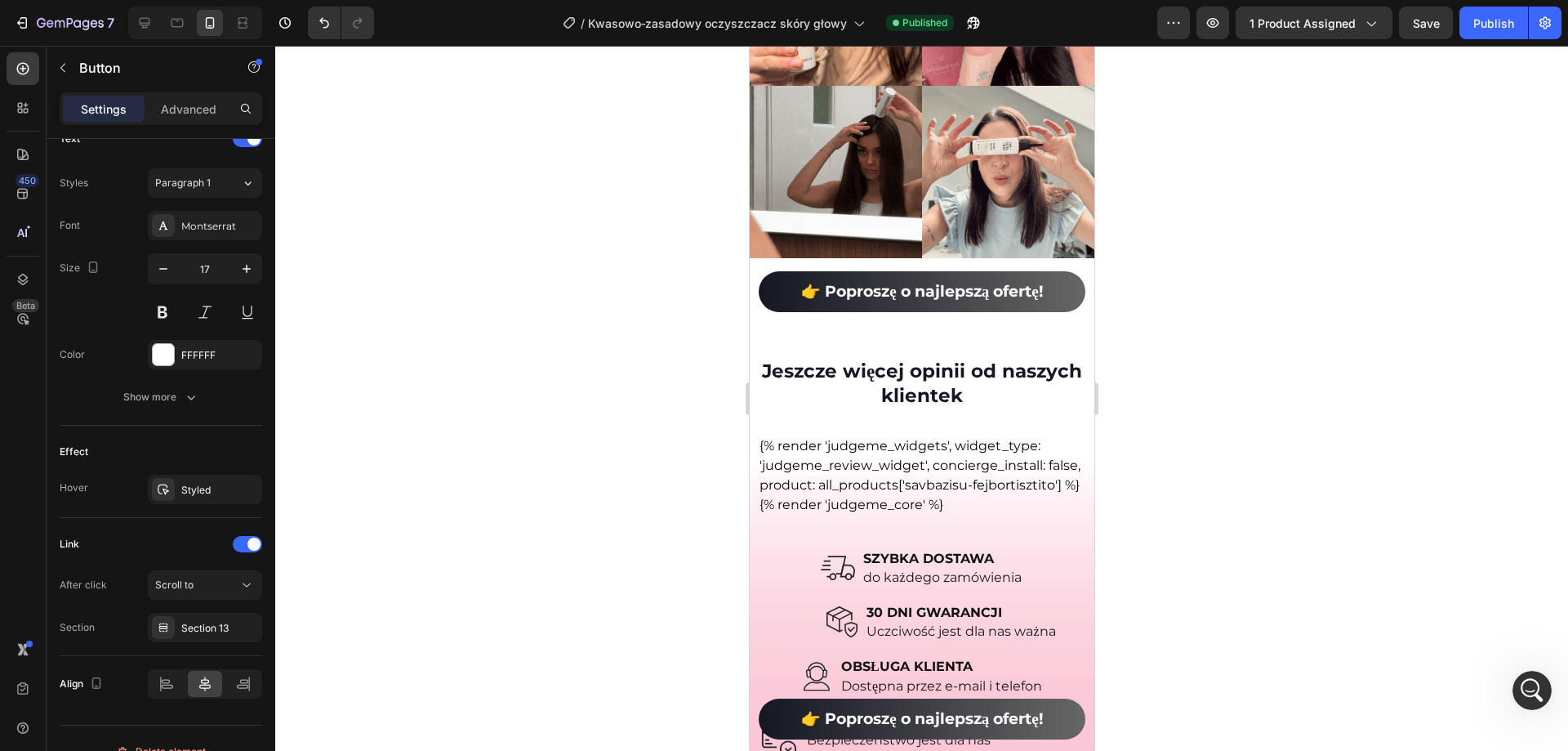
type input "40%"
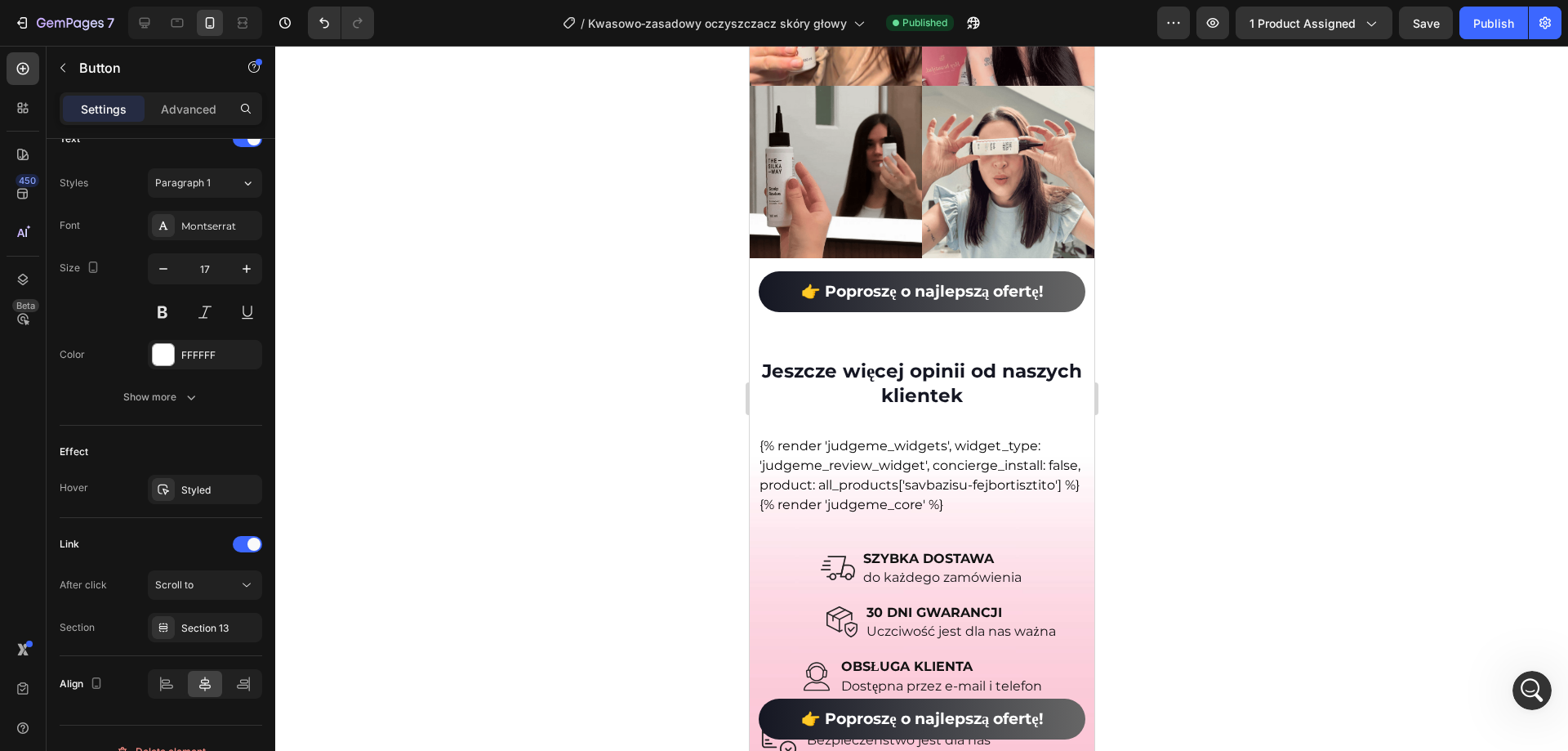
type input "18"
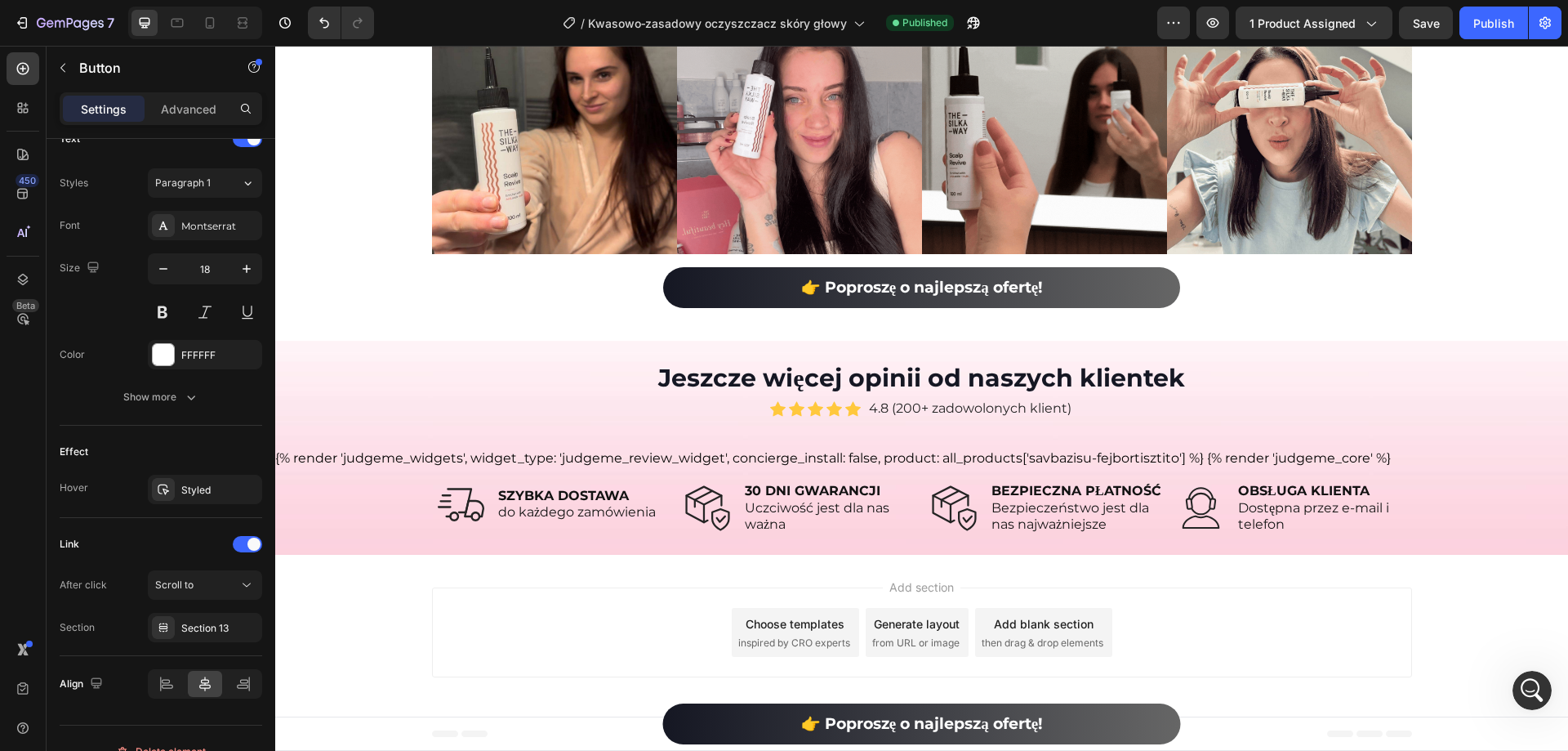
scroll to position [11562, 0]
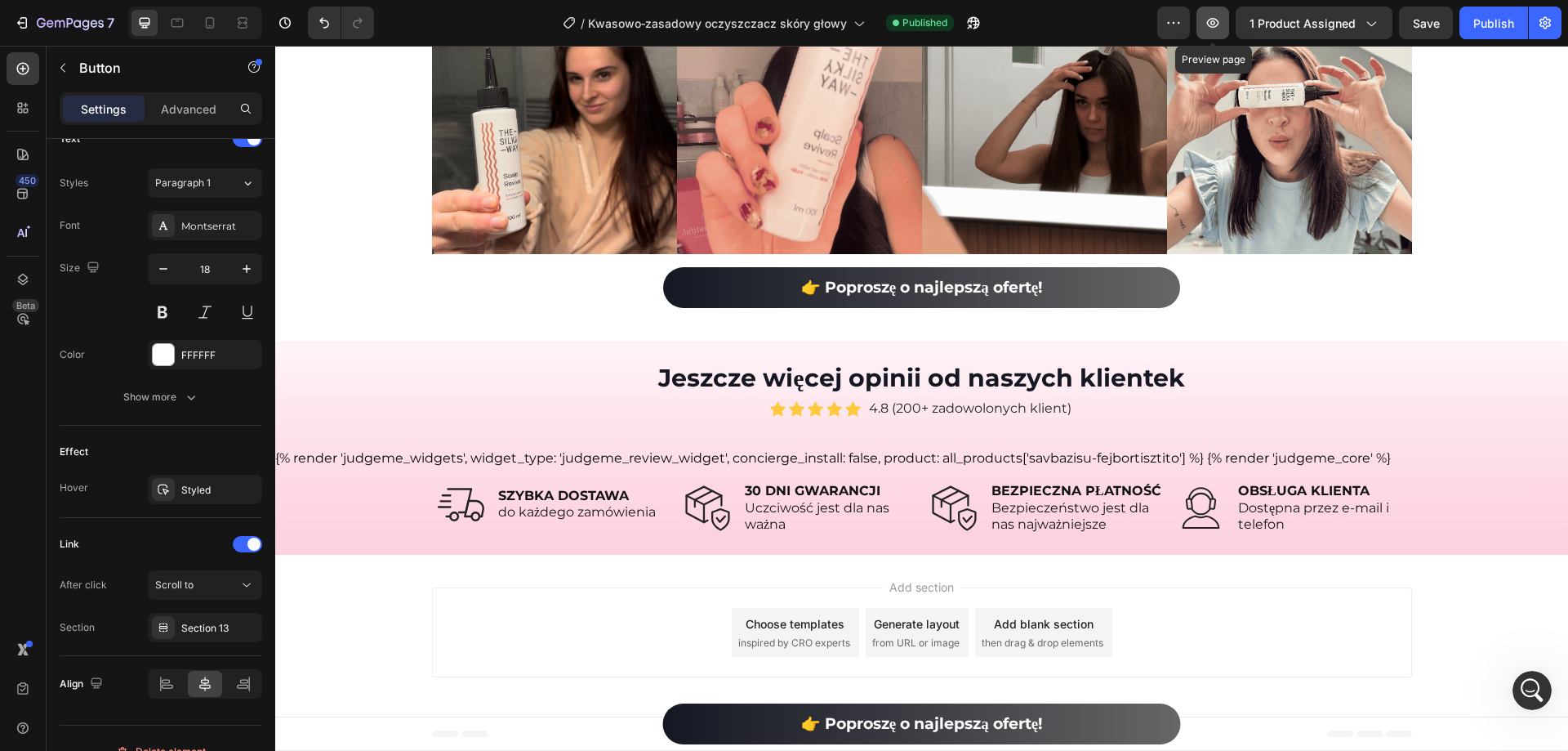
click at [1215, 24] on icon "button" at bounding box center [1213, 23] width 17 height 17
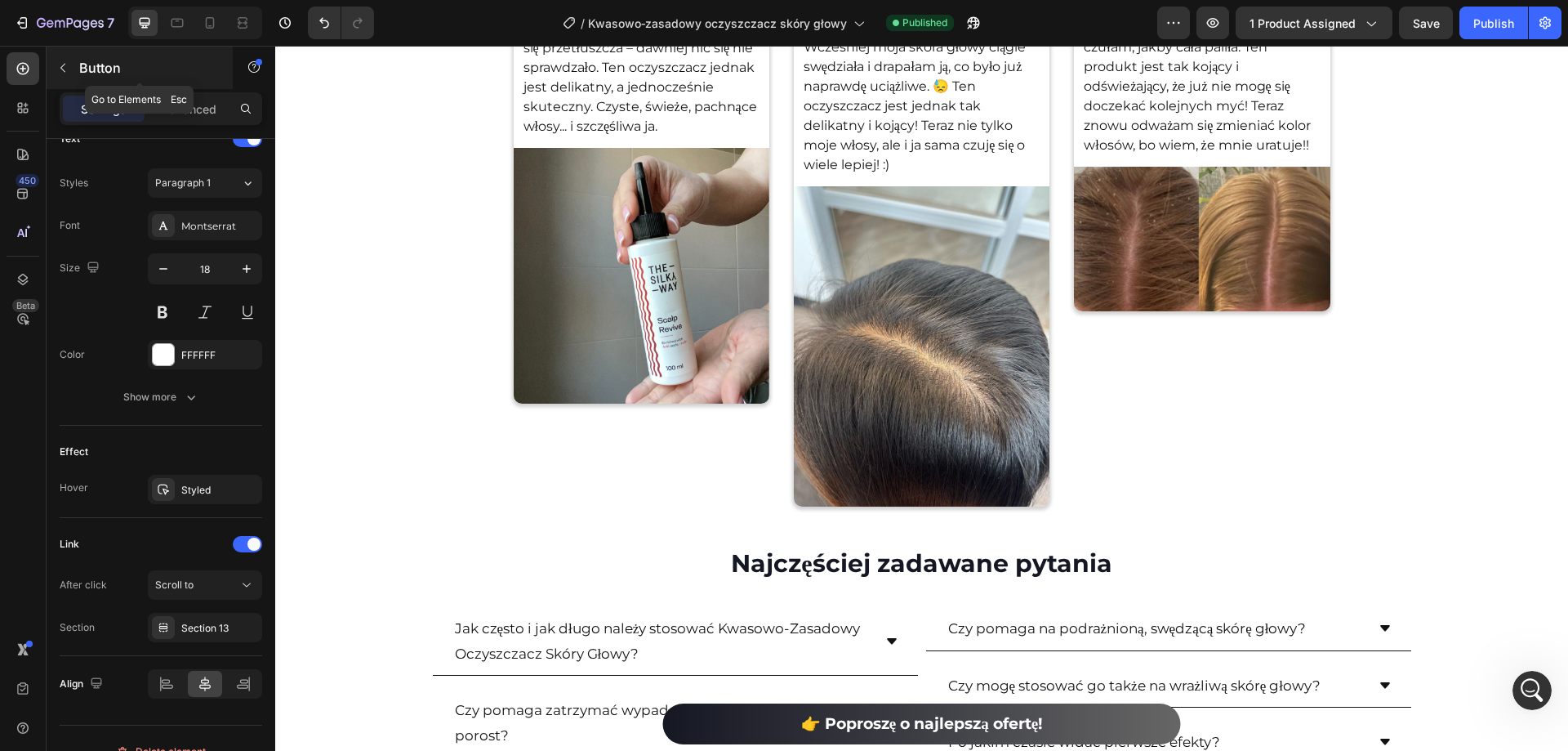
scroll to position [9563, 0]
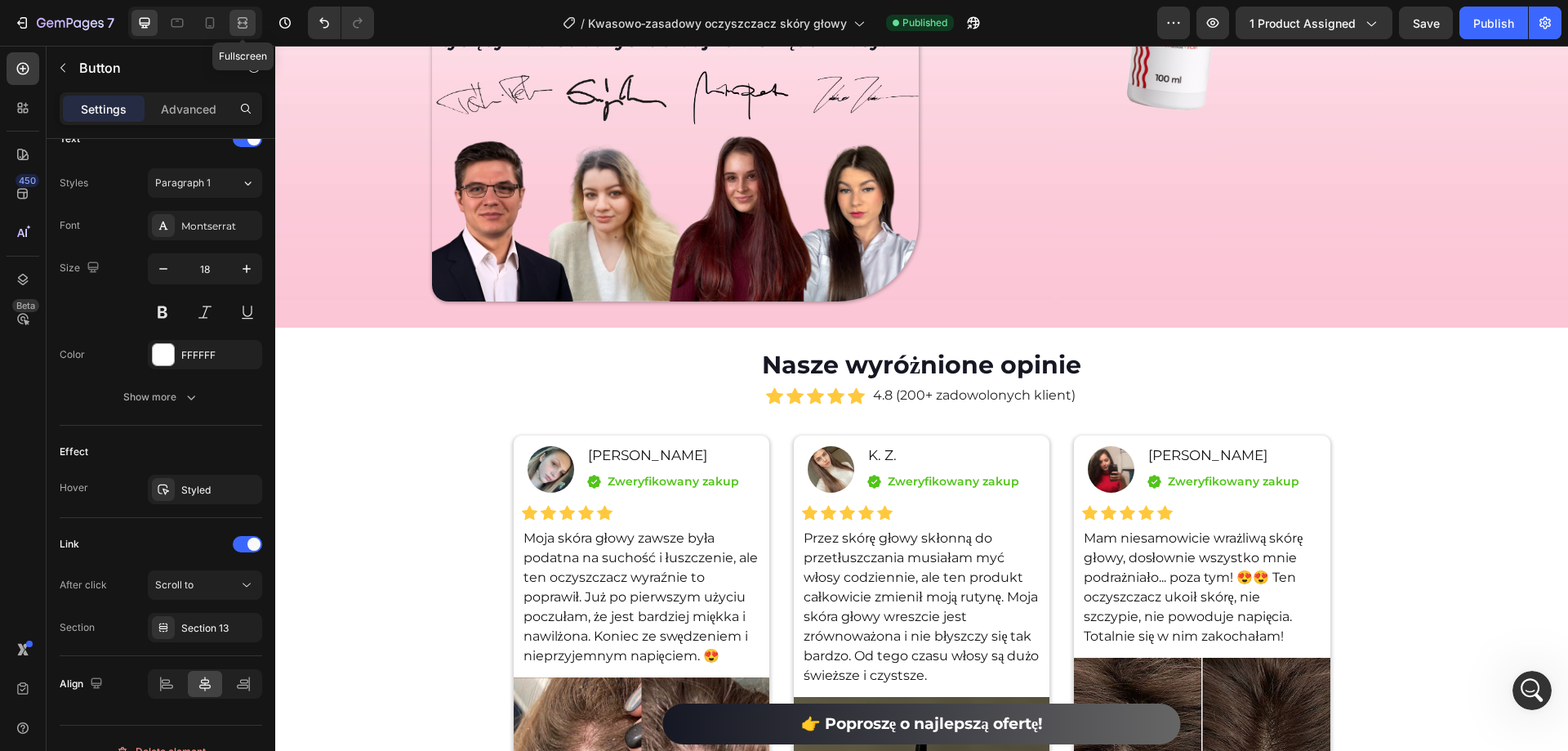
click at [243, 25] on icon at bounding box center [245, 22] width 5 height 4
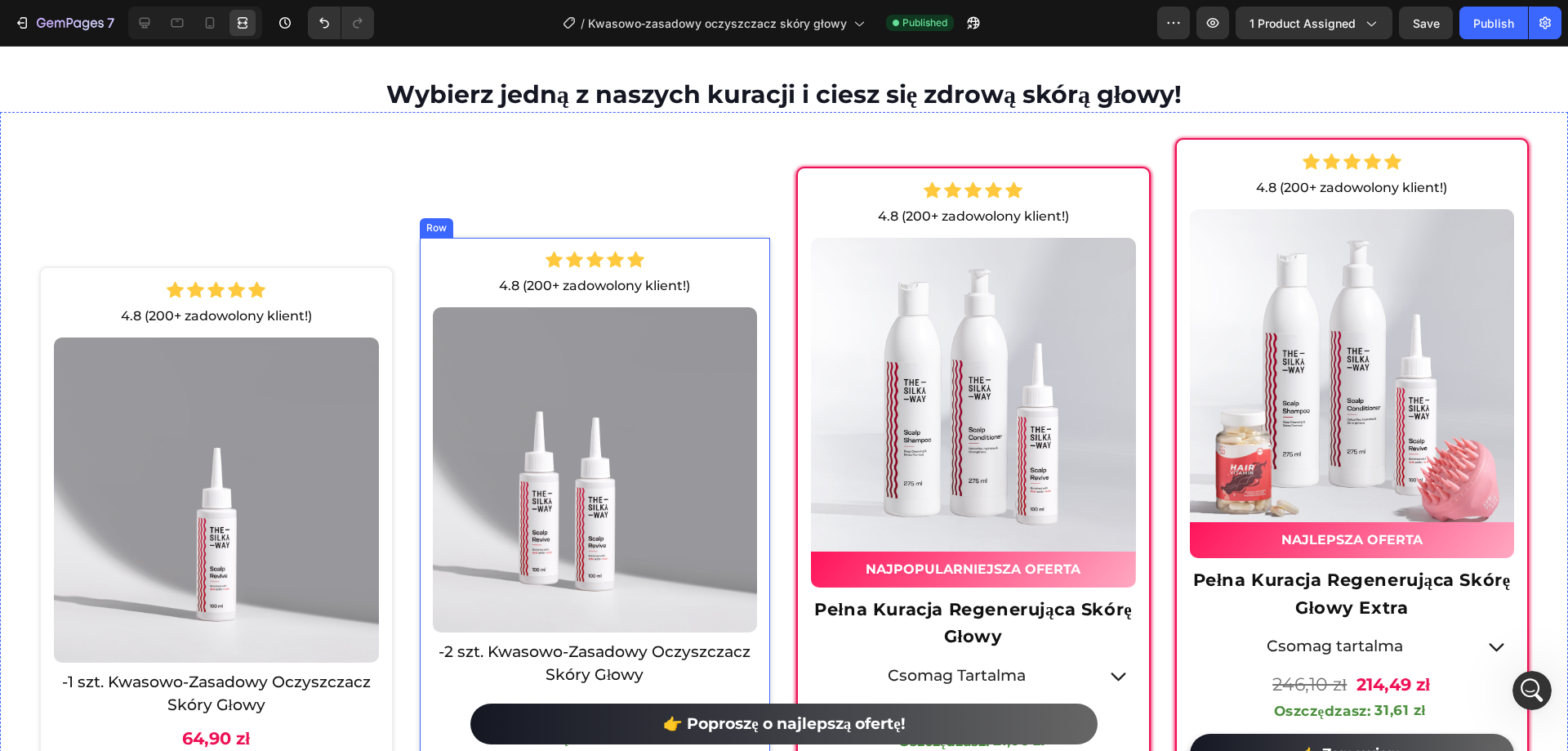
scroll to position [6458, 0]
click at [144, 26] on icon at bounding box center [144, 23] width 11 height 11
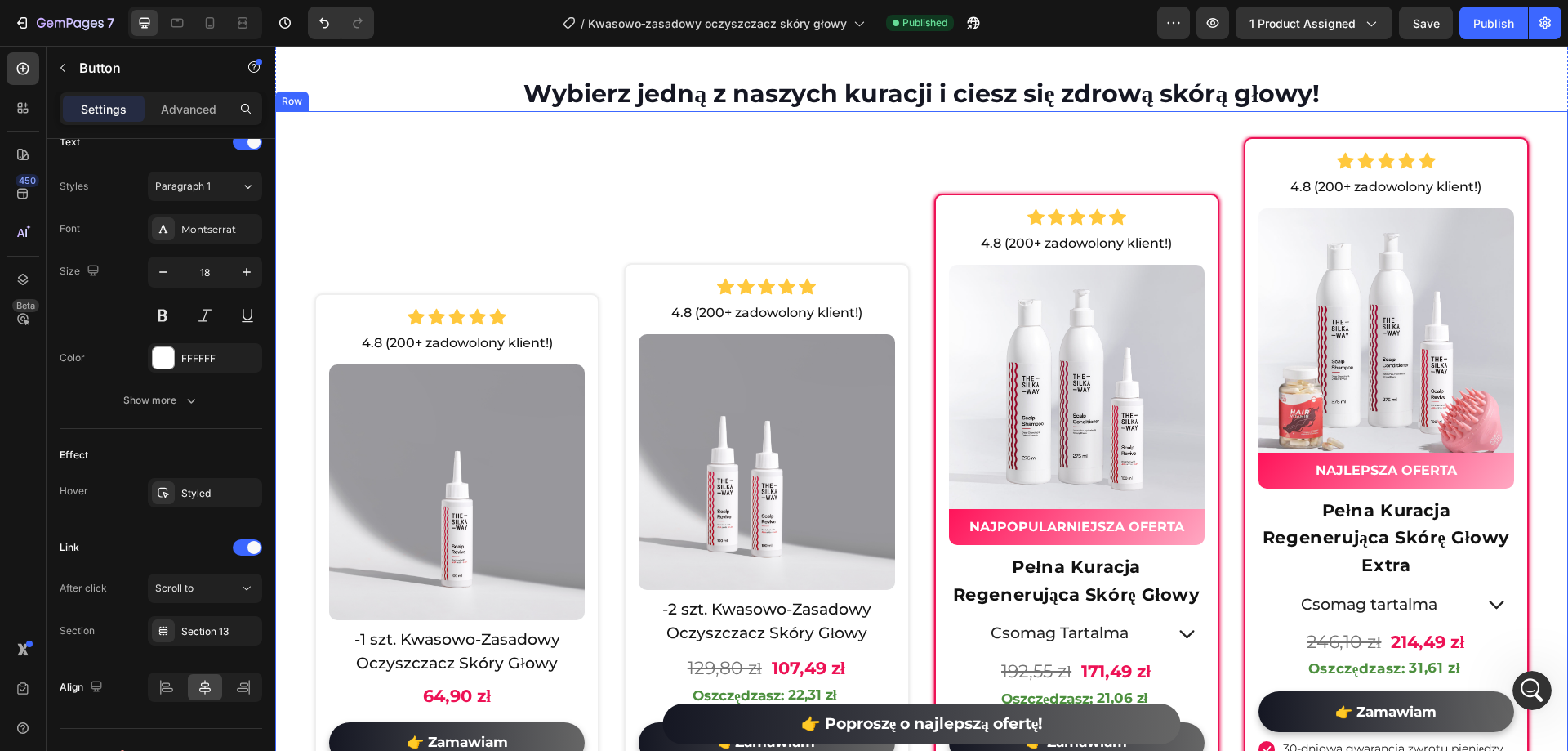
click at [301, 307] on div "Icon Icon Icon Icon Icon Icon List Hoz 4.8 (200+ zadowolony klient!) Text Block…" at bounding box center [921, 460] width 1293 height 698
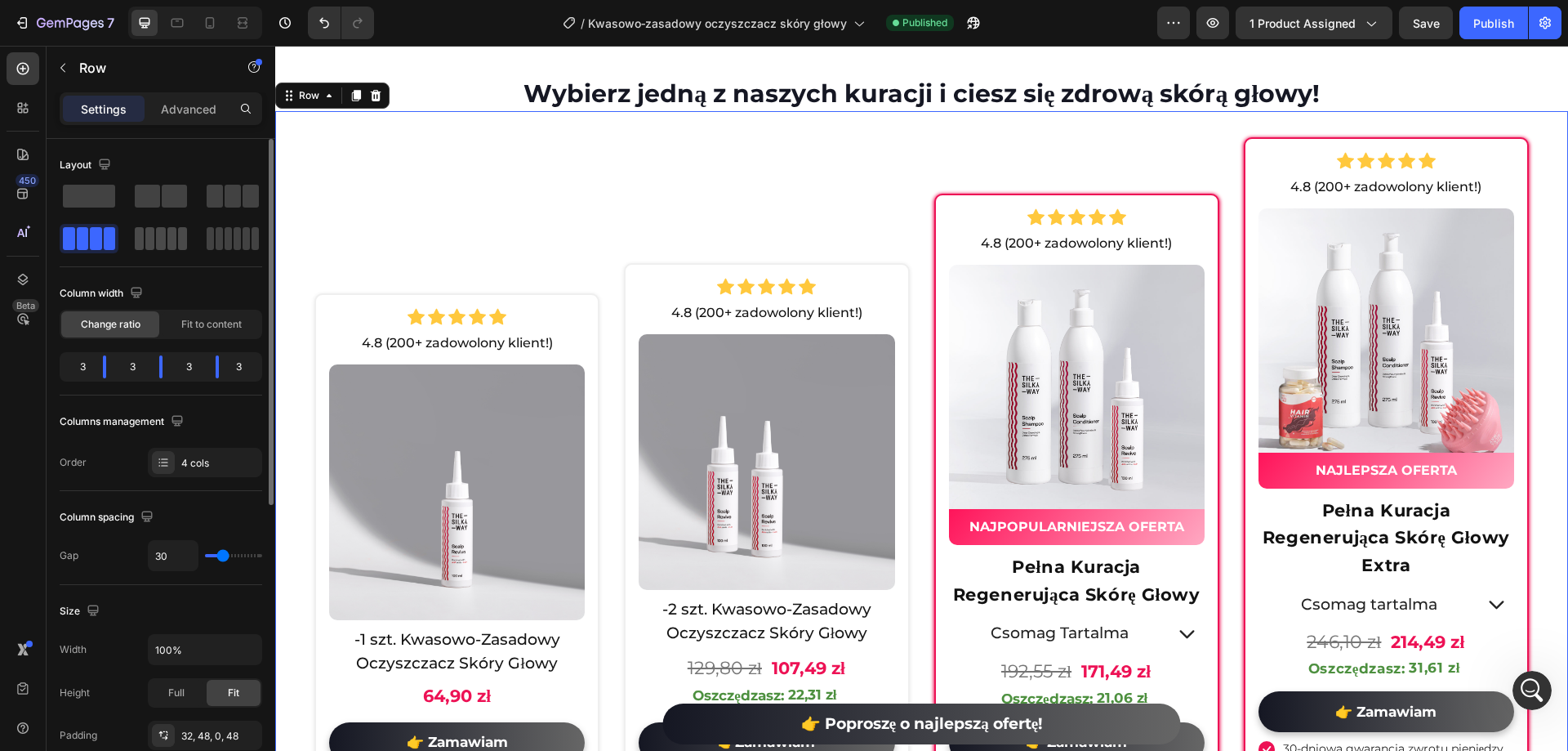
click at [161, 237] on span at bounding box center [160, 239] width 9 height 23
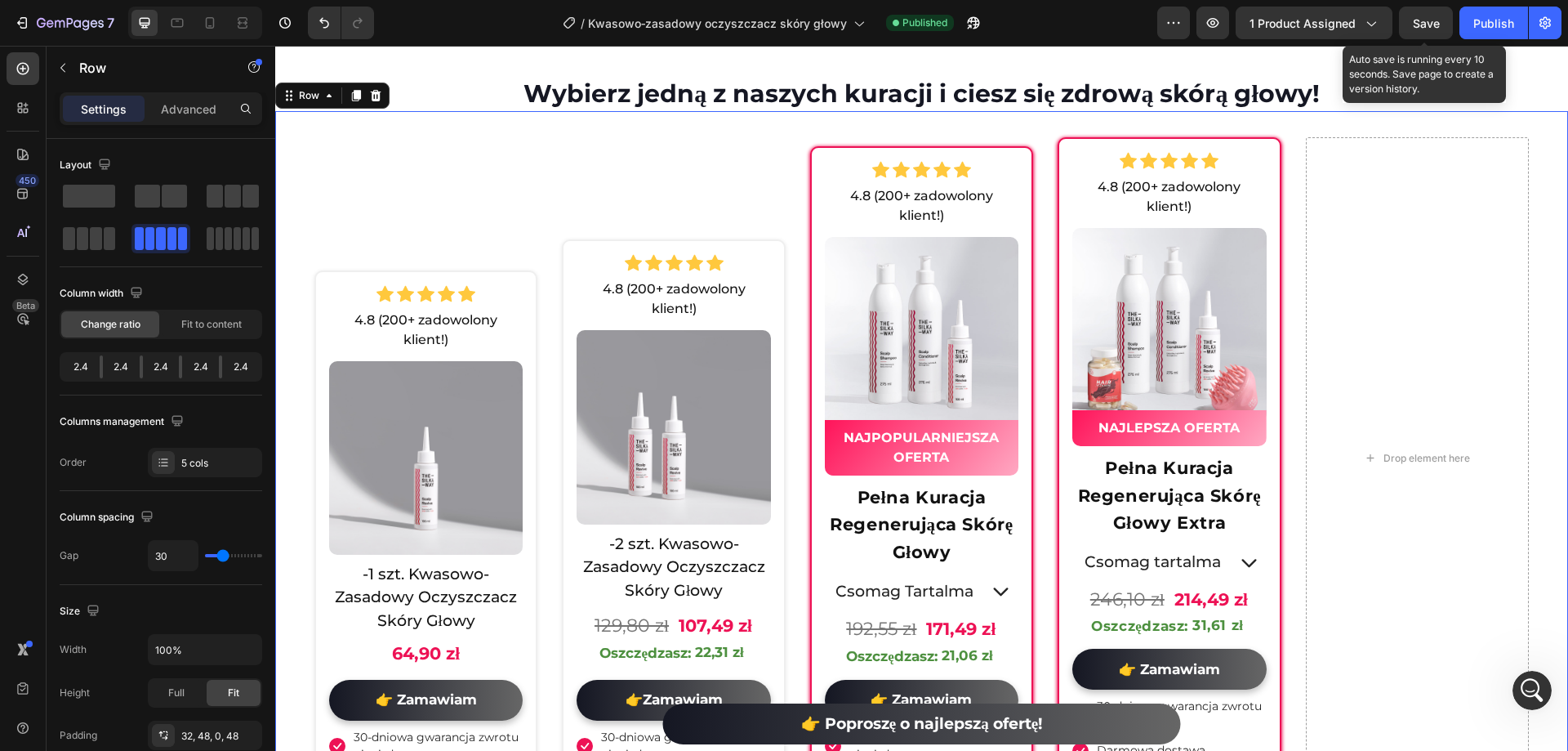
drag, startPoint x: 1424, startPoint y: 22, endPoint x: 591, endPoint y: 174, distance: 846.8
click at [1424, 22] on span "Save" at bounding box center [1426, 23] width 27 height 14
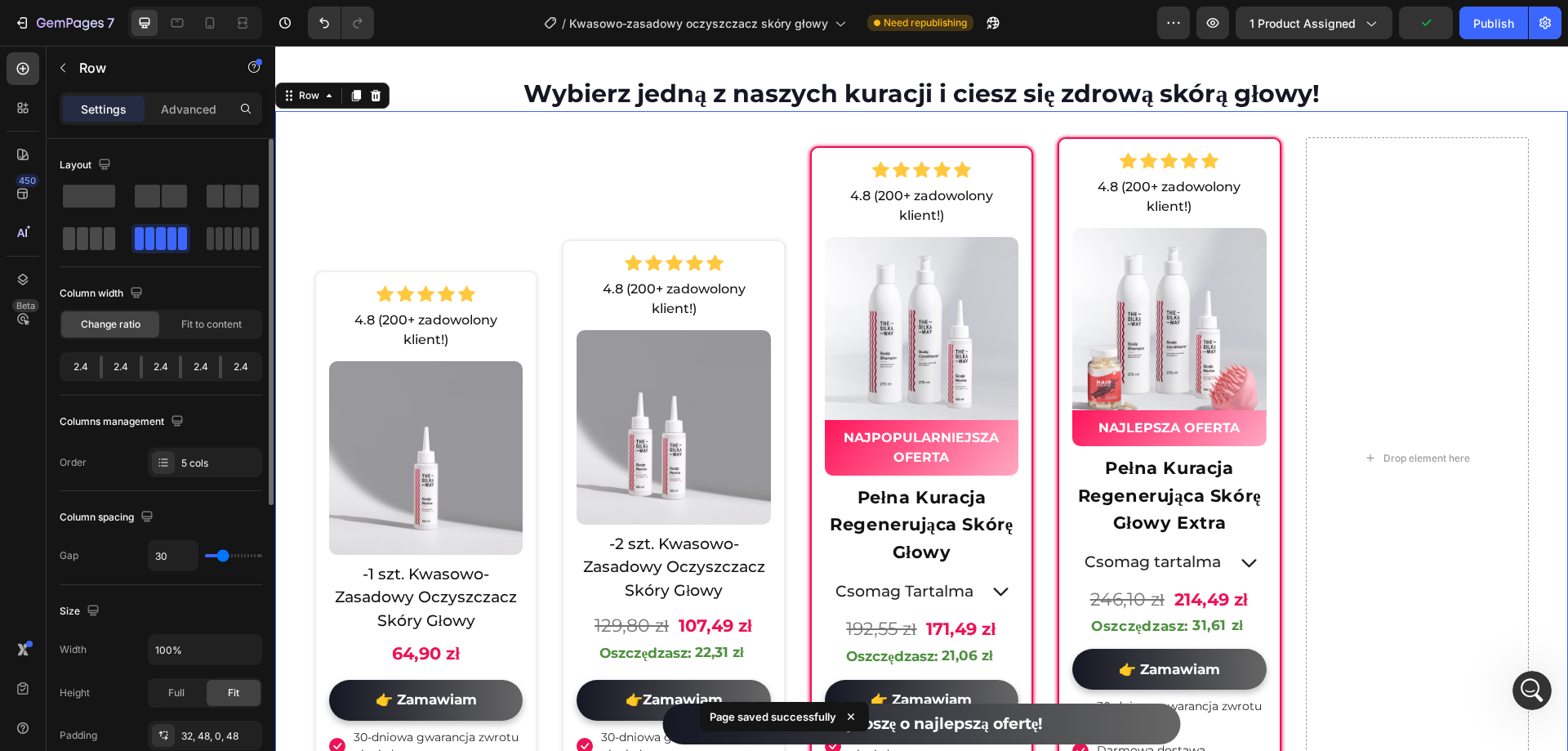
click at [243, 245] on span at bounding box center [246, 239] width 7 height 23
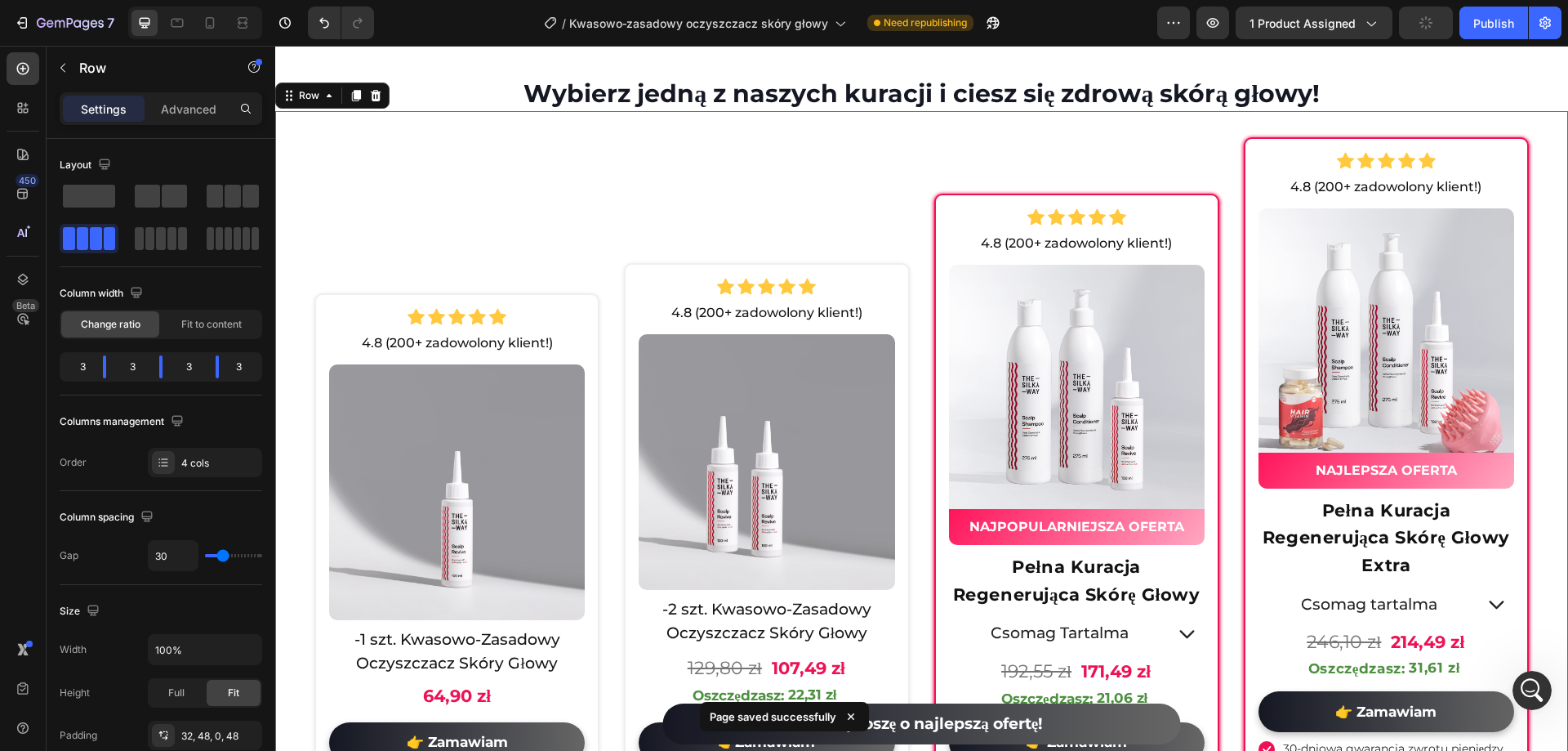
scroll to position [2, 0]
type input "36"
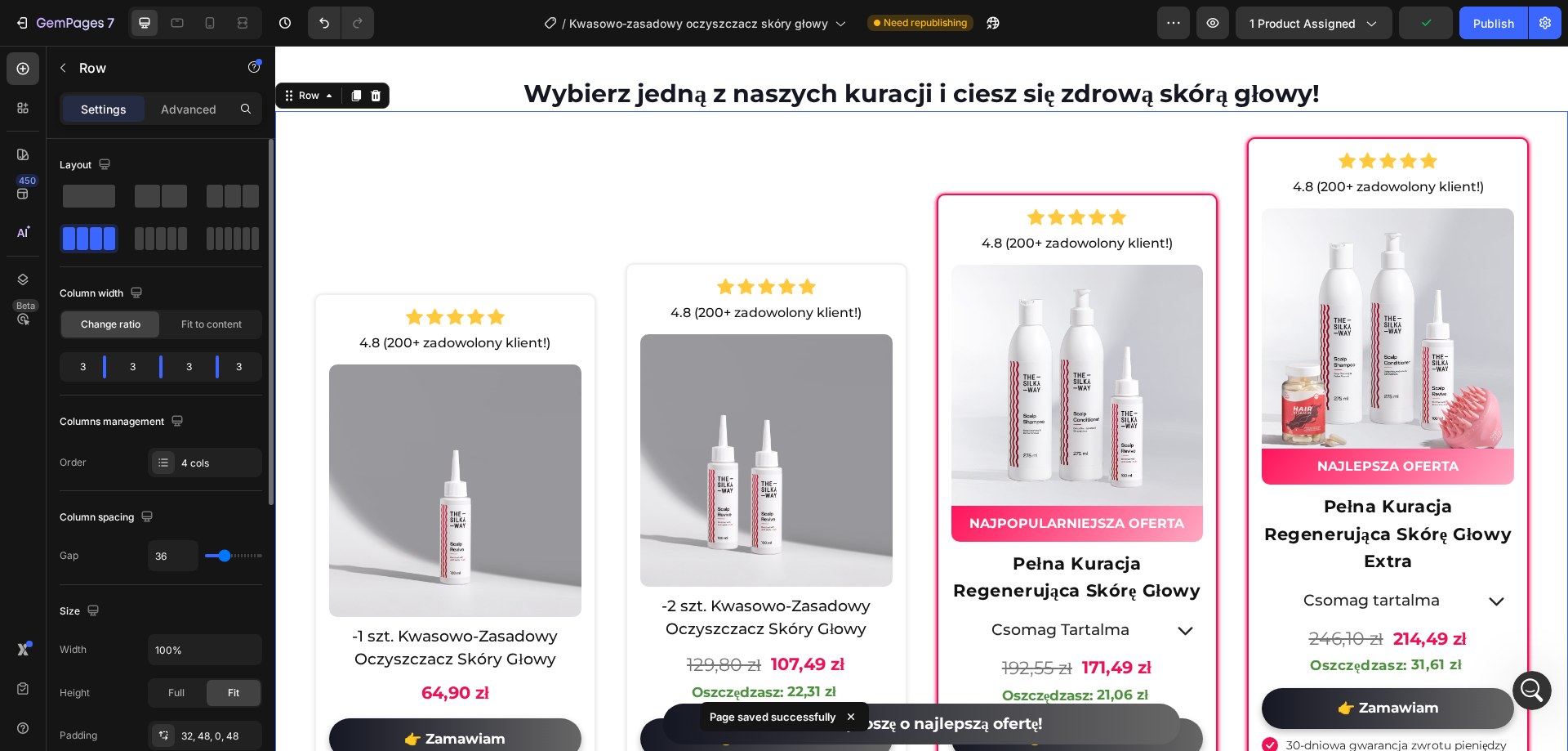
type input "27"
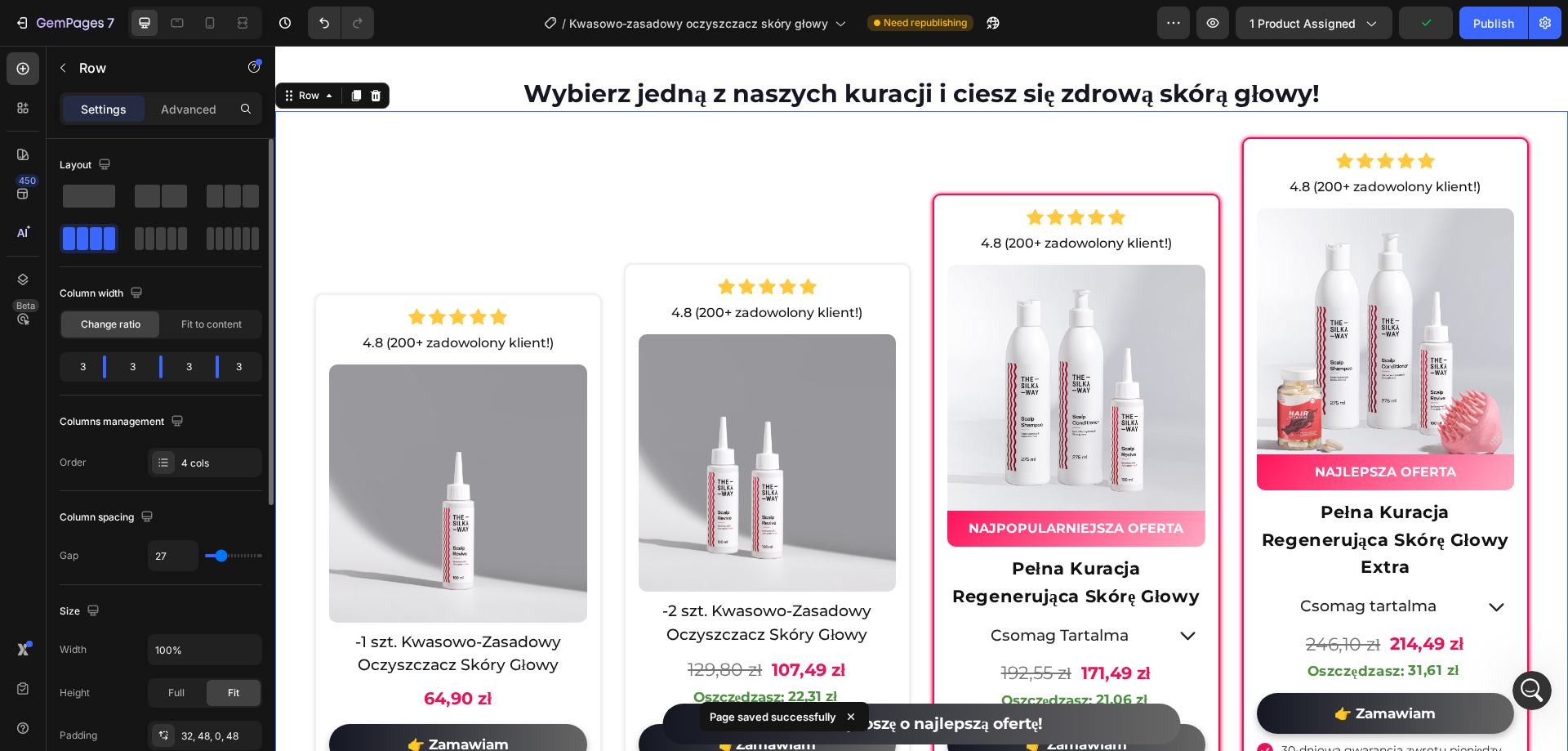
type input "24"
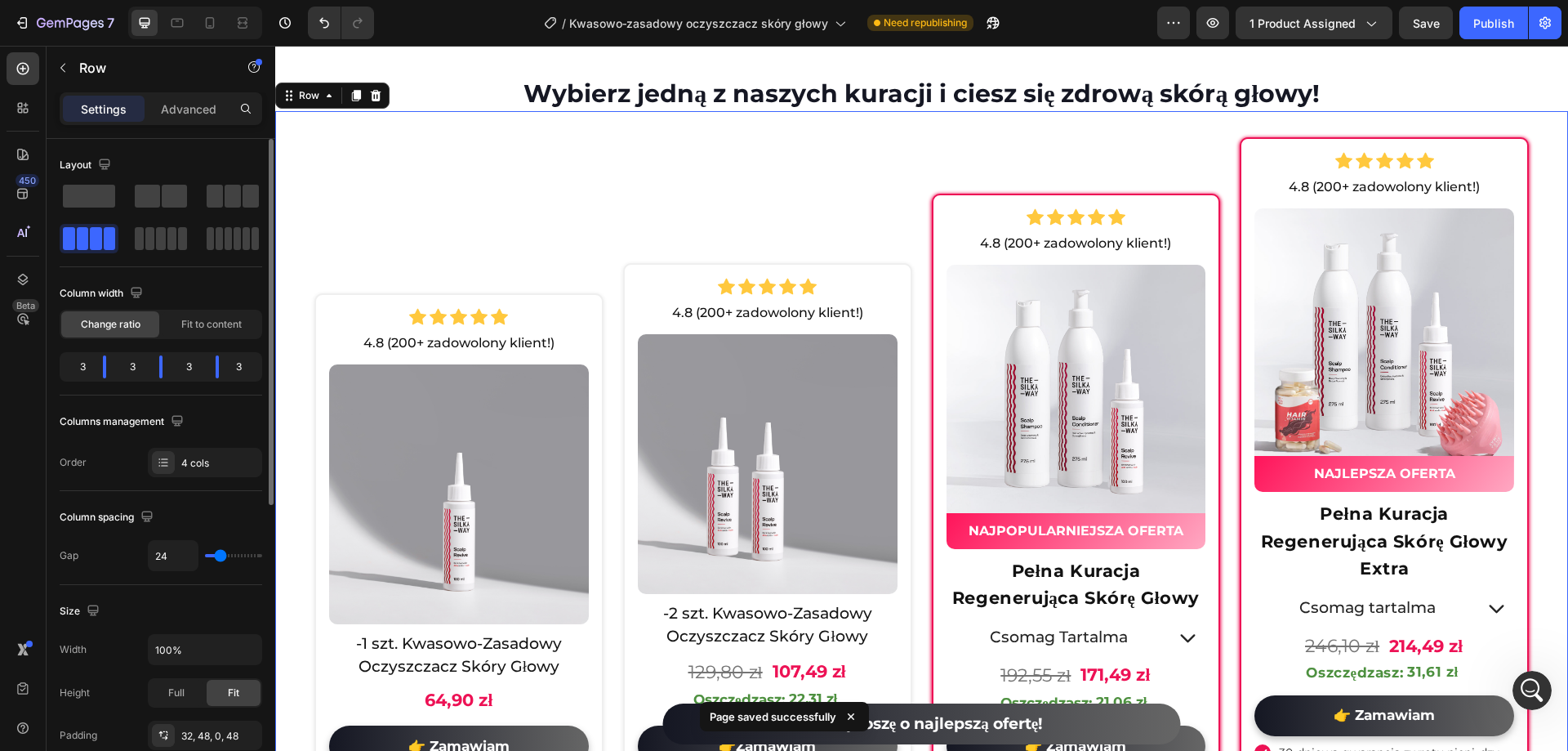
type input "31"
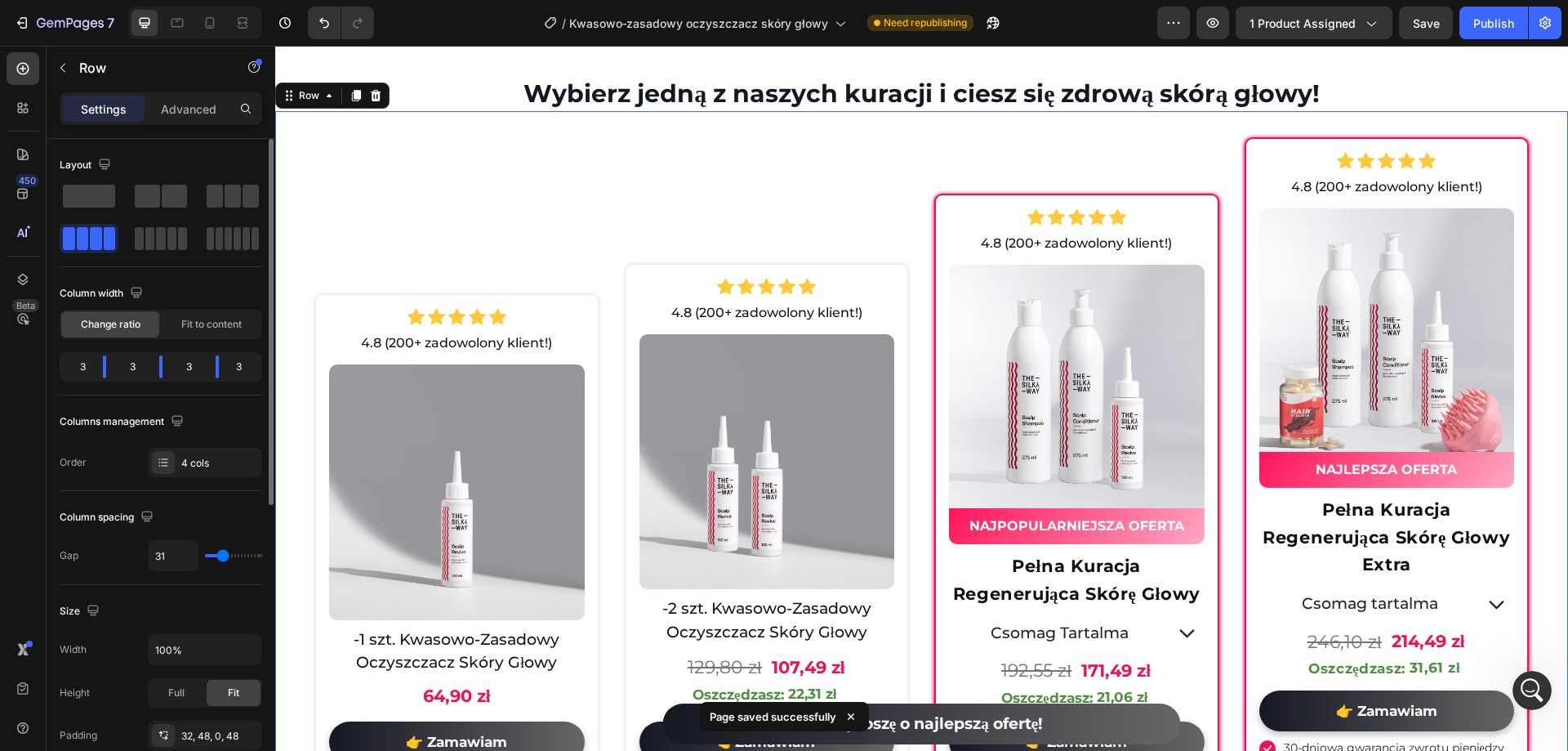
type input "9"
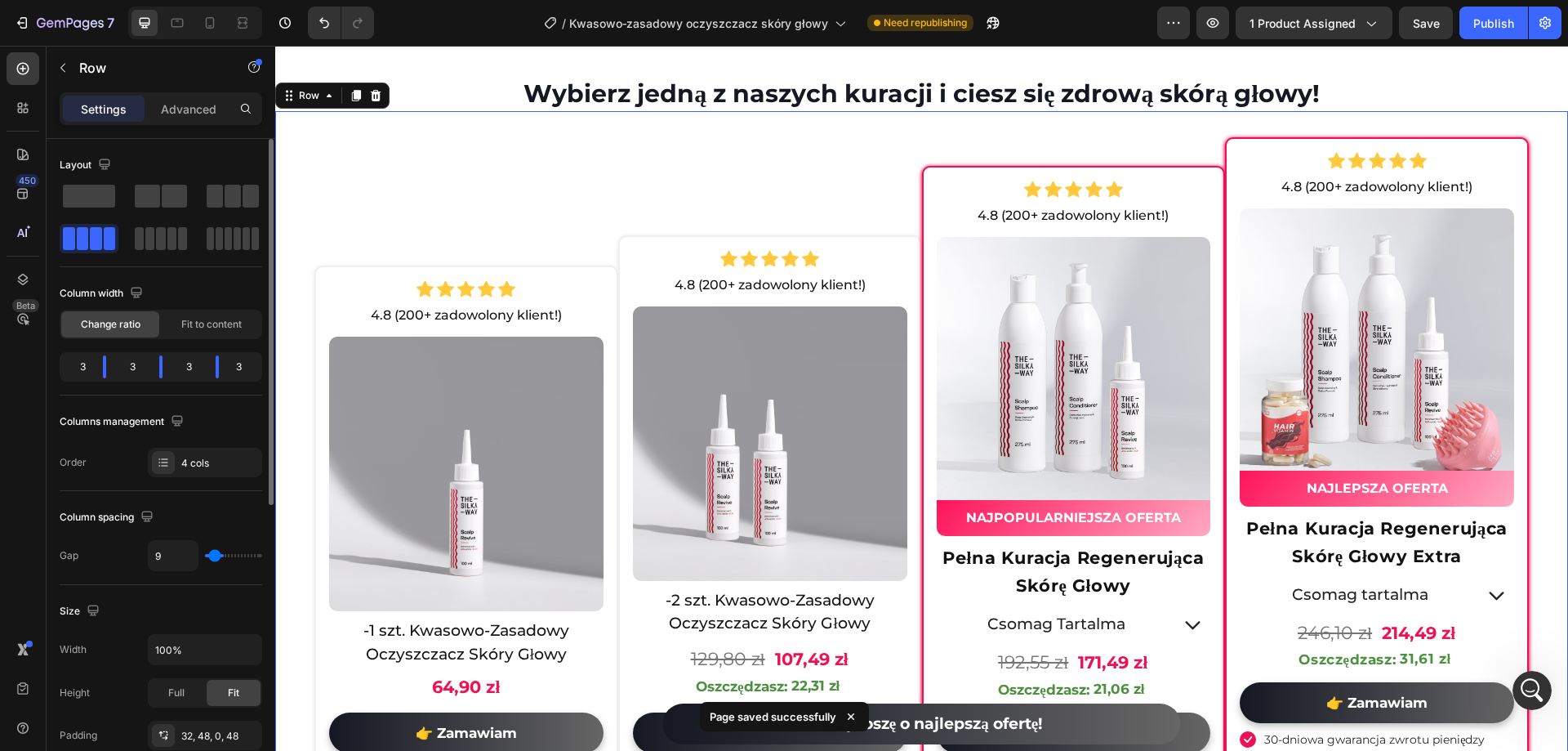
type input "0"
type input "120"
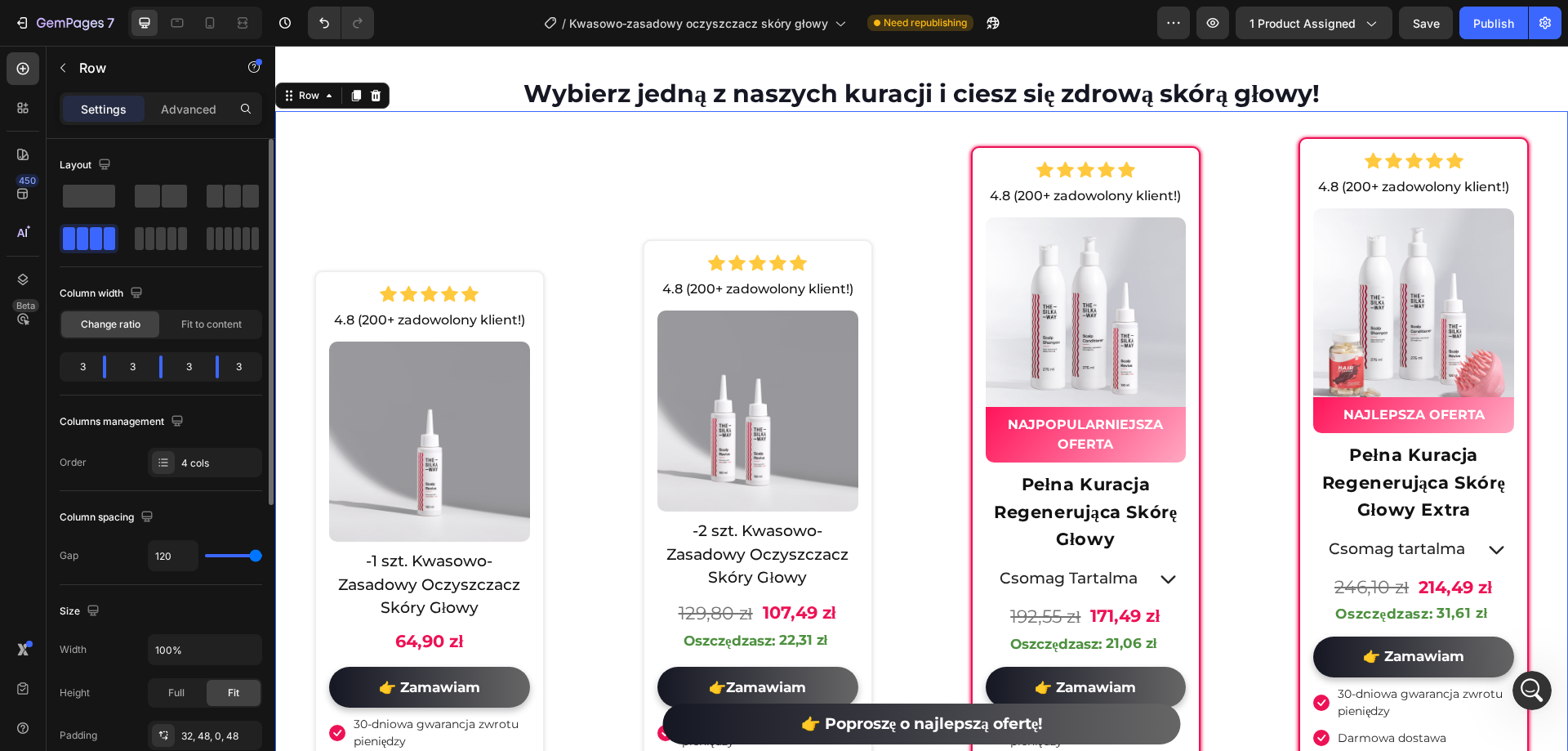
type input "47"
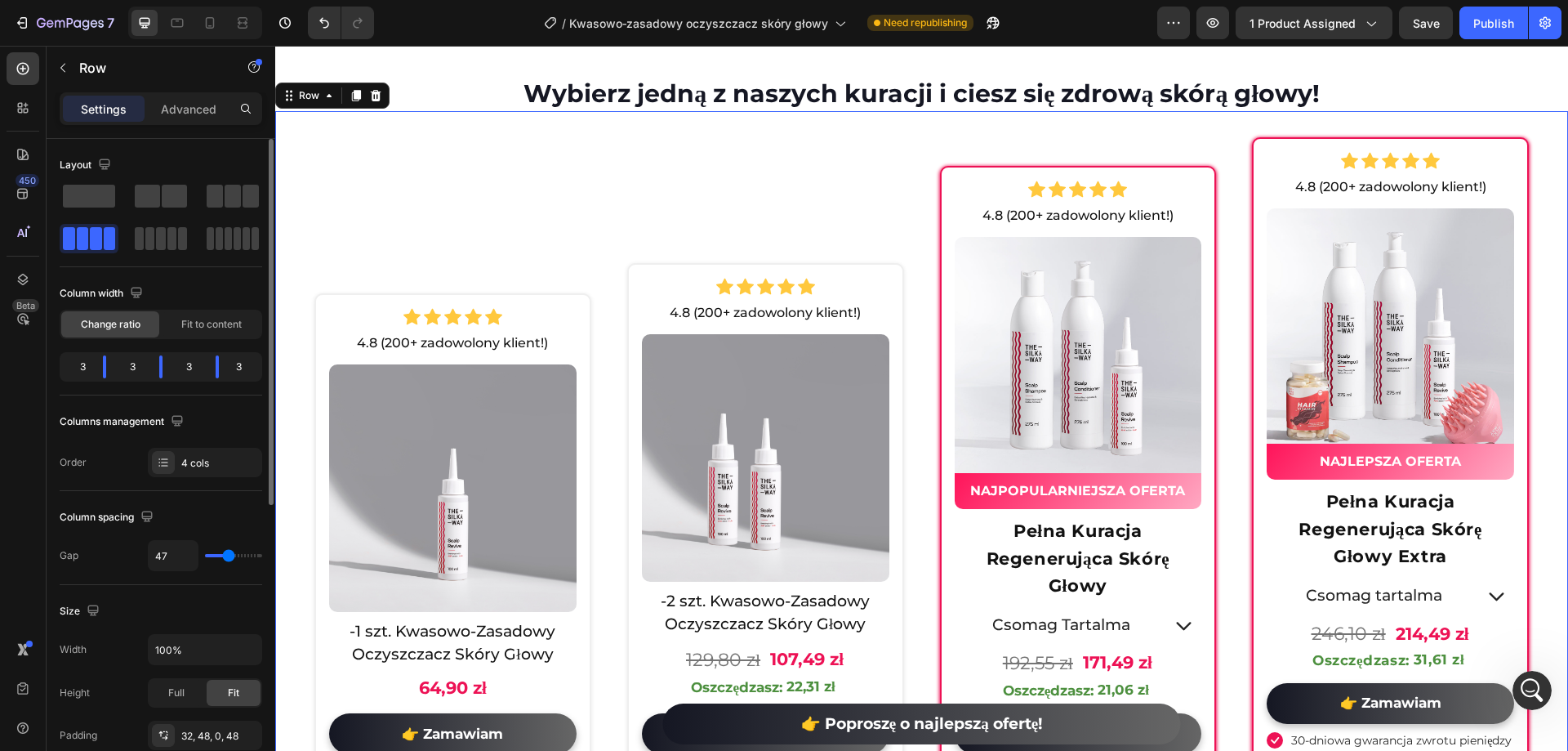
type input "44"
type input "29"
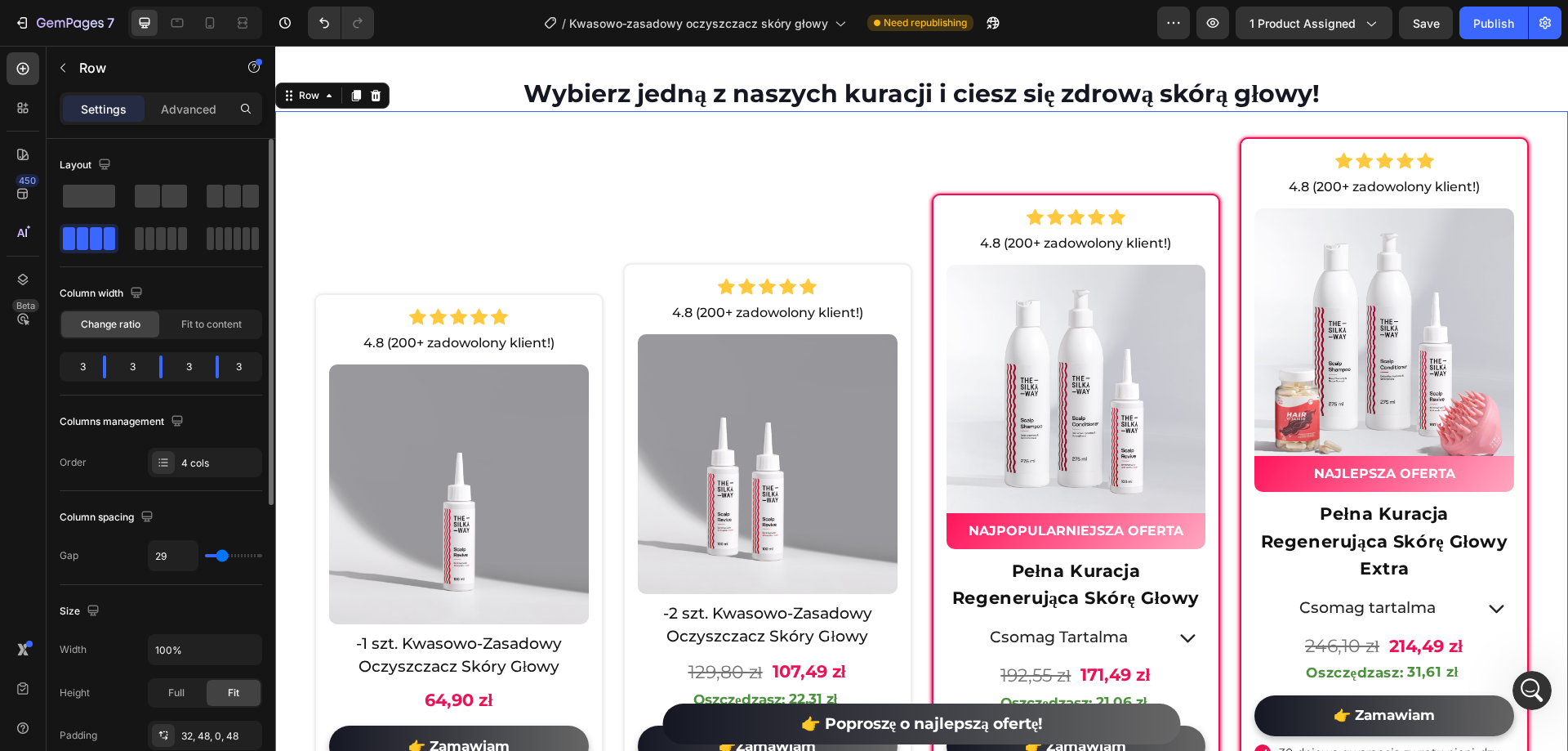
type input "24"
type input "29"
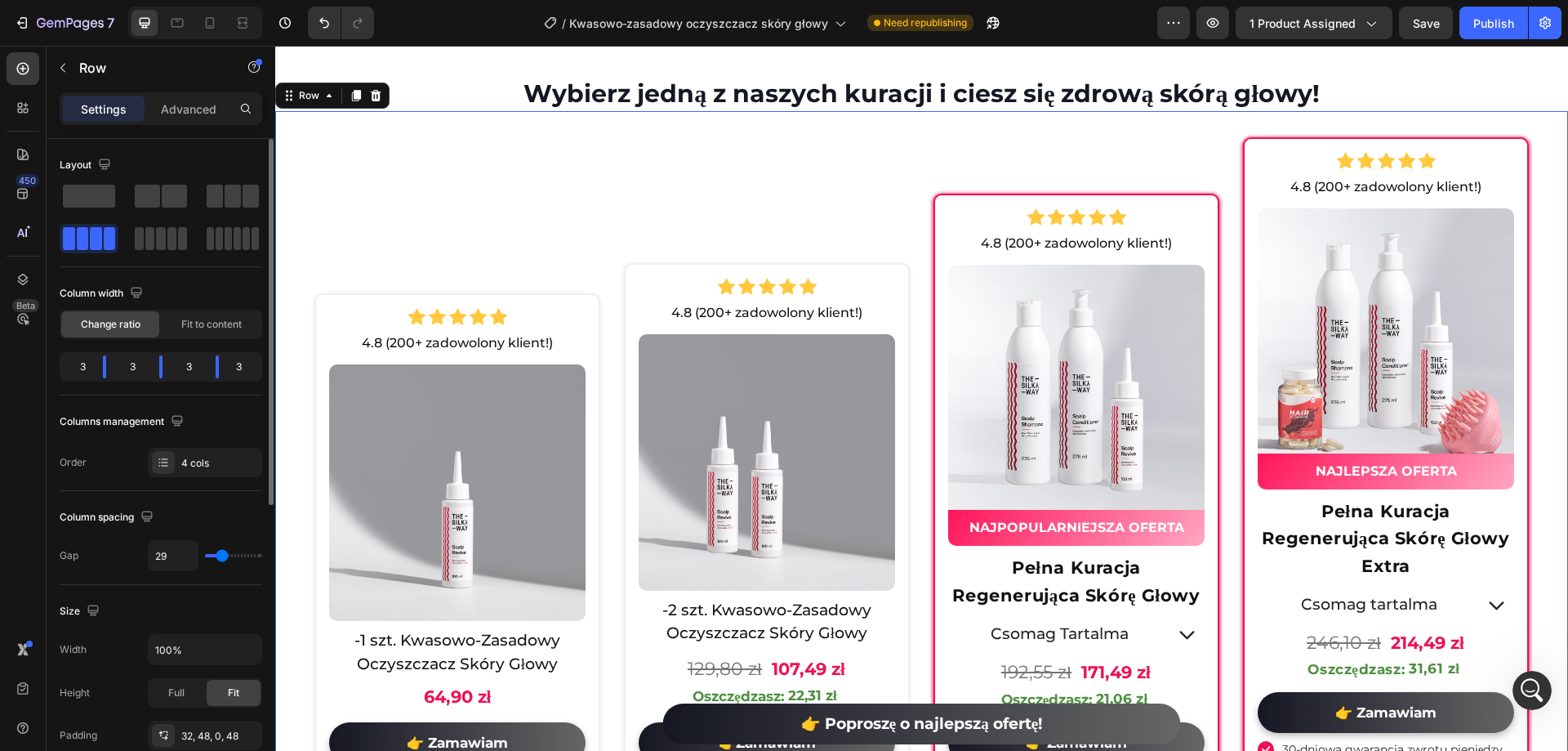
type input "31"
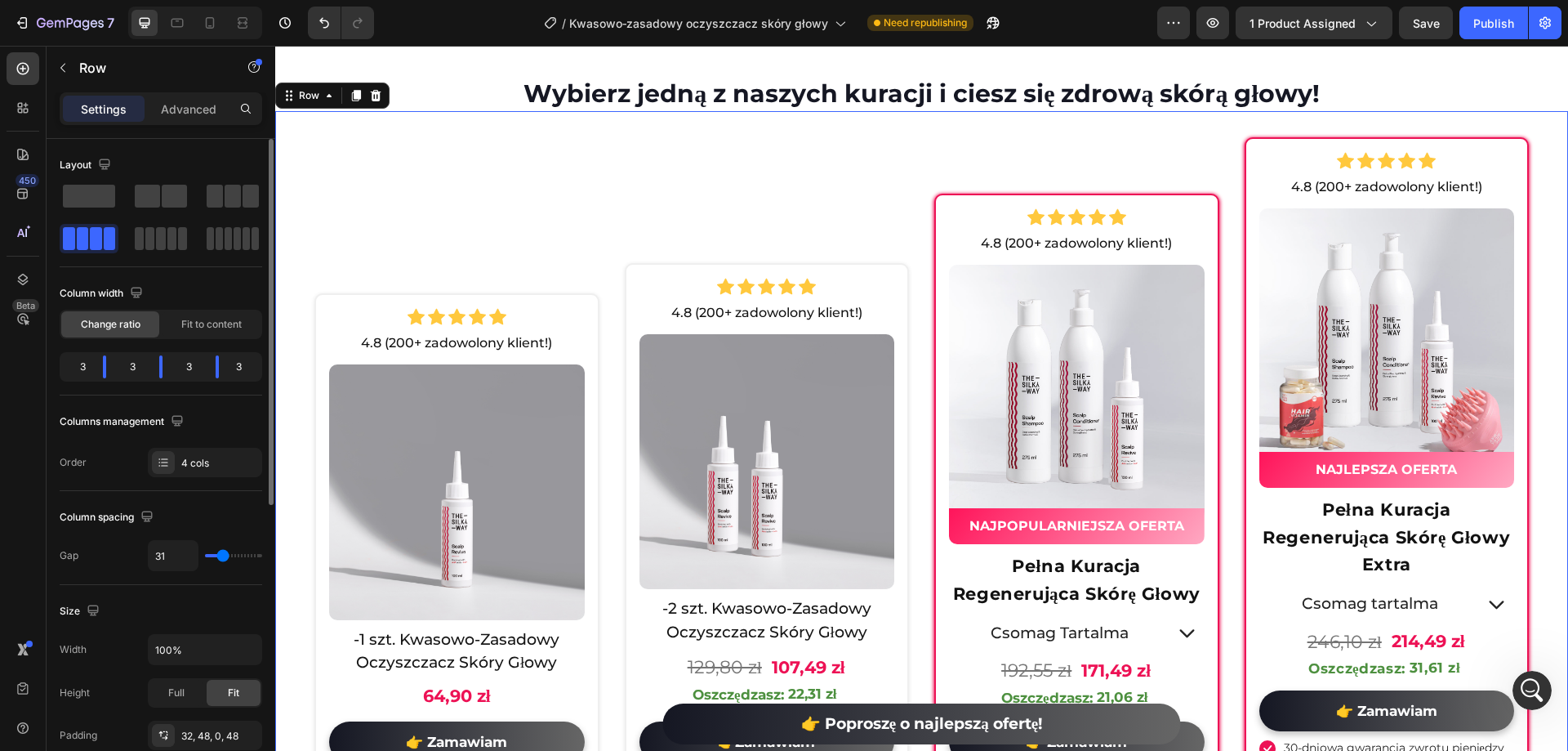
type input "29"
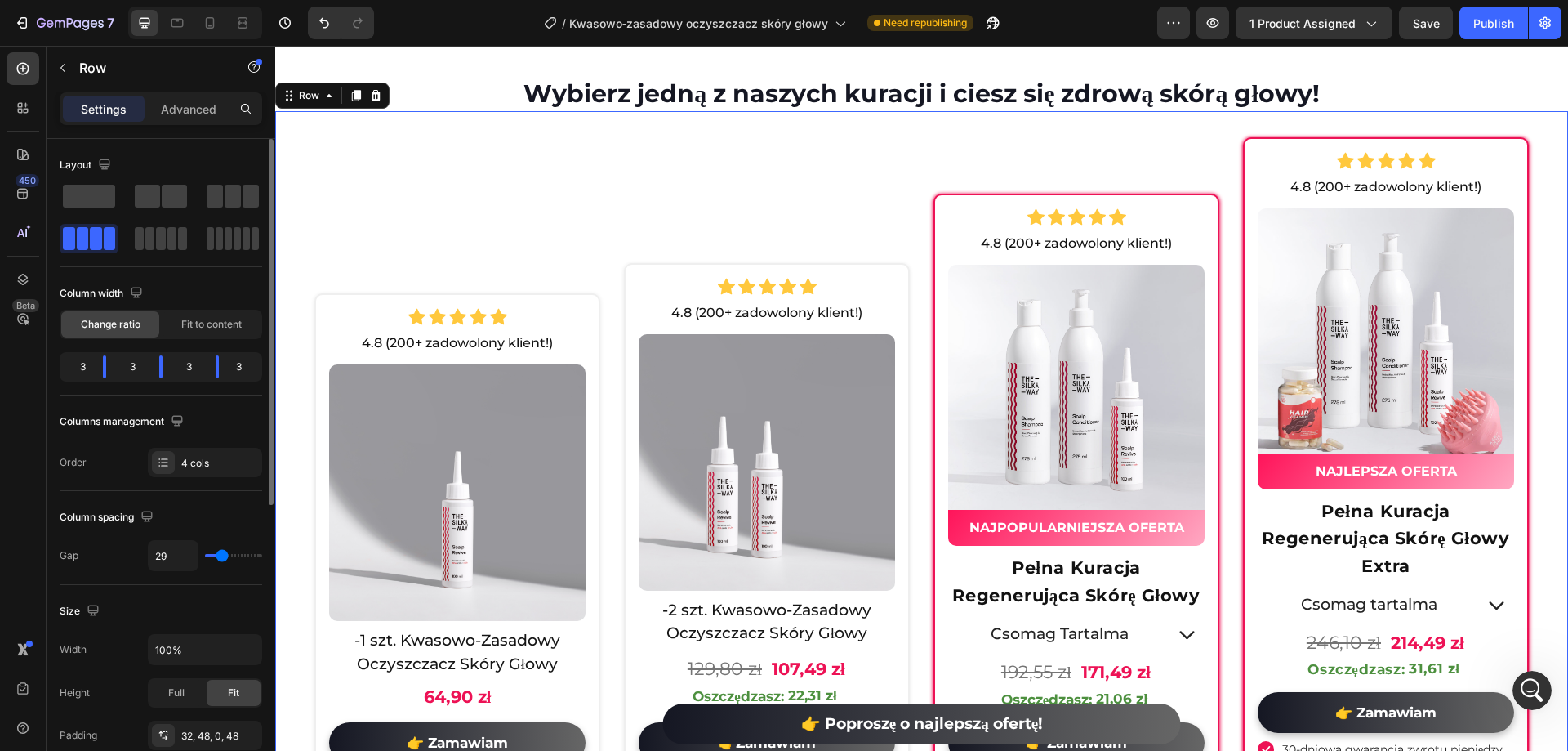
drag, startPoint x: 227, startPoint y: 561, endPoint x: 929, endPoint y: 106, distance: 836.6
type input "29"
click at [222, 558] on input "range" at bounding box center [233, 556] width 57 height 3
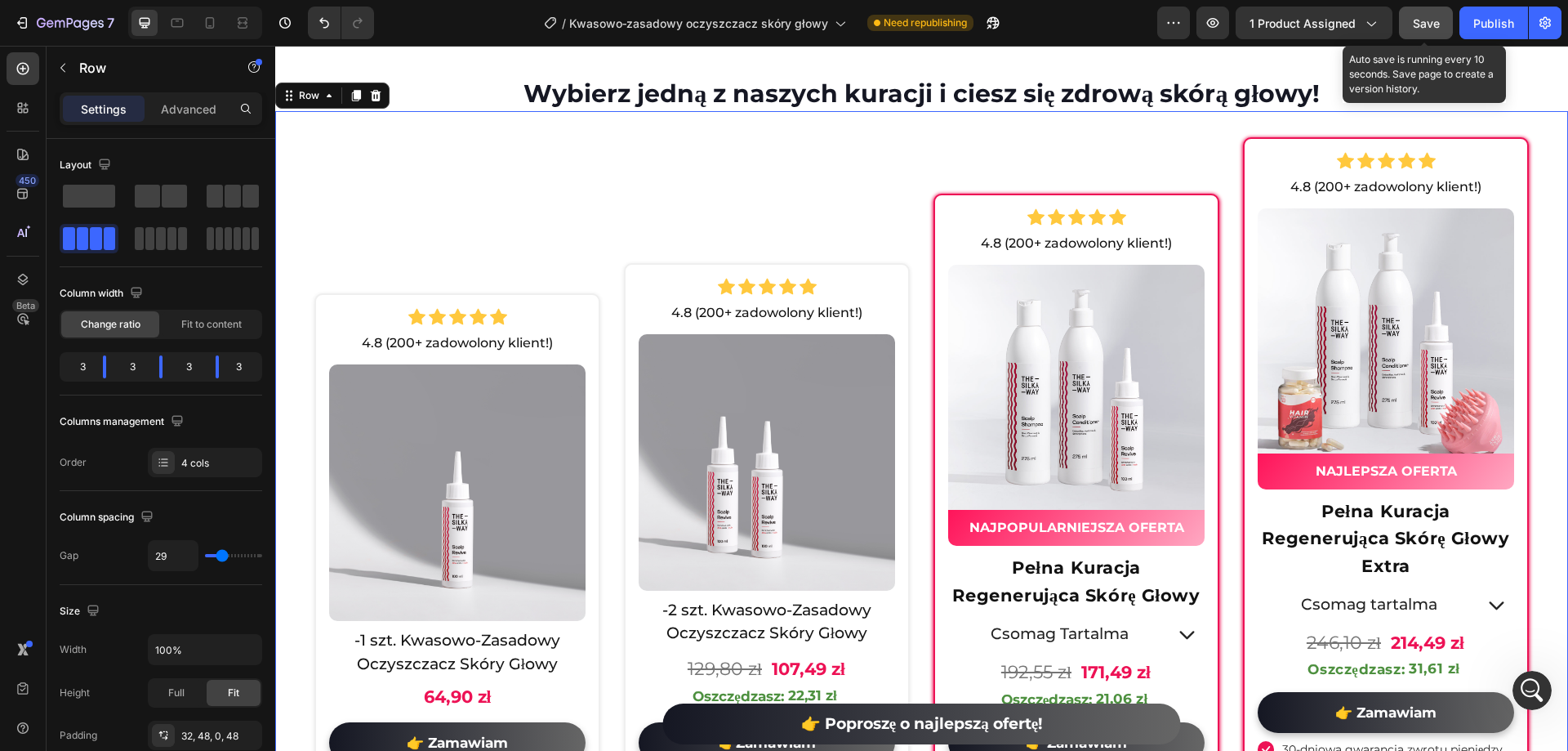
drag, startPoint x: 1418, startPoint y: 27, endPoint x: 334, endPoint y: 240, distance: 1104.7
click at [1418, 27] on span "Save" at bounding box center [1426, 23] width 27 height 14
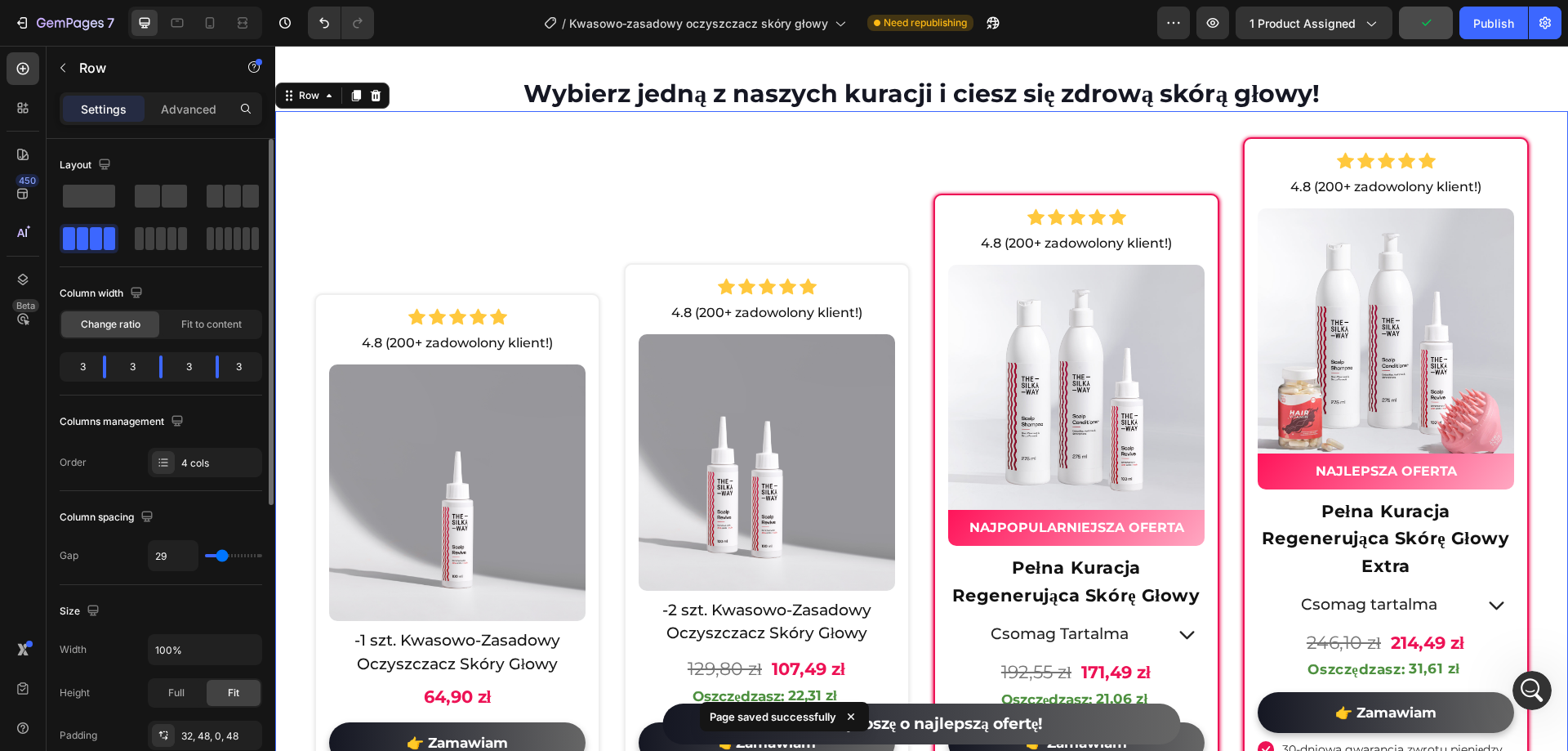
scroll to position [164, 0]
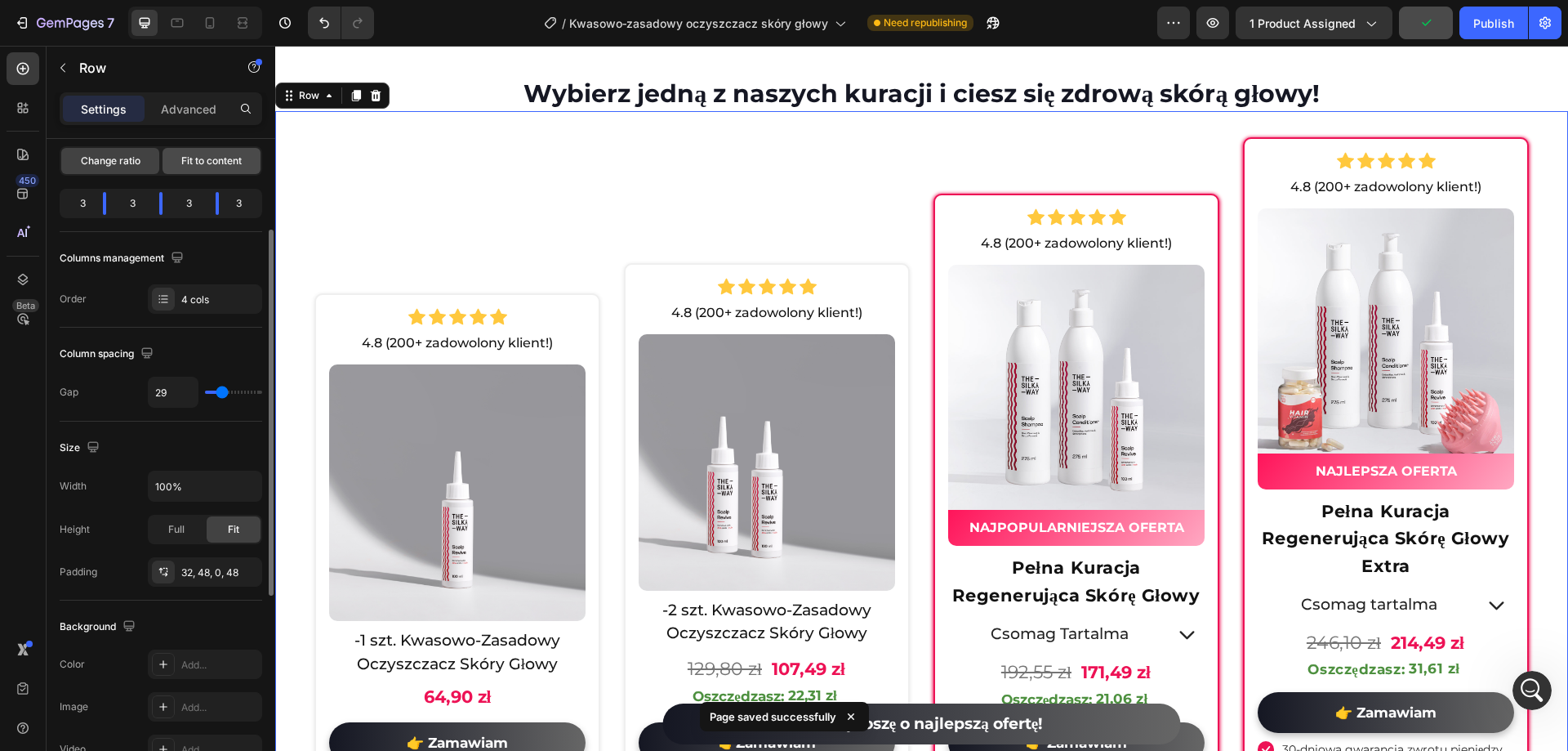
click at [209, 162] on span "Fit to content" at bounding box center [211, 161] width 60 height 15
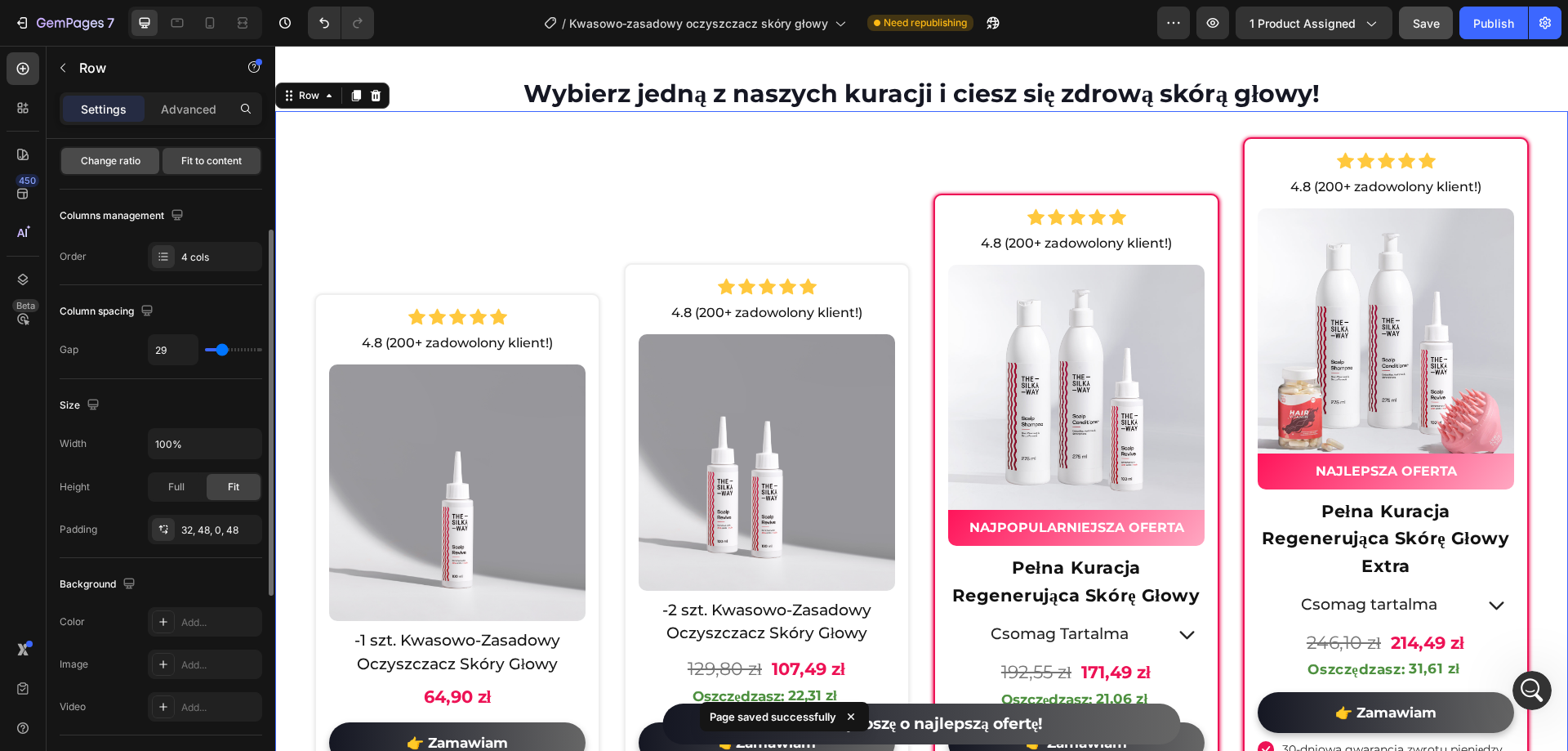
click at [121, 161] on span "Change ratio" at bounding box center [111, 161] width 59 height 15
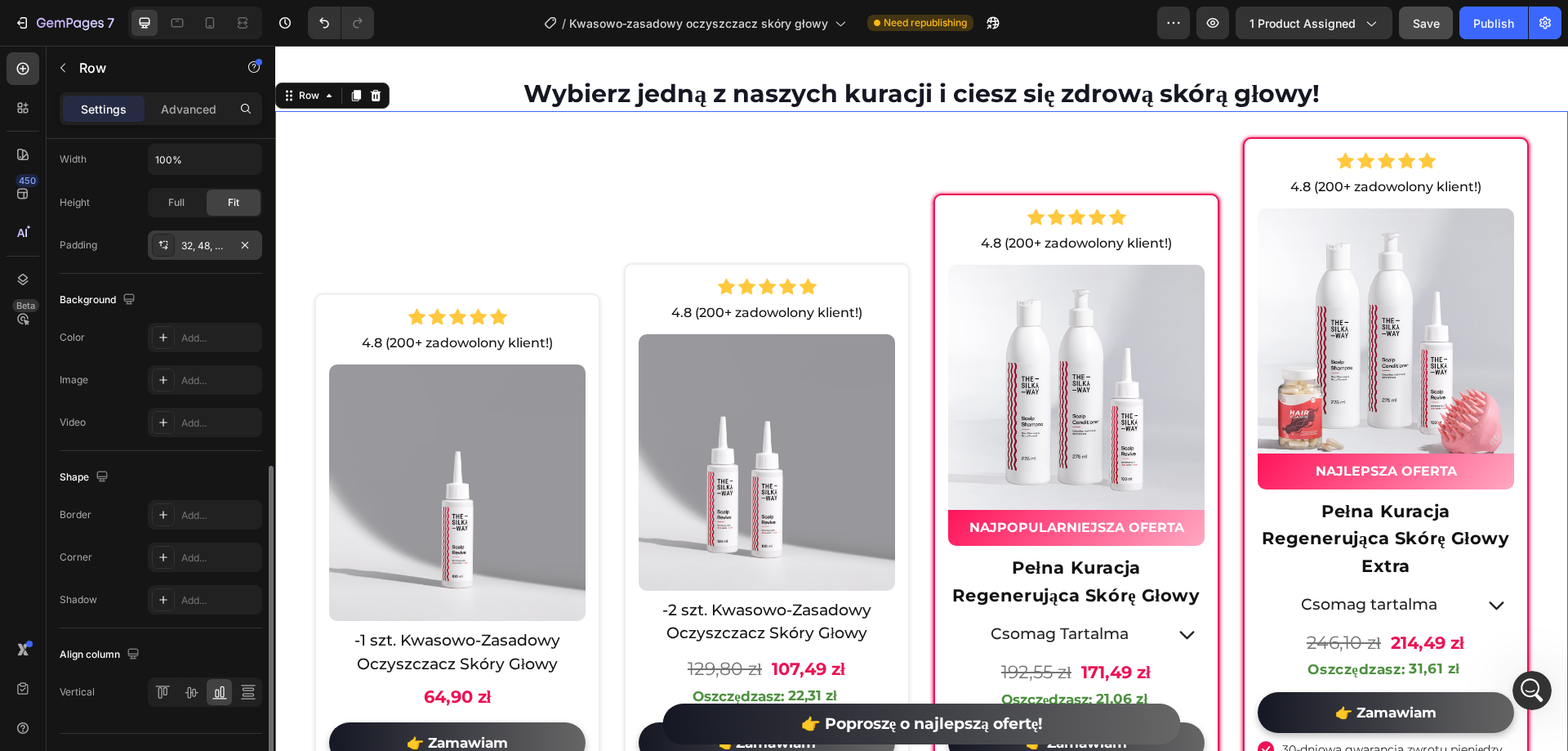
scroll to position [525, 0]
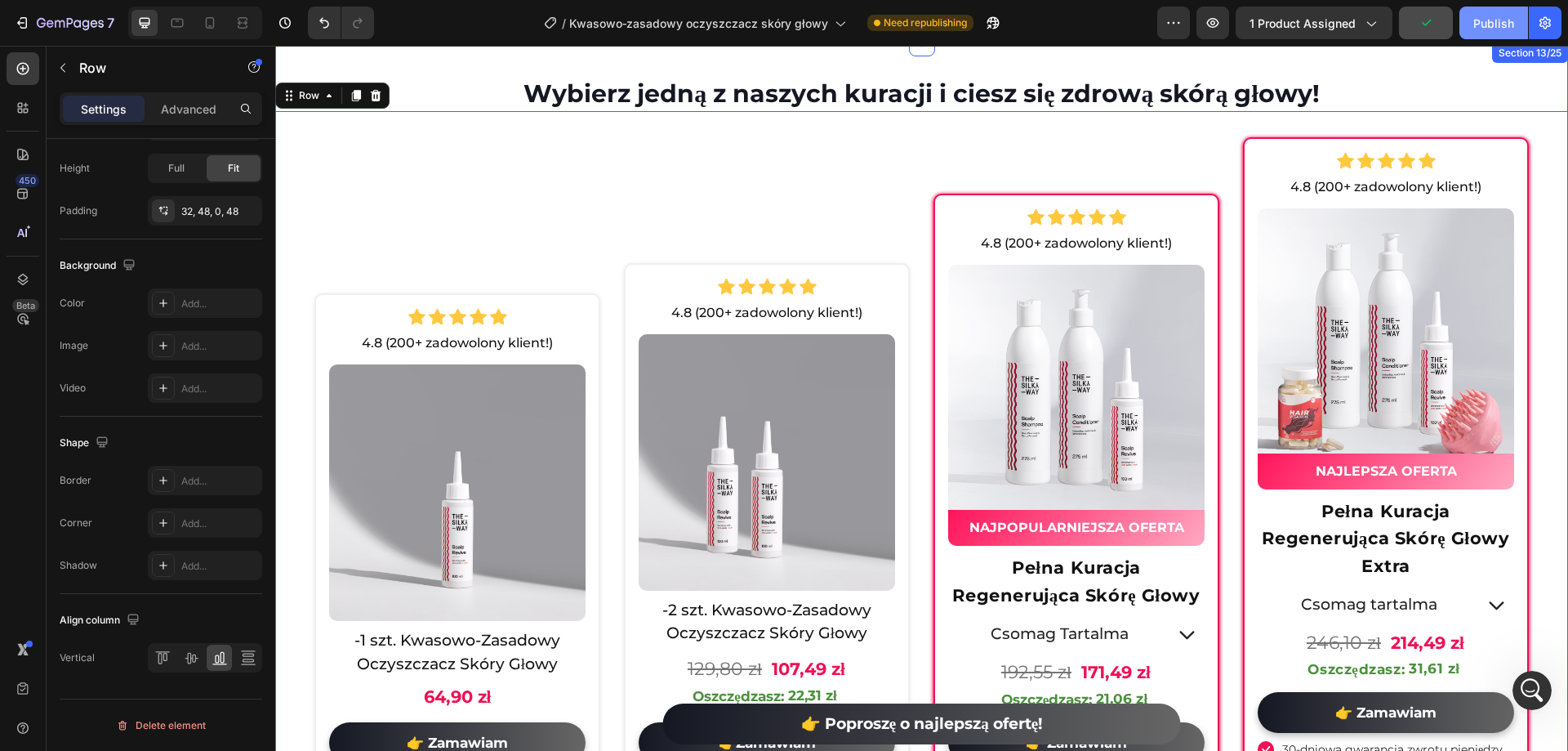
click at [1490, 37] on button "Publish" at bounding box center [1494, 23] width 69 height 33
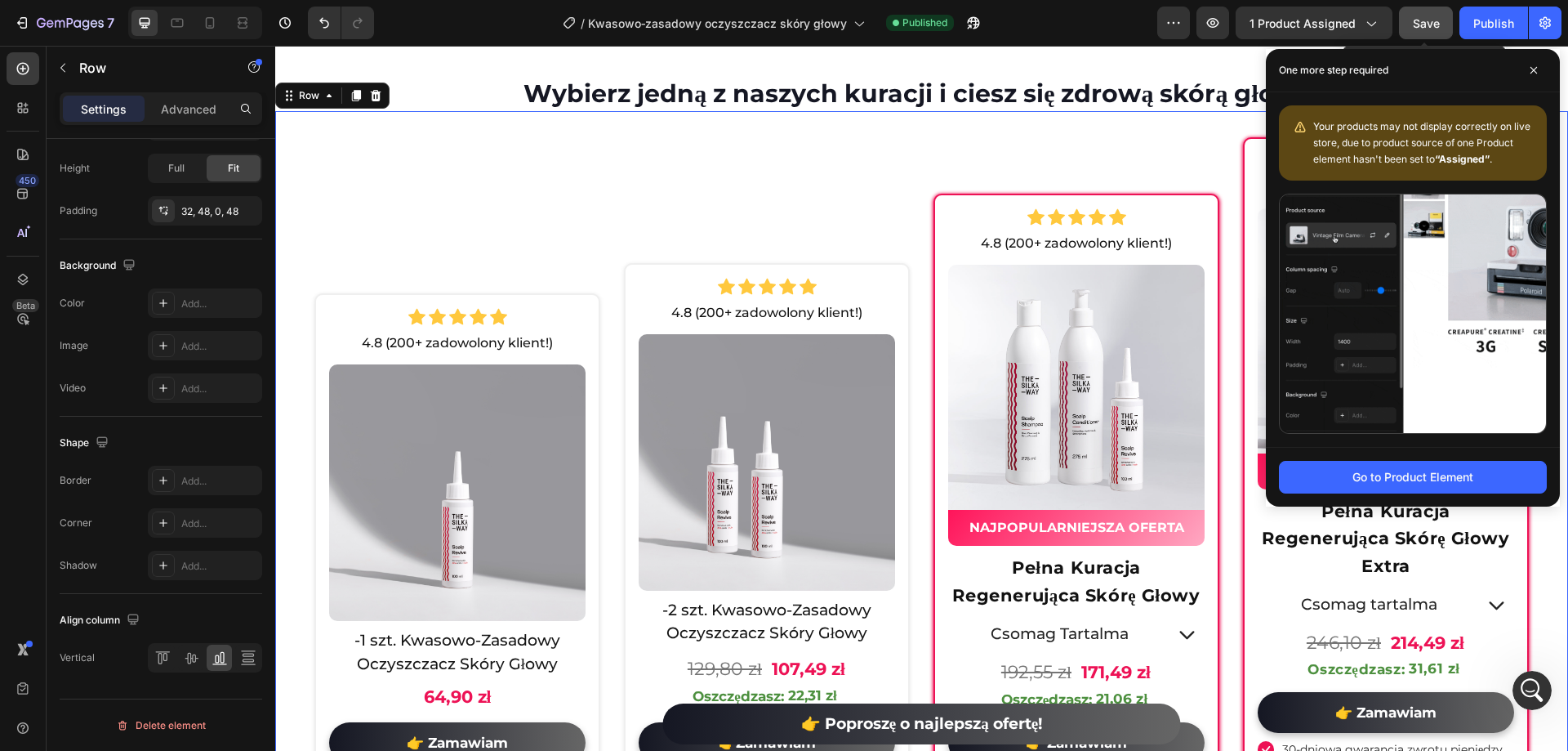
click at [1437, 21] on span "Save" at bounding box center [1426, 23] width 27 height 14
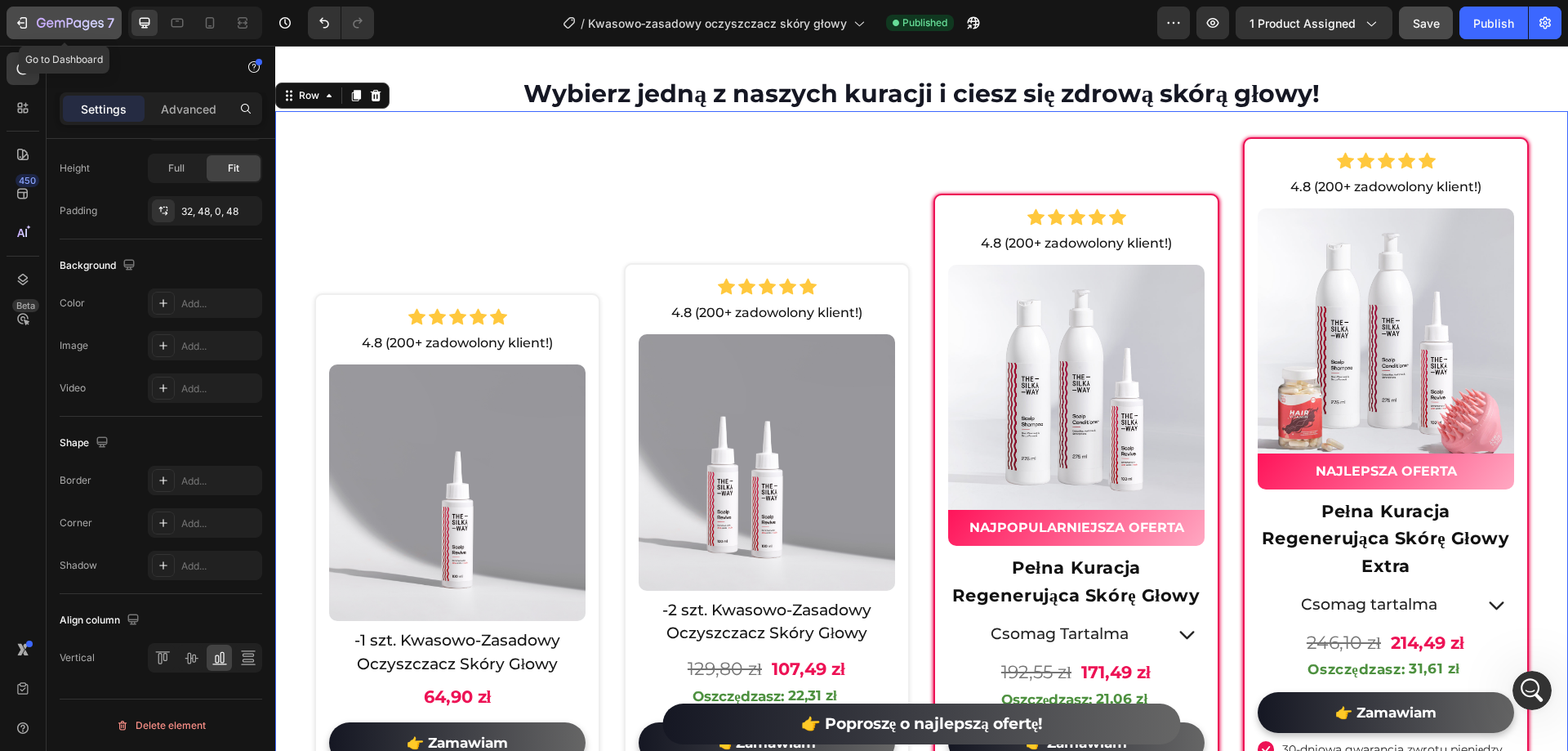
click at [24, 24] on icon "button" at bounding box center [22, 23] width 17 height 17
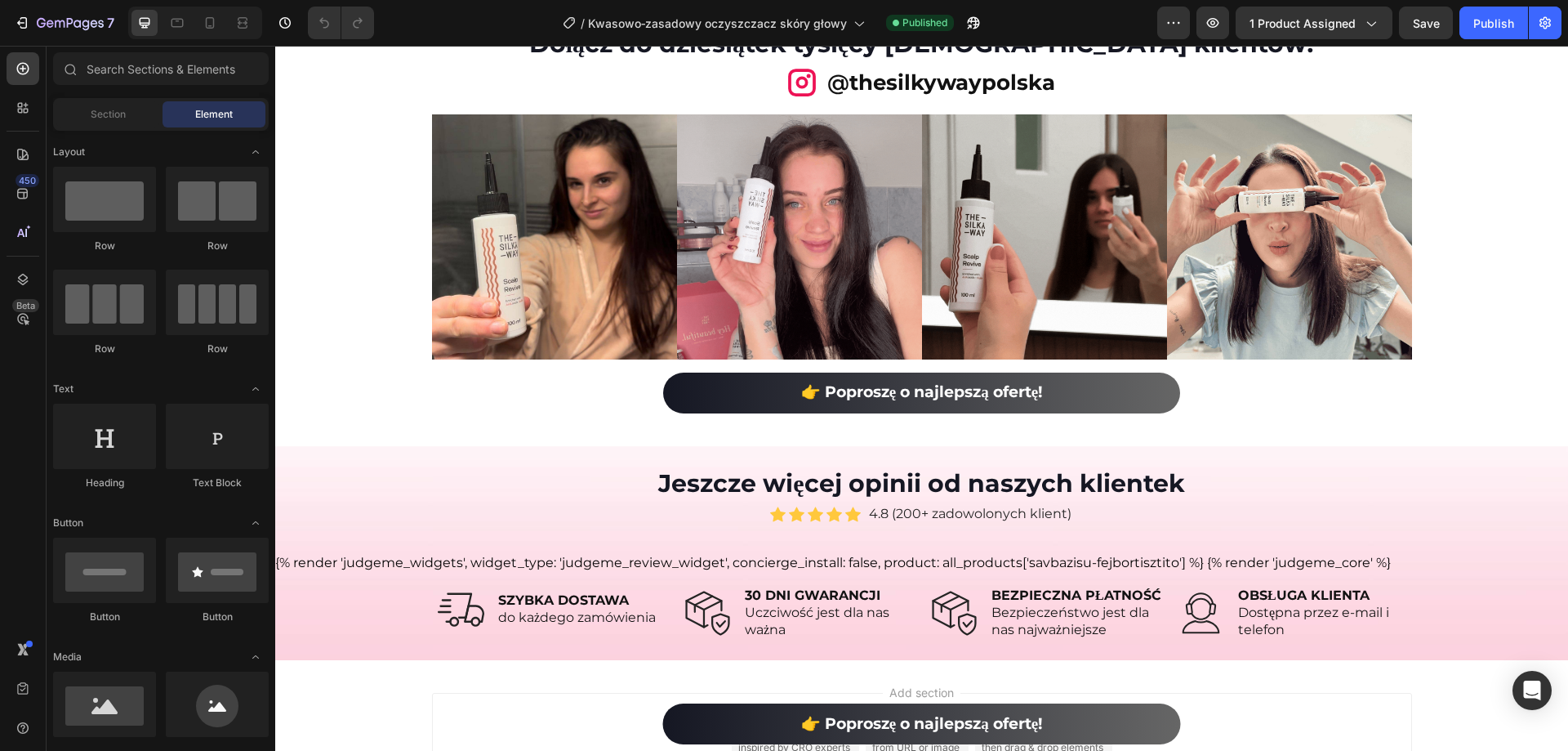
scroll to position [9066, 0]
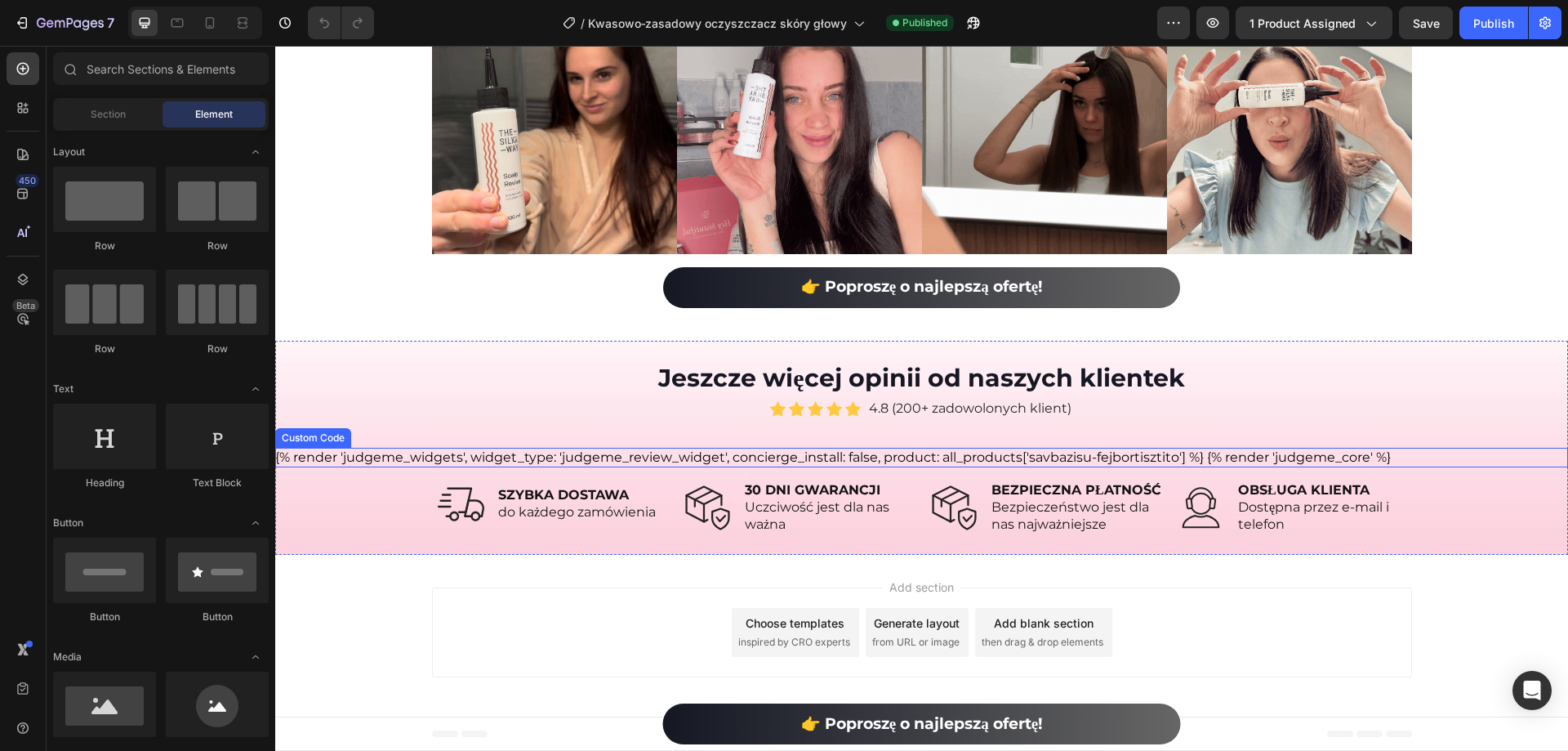
click at [1034, 443] on div "Jeszcze więcej opinii od naszych klientek Heading Icon Icon Icon Icon Icon Icon…" at bounding box center [921, 448] width 1293 height 175
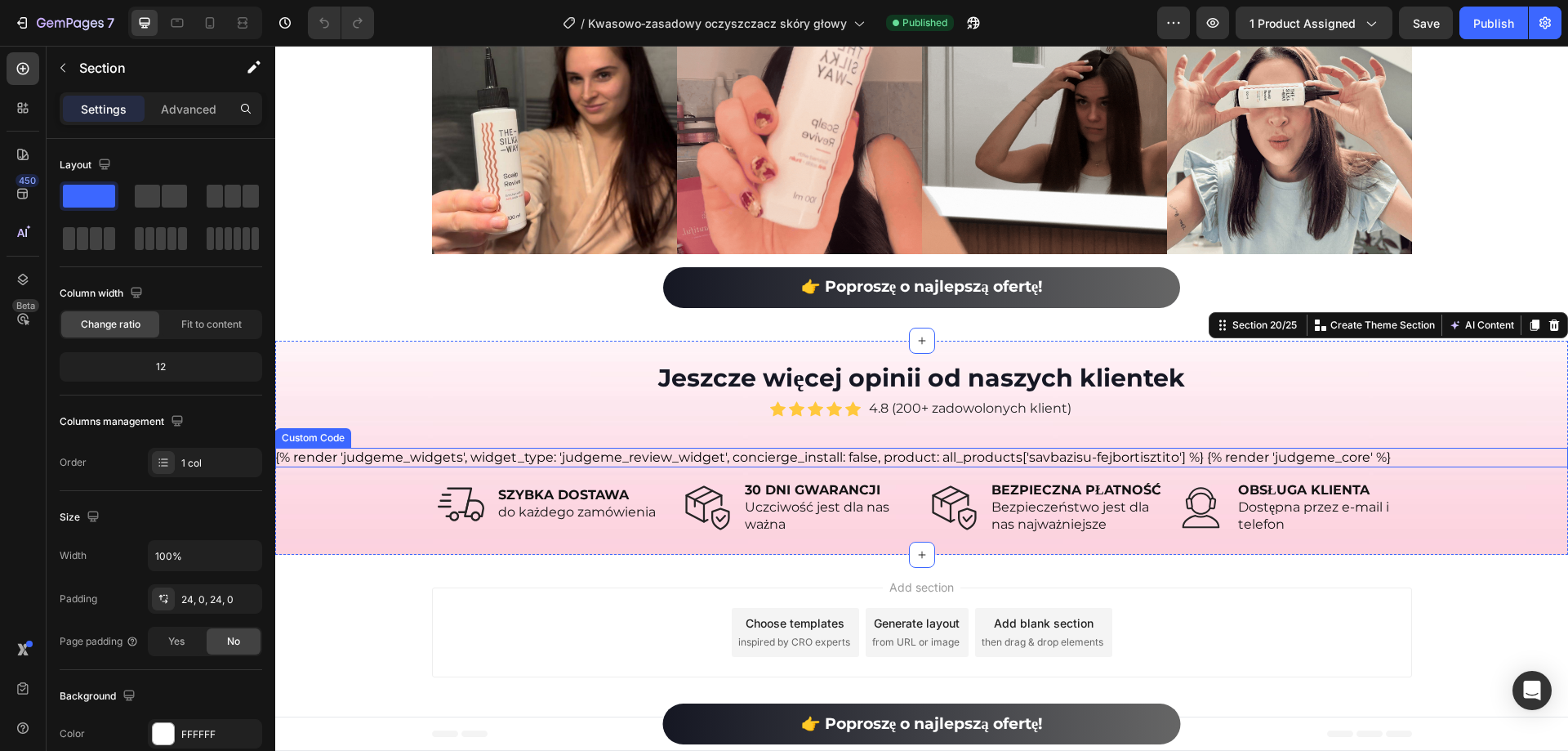
click at [1034, 458] on div "{% render 'judgeme_widgets', widget_type: 'judgeme_review_widget', concierge_in…" at bounding box center [921, 458] width 1293 height 20
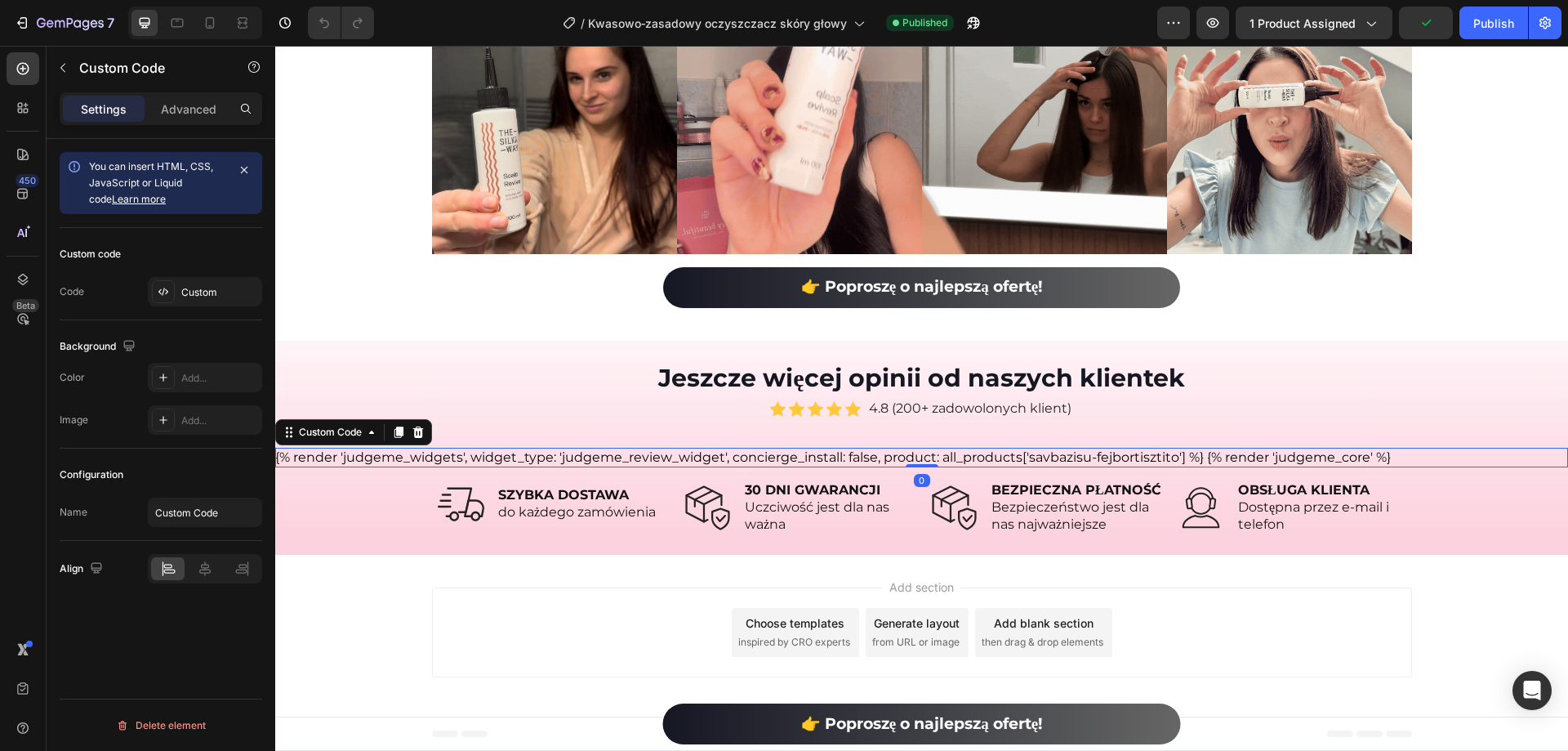
click at [1034, 458] on div "{% render 'judgeme_widgets', widget_type: 'judgeme_review_widget', concierge_in…" at bounding box center [921, 458] width 1293 height 20
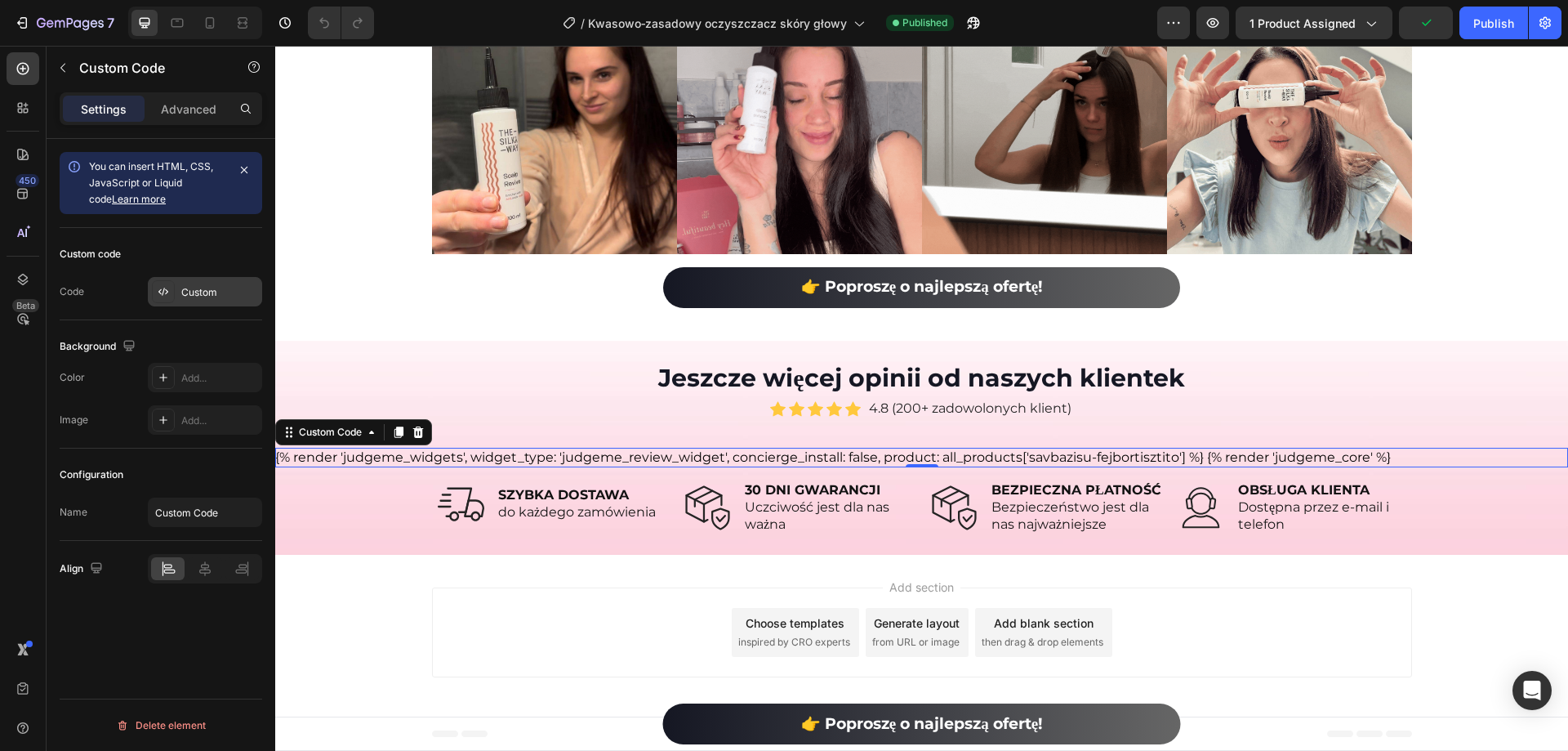
click at [214, 289] on div "Custom" at bounding box center [220, 292] width 77 height 15
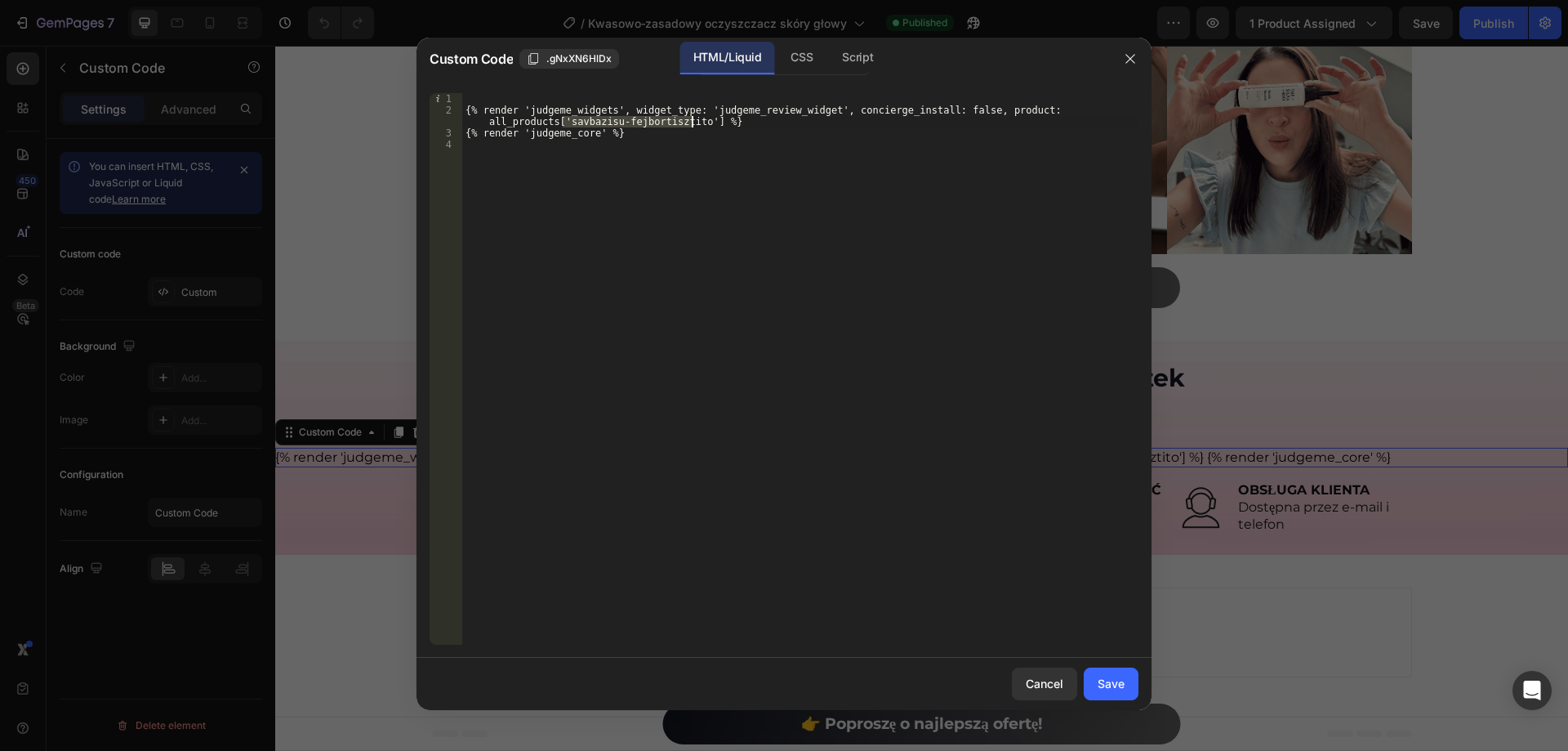
drag, startPoint x: 561, startPoint y: 122, endPoint x: 689, endPoint y: 122, distance: 128.0
click at [689, 122] on div "{% render 'judgeme_widgets', widget_type: 'judgeme_review_widget', concierge_in…" at bounding box center [800, 380] width 676 height 574
paste textarea "kwasowo-zasadowy-oczyszczacz-skory-glowy"
type textarea "{% render 'judgeme_widgets', widget_type: 'judgeme_review_widget', concierge_in…"
click at [1112, 675] on div "Save" at bounding box center [1111, 683] width 27 height 17
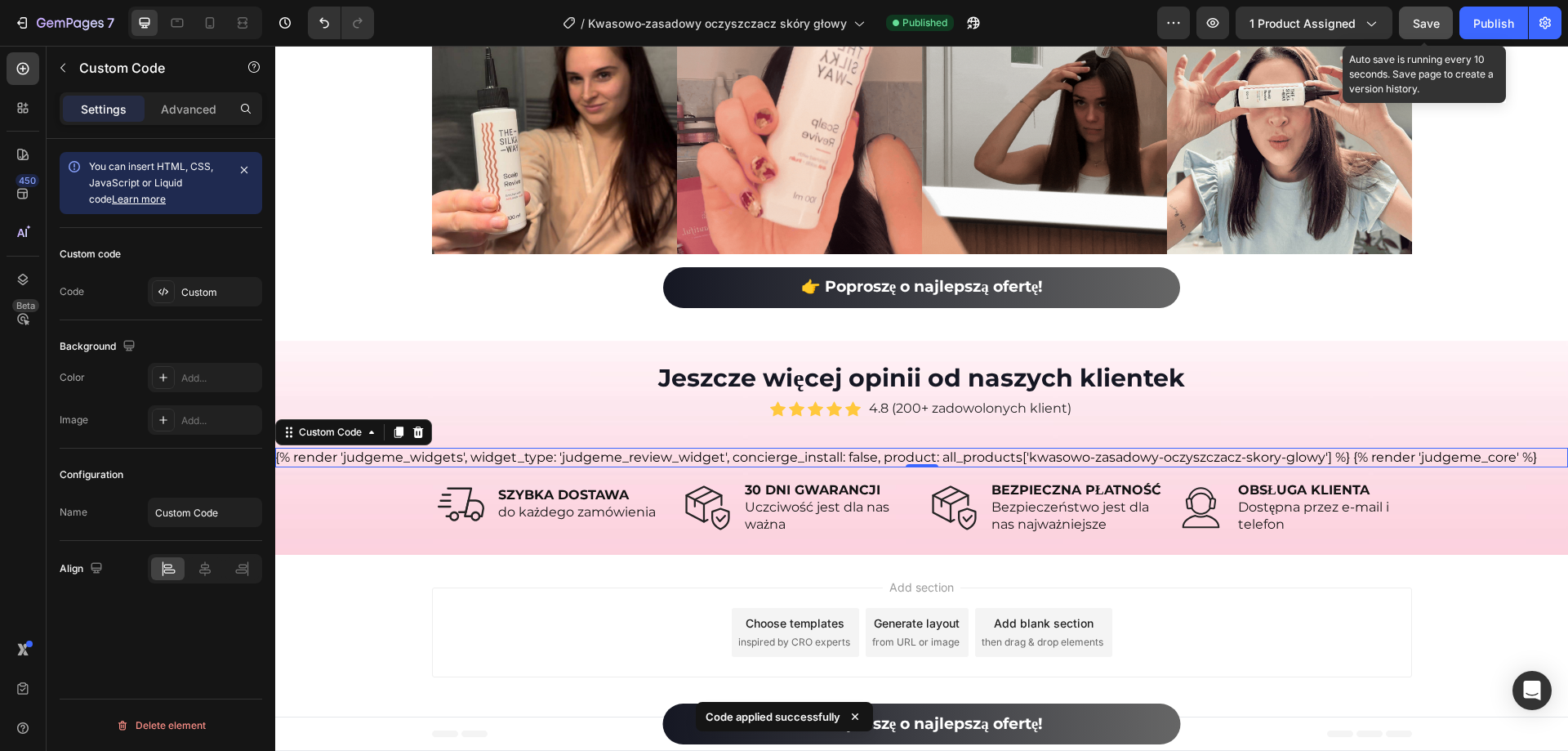
click at [1421, 26] on span "Save" at bounding box center [1426, 23] width 27 height 14
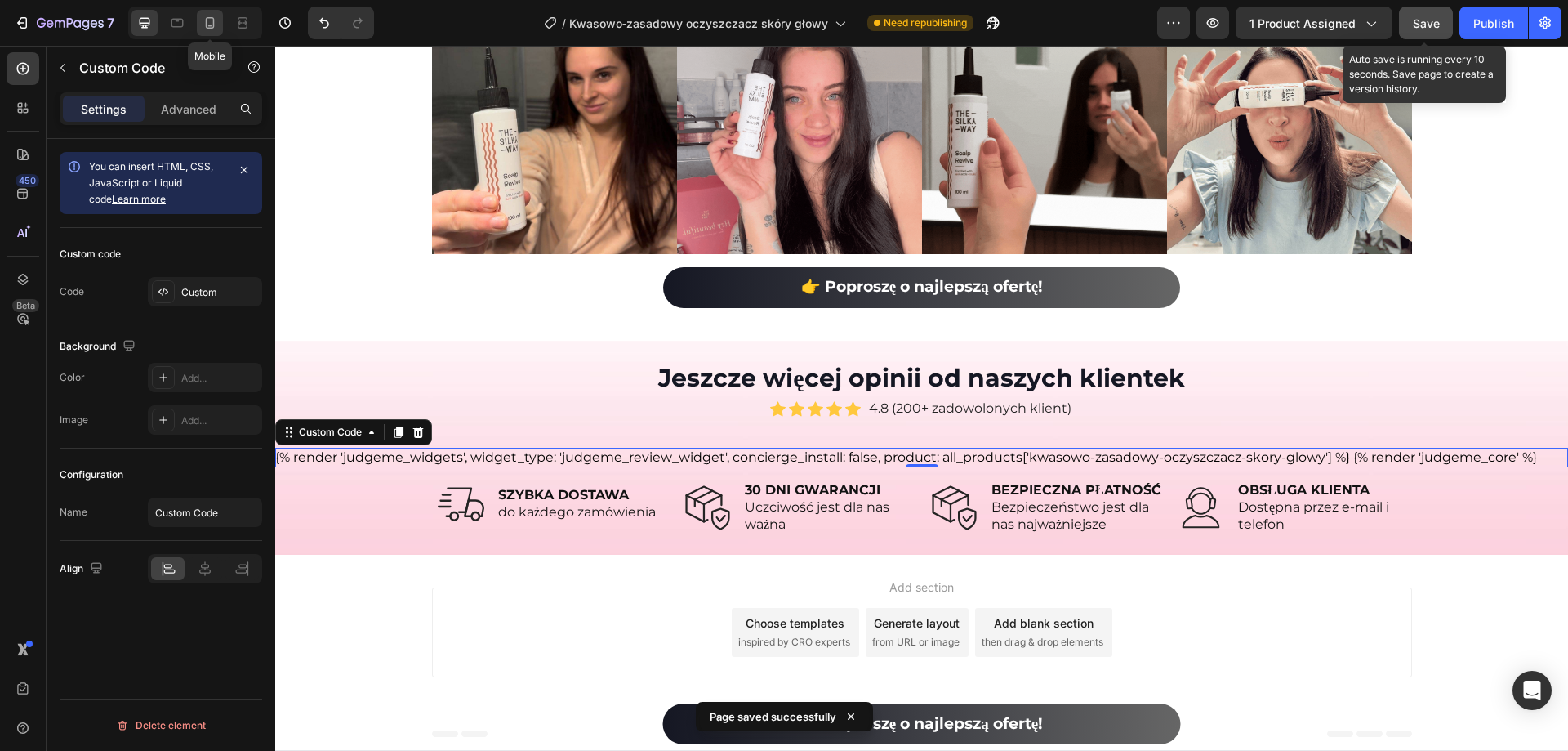
click at [204, 23] on icon at bounding box center [210, 23] width 17 height 17
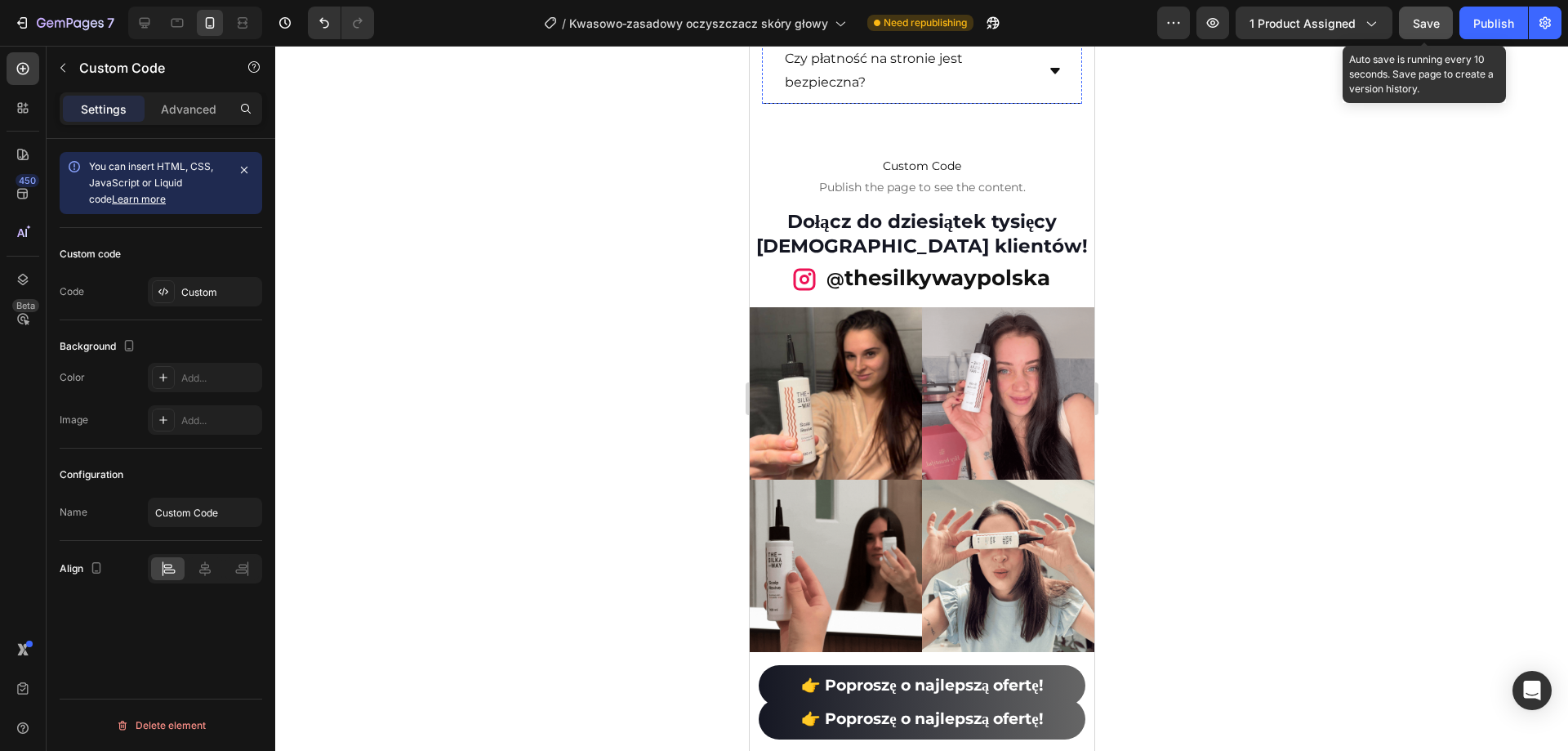
scroll to position [10062, 0]
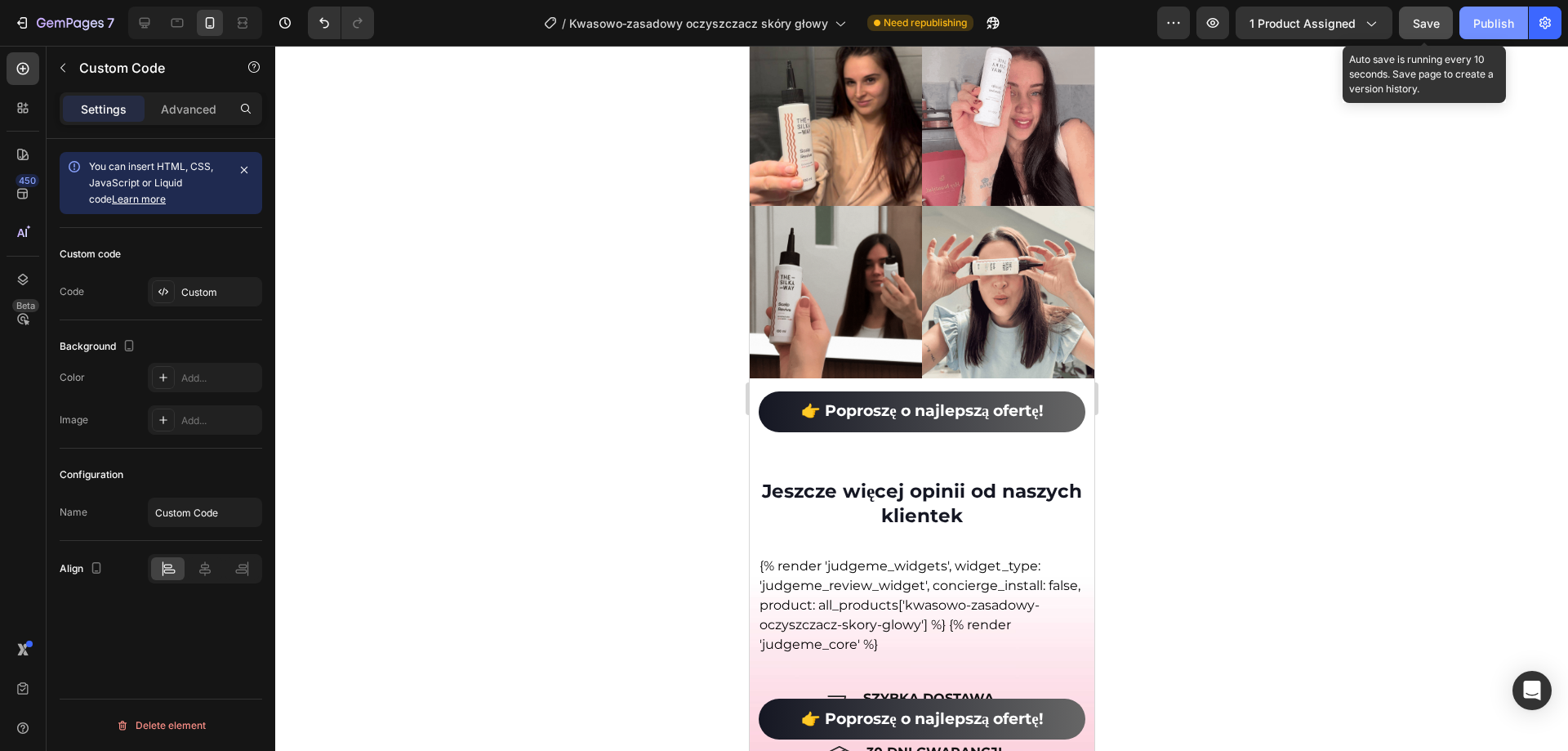
click at [1488, 36] on button "Publish" at bounding box center [1494, 23] width 69 height 33
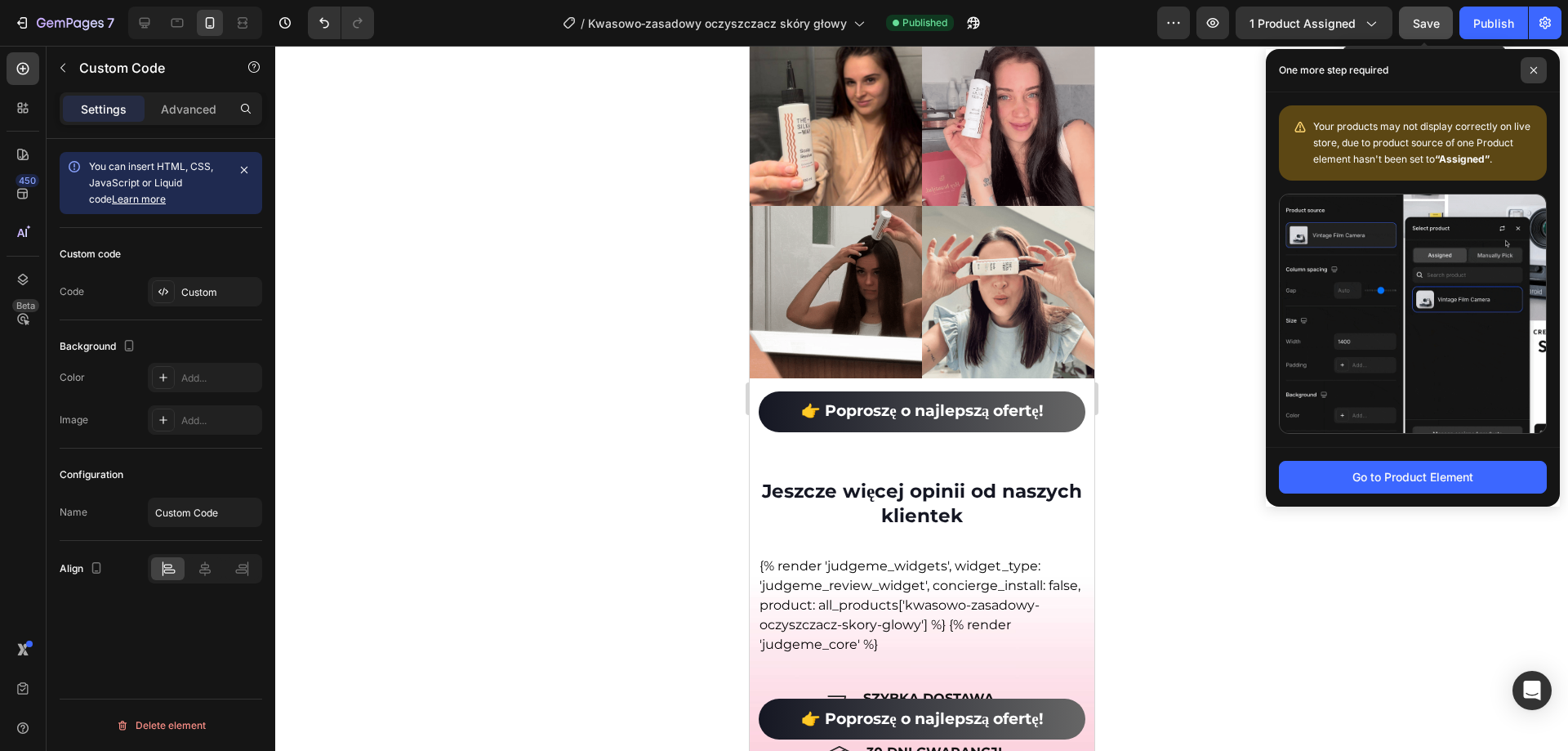
click at [1532, 74] on span at bounding box center [1534, 70] width 26 height 26
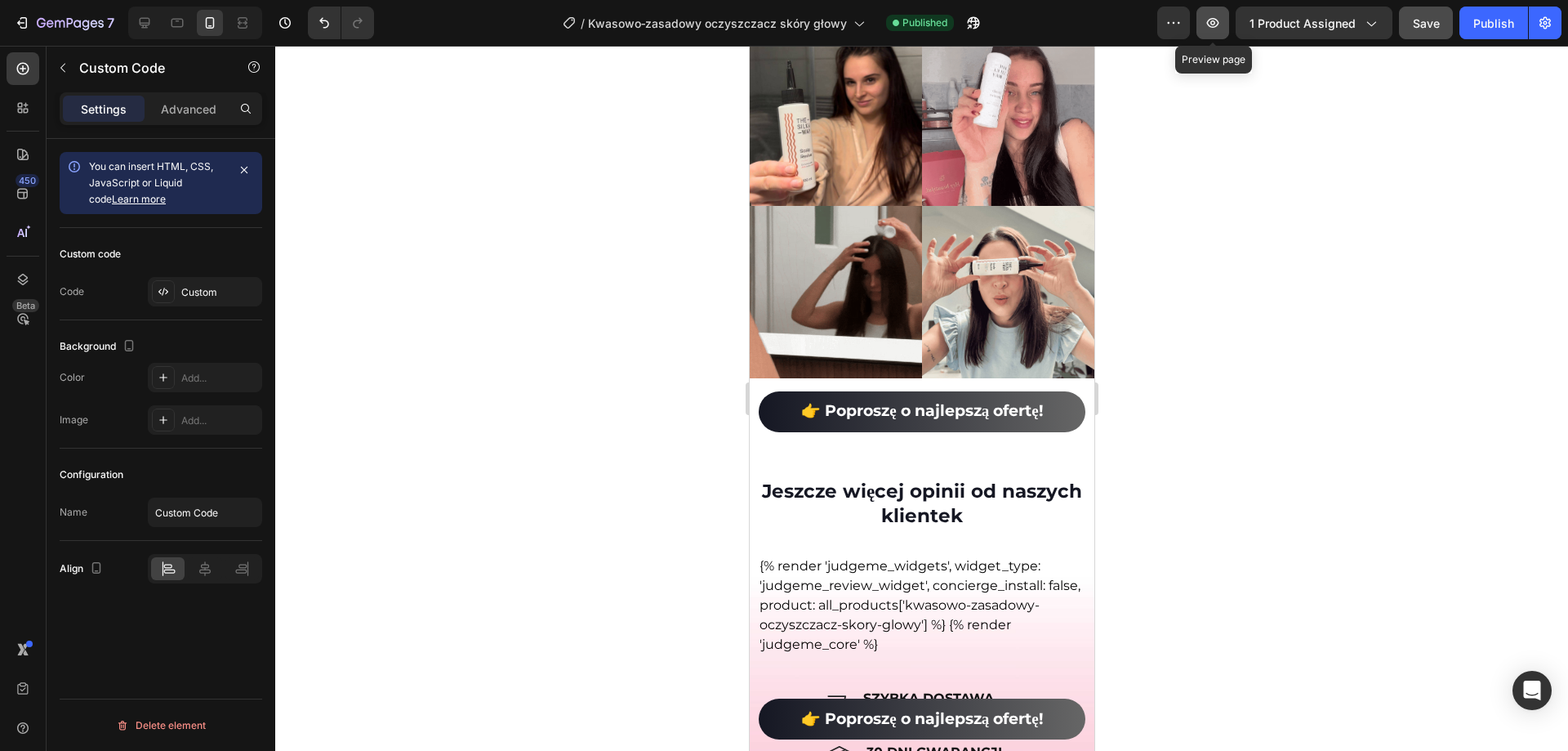
click at [1212, 33] on button "button" at bounding box center [1213, 23] width 33 height 33
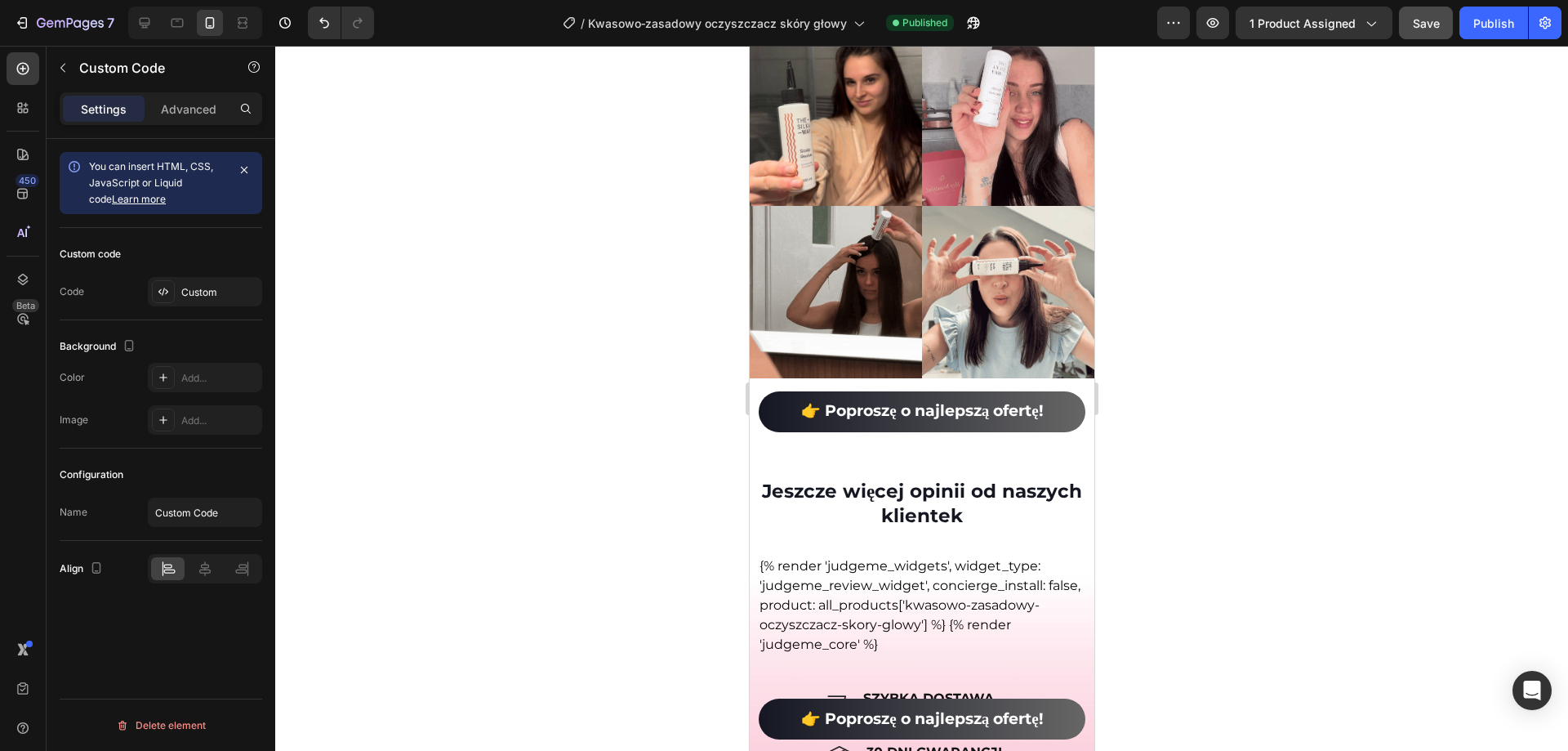
click at [877, 569] on div "{% render 'judgeme_widgets', widget_type: 'judgeme_review_widget', concierge_in…" at bounding box center [921, 606] width 325 height 98
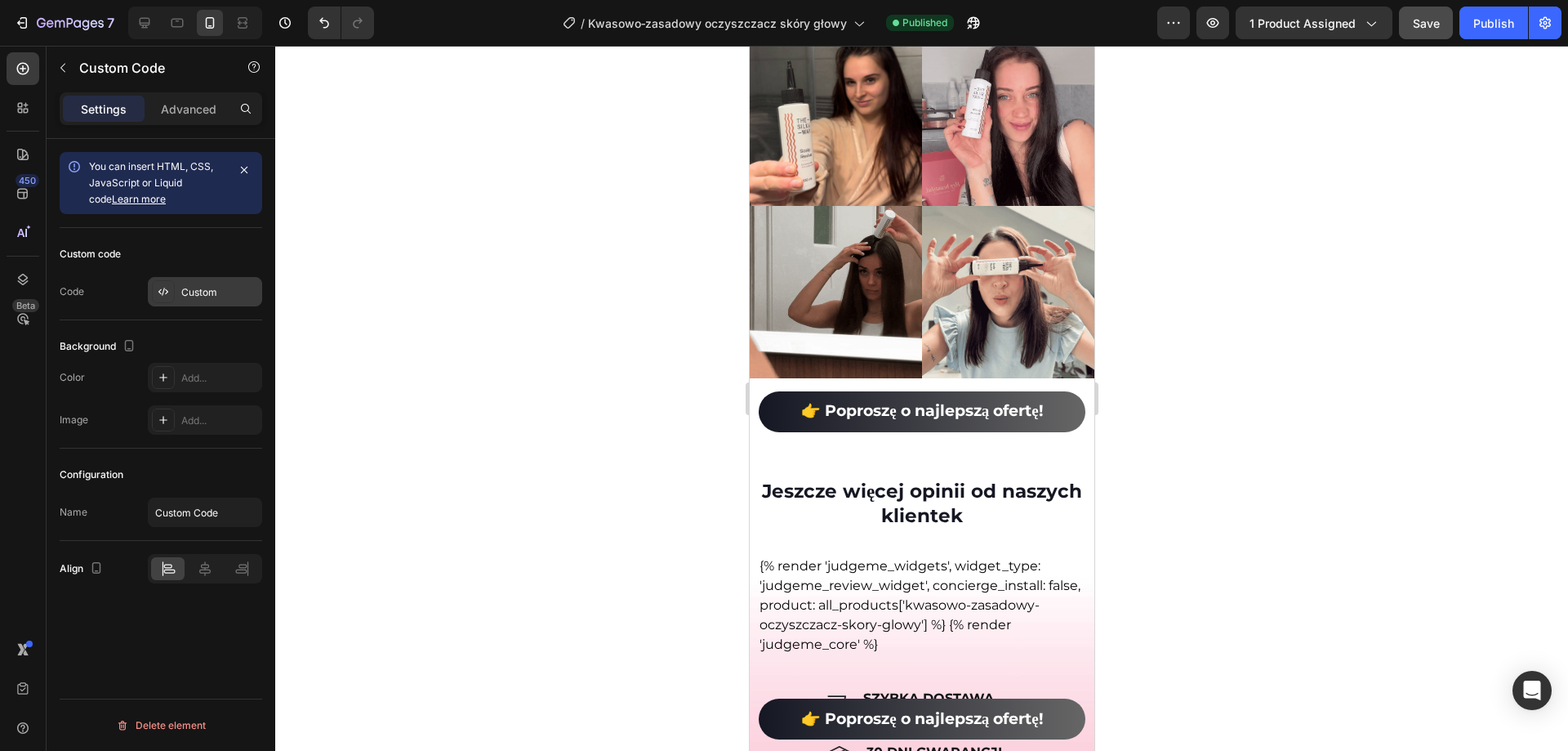
click at [220, 299] on div "Custom" at bounding box center [220, 292] width 77 height 15
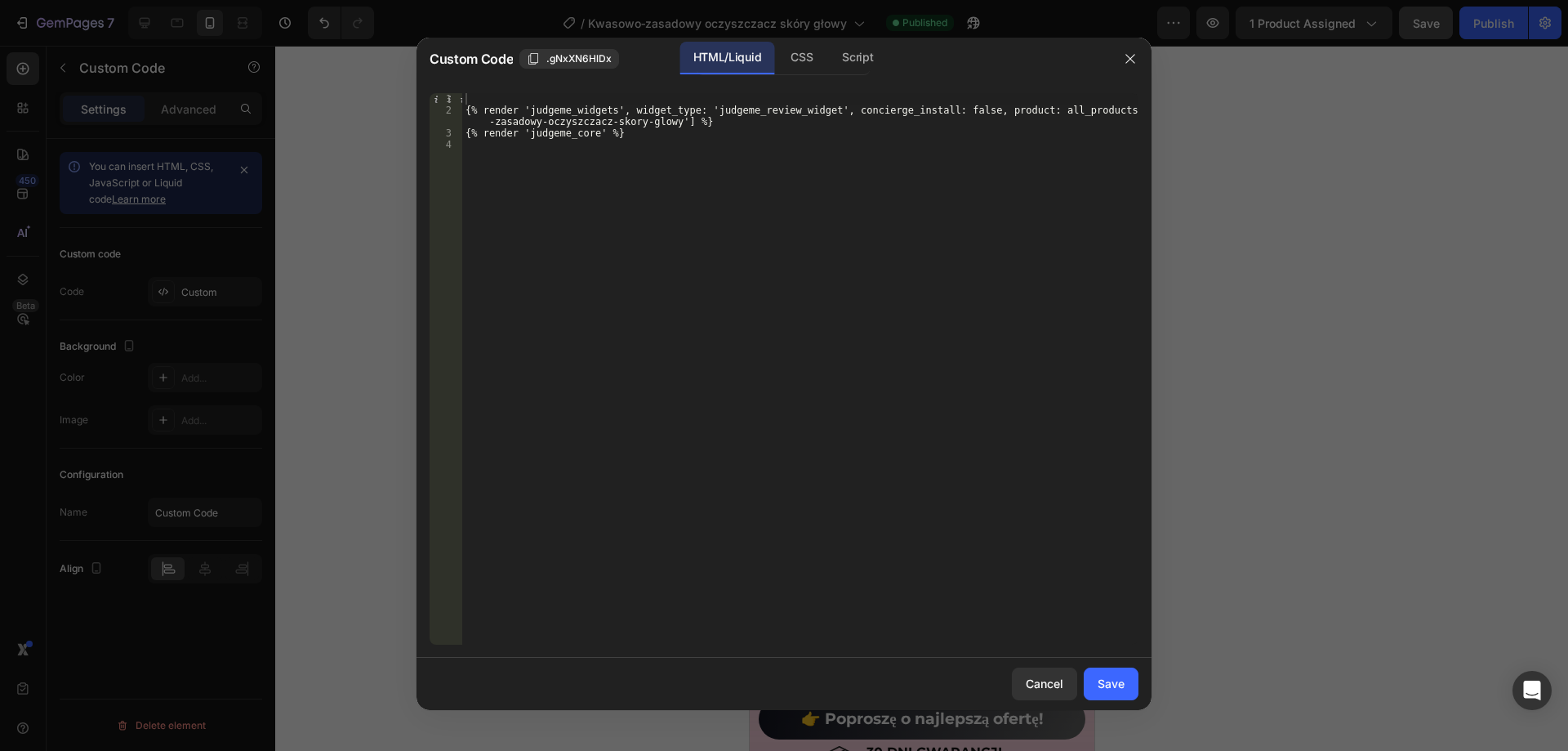
click at [342, 104] on div at bounding box center [784, 375] width 1568 height 751
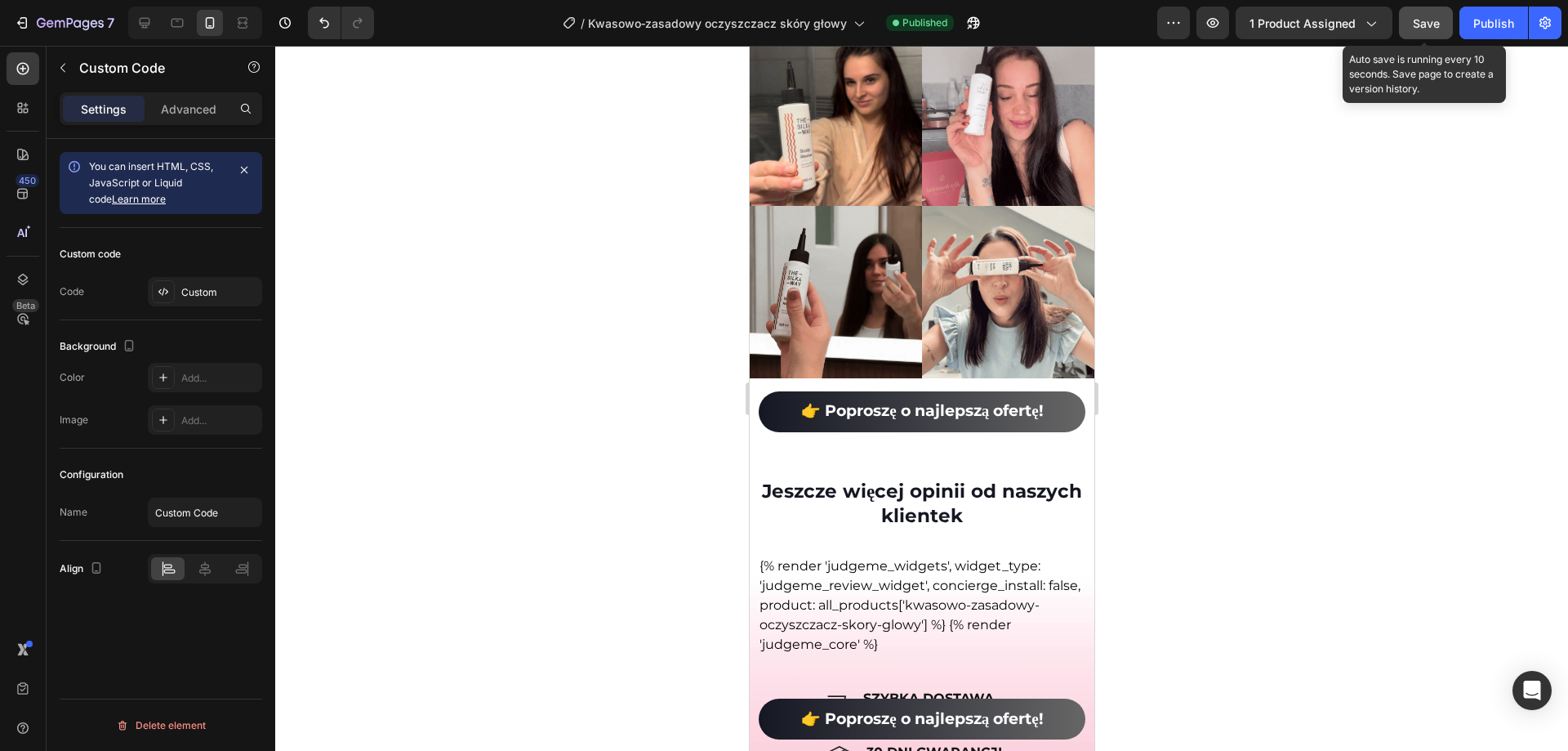
click at [1423, 24] on span "Save" at bounding box center [1426, 23] width 27 height 14
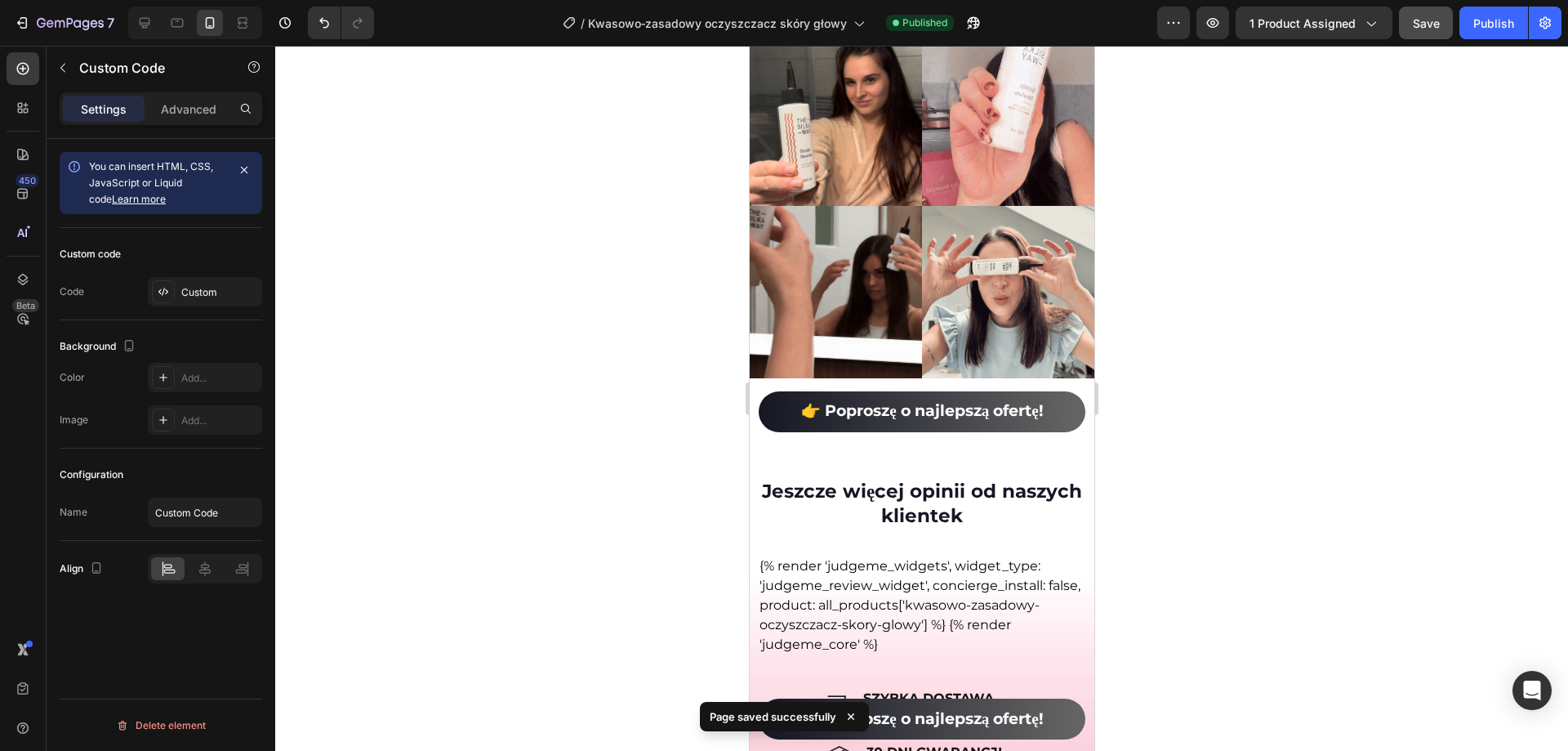
click at [843, 606] on div "{% render 'judgeme_widgets', widget_type: 'judgeme_review_widget', concierge_in…" at bounding box center [921, 606] width 325 height 98
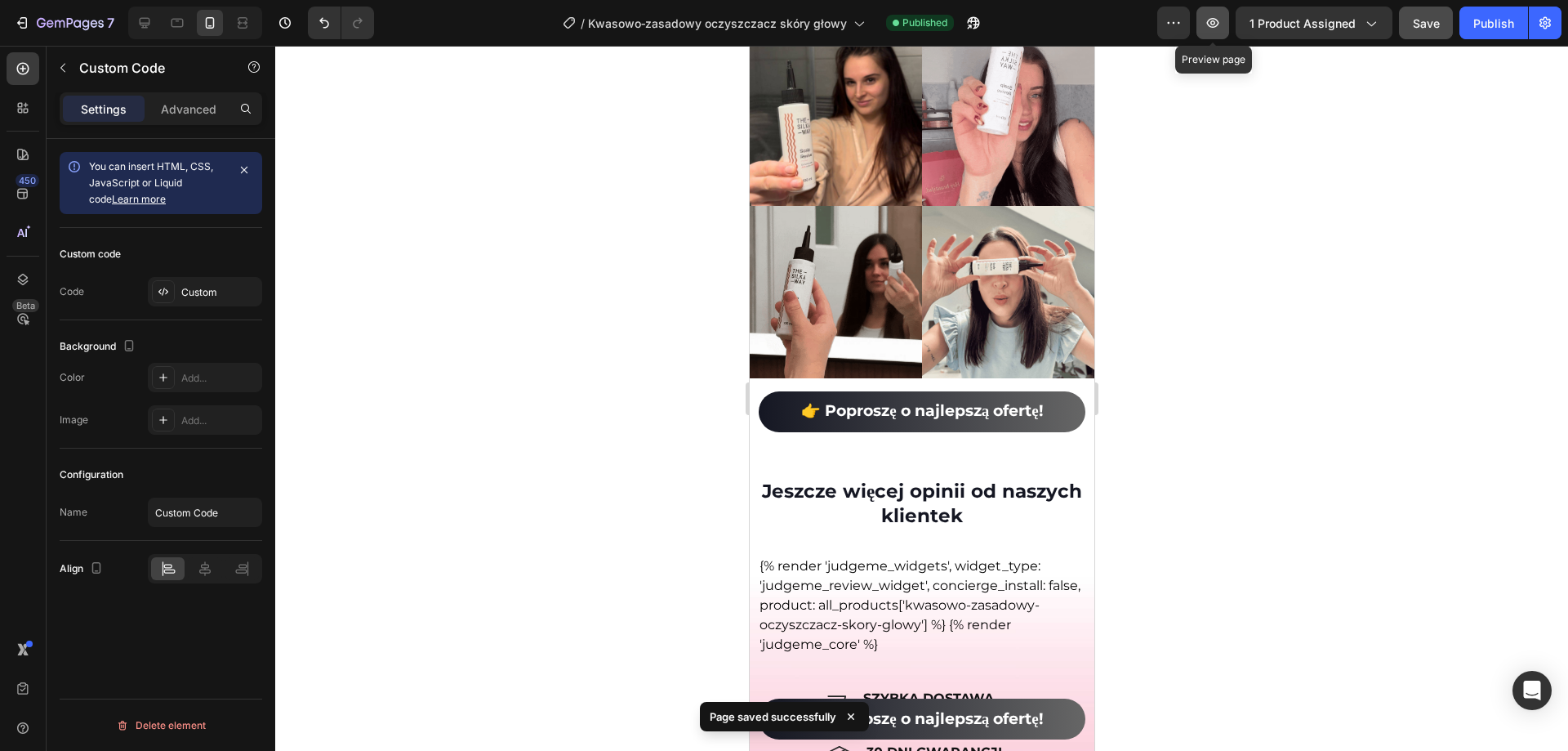
click at [1210, 31] on button "button" at bounding box center [1213, 23] width 33 height 33
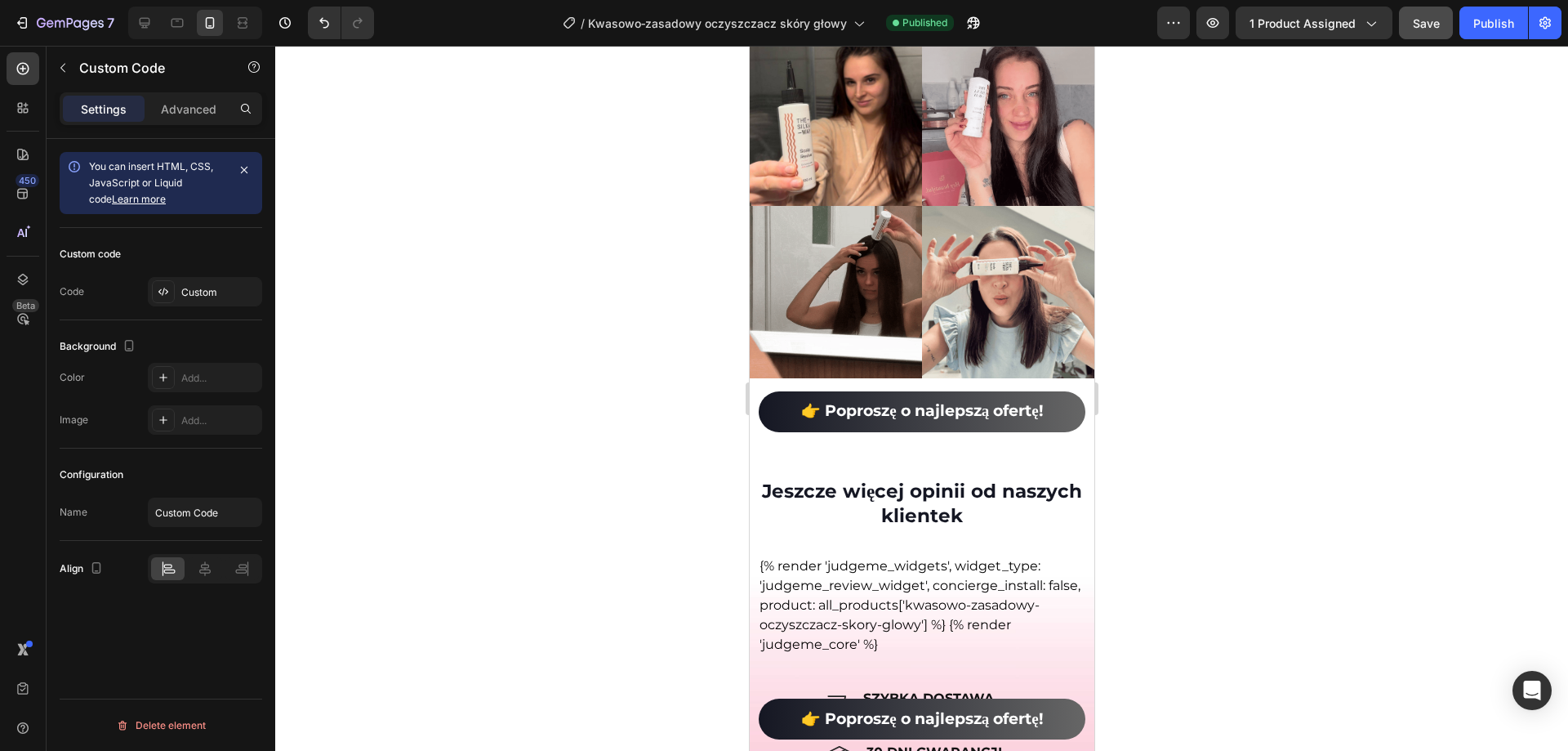
click at [849, 592] on div "{% render 'judgeme_widgets', widget_type: 'judgeme_review_widget', concierge_in…" at bounding box center [921, 606] width 325 height 98
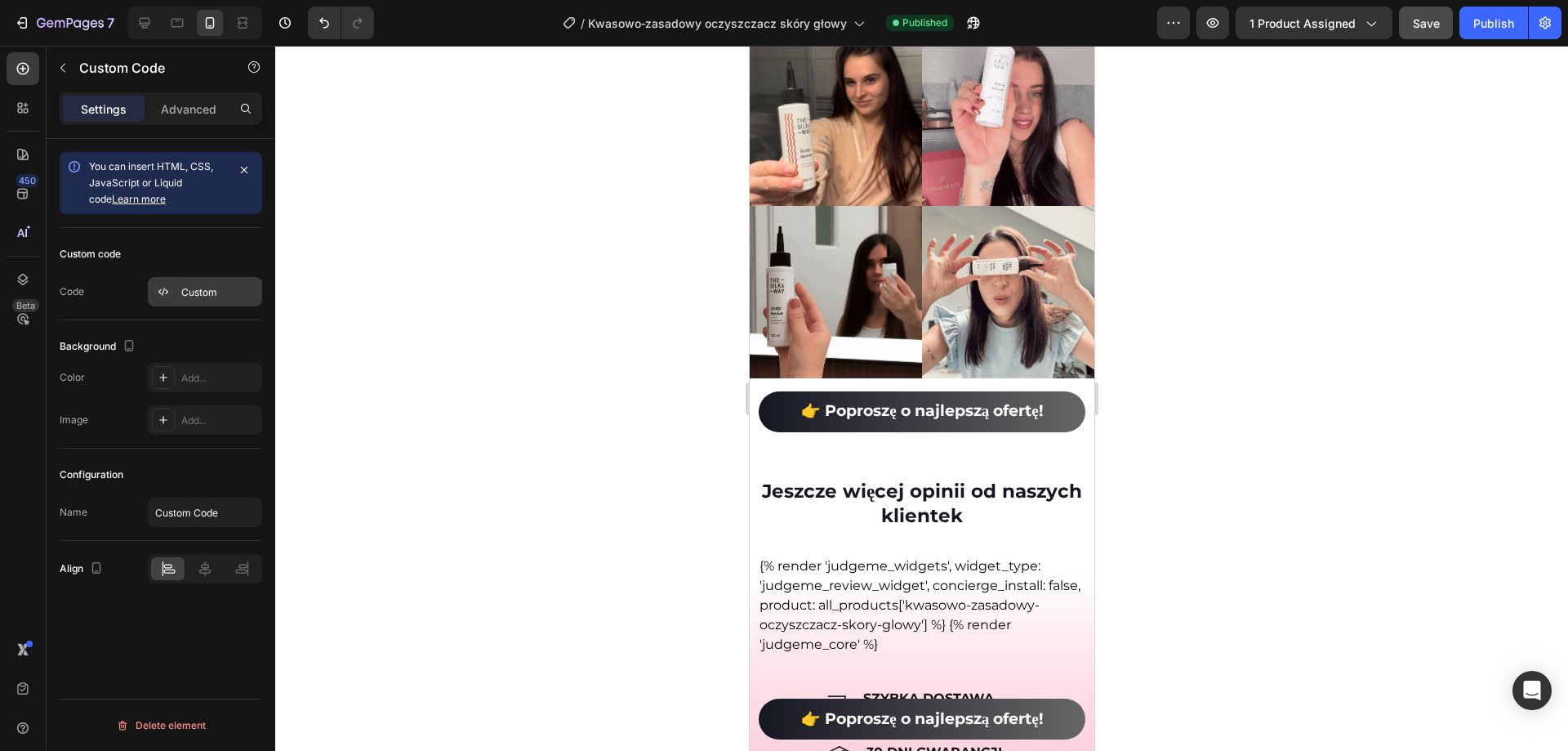
click at [258, 297] on div "Custom" at bounding box center [205, 292] width 114 height 30
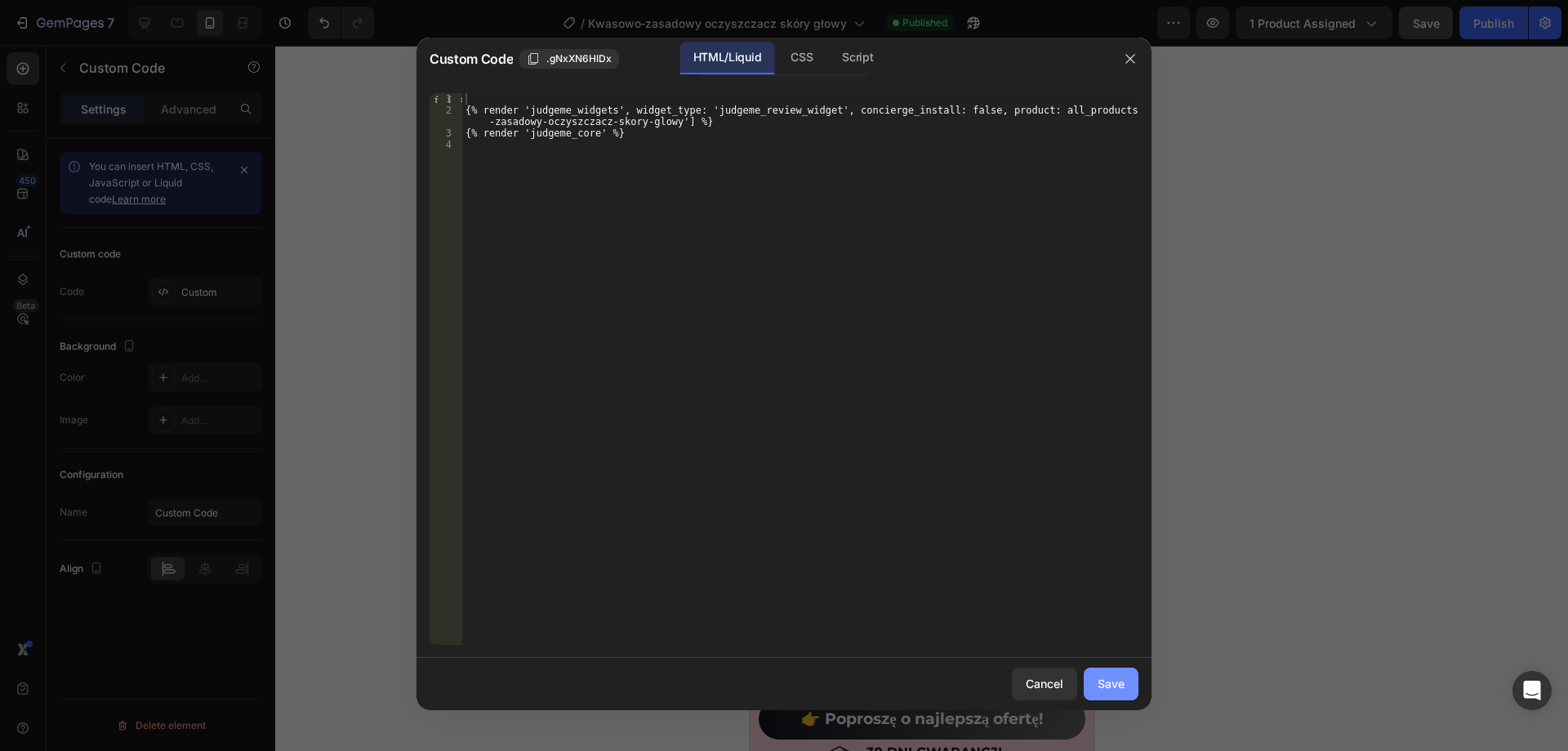
click at [1122, 678] on div "Save" at bounding box center [1111, 683] width 27 height 17
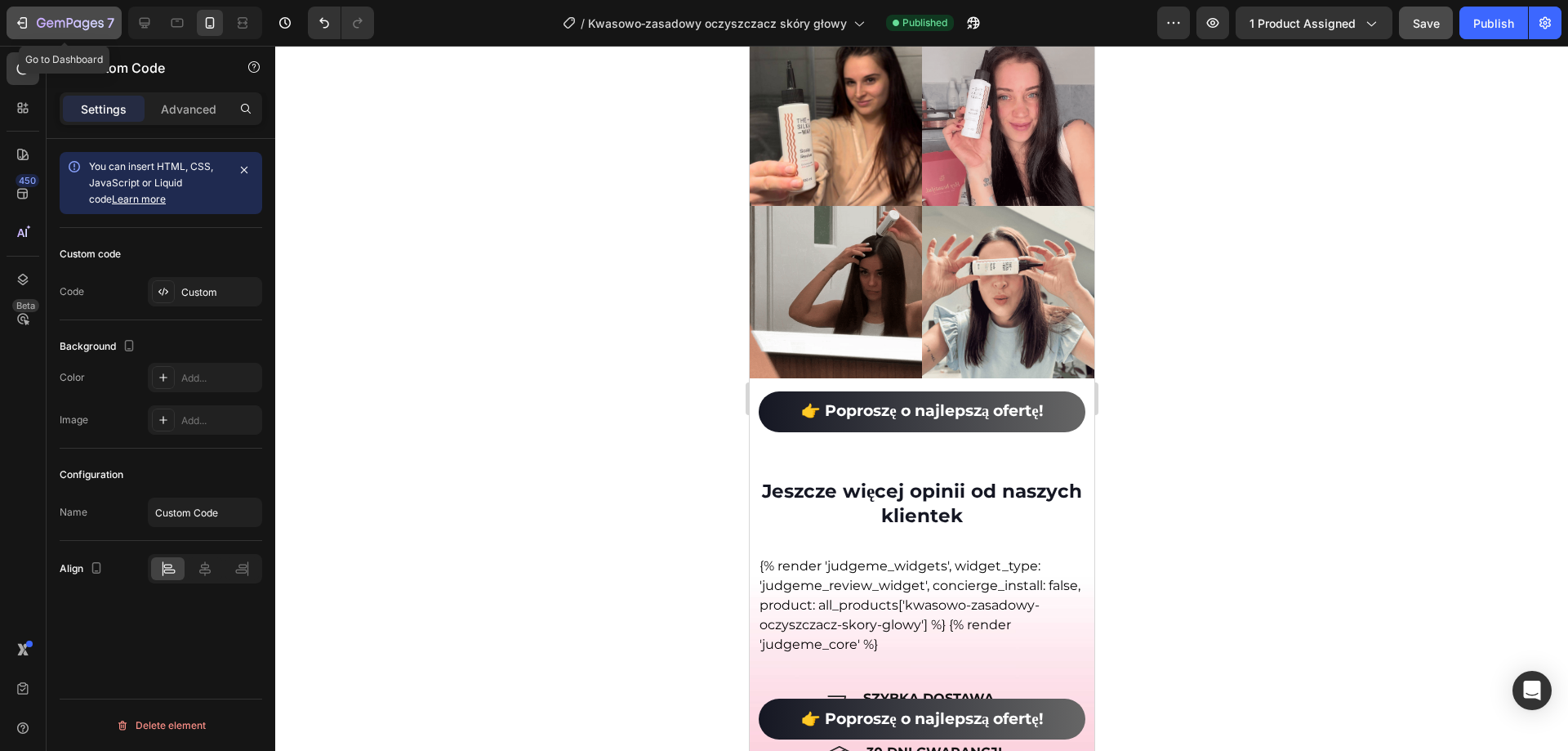
click at [55, 21] on icon "button" at bounding box center [59, 24] width 10 height 7
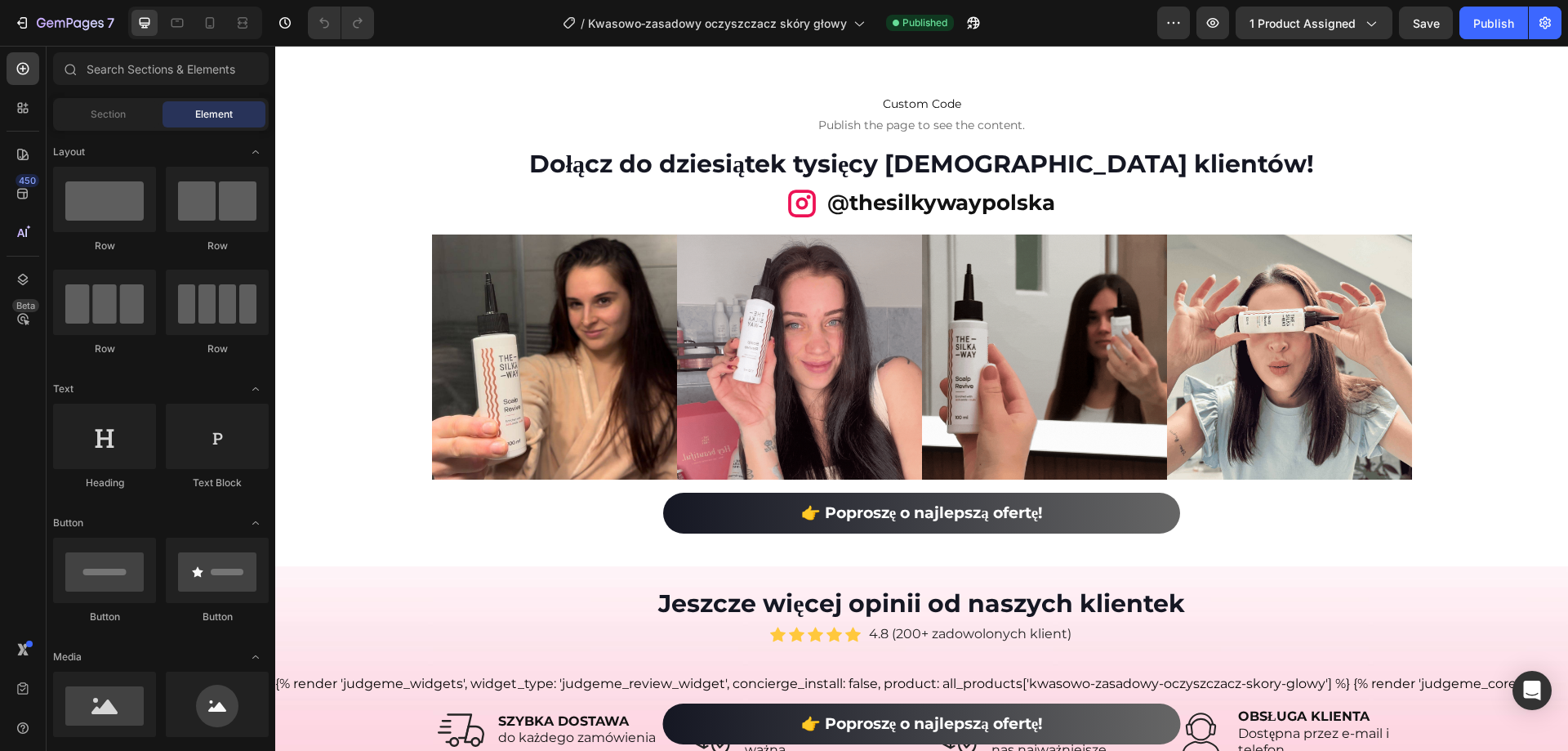
scroll to position [8778, 0]
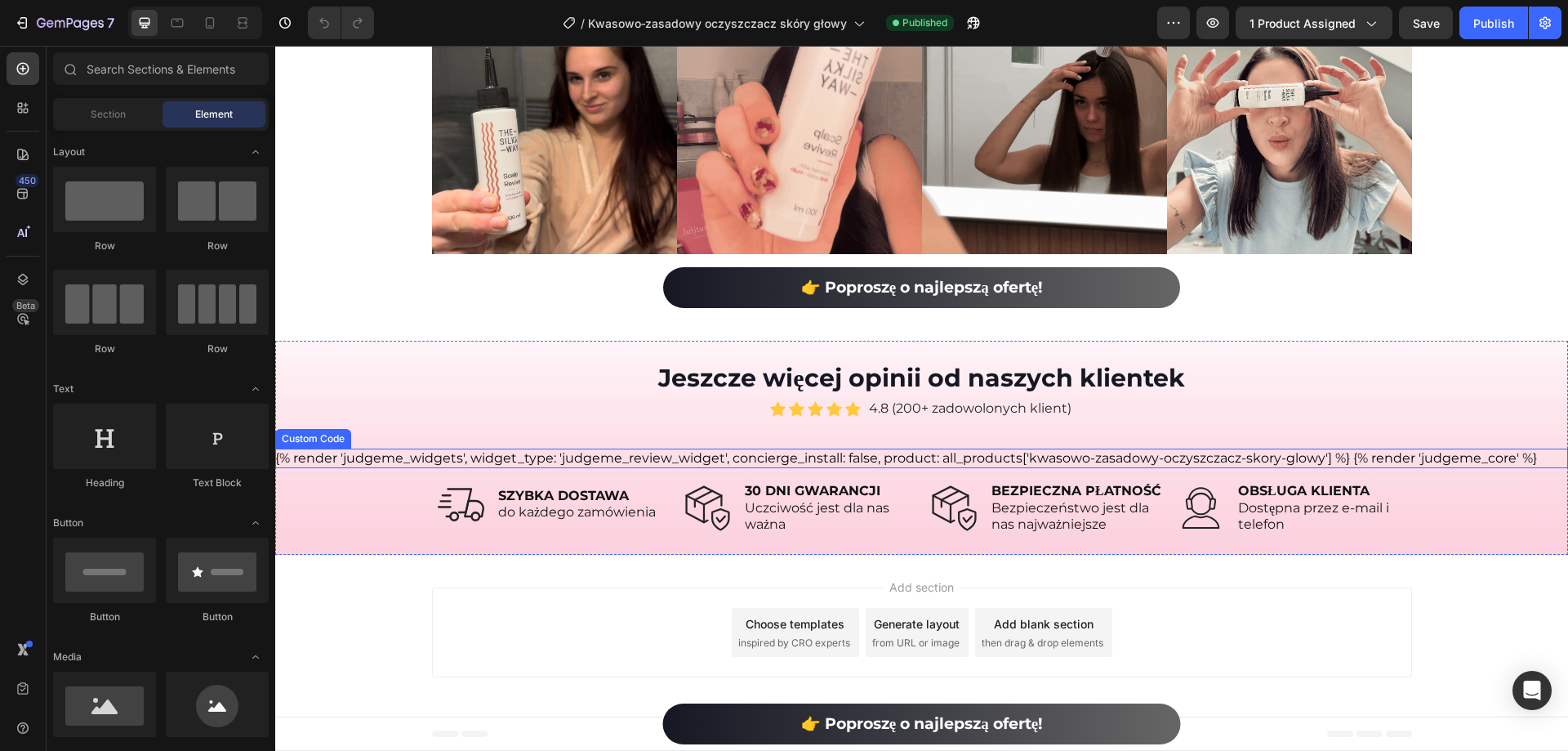
click at [990, 464] on div "{% render 'judgeme_widgets', widget_type: 'judgeme_review_widget', concierge_in…" at bounding box center [921, 459] width 1293 height 20
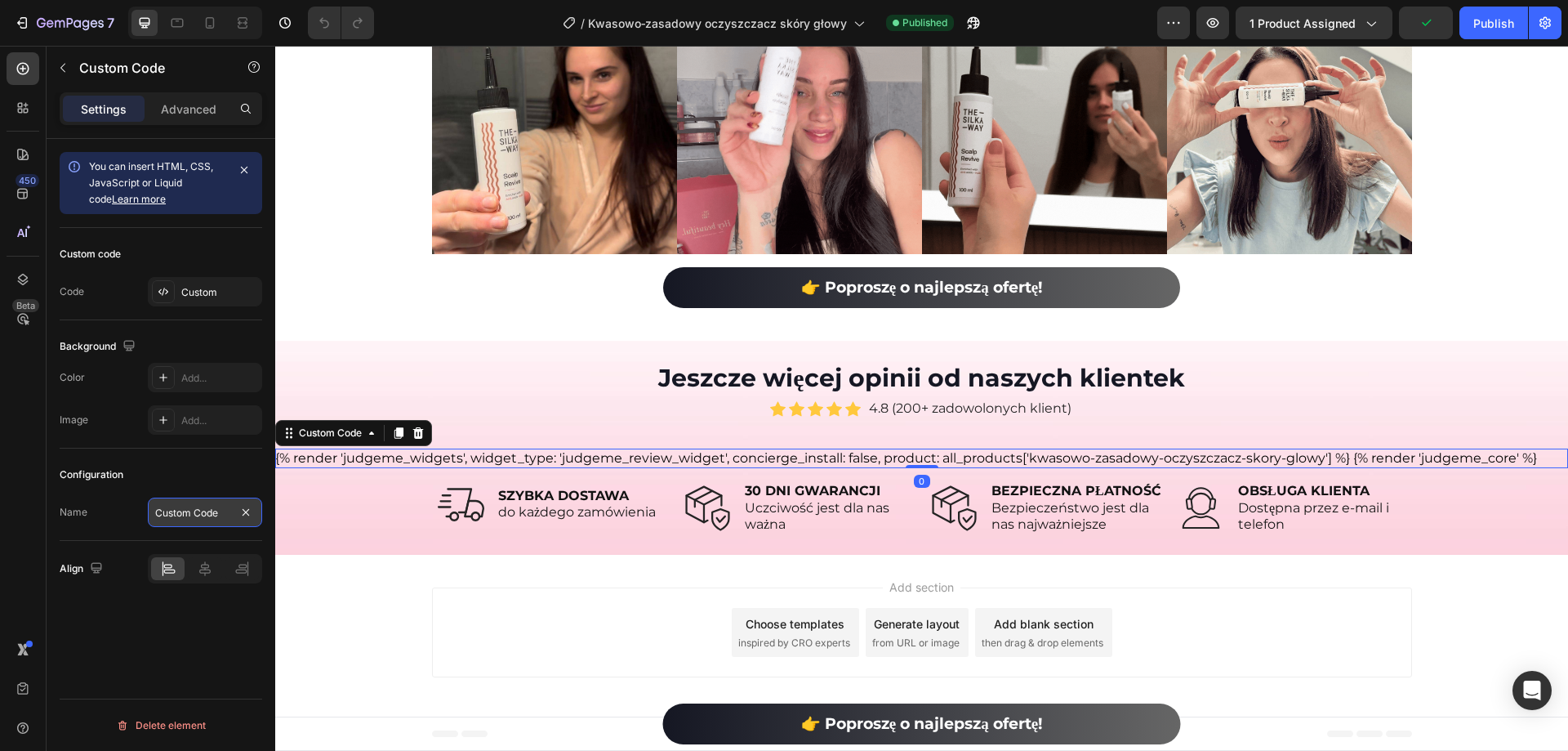
click at [186, 506] on input "Custom Code" at bounding box center [205, 512] width 114 height 30
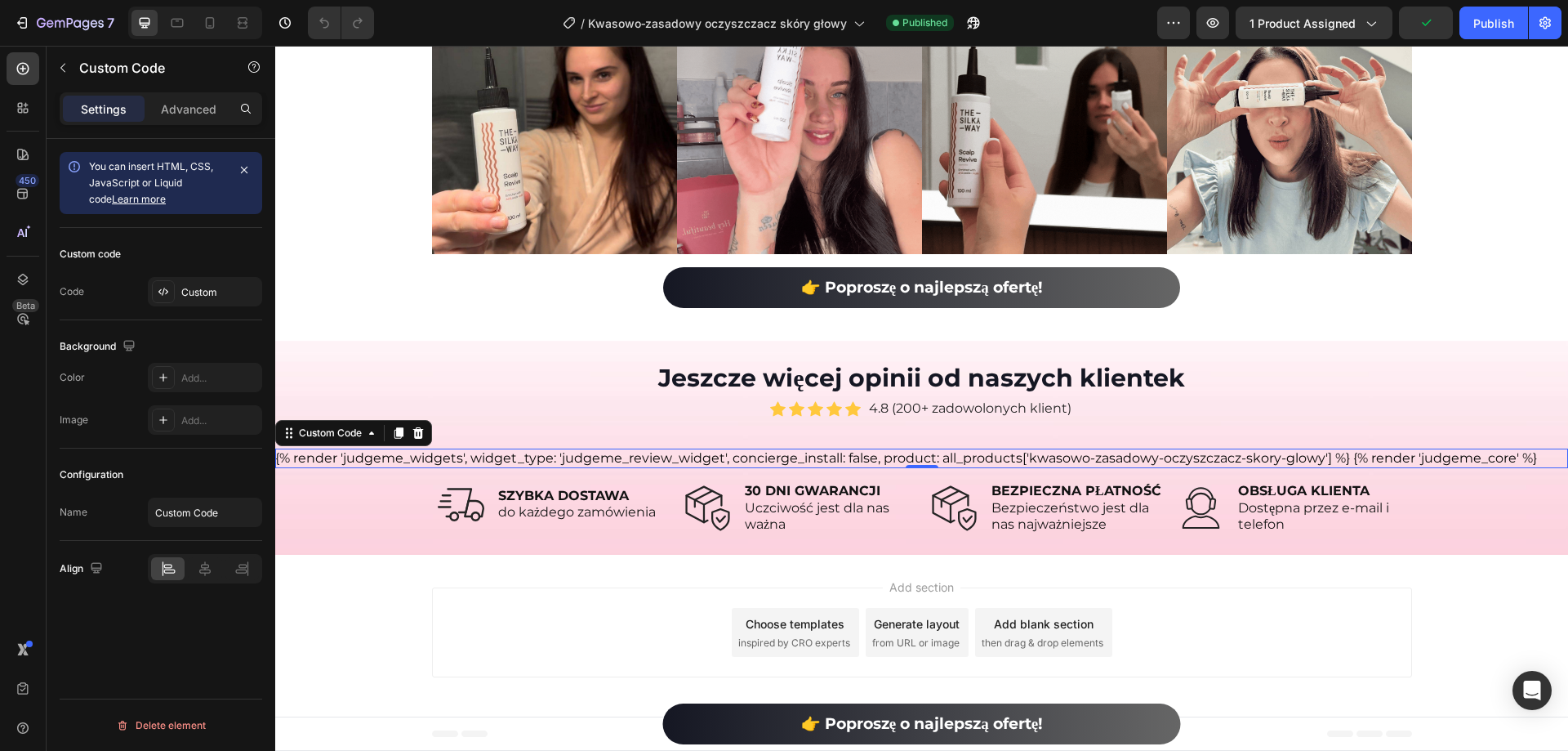
click at [143, 514] on div "Name Custom Code" at bounding box center [160, 512] width 202 height 30
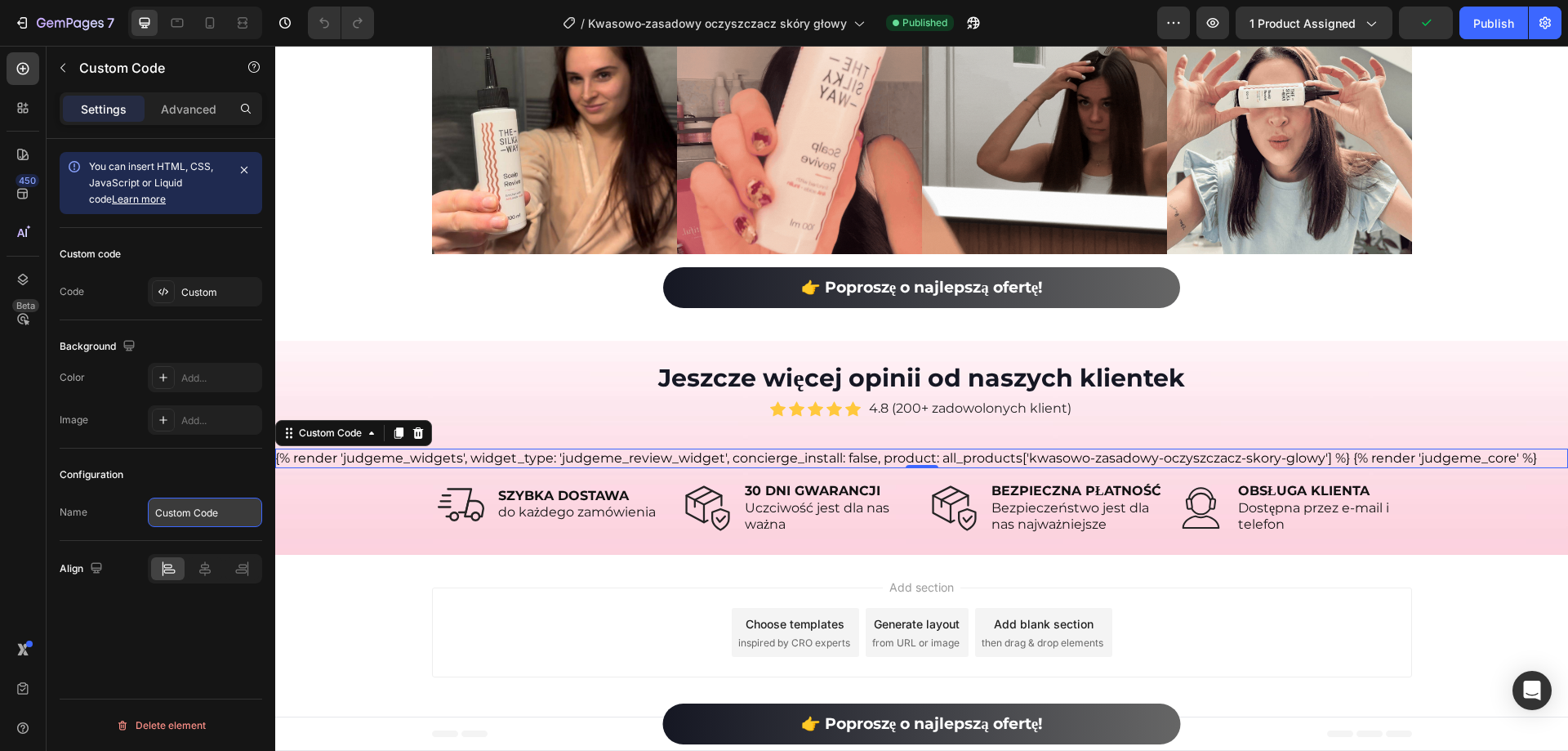
click at [175, 516] on input "Custom Code" at bounding box center [205, 512] width 114 height 30
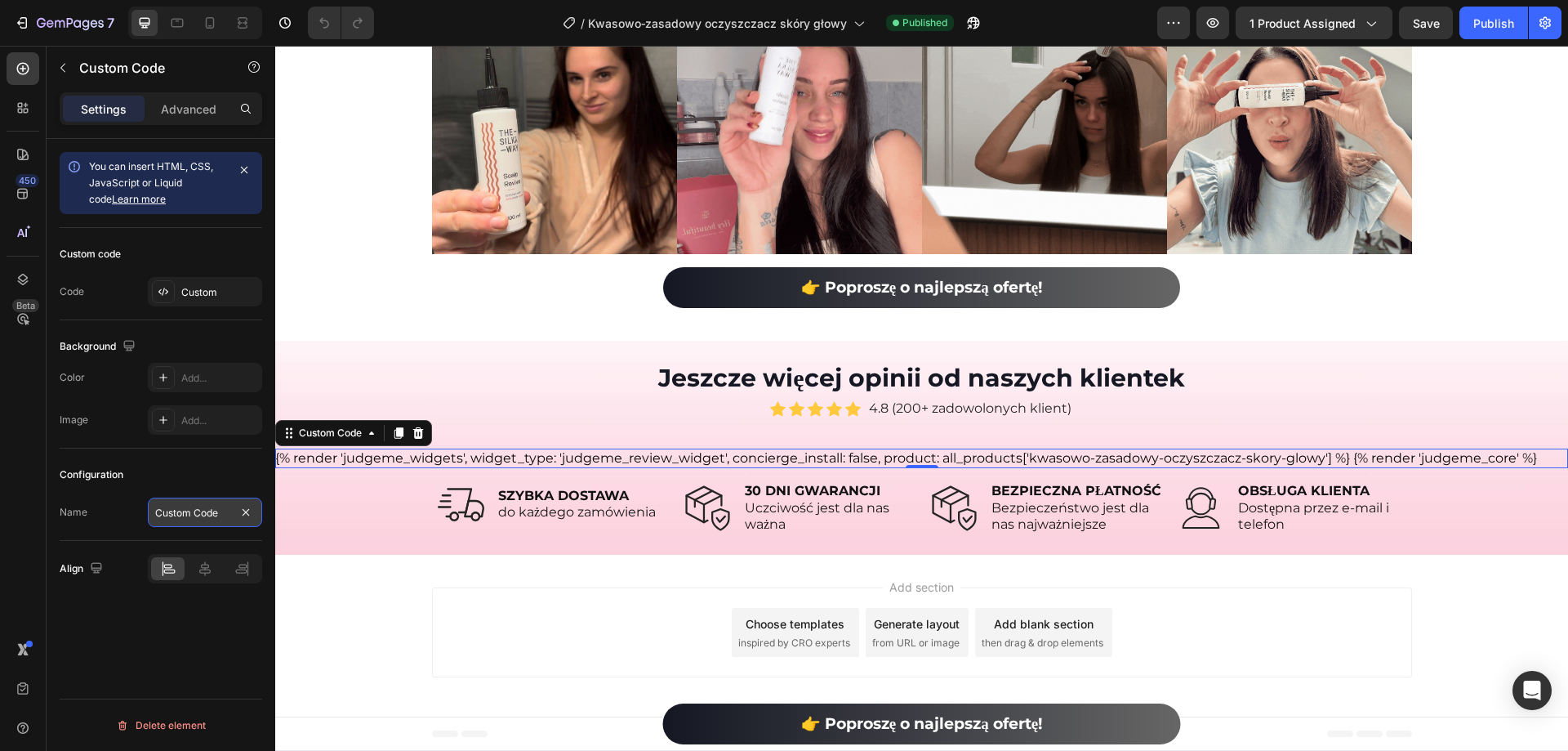
click at [216, 522] on input "Custom Code" at bounding box center [205, 512] width 114 height 30
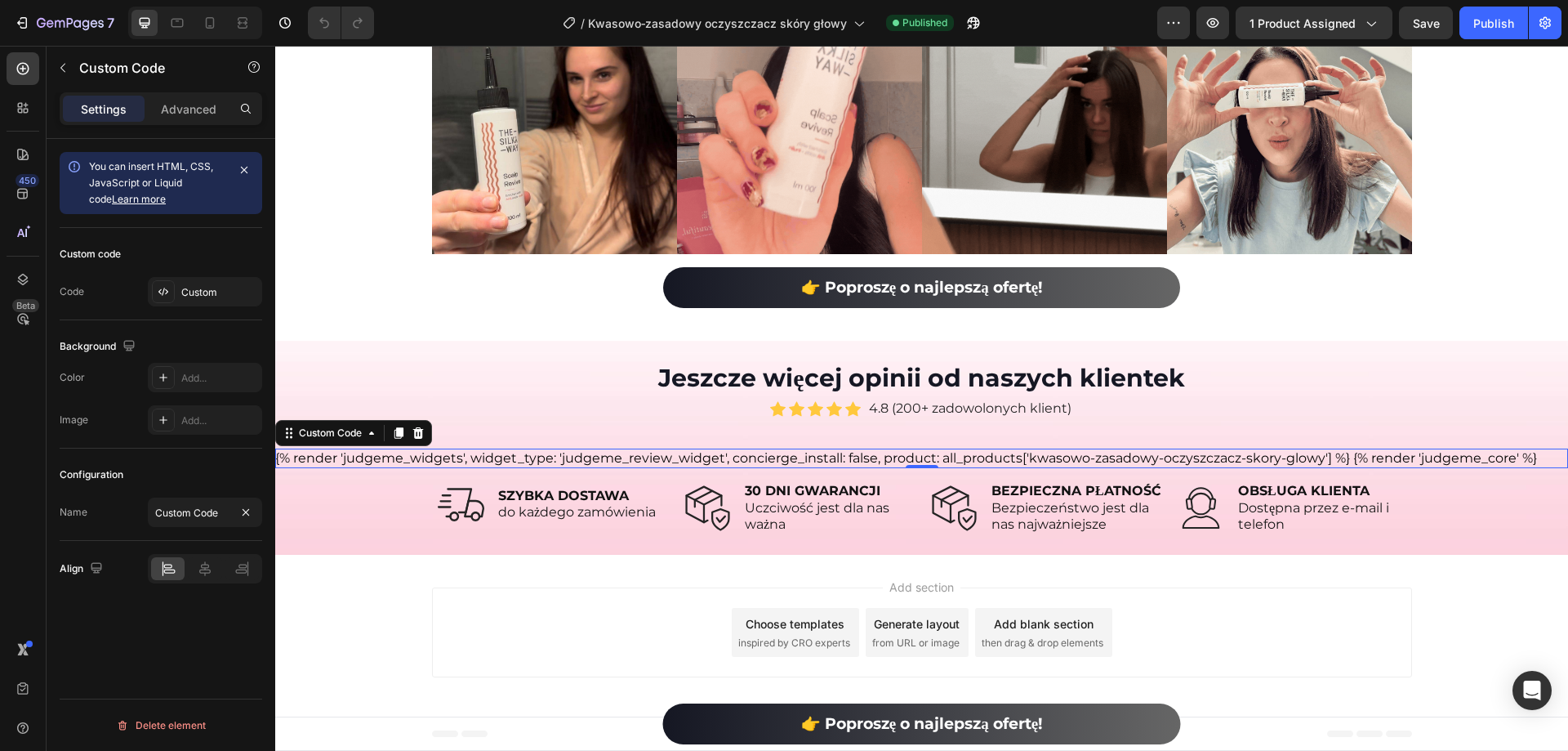
click at [202, 310] on div "Custom code Code Custom" at bounding box center [160, 274] width 202 height 93
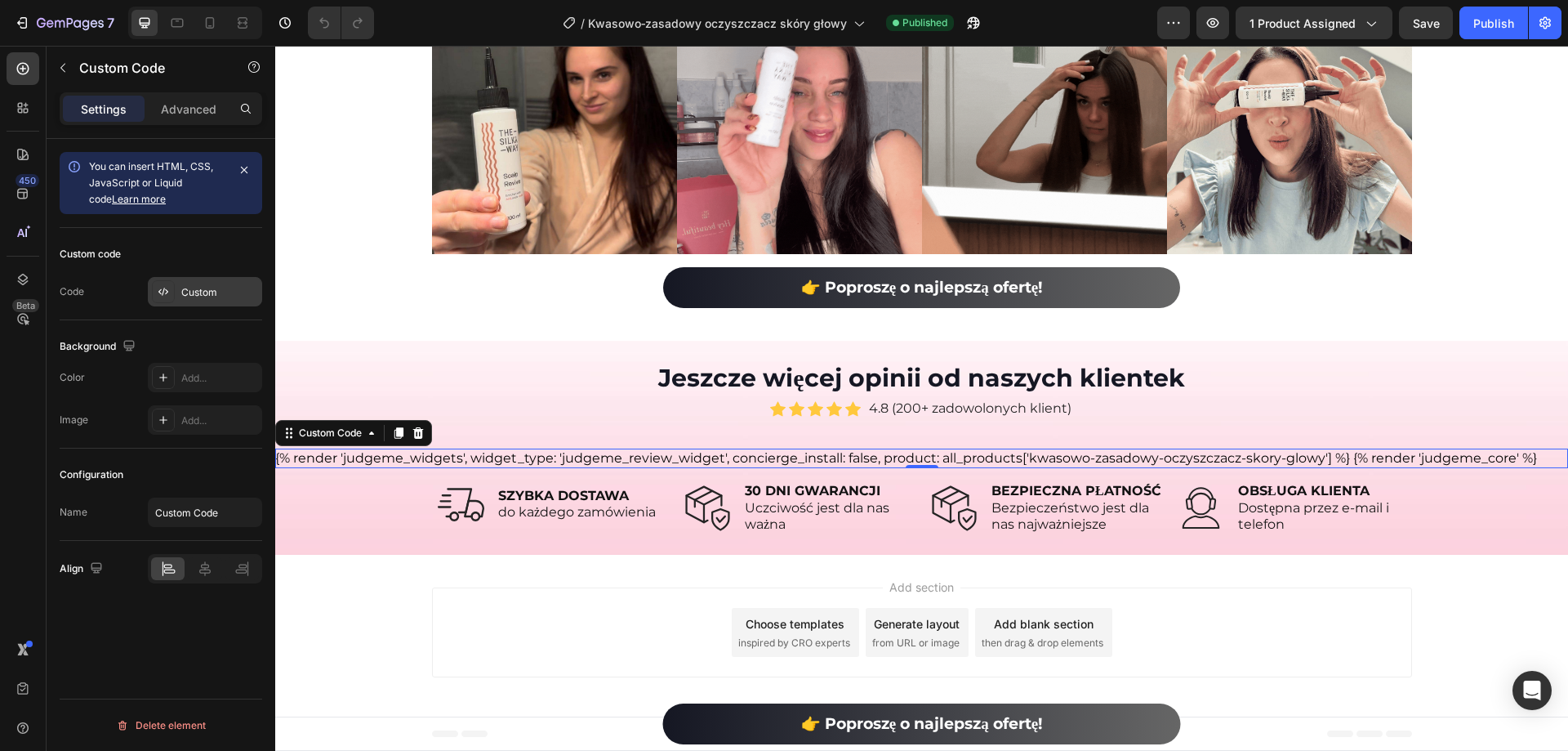
click at [202, 300] on div "Custom" at bounding box center [205, 292] width 114 height 30
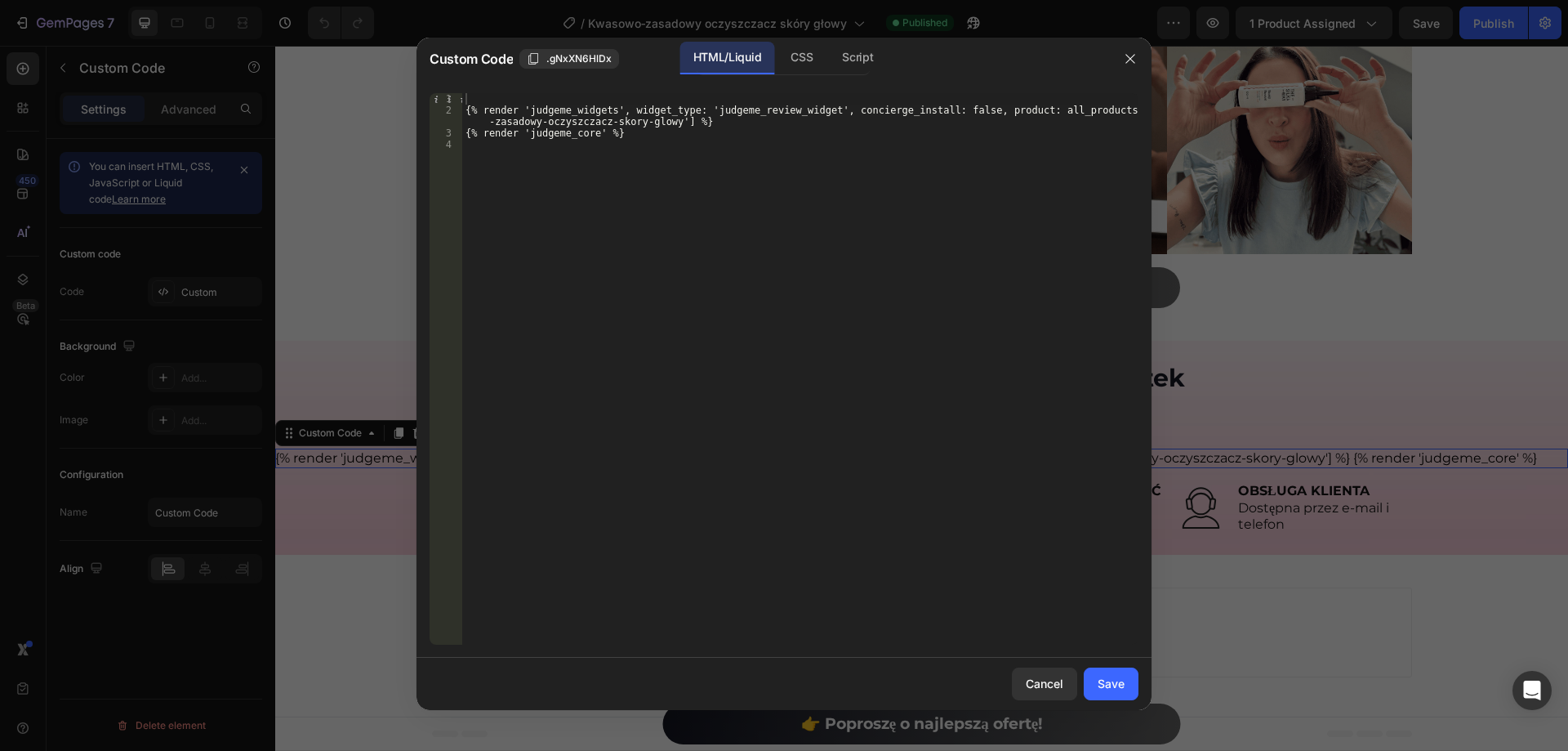
click at [619, 120] on div "{% render 'judgeme_widgets', widget_type: 'judgeme_review_widget', concierge_in…" at bounding box center [800, 380] width 676 height 574
type textarea "{% render 'judgeme_widgets', widget_type: 'judgeme_review_widget', concierge_in…"
click at [666, 178] on div "{% render 'judgeme_widgets', widget_type: 'judgeme_review_widget', concierge_in…" at bounding box center [800, 380] width 676 height 574
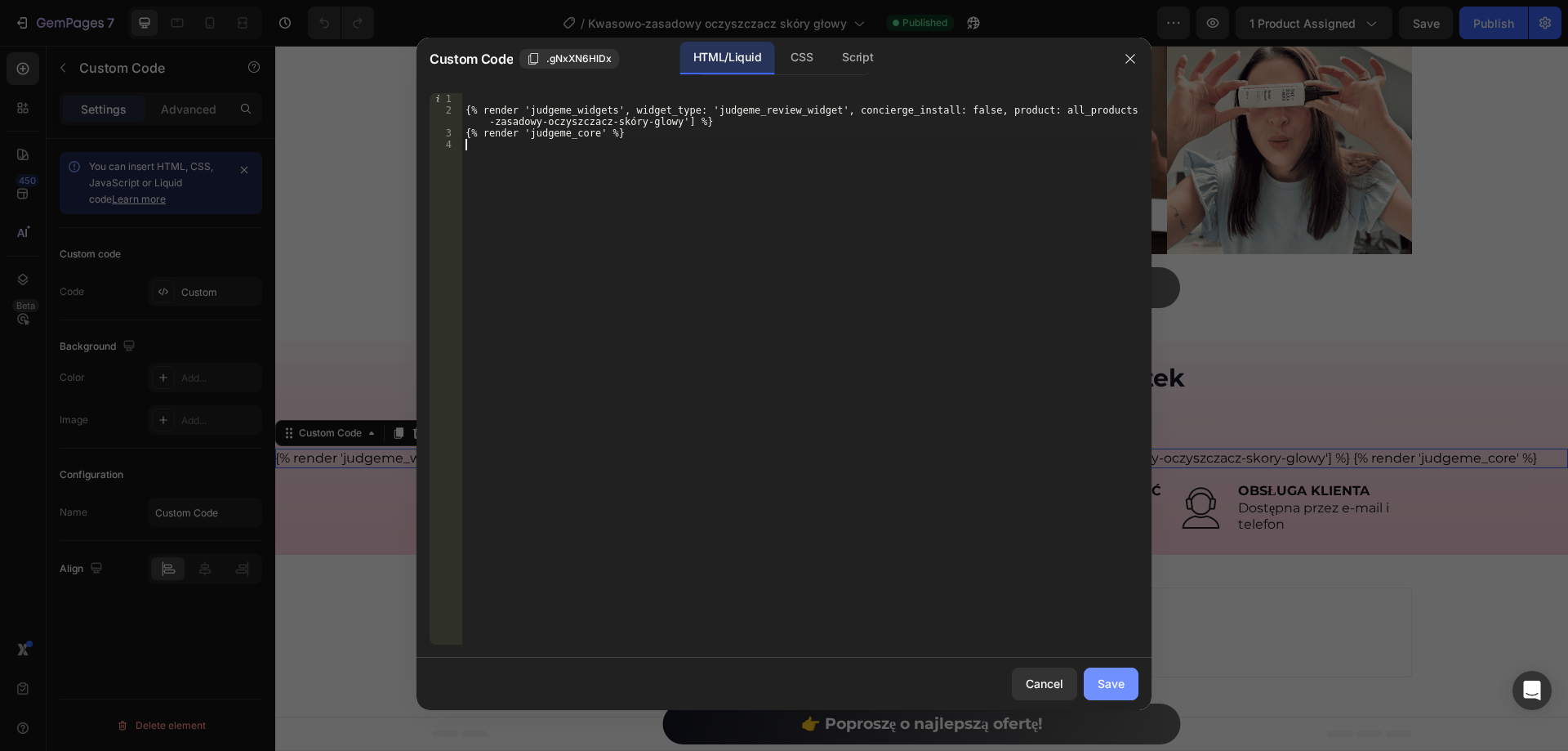
click at [1101, 684] on div "Save" at bounding box center [1111, 683] width 27 height 17
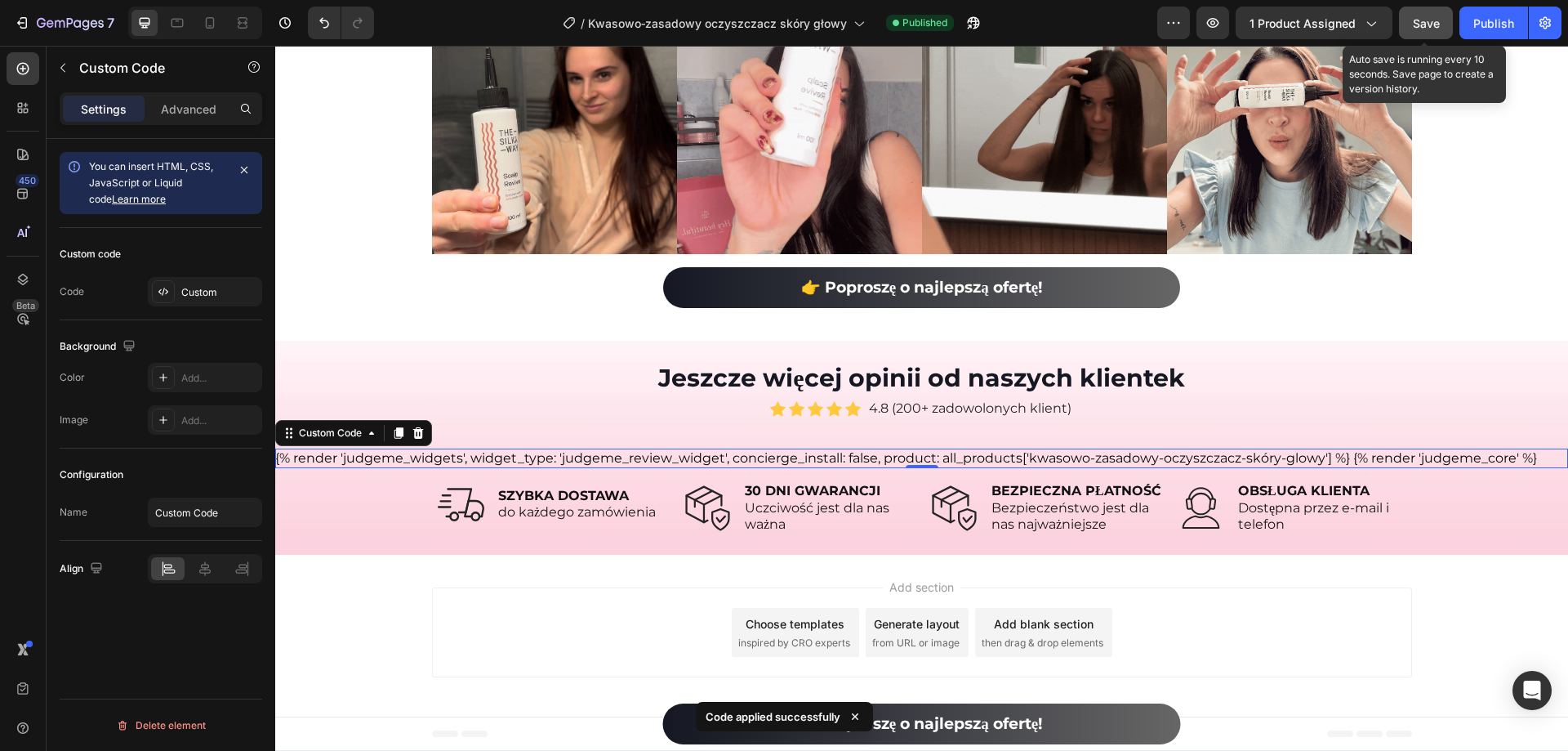
click at [1428, 24] on span "Save" at bounding box center [1426, 23] width 27 height 14
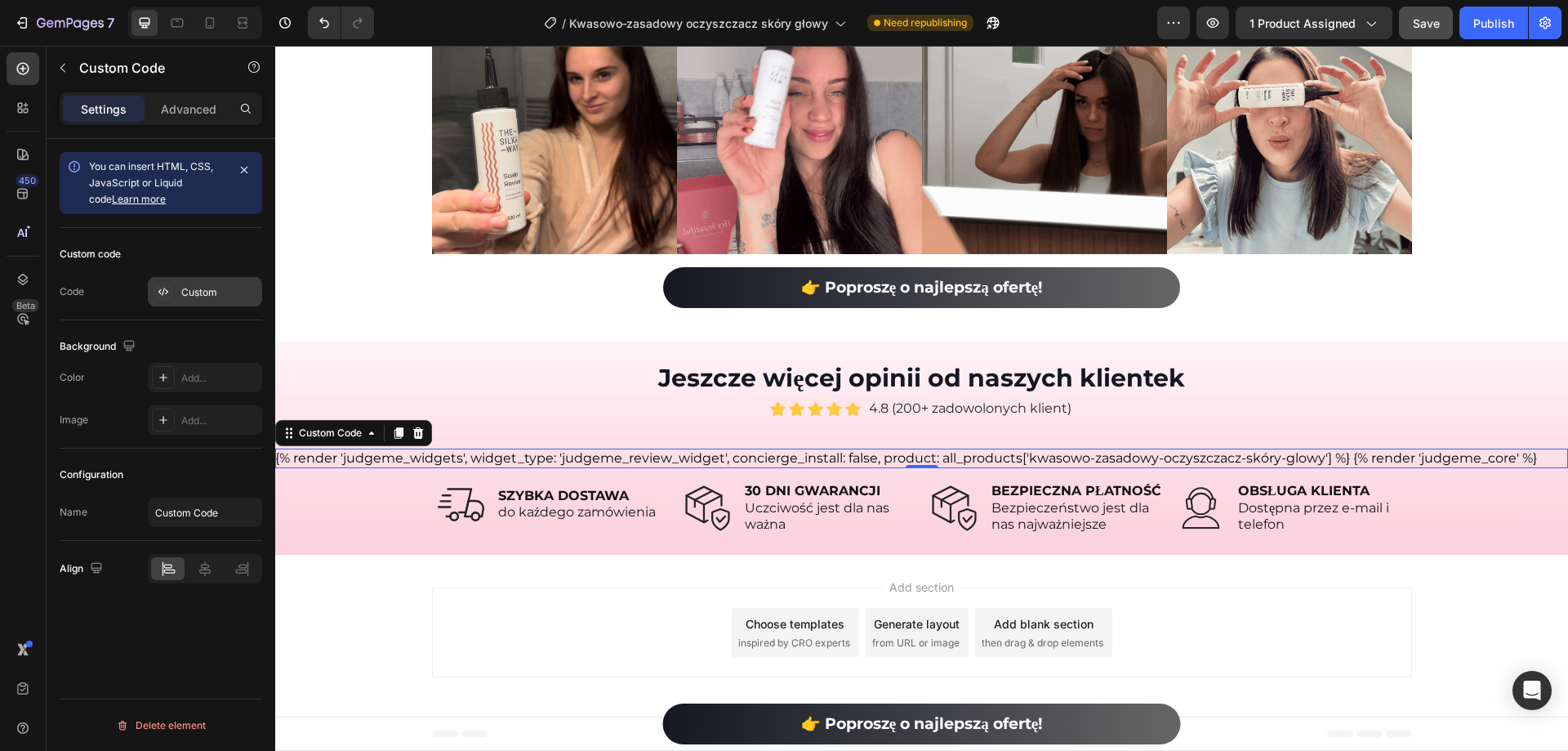
click at [189, 285] on div "Custom" at bounding box center [220, 292] width 77 height 15
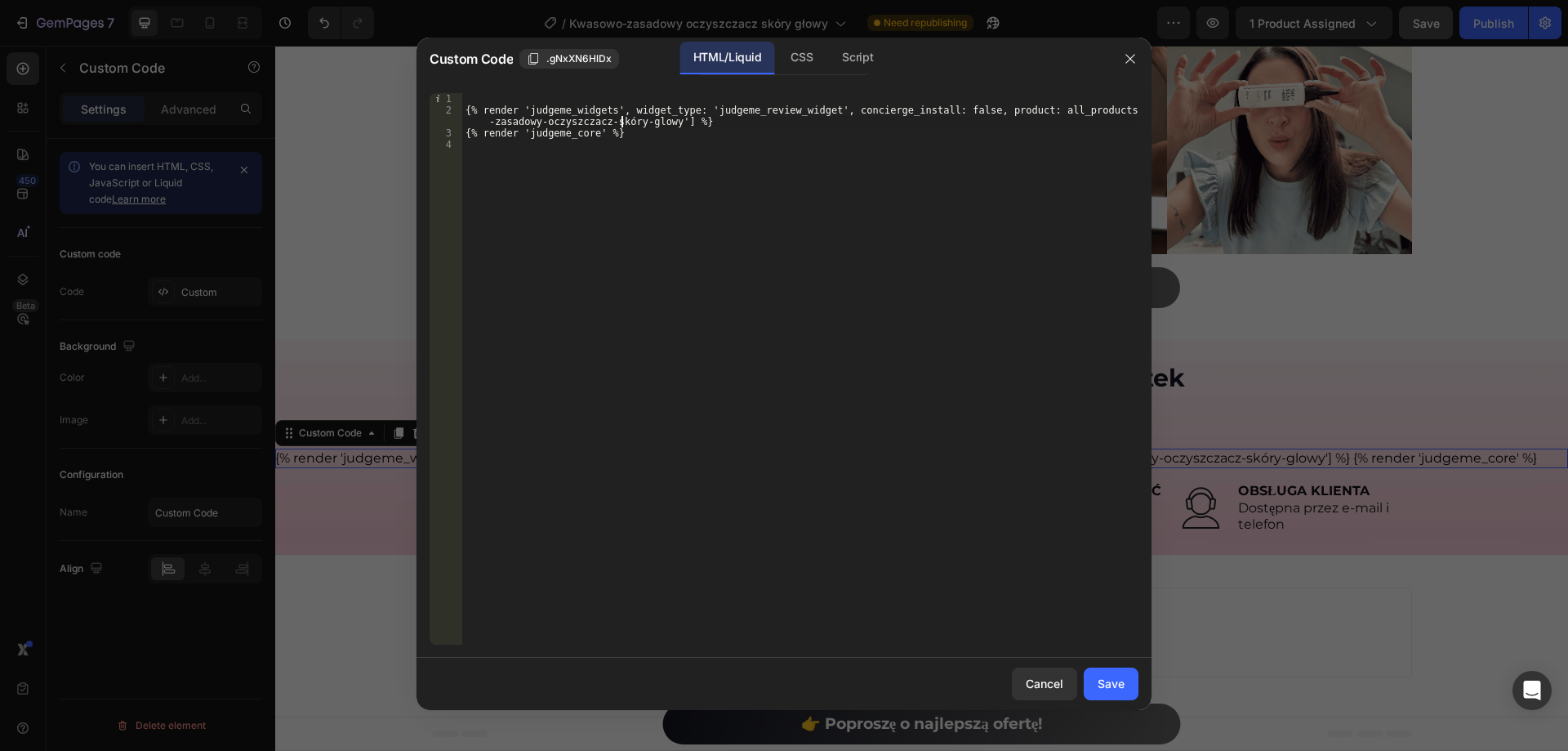
click at [621, 122] on div "{% render 'judgeme_widgets', widget_type: 'judgeme_review_widget', concierge_in…" at bounding box center [800, 380] width 676 height 574
drag, startPoint x: 1089, startPoint y: 112, endPoint x: 666, endPoint y: 126, distance: 423.2
click at [666, 126] on div "{% render 'judgeme_widgets', widget_type: 'judgeme_review_widget', concierge_in…" at bounding box center [800, 380] width 676 height 574
paste textarea "o"
type textarea "{% render 'judgeme_widgets', widget_type: 'judgeme_review_widget', concierge_in…"
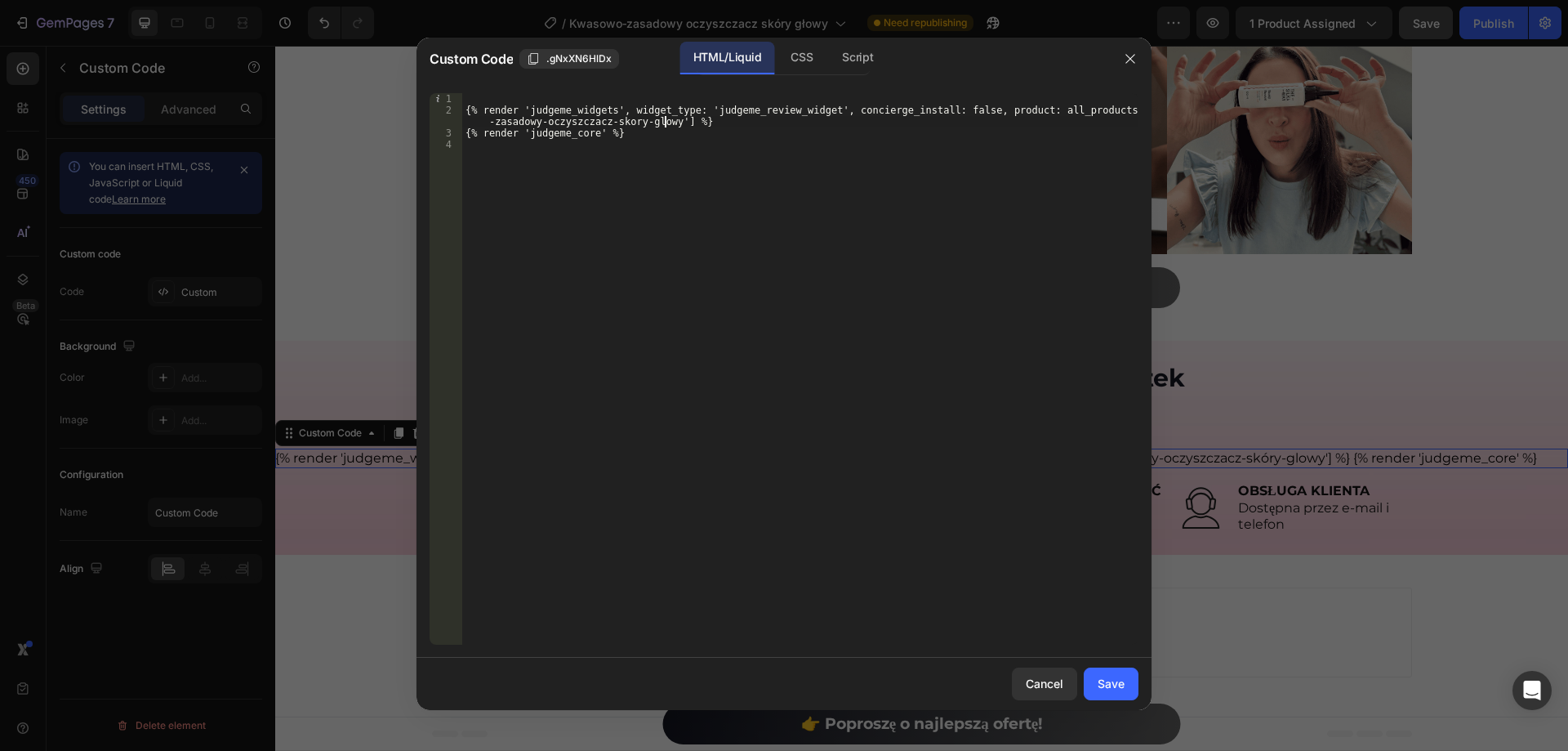
click at [1104, 690] on div "Save" at bounding box center [1111, 683] width 27 height 17
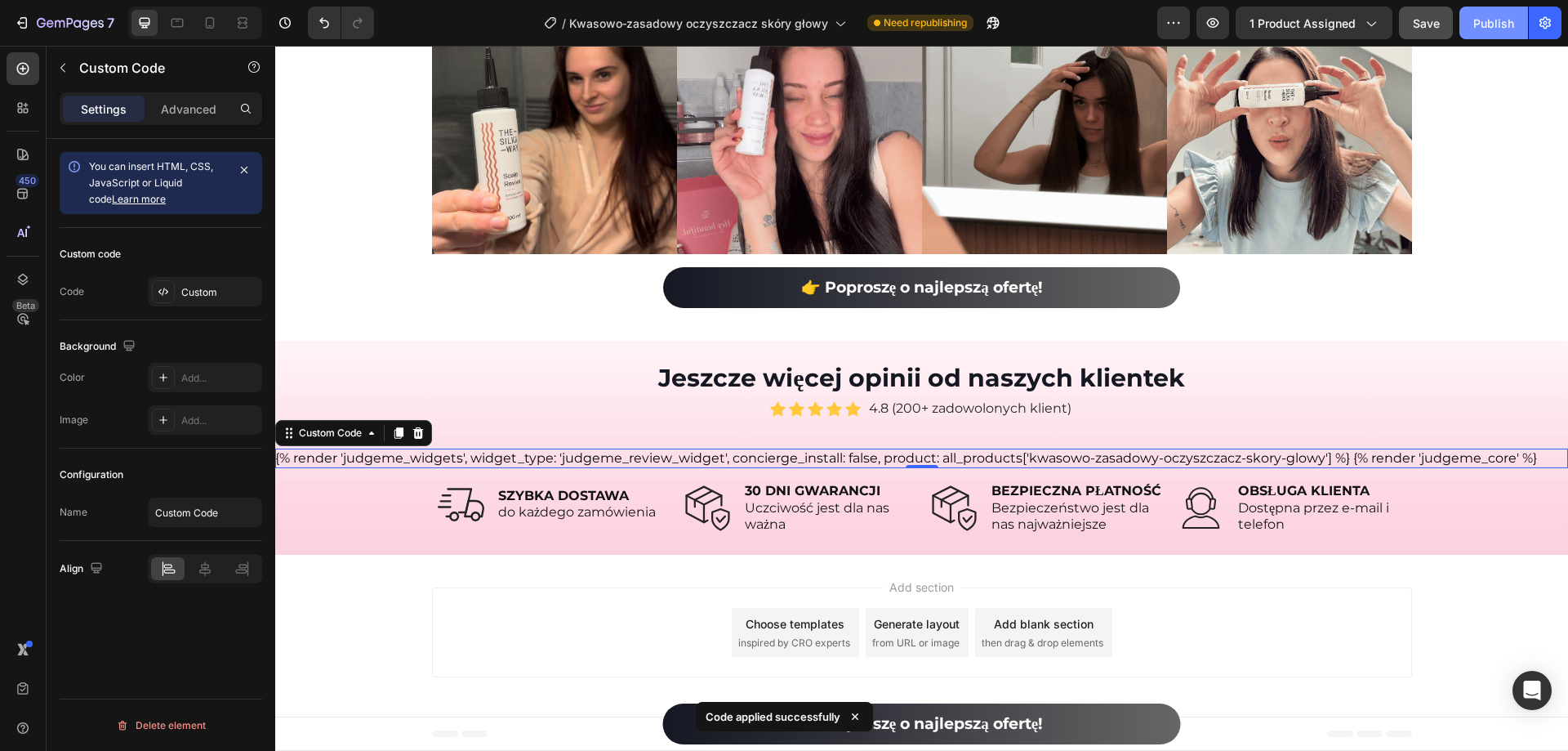
click at [1437, 23] on span "Save" at bounding box center [1426, 23] width 27 height 14
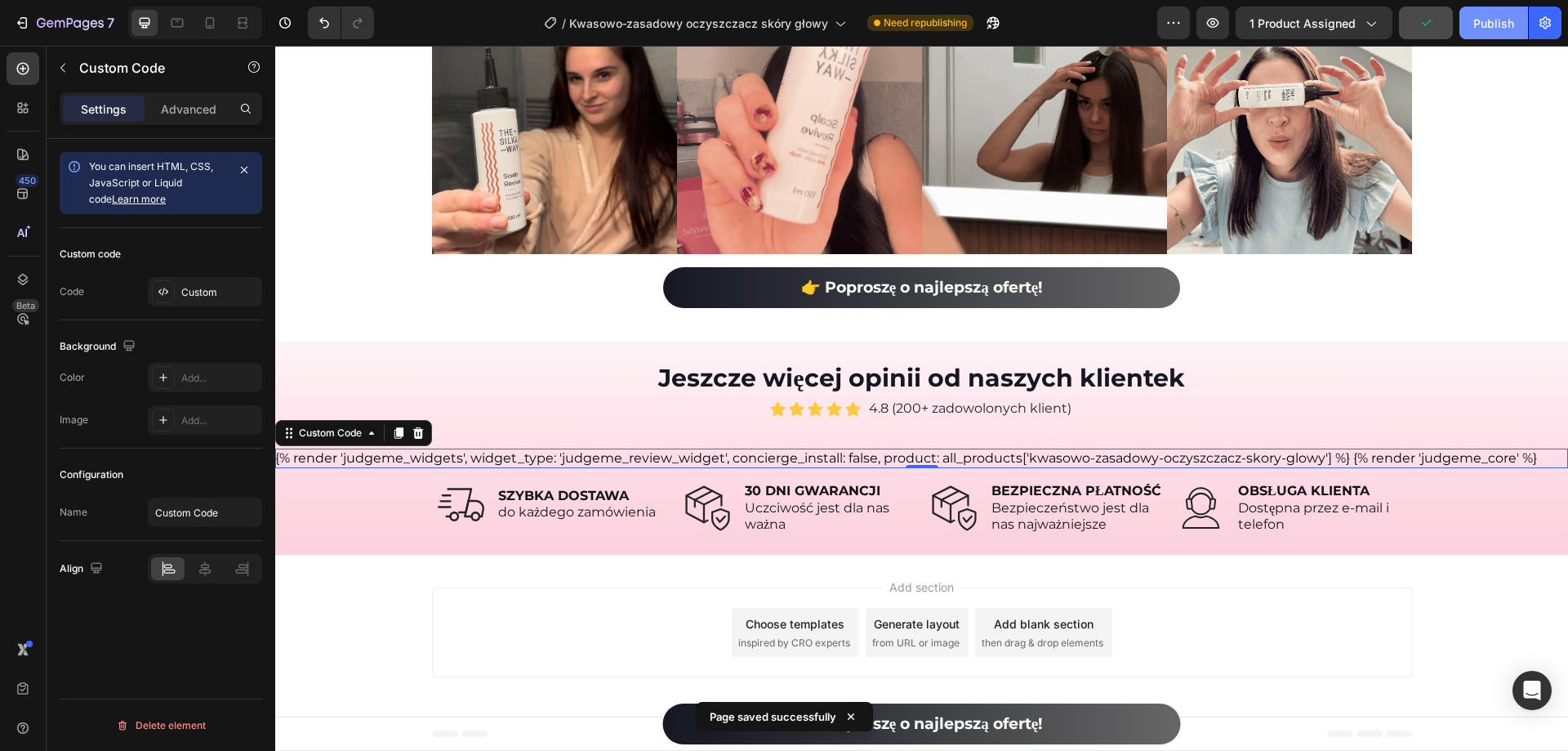
click at [1496, 25] on div "Publish" at bounding box center [1493, 23] width 40 height 17
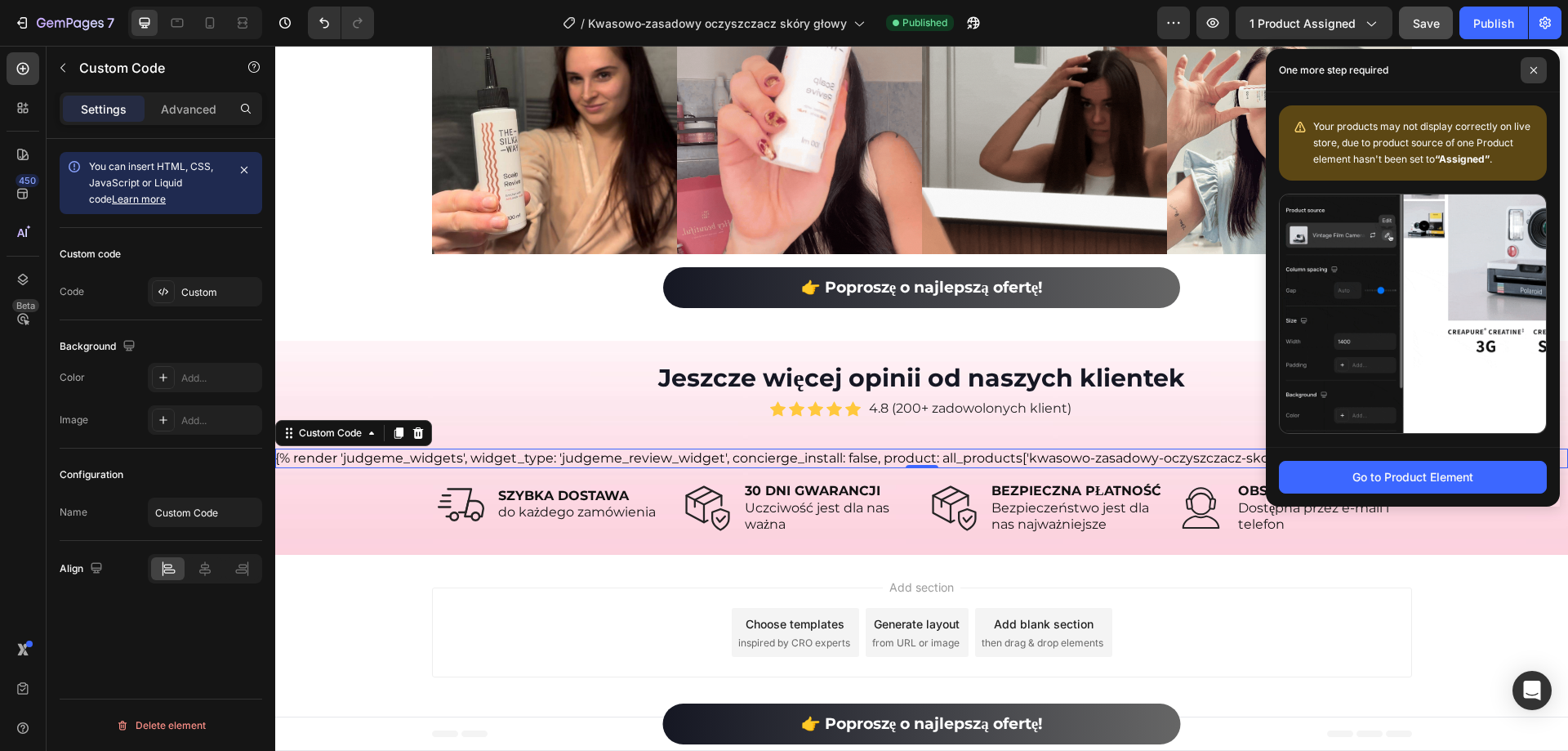
click at [1542, 77] on span at bounding box center [1534, 70] width 26 height 26
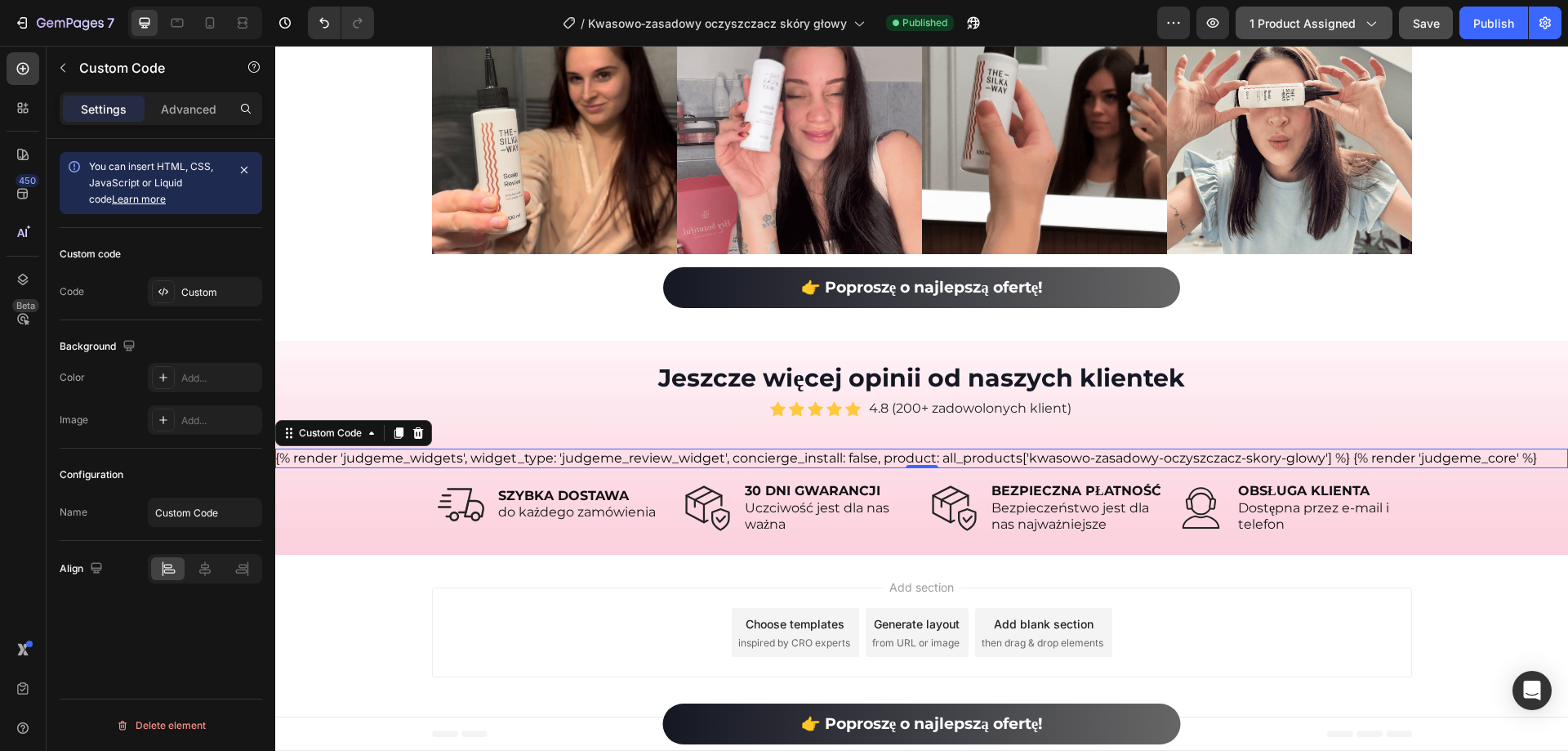
click at [1312, 9] on button "1 product assigned" at bounding box center [1315, 23] width 157 height 33
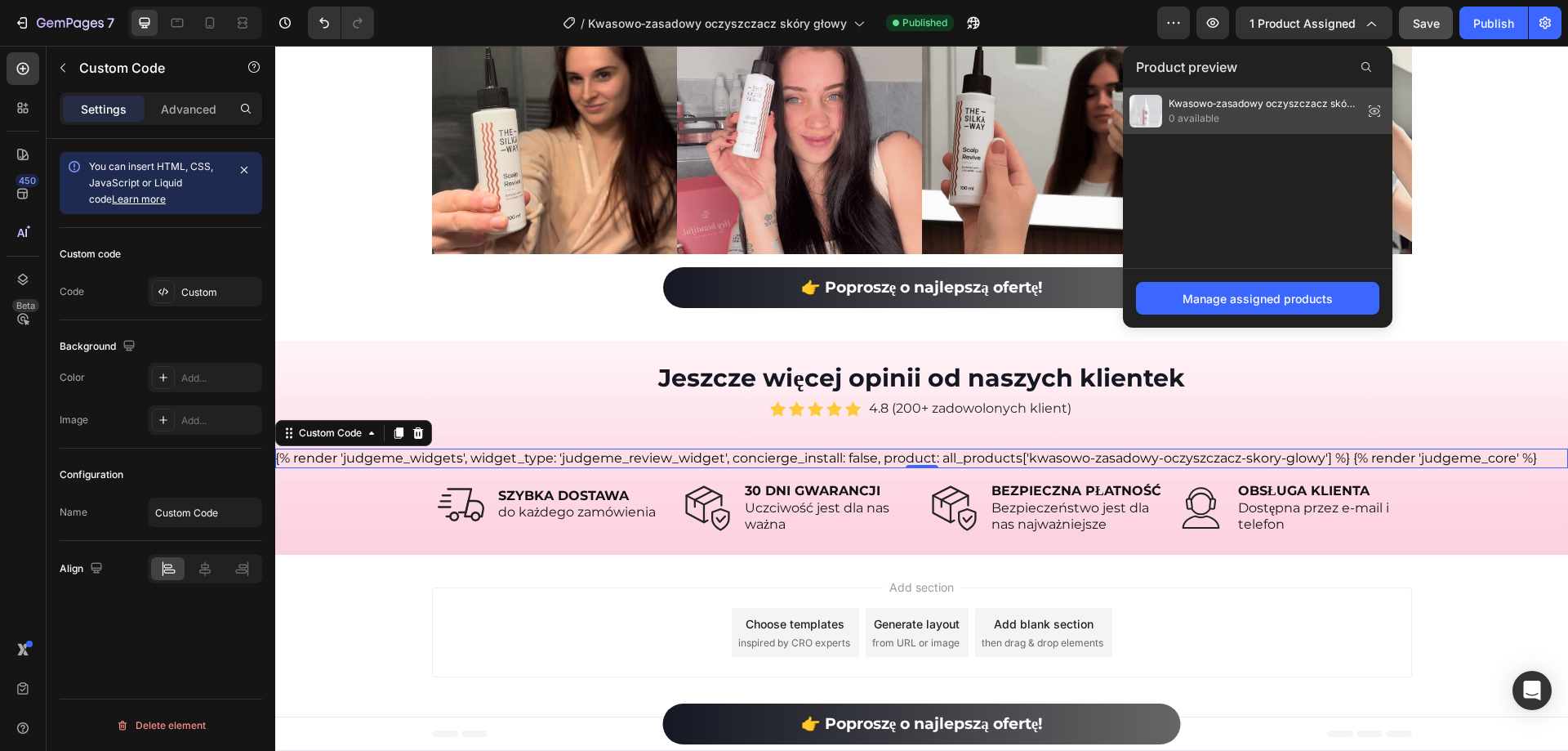
click at [1283, 106] on span "Kwasowo‑zasadowy oczyszczacz skóry głowy" at bounding box center [1263, 104] width 188 height 15
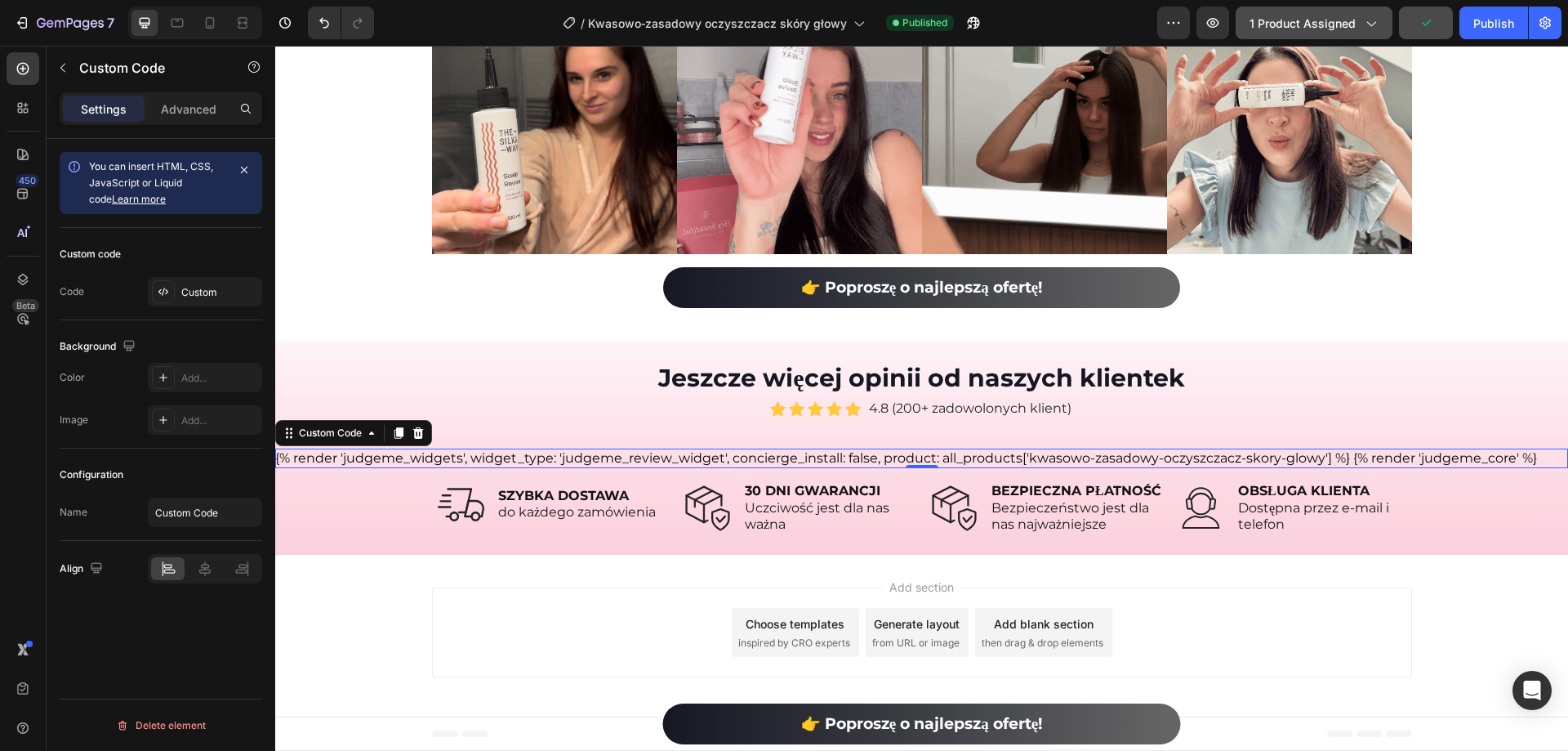
click at [1387, 23] on button "1 product assigned" at bounding box center [1315, 23] width 157 height 33
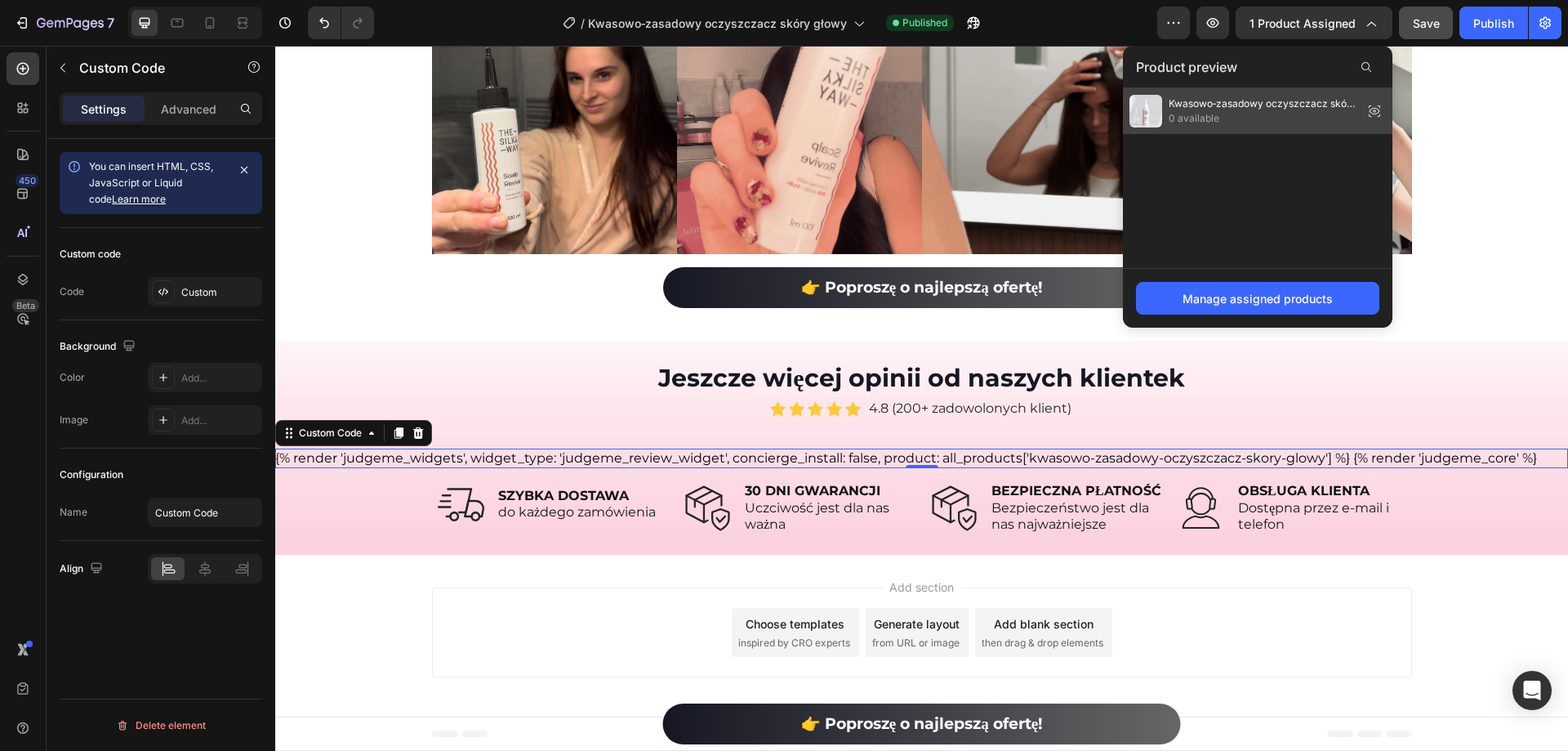
click at [1375, 109] on icon at bounding box center [1375, 112] width 23 height 23
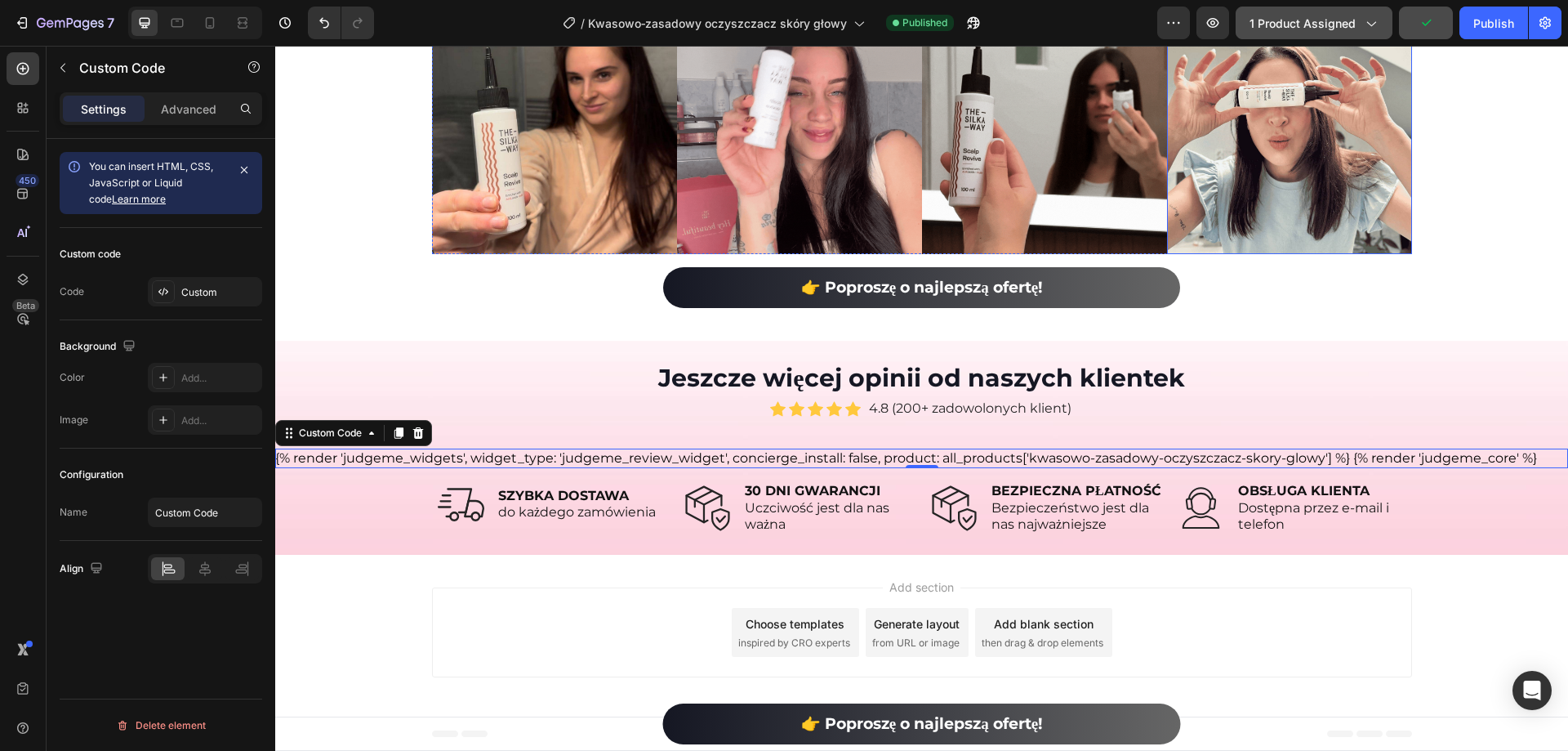
click at [1327, 38] on button "1 product assigned" at bounding box center [1315, 23] width 157 height 33
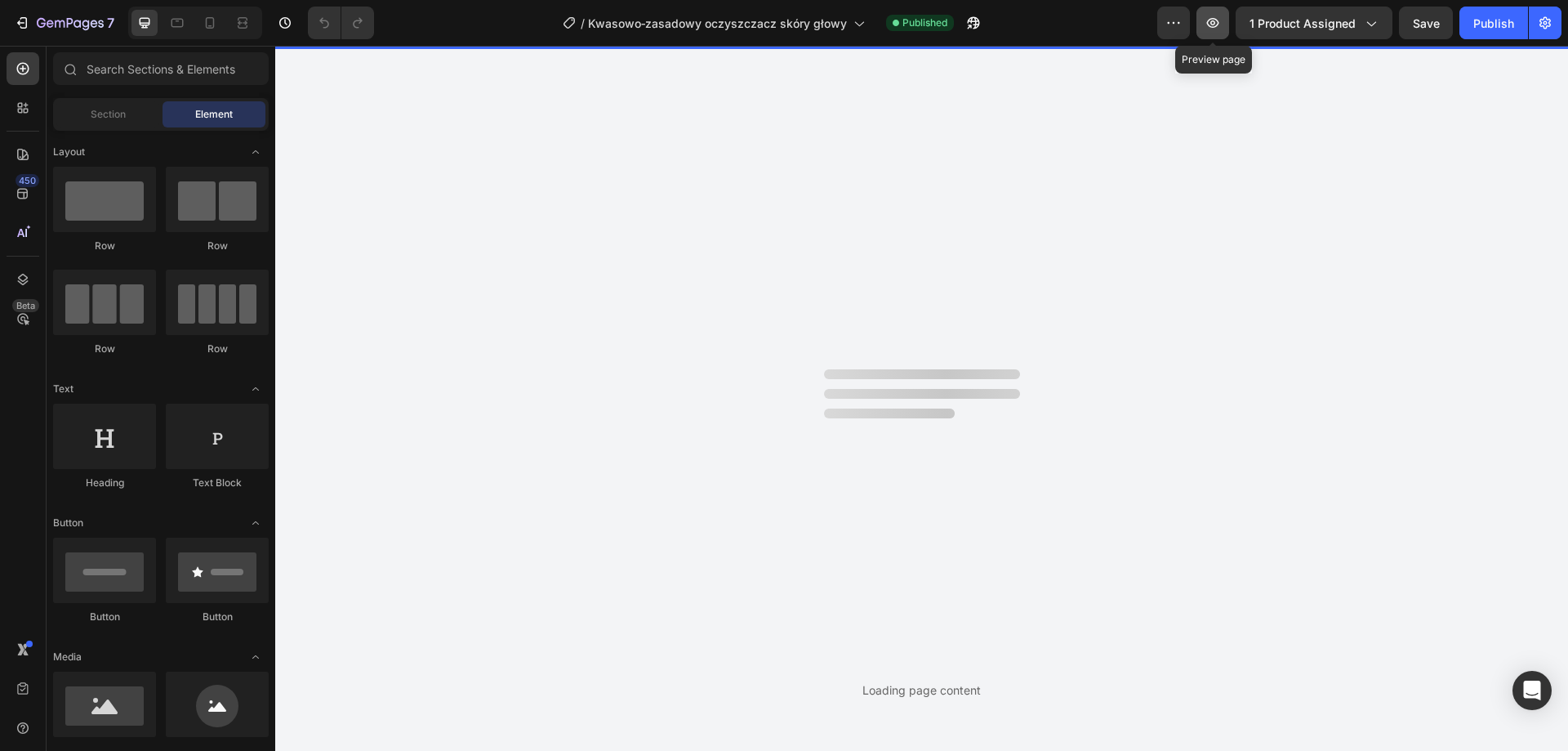
click at [1226, 21] on button "button" at bounding box center [1213, 23] width 33 height 33
